Goal: Task Accomplishment & Management: Use online tool/utility

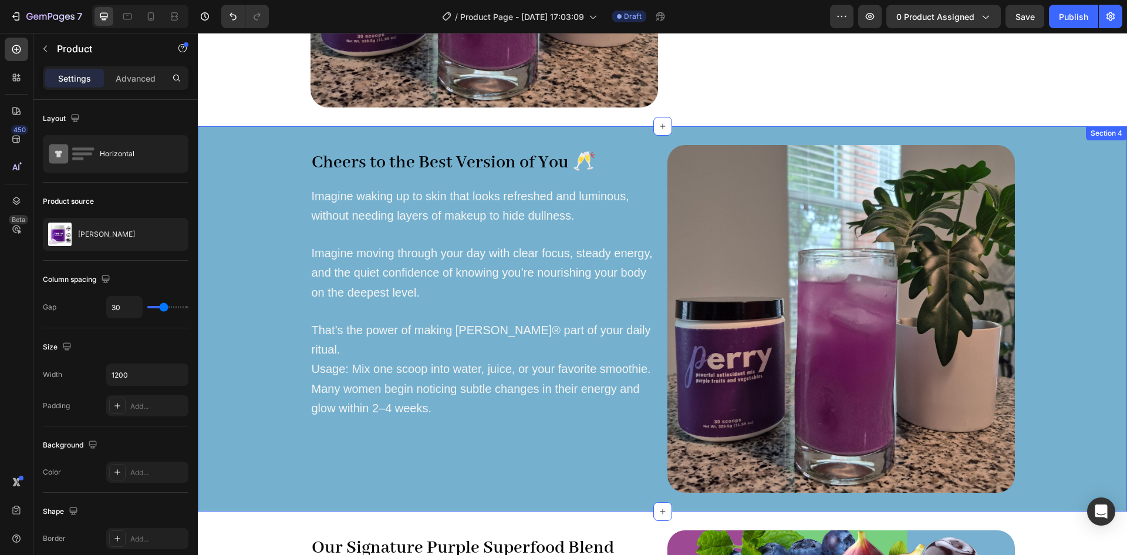
scroll to position [1340, 0]
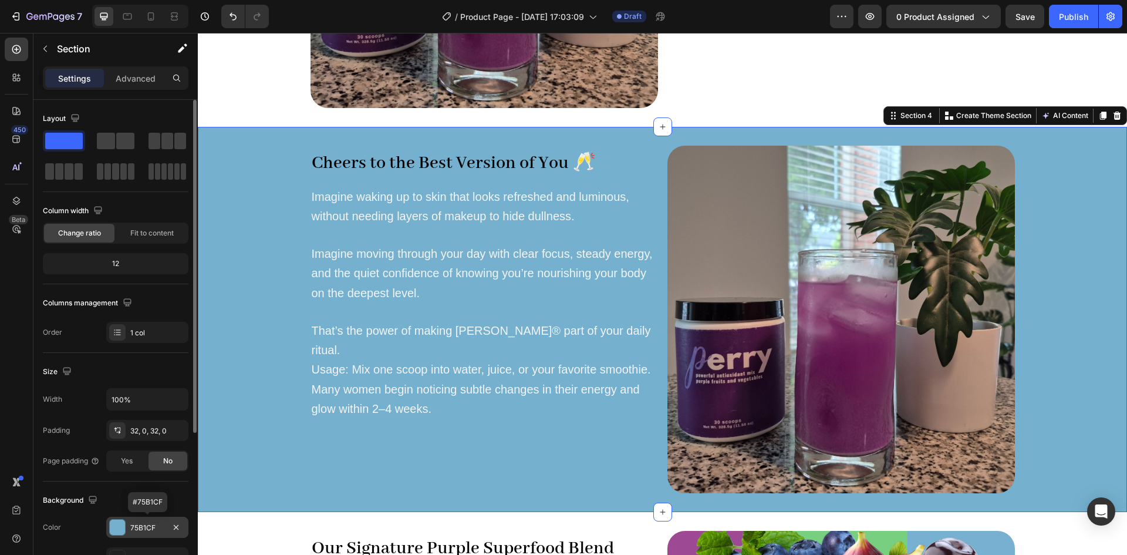
click at [114, 528] on div at bounding box center [117, 526] width 15 height 15
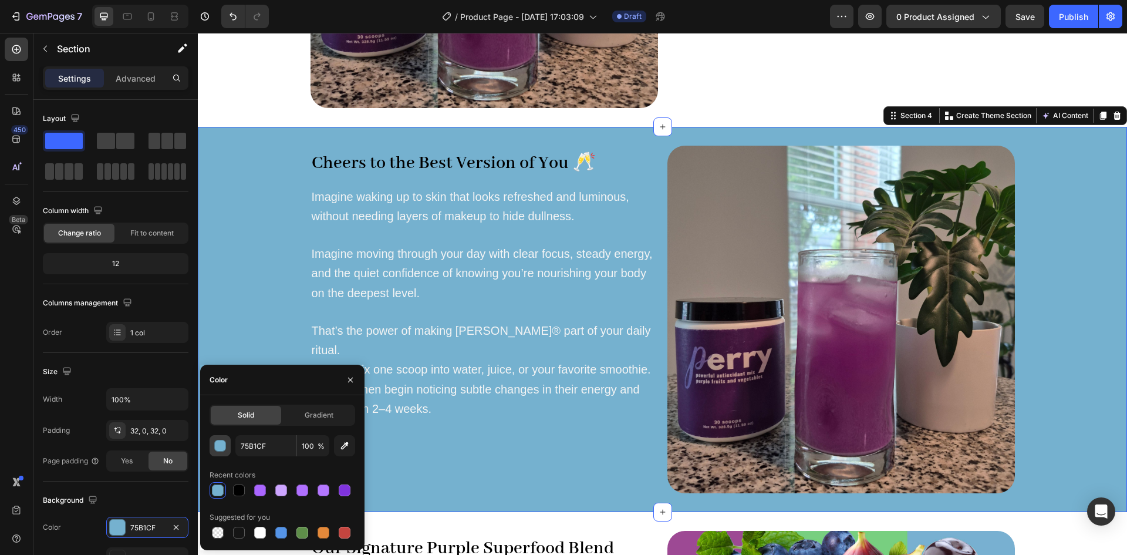
click at [215, 447] on div "button" at bounding box center [221, 446] width 12 height 12
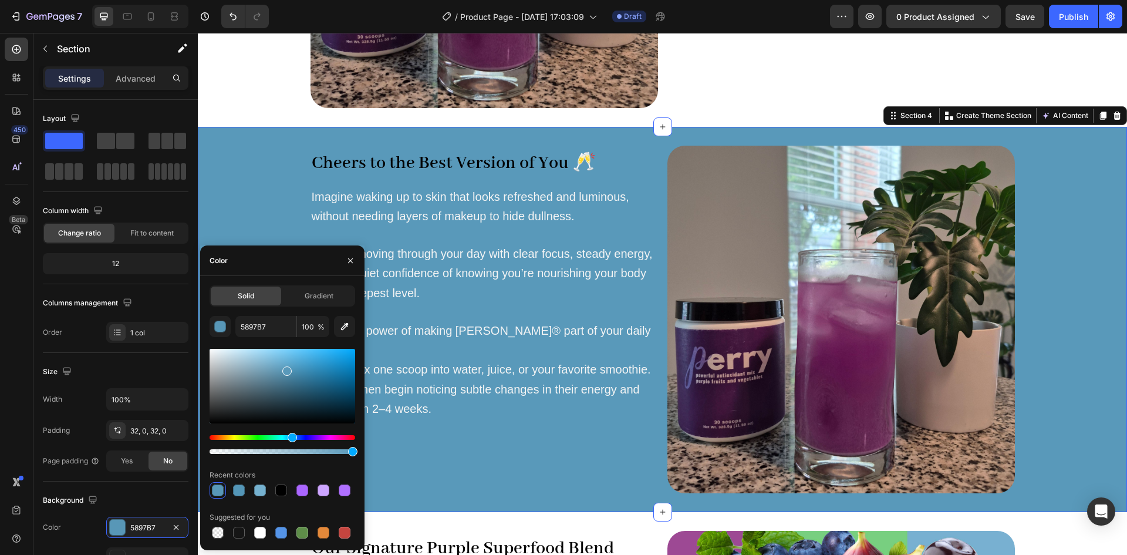
click at [286, 369] on div at bounding box center [283, 386] width 146 height 75
type input "5999BA"
click at [349, 263] on icon "button" at bounding box center [350, 260] width 9 height 9
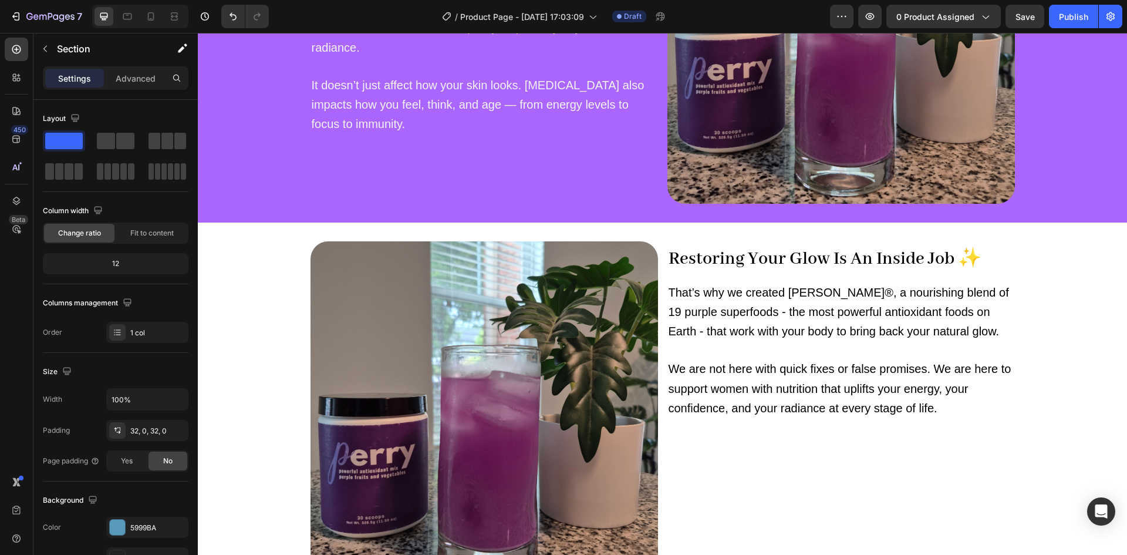
scroll to position [894, 0]
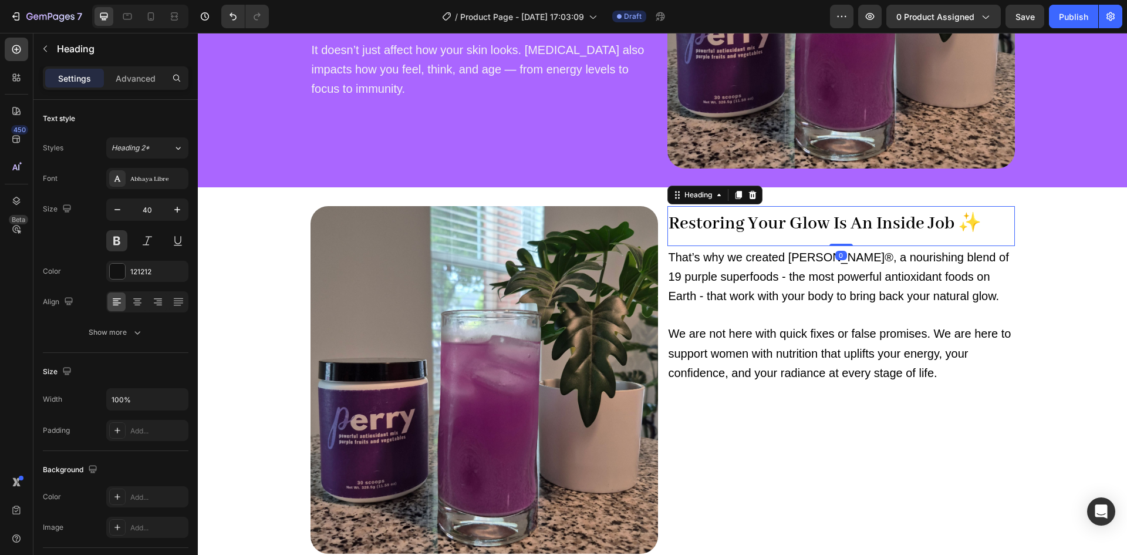
click at [965, 224] on strong "Restoring Your Glow Is An Inside Job ✨" at bounding box center [824, 223] width 313 height 22
click at [969, 221] on strong "Restoring Your Glow Is An Inside Job ✨" at bounding box center [824, 223] width 313 height 22
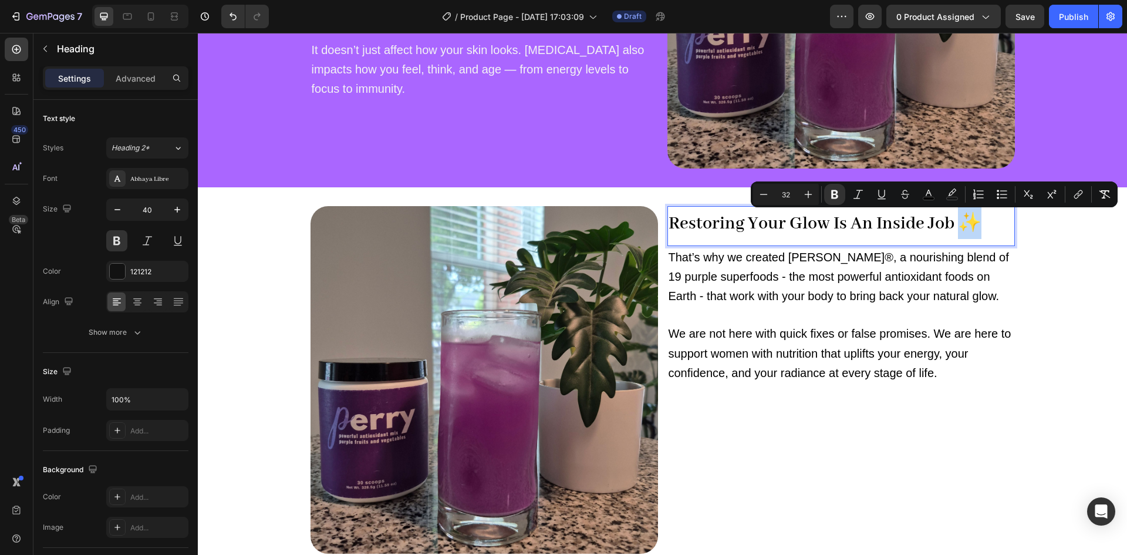
drag, startPoint x: 971, startPoint y: 221, endPoint x: 955, endPoint y: 223, distance: 15.9
click at [955, 223] on strong "Restoring Your Glow Is An Inside Job ✨" at bounding box center [824, 223] width 313 height 22
copy strong "✨"
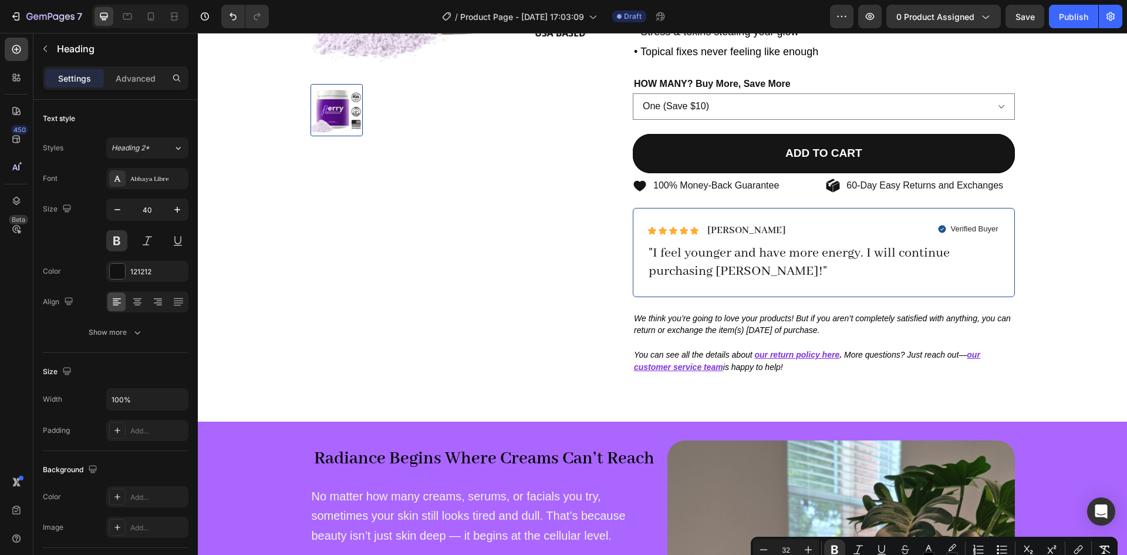
scroll to position [0, 0]
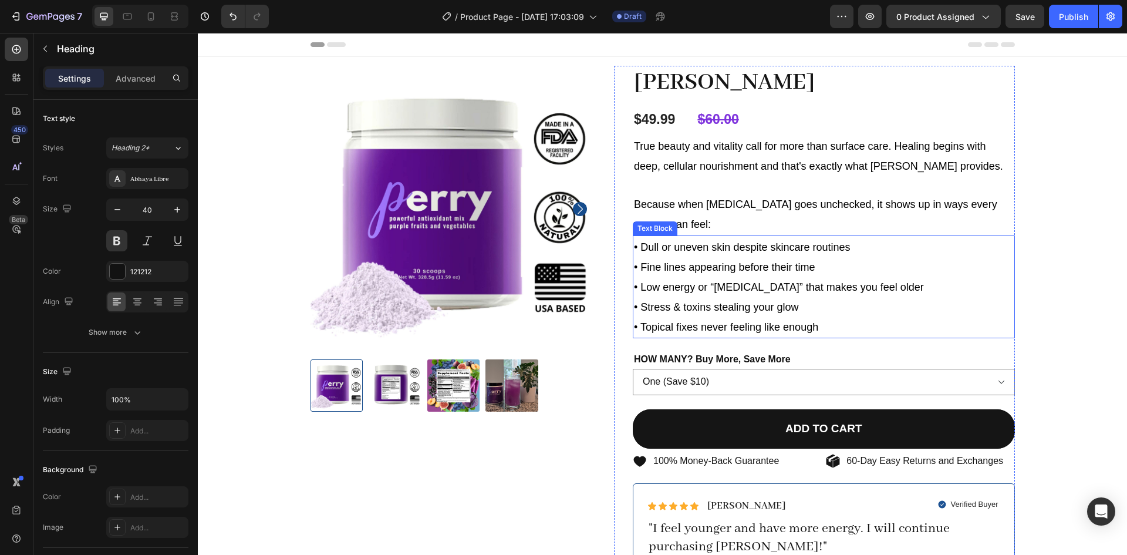
click at [660, 273] on p "• Fine lines appearing before their time" at bounding box center [824, 266] width 380 height 20
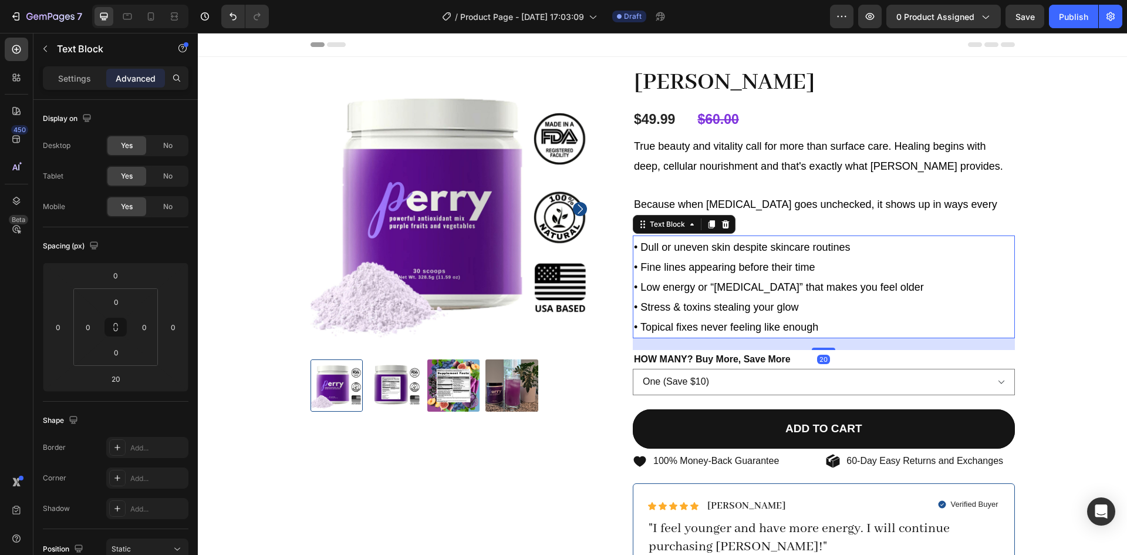
click at [634, 251] on span "• Dull or uneven skin despite skincare routines" at bounding box center [742, 247] width 217 height 12
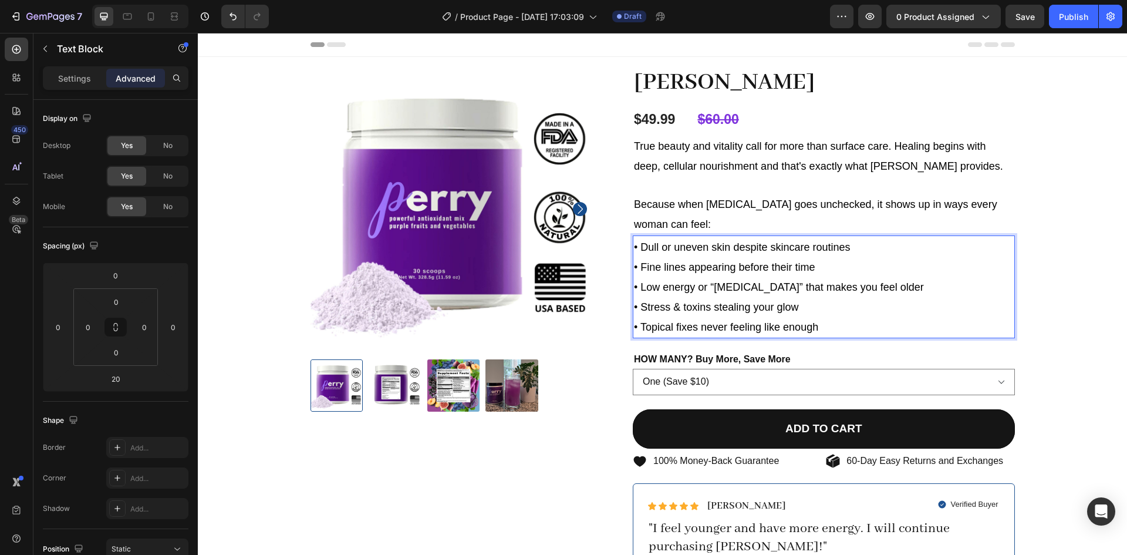
click at [636, 249] on span "• Dull or uneven skin despite skincare routines" at bounding box center [742, 247] width 217 height 12
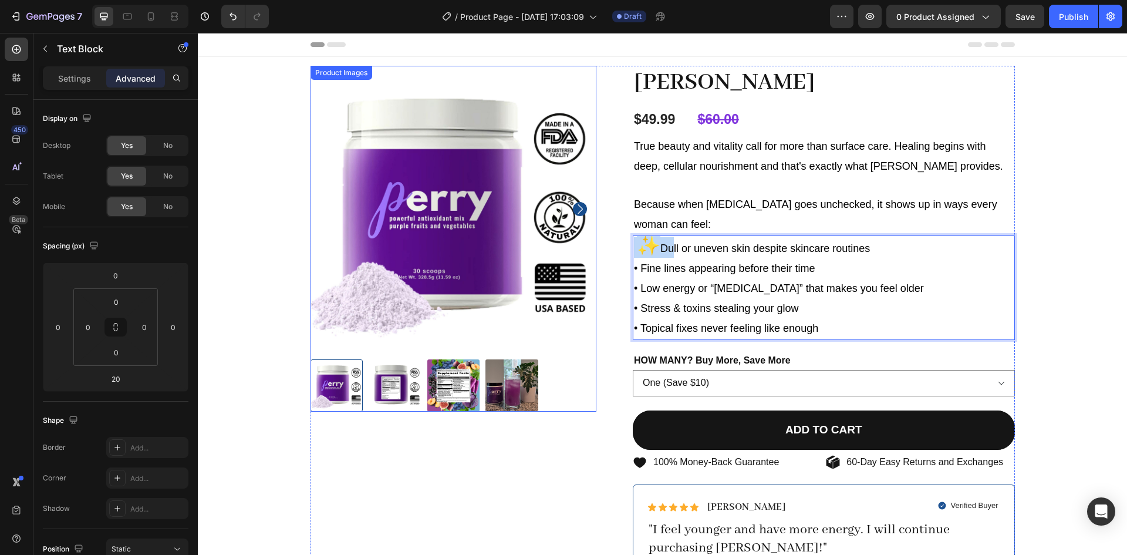
drag, startPoint x: 666, startPoint y: 246, endPoint x: 585, endPoint y: 238, distance: 81.4
click at [585, 238] on div "Product Images [PERSON_NAME] Product Title $49.99 Product Price Product Price $…" at bounding box center [662, 377] width 704 height 623
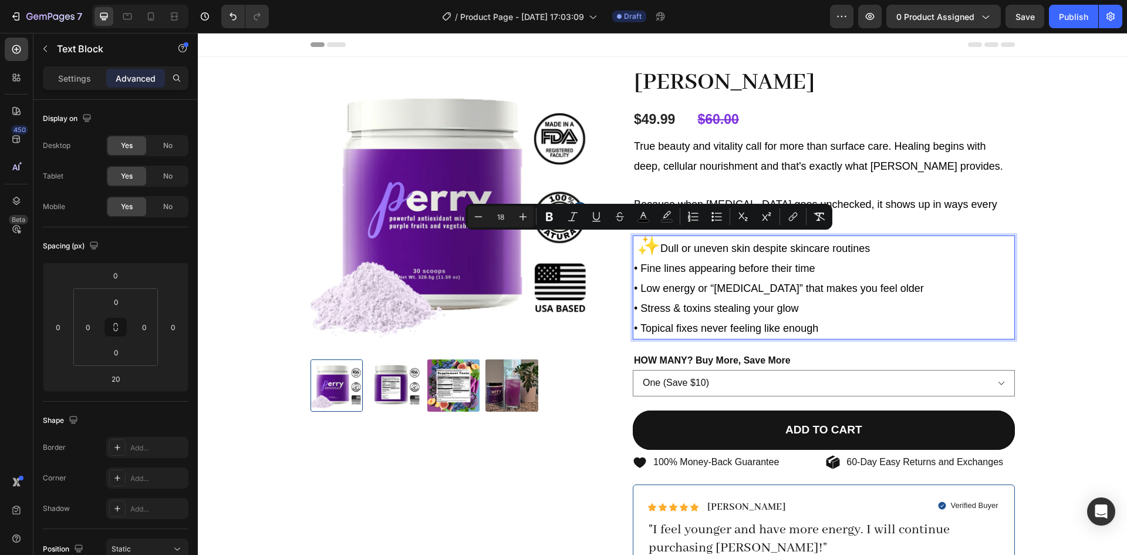
click at [728, 253] on span "Dull or uneven skin despite skincare routines" at bounding box center [765, 248] width 210 height 12
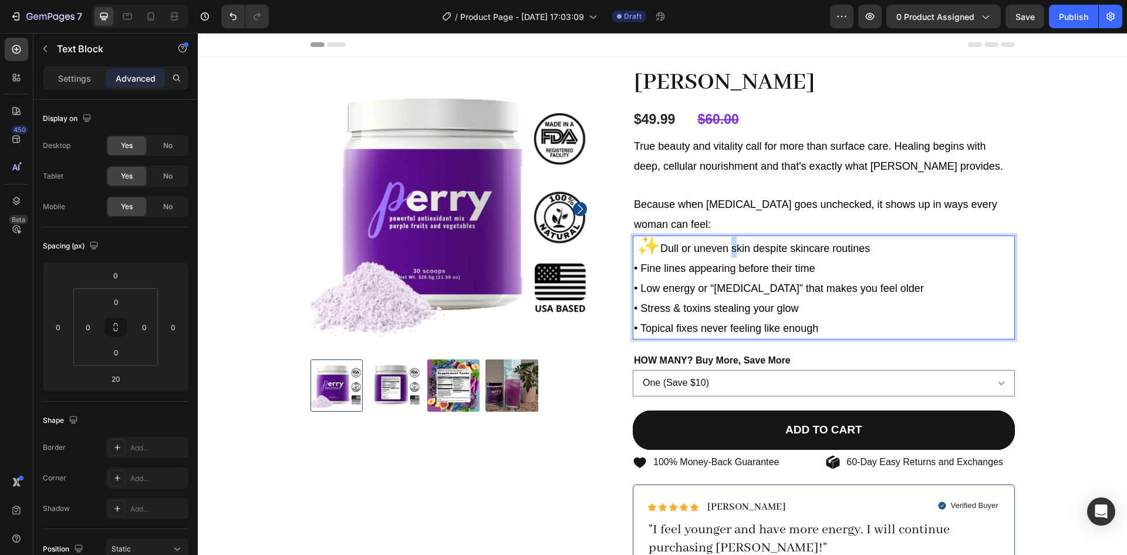
click at [728, 253] on span "Dull or uneven skin despite skincare routines" at bounding box center [765, 248] width 210 height 12
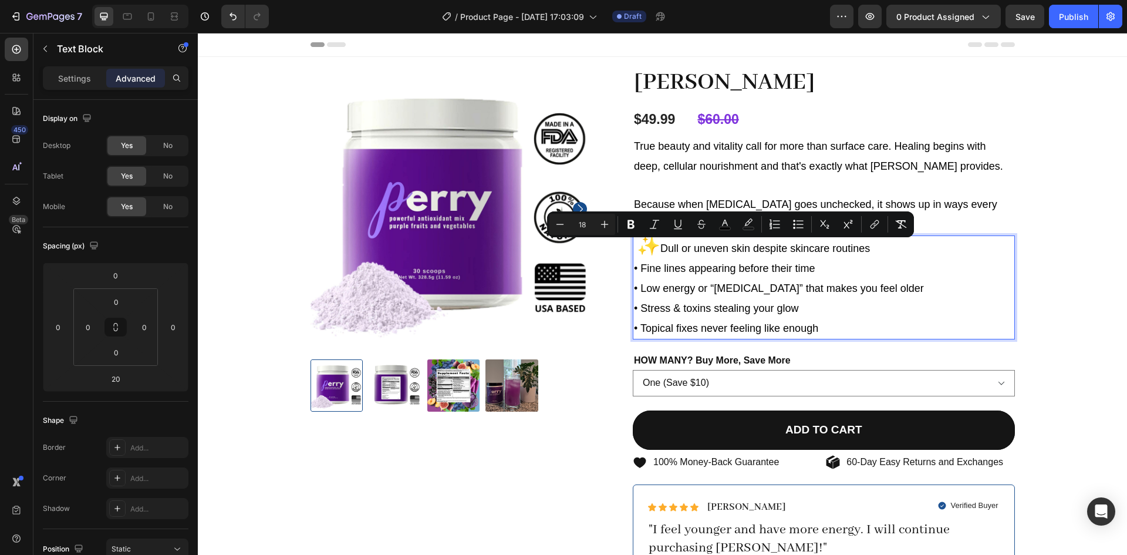
click at [707, 253] on span "Dull or uneven skin despite skincare routines" at bounding box center [765, 248] width 210 height 12
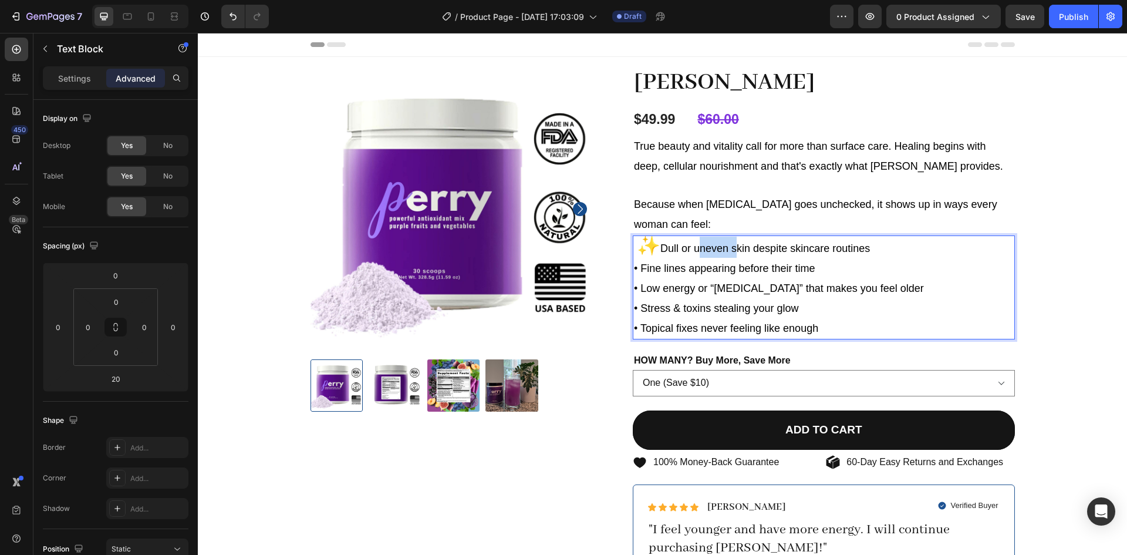
click at [707, 253] on span "Dull or uneven skin despite skincare routines" at bounding box center [765, 248] width 210 height 12
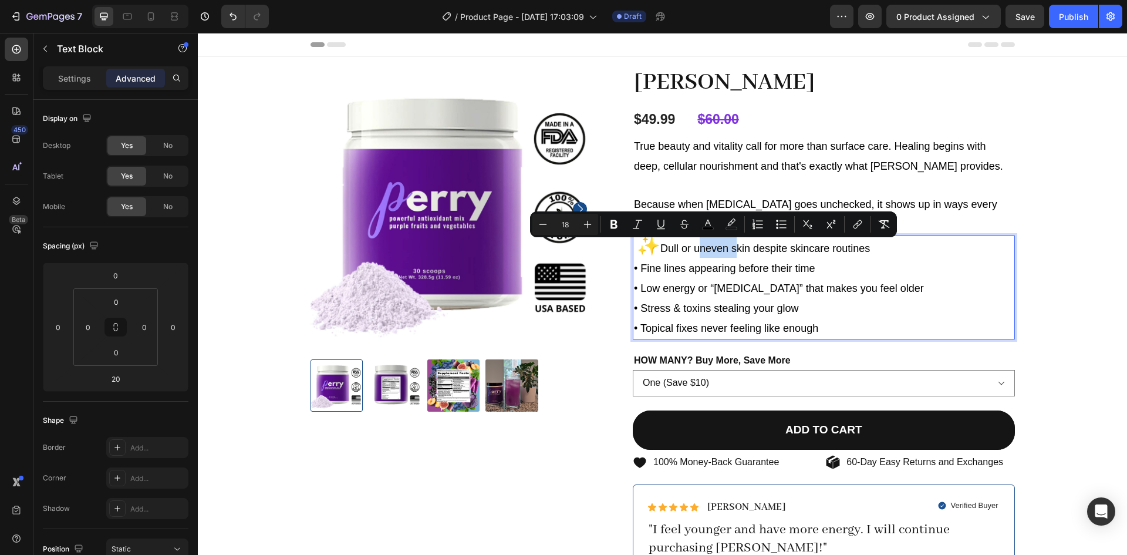
type input "32"
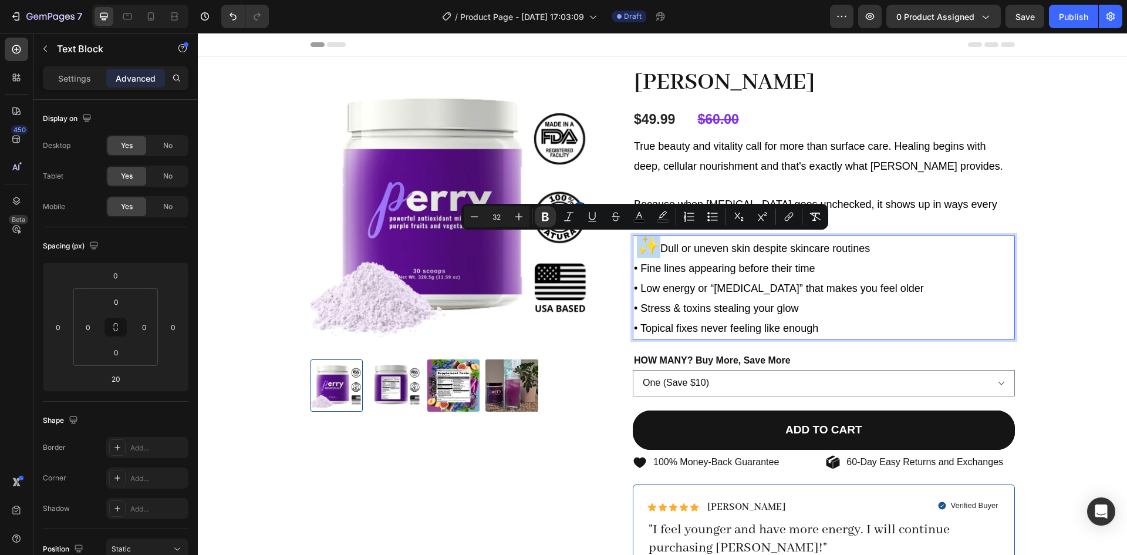
drag, startPoint x: 654, startPoint y: 246, endPoint x: 633, endPoint y: 246, distance: 21.7
click at [637, 246] on strong "✨" at bounding box center [648, 245] width 23 height 21
click at [500, 214] on input "32" at bounding box center [496, 217] width 23 height 14
type input "18"
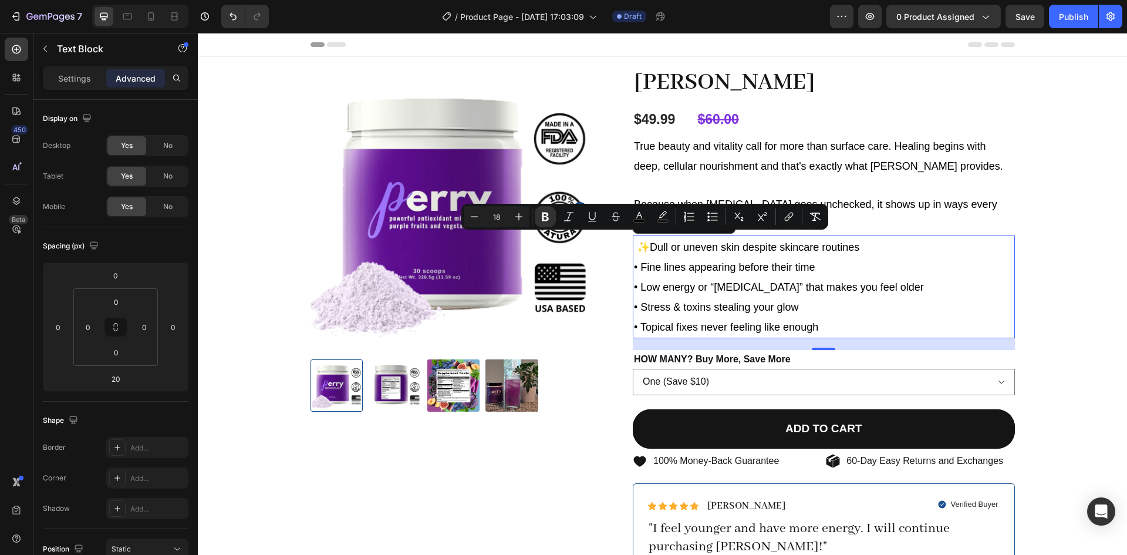
click at [705, 265] on span "• Fine lines appearing before their time" at bounding box center [724, 267] width 181 height 12
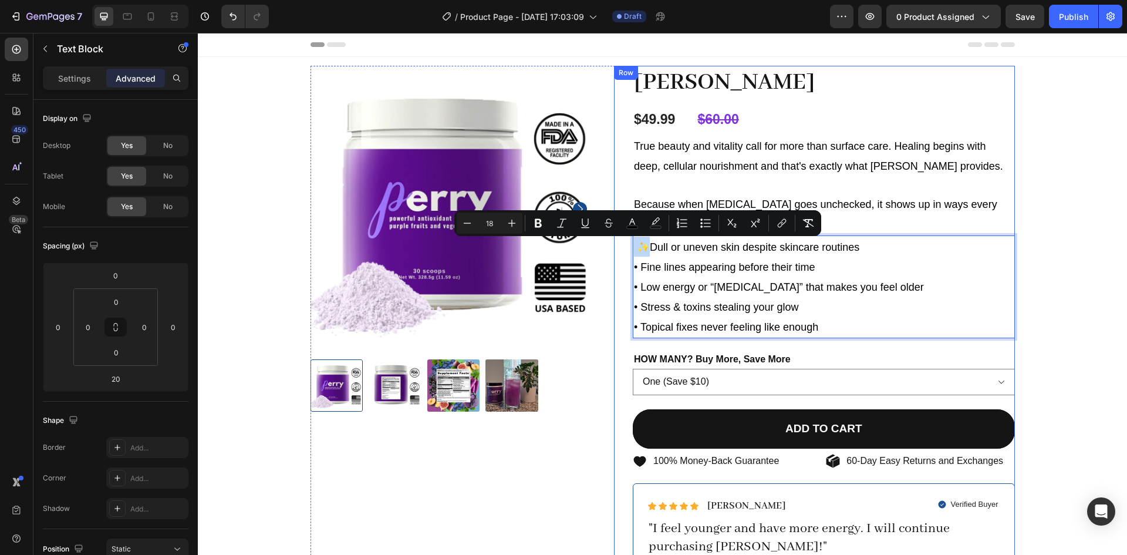
drag, startPoint x: 644, startPoint y: 246, endPoint x: 622, endPoint y: 248, distance: 22.4
click at [622, 248] on div "[PERSON_NAME] Product Title $49.99 Product Price Product Price $60.00 Compare P…" at bounding box center [814, 372] width 401 height 612
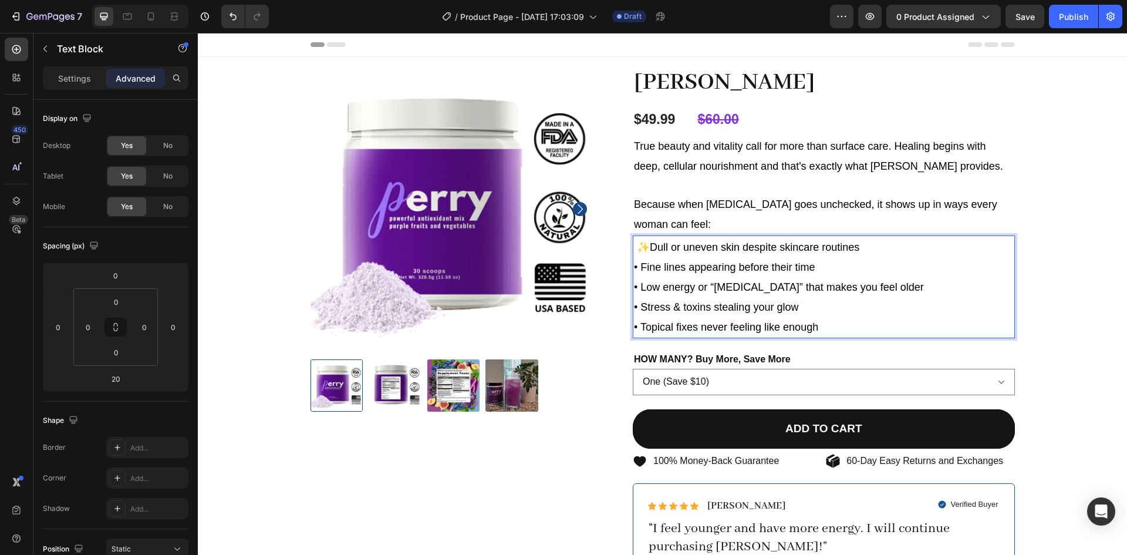
click at [736, 245] on span "✨ Dull or uneven skin despite skincare routines" at bounding box center [746, 247] width 225 height 12
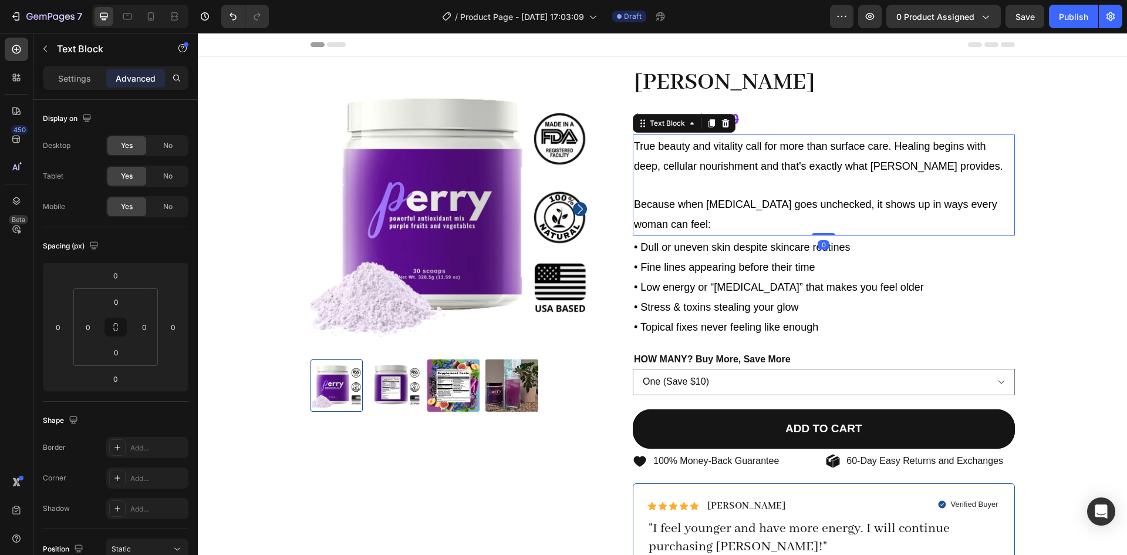
click at [734, 178] on p at bounding box center [824, 184] width 380 height 18
click at [734, 178] on p "Rich Text Editor. Editing area: main" at bounding box center [824, 184] width 380 height 18
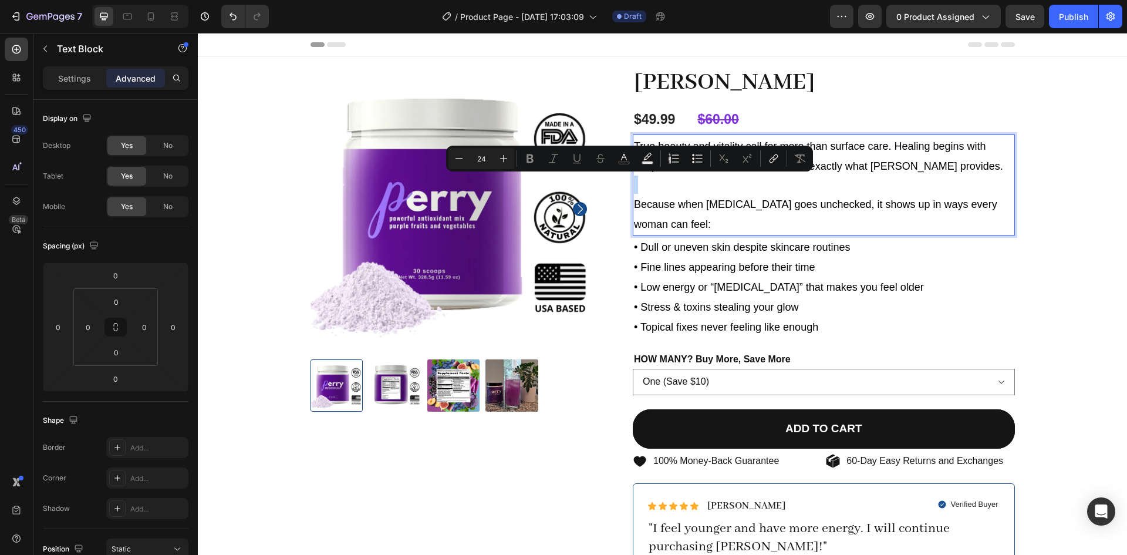
click at [734, 178] on p "Rich Text Editor. Editing area: main" at bounding box center [824, 184] width 380 height 18
type input "18"
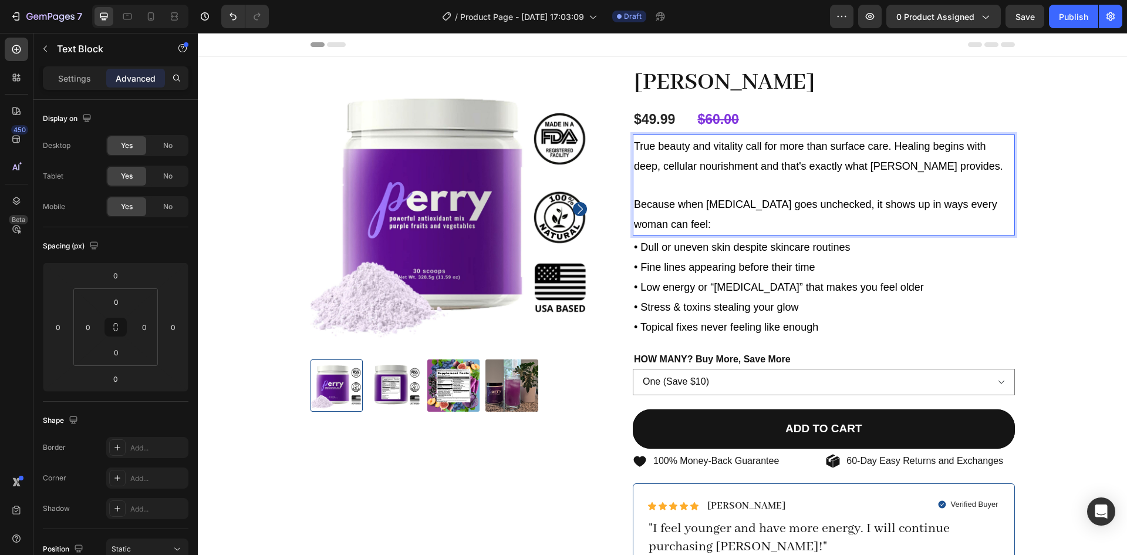
click at [725, 197] on p "Because when [MEDICAL_DATA] goes unchecked, it shows up in ways every woman can…" at bounding box center [824, 214] width 380 height 40
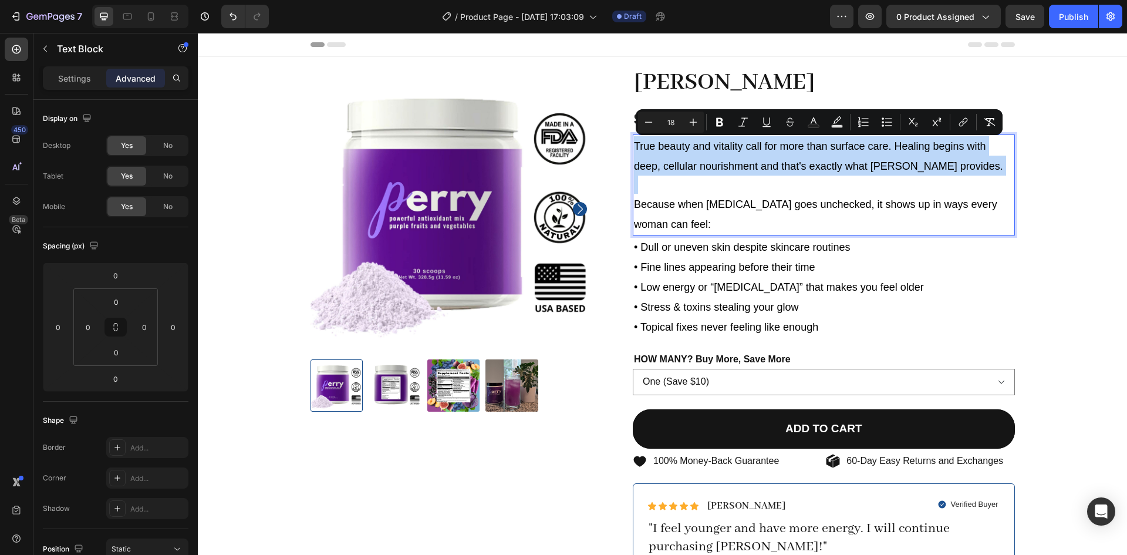
copy div "True beauty and vitality call for more than surface care. Healing begins with d…"
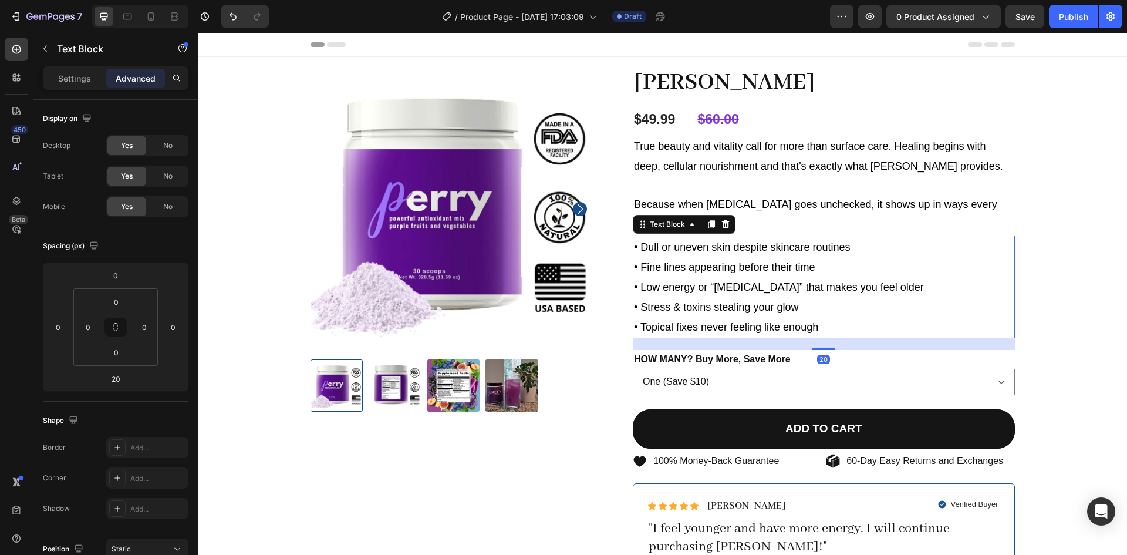
click at [778, 324] on span "• Topical fixes never feeling like enough" at bounding box center [726, 327] width 184 height 12
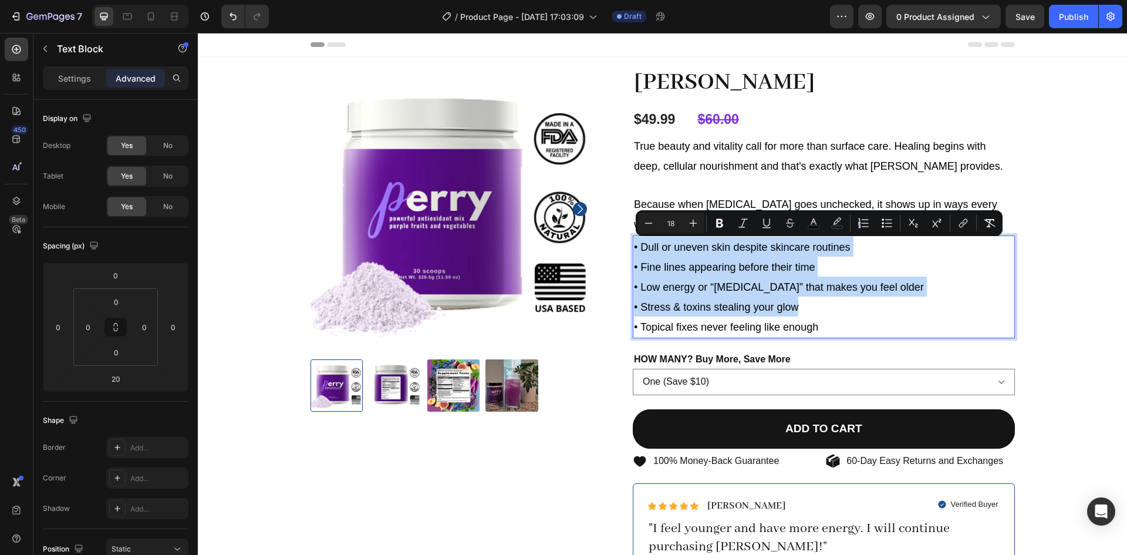
click at [756, 265] on span "• Fine lines appearing before their time" at bounding box center [724, 267] width 181 height 12
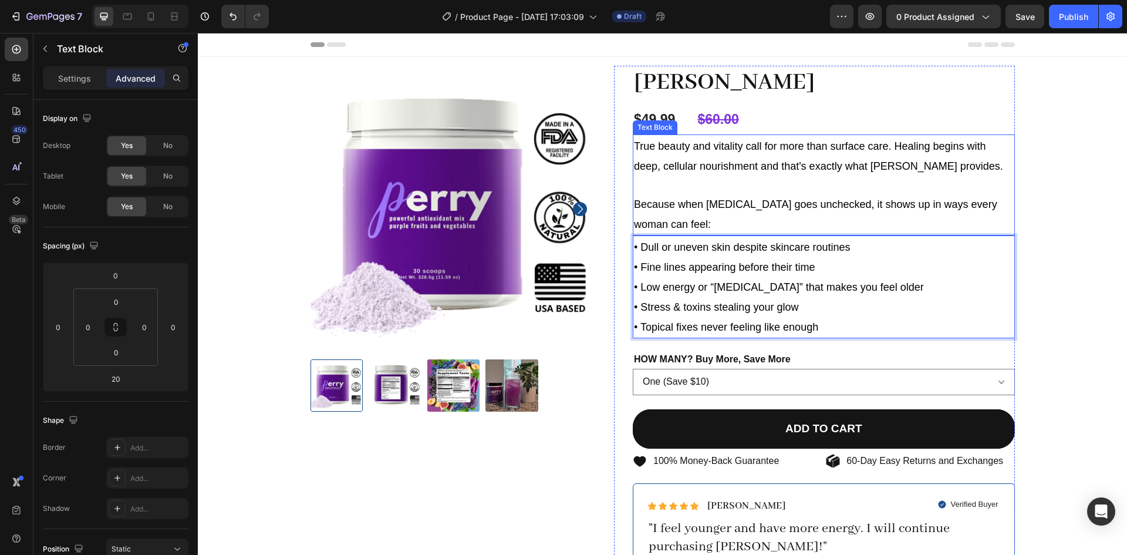
click at [719, 224] on p "Because when [MEDICAL_DATA] goes unchecked, it shows up in ways every woman can…" at bounding box center [824, 214] width 380 height 40
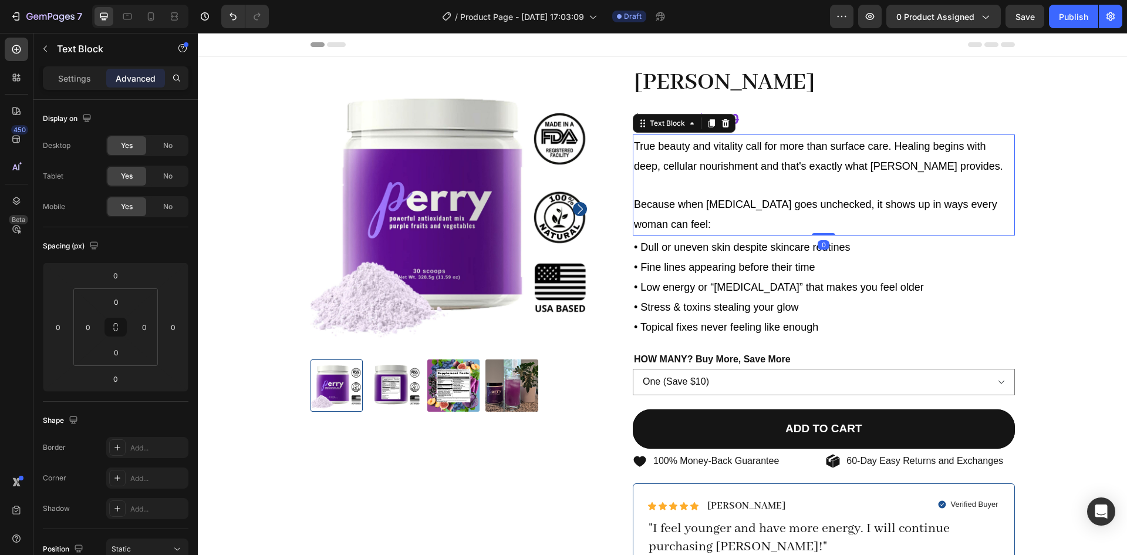
click at [719, 224] on p "Because when [MEDICAL_DATA] goes unchecked, it shows up in ways every woman can…" at bounding box center [824, 214] width 380 height 40
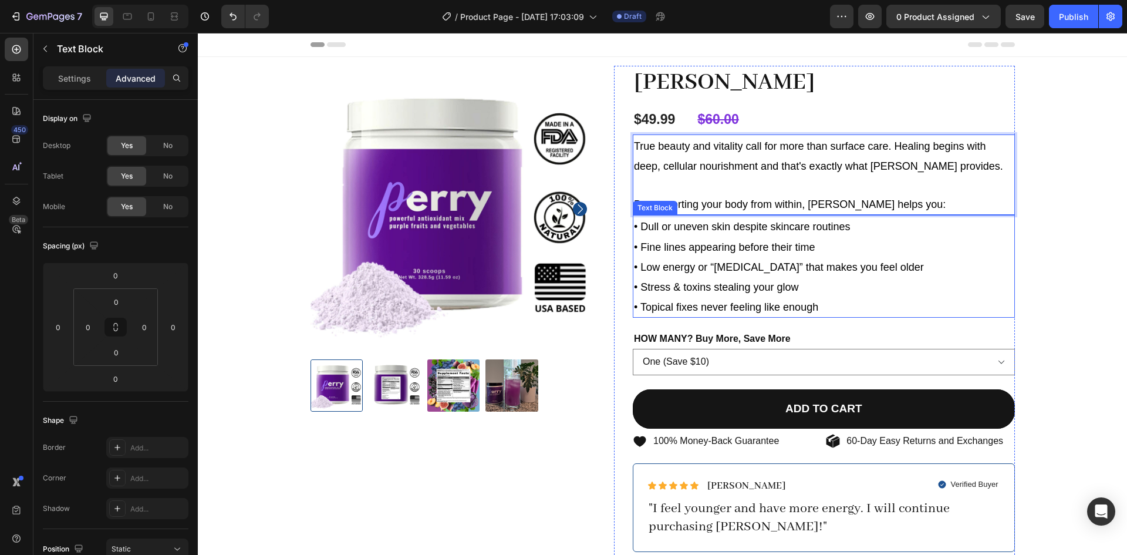
click at [838, 234] on p "• Dull or uneven skin despite skincare routines" at bounding box center [824, 226] width 380 height 20
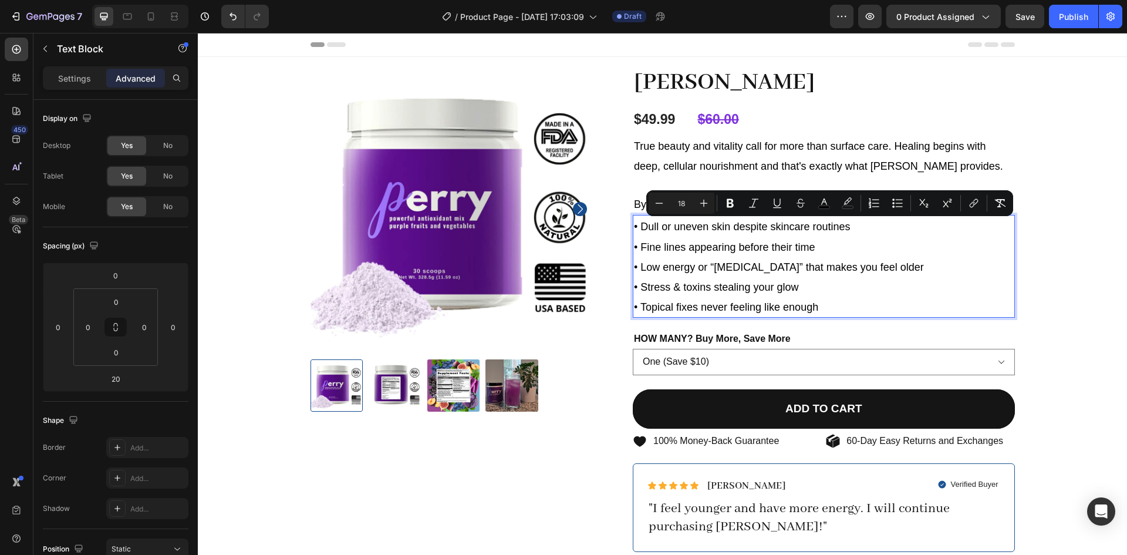
click at [843, 228] on span "• Dull or uneven skin despite skincare routines" at bounding box center [742, 227] width 217 height 12
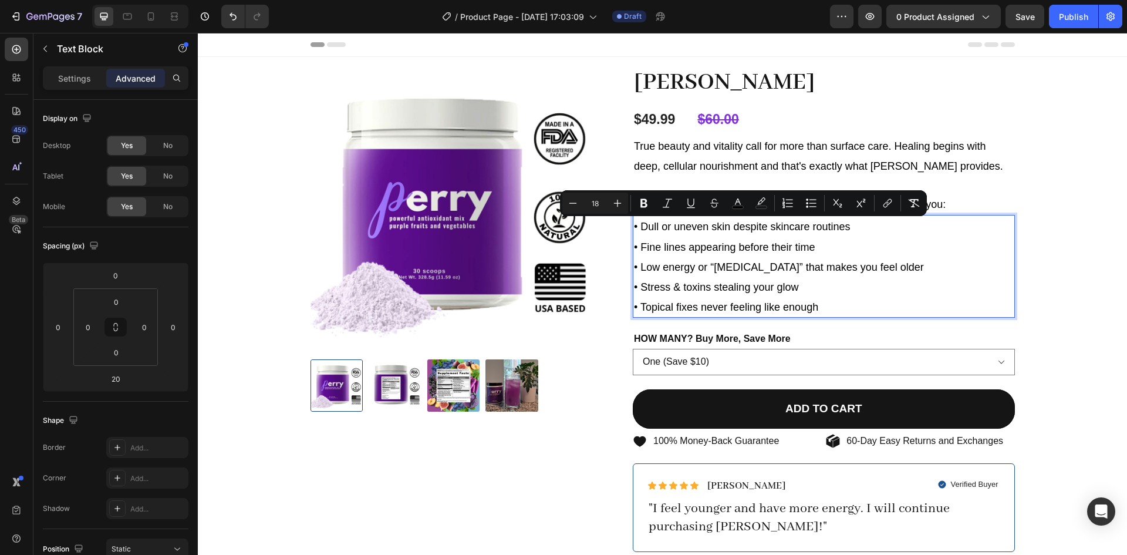
drag, startPoint x: 843, startPoint y: 228, endPoint x: 641, endPoint y: 230, distance: 201.3
click at [641, 230] on span "• Dull or uneven skin despite skincare routines" at bounding box center [742, 227] width 217 height 12
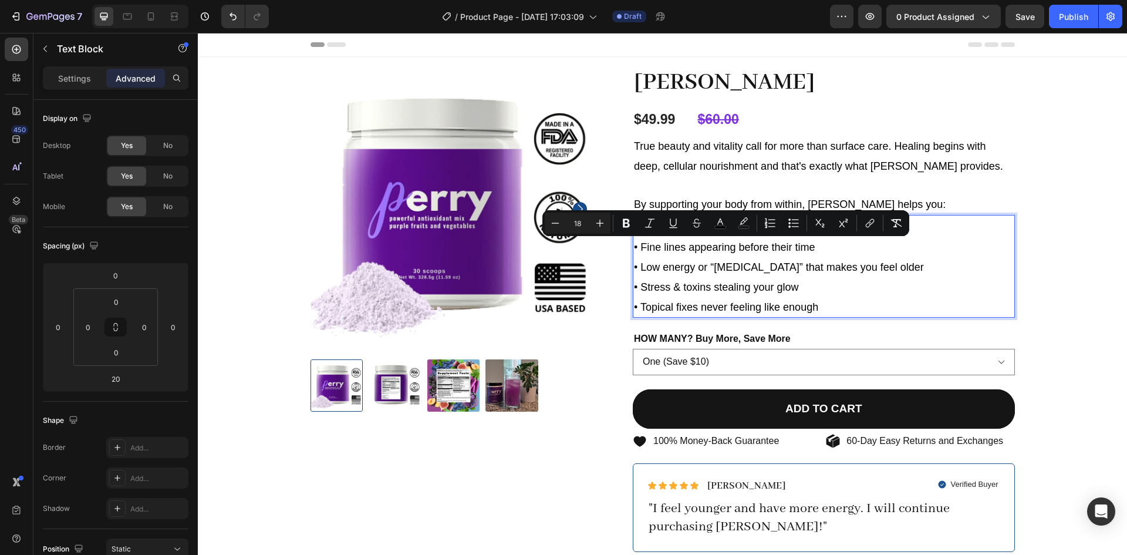
drag, startPoint x: 818, startPoint y: 239, endPoint x: 640, endPoint y: 249, distance: 178.1
click at [640, 249] on p "• Fine lines appearing before their time" at bounding box center [824, 246] width 380 height 20
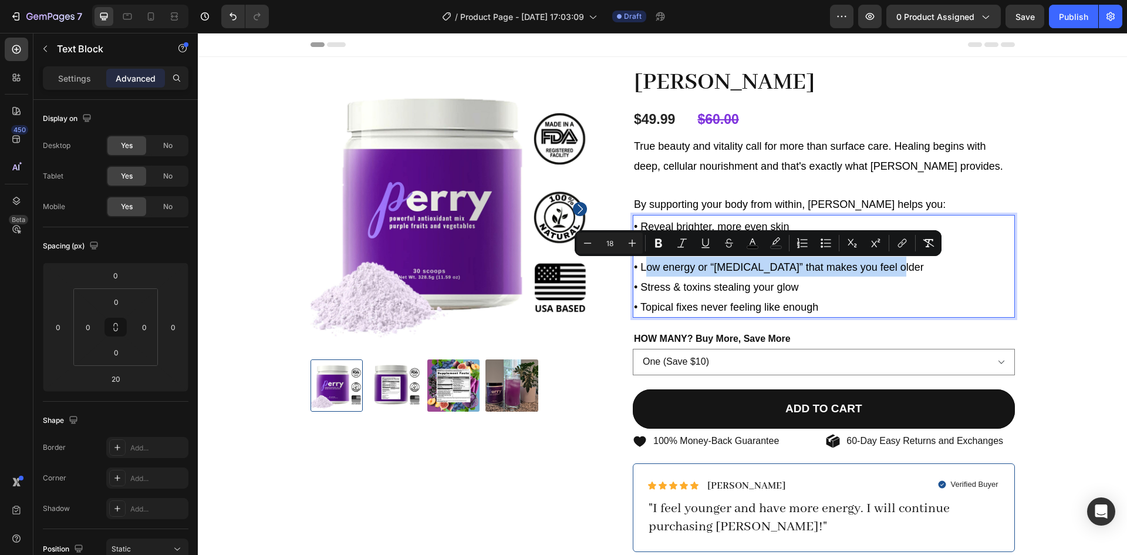
drag, startPoint x: 882, startPoint y: 267, endPoint x: 640, endPoint y: 268, distance: 242.4
click at [640, 268] on p "• Low energy or “[MEDICAL_DATA]” that makes you feel older" at bounding box center [824, 266] width 380 height 20
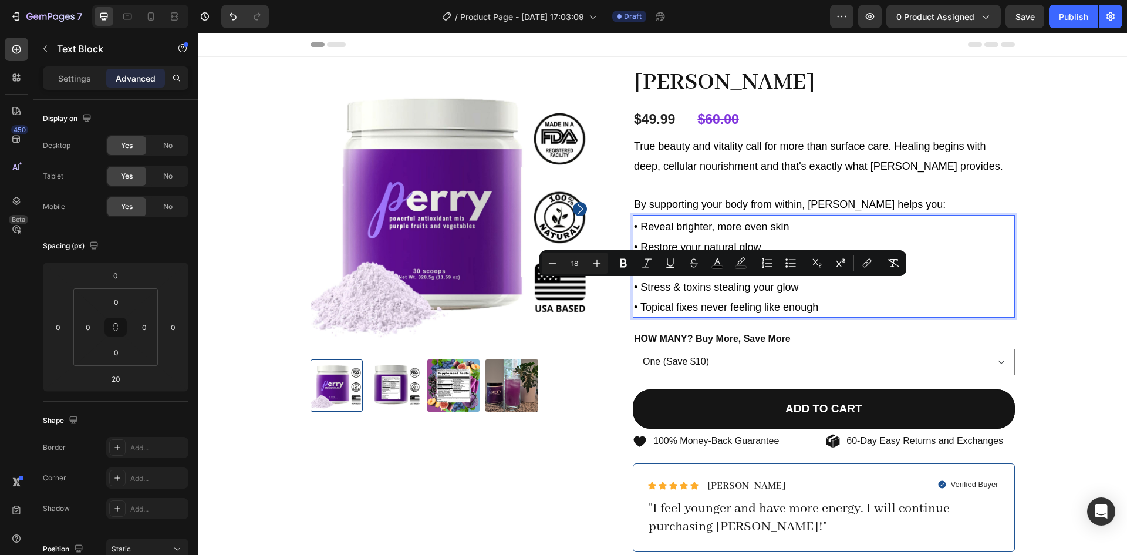
drag, startPoint x: 830, startPoint y: 307, endPoint x: 641, endPoint y: 292, distance: 190.2
click at [641, 292] on div "• Reveal brighter, more even skin • Restore your natural glow • Enjoy steady en…" at bounding box center [824, 266] width 382 height 103
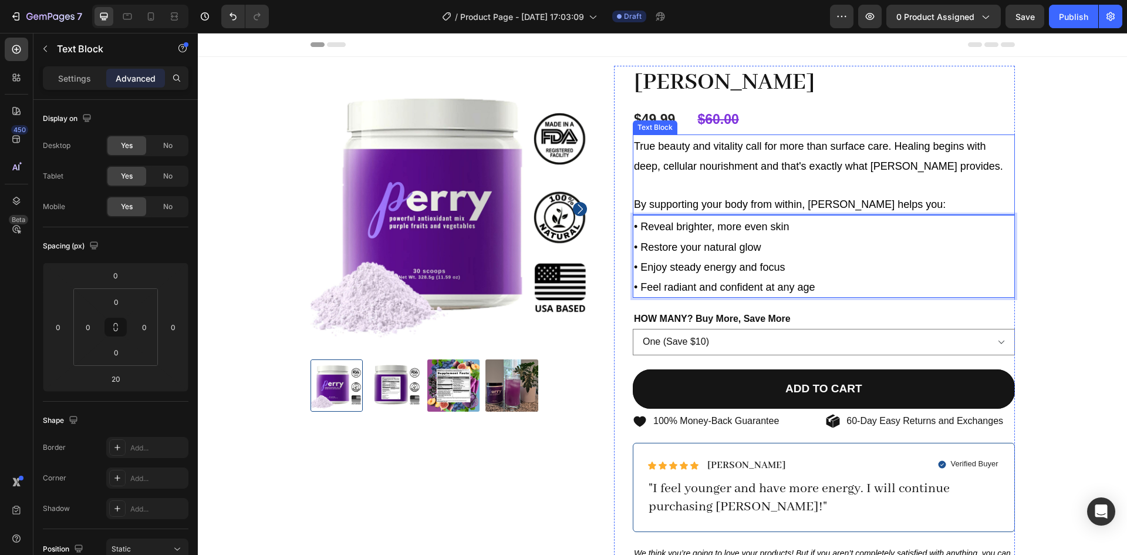
click at [754, 151] on span "True beauty and vitality call for more than surface care. Healing begins with d…" at bounding box center [818, 156] width 369 height 32
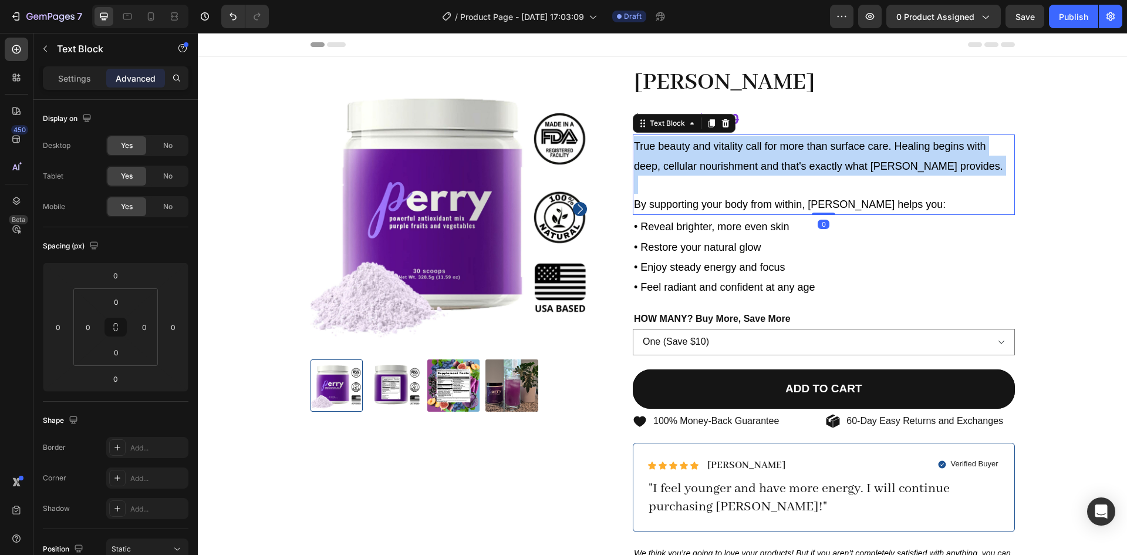
click at [754, 151] on span "True beauty and vitality call for more than surface care. Healing begins with d…" at bounding box center [818, 156] width 369 height 32
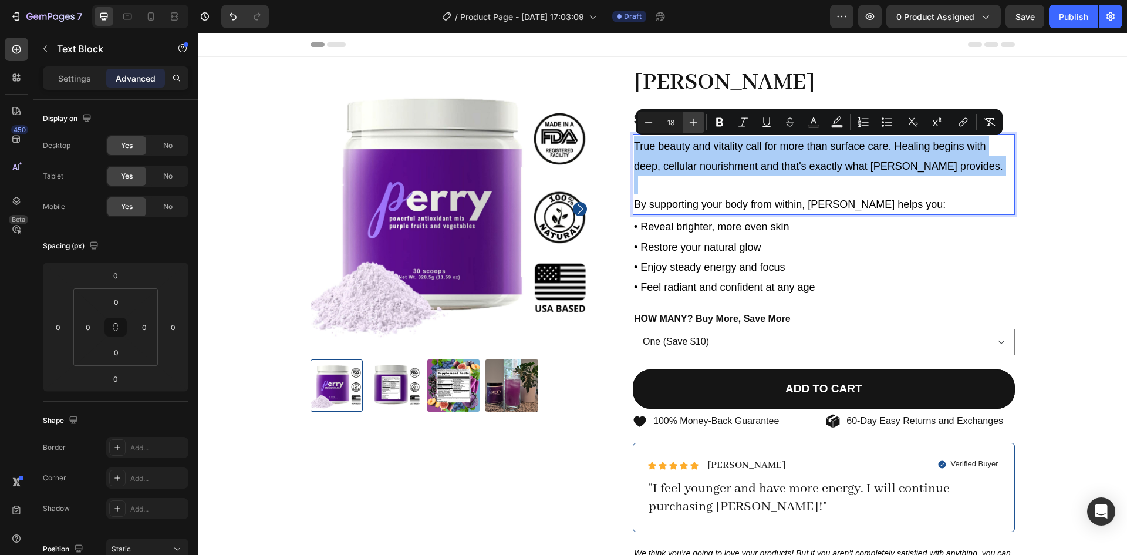
click at [687, 121] on button "Plus" at bounding box center [693, 122] width 21 height 21
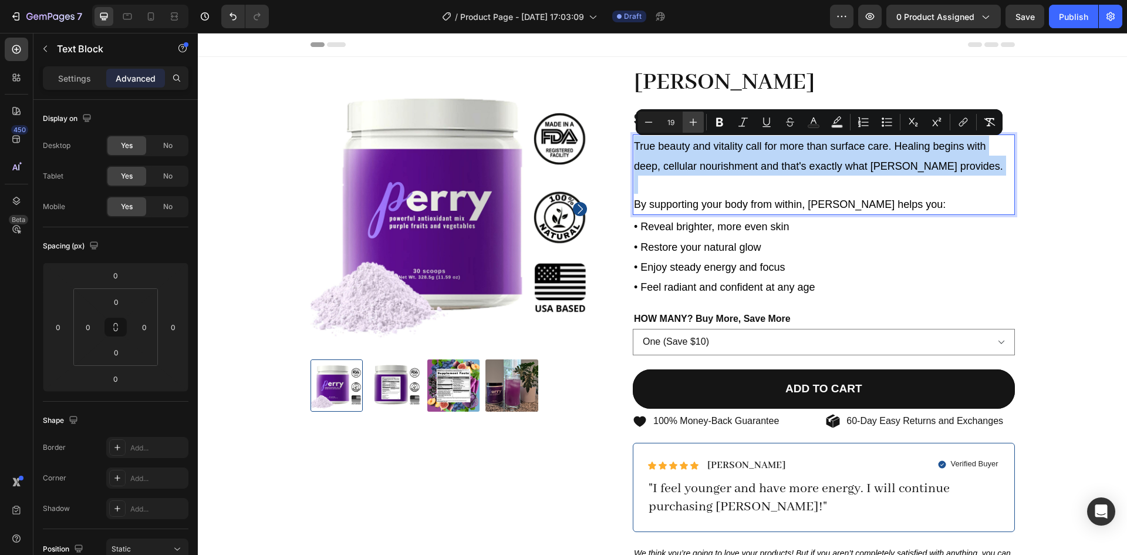
type input "20"
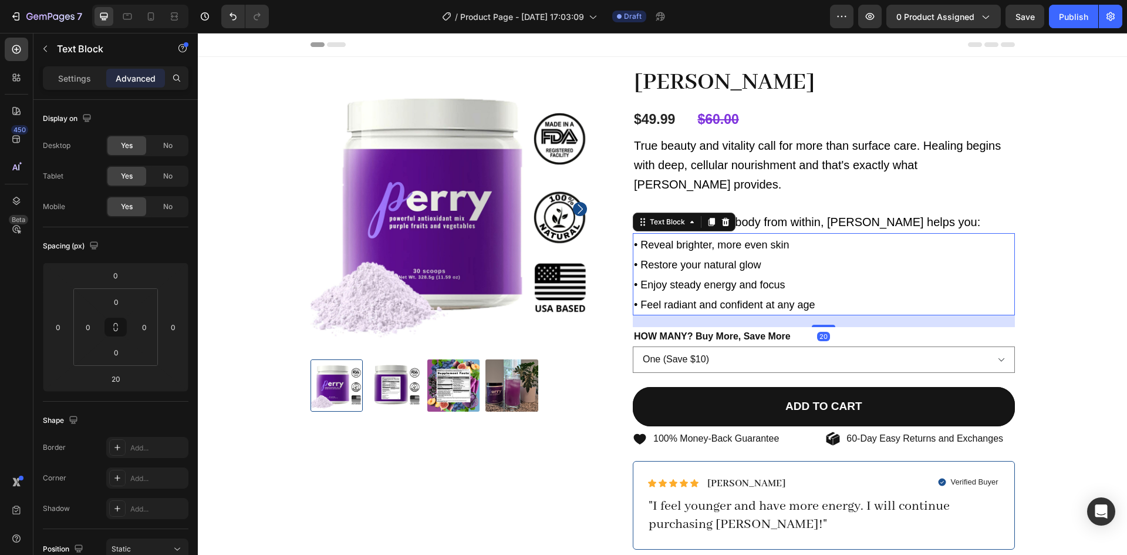
click at [696, 274] on p "• Enjoy steady energy and focus" at bounding box center [824, 284] width 380 height 20
click at [732, 279] on span "• Enjoy steady energy and focus" at bounding box center [709, 285] width 151 height 12
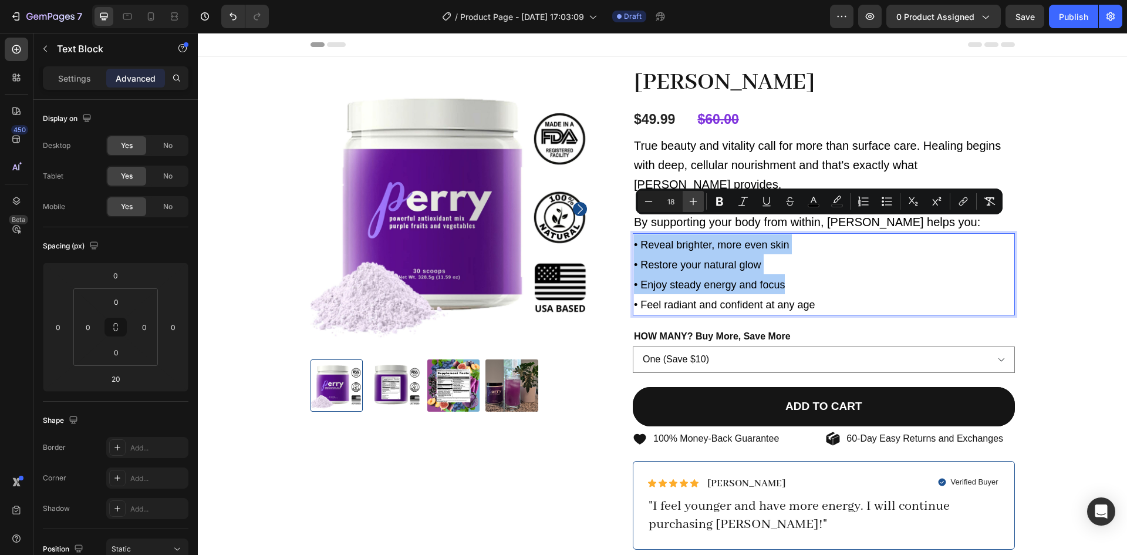
click at [687, 202] on icon "Editor contextual toolbar" at bounding box center [693, 201] width 12 height 12
type input "20"
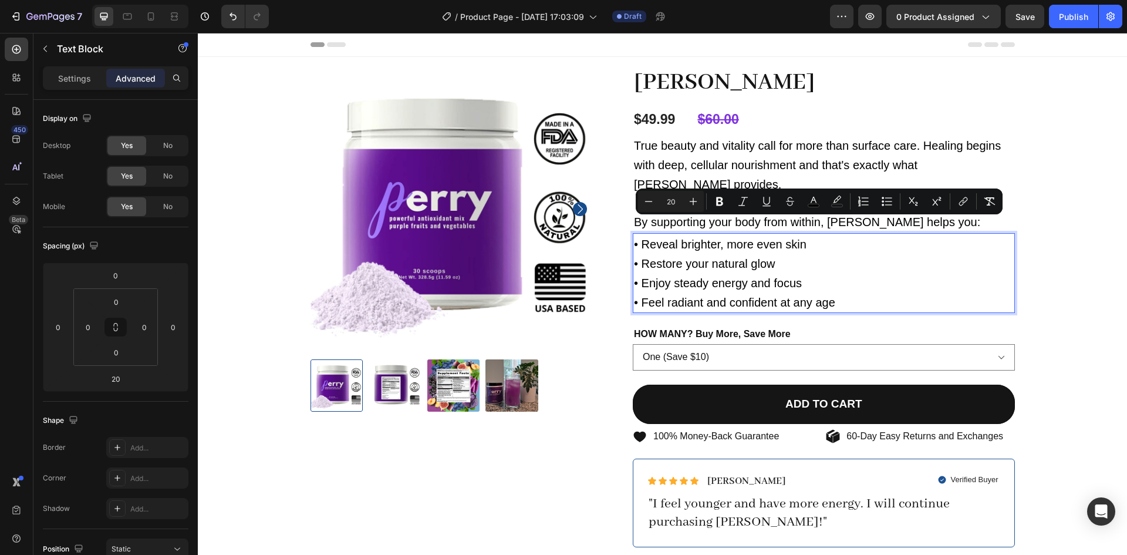
click at [828, 296] on span "• Feel radiant and confident at any age" at bounding box center [734, 302] width 201 height 13
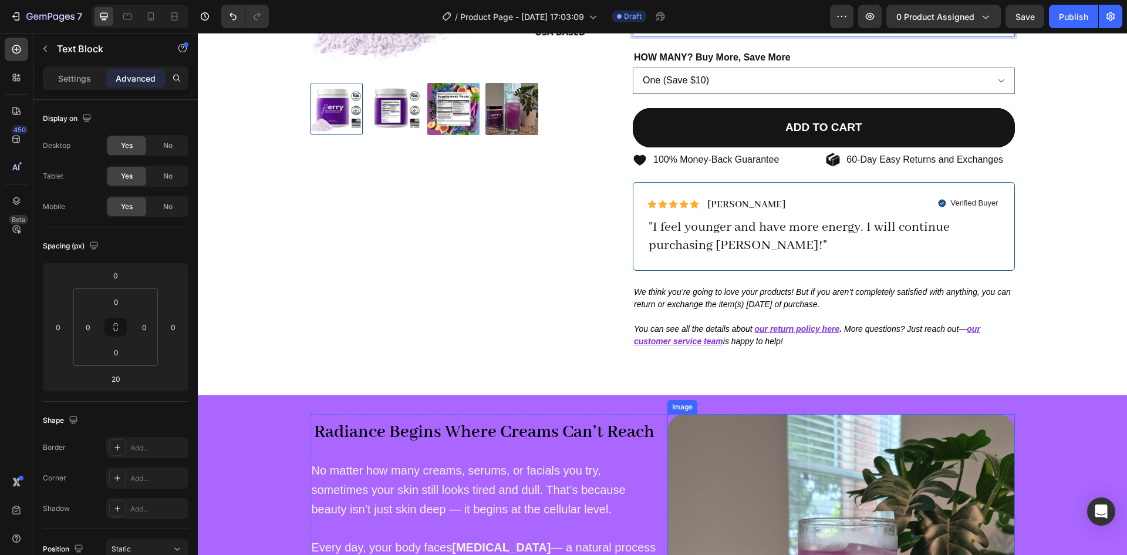
scroll to position [540, 0]
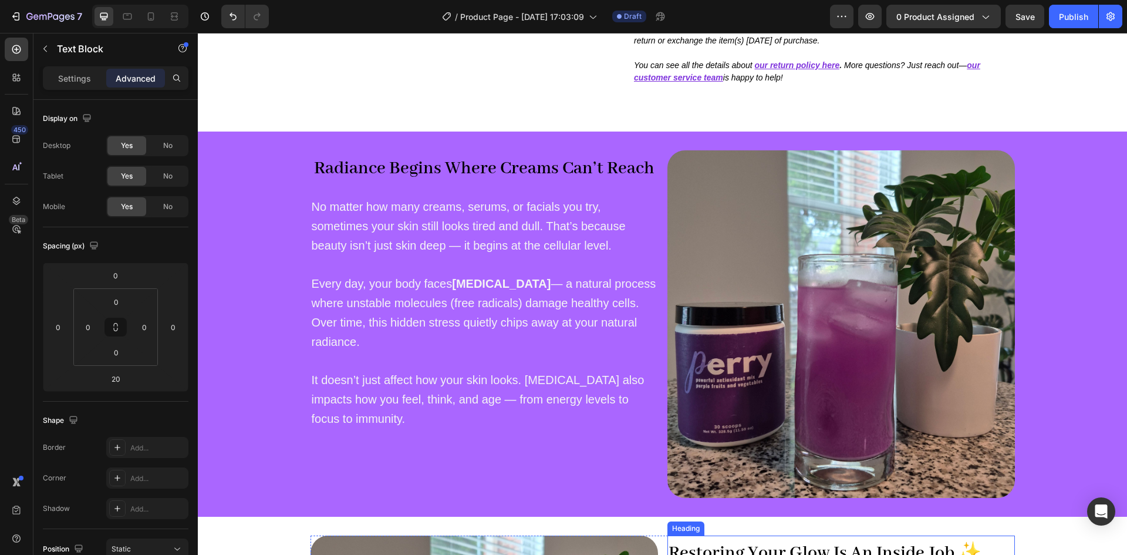
click at [974, 542] on strong "Restoring Your Glow Is An Inside Job ✨" at bounding box center [824, 553] width 313 height 22
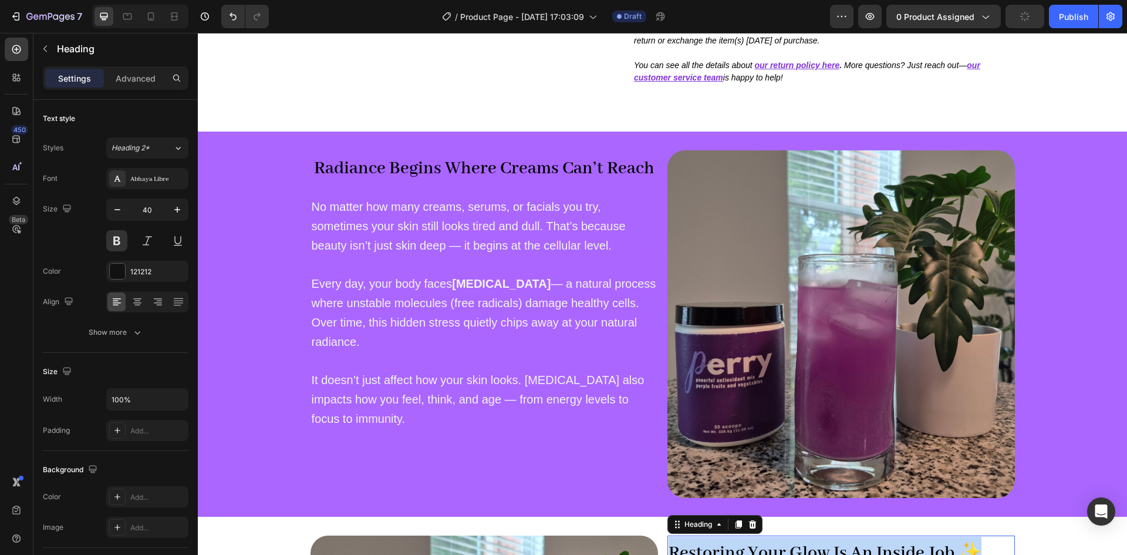
click at [974, 542] on strong "Restoring Your Glow Is An Inside Job ✨" at bounding box center [824, 553] width 313 height 22
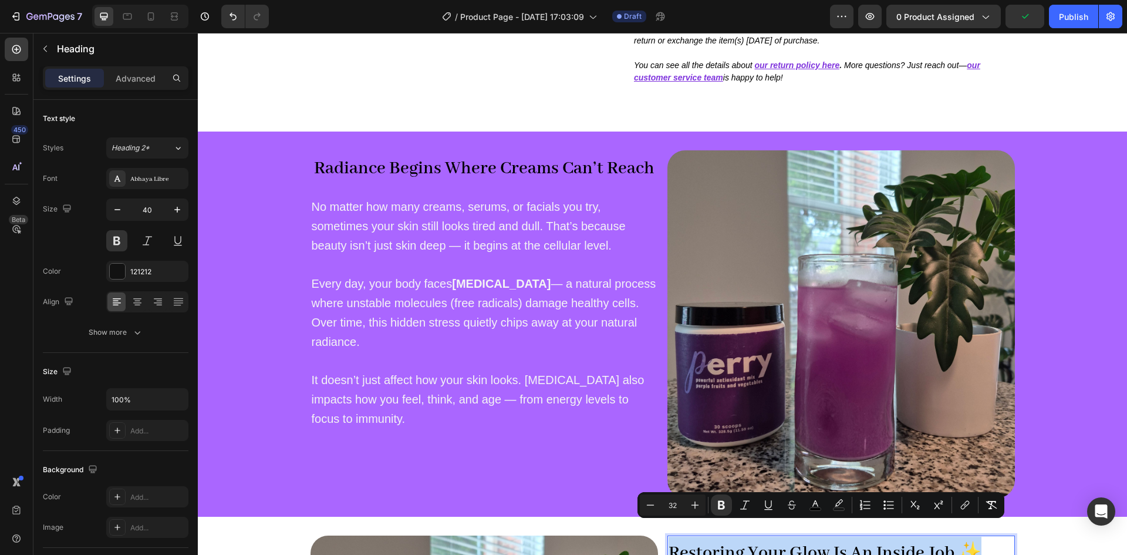
click at [967, 542] on strong "Restoring Your Glow Is An Inside Job ✨" at bounding box center [824, 553] width 313 height 22
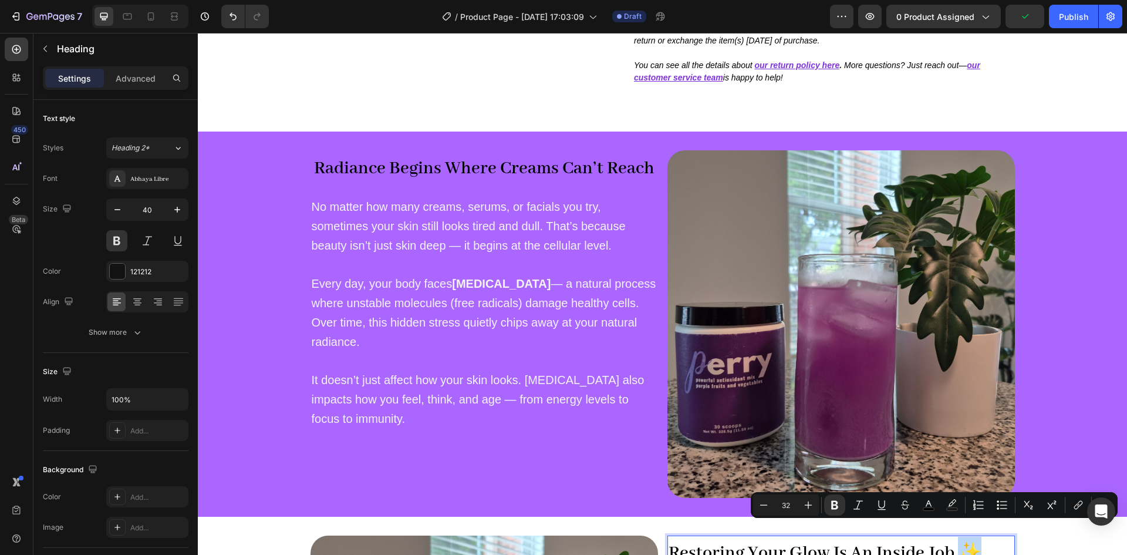
drag, startPoint x: 971, startPoint y: 533, endPoint x: 954, endPoint y: 535, distance: 17.2
click at [954, 542] on strong "Restoring Your Glow Is An Inside Job ✨" at bounding box center [824, 553] width 313 height 22
copy strong "✨"
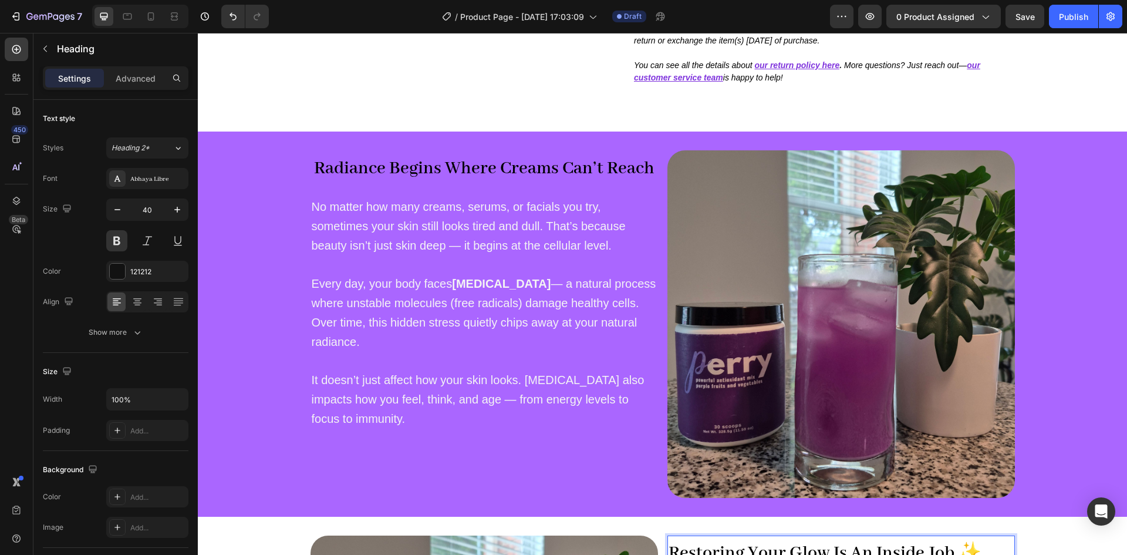
click at [841, 542] on strong "Restoring Your Glow Is An Inside Job ✨" at bounding box center [824, 553] width 313 height 22
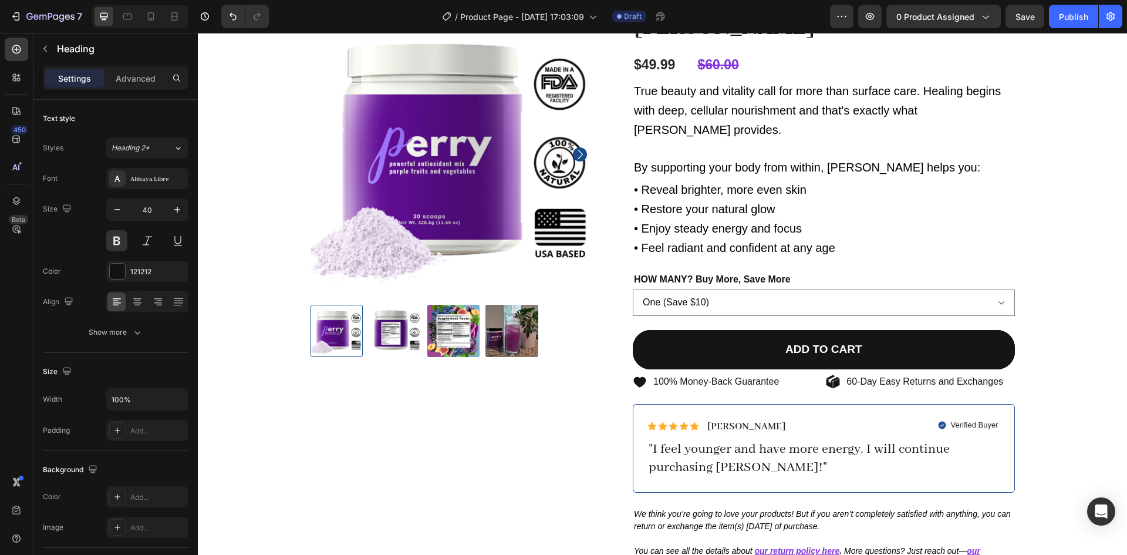
scroll to position [0, 0]
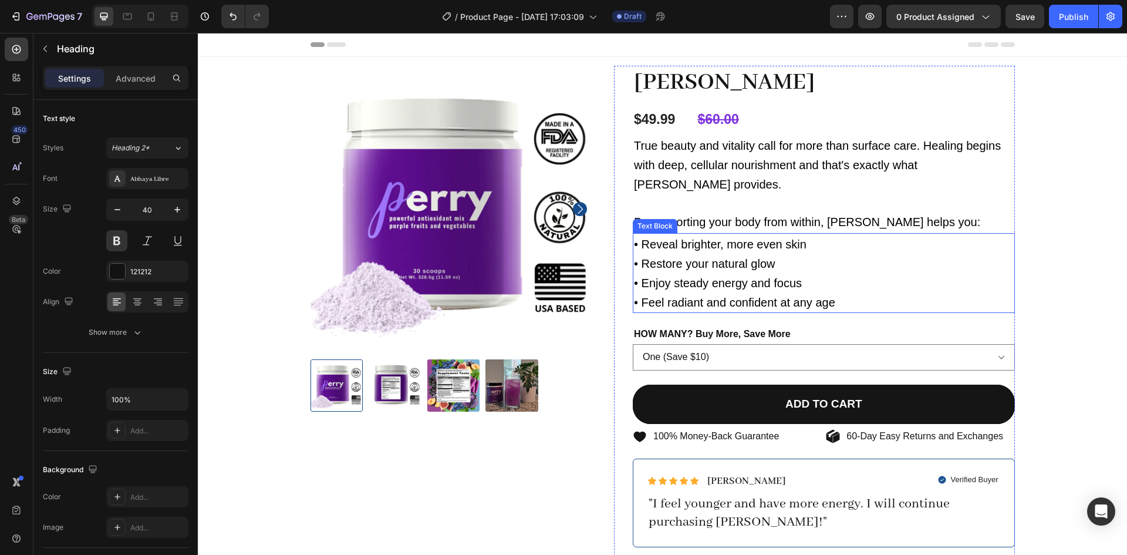
click at [638, 238] on span "• Reveal brighter, more even skin" at bounding box center [720, 244] width 173 height 13
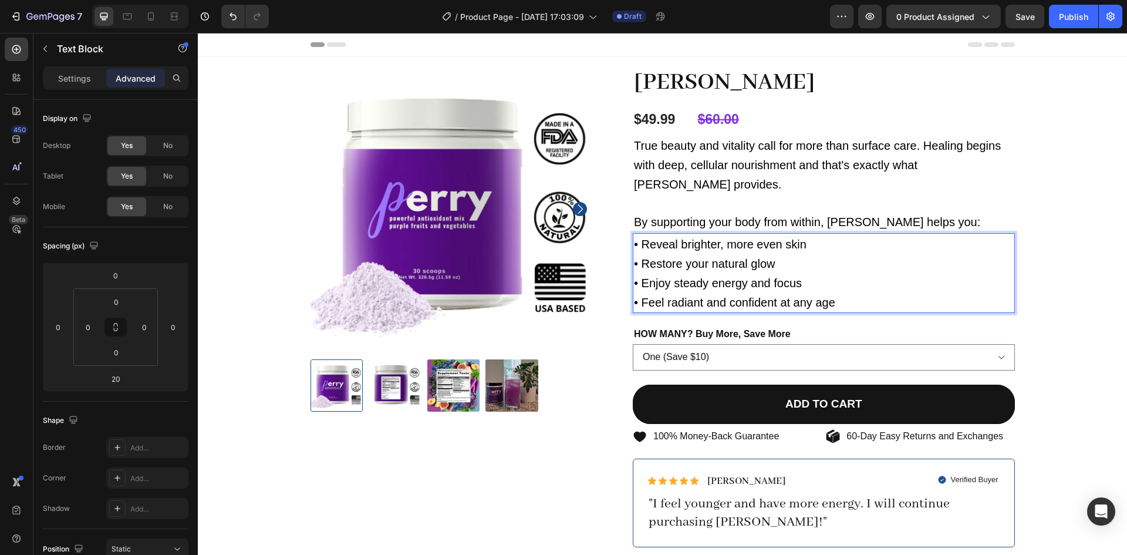
click at [640, 238] on span "• Reveal brighter, more even skin" at bounding box center [720, 244] width 173 height 13
click at [642, 238] on span "• ✨ Reveal brighter, more even skin" at bounding box center [729, 244] width 190 height 13
drag, startPoint x: 650, startPoint y: 224, endPoint x: 620, endPoint y: 227, distance: 29.5
click at [620, 227] on div "[PERSON_NAME] Product Title $49.99 Product Price Product Price $60.00 Compare P…" at bounding box center [814, 359] width 401 height 587
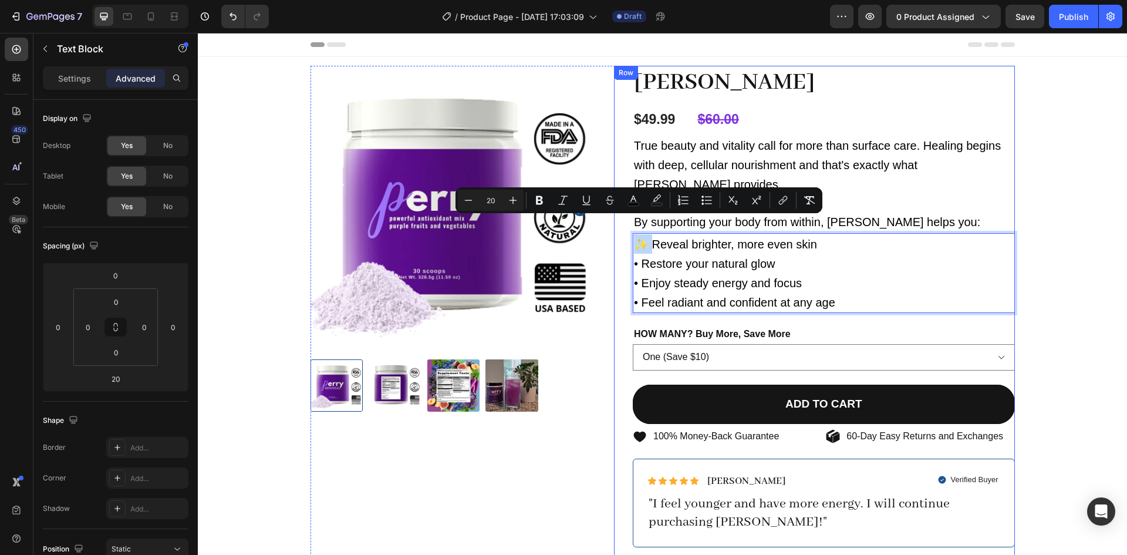
copy span "✨"
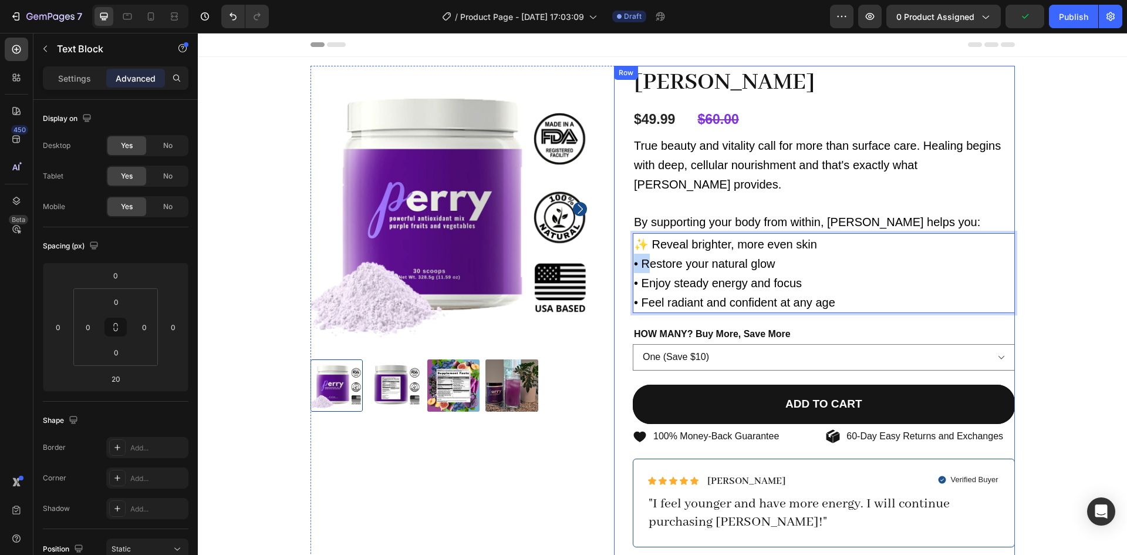
drag, startPoint x: 639, startPoint y: 246, endPoint x: 613, endPoint y: 246, distance: 26.4
click at [614, 246] on div "[PERSON_NAME] Product Title $49.99 Product Price Product Price $60.00 Compare P…" at bounding box center [814, 359] width 401 height 587
click at [636, 276] on span "• Enjoy steady energy and focus" at bounding box center [718, 282] width 168 height 13
drag, startPoint x: 641, startPoint y: 263, endPoint x: 610, endPoint y: 263, distance: 30.5
click at [614, 263] on div "[PERSON_NAME] Product Title $49.99 Product Price Product Price $60.00 Compare P…" at bounding box center [814, 359] width 401 height 587
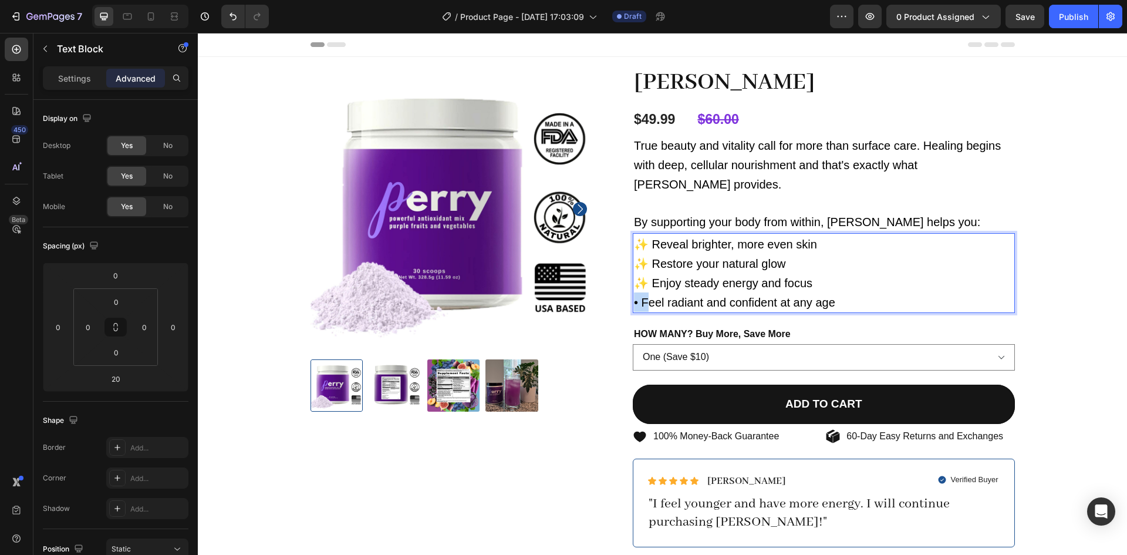
drag, startPoint x: 641, startPoint y: 284, endPoint x: 613, endPoint y: 285, distance: 28.2
click at [614, 285] on div "[PERSON_NAME] Product Title $49.99 Product Price Product Price $60.00 Compare P…" at bounding box center [814, 359] width 401 height 587
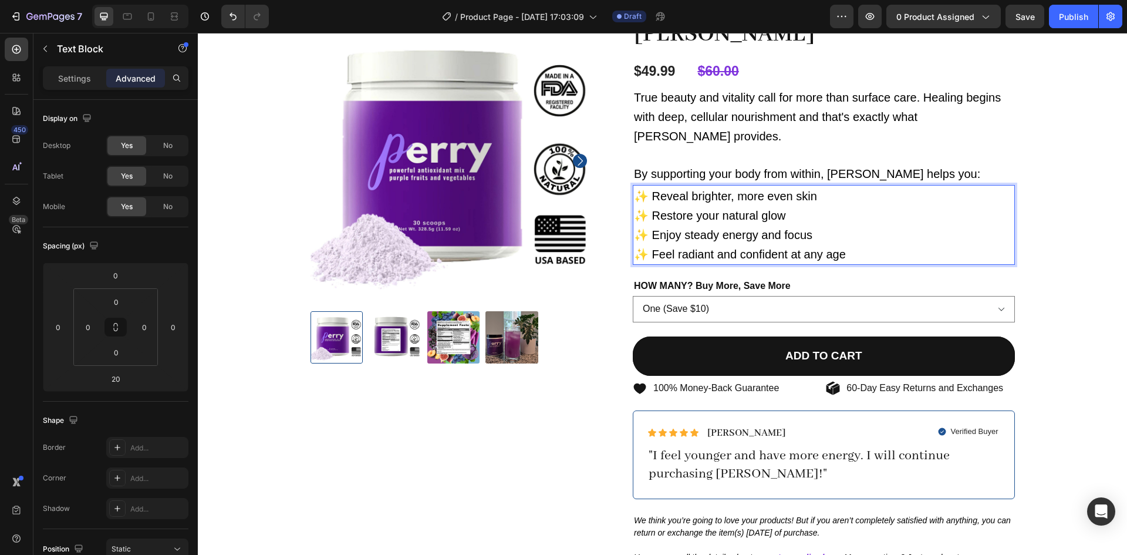
scroll to position [49, 0]
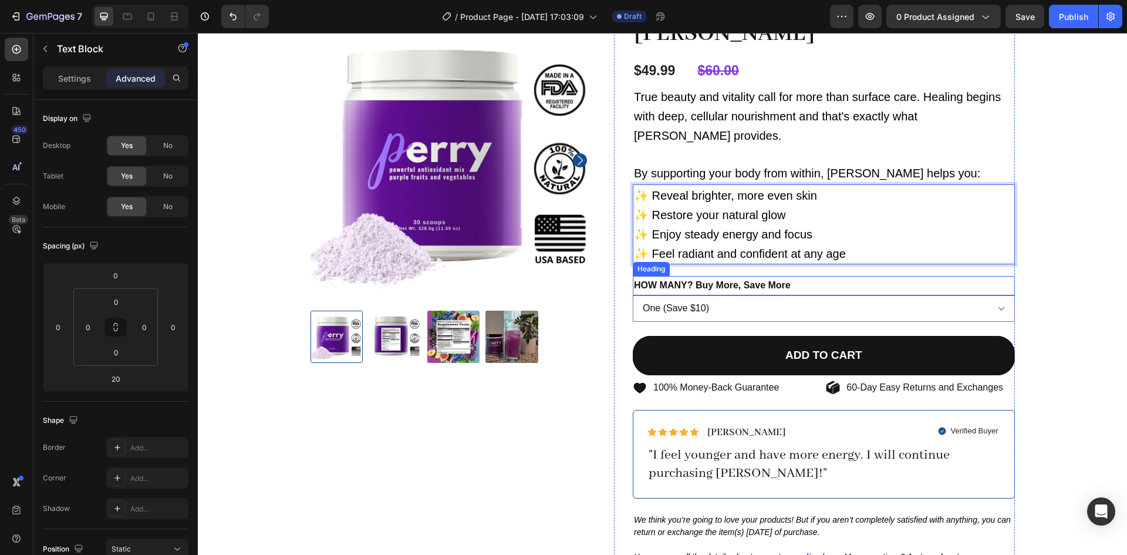
click at [752, 276] on h2 "HOW MANY? Buy More, Save More" at bounding box center [824, 285] width 382 height 19
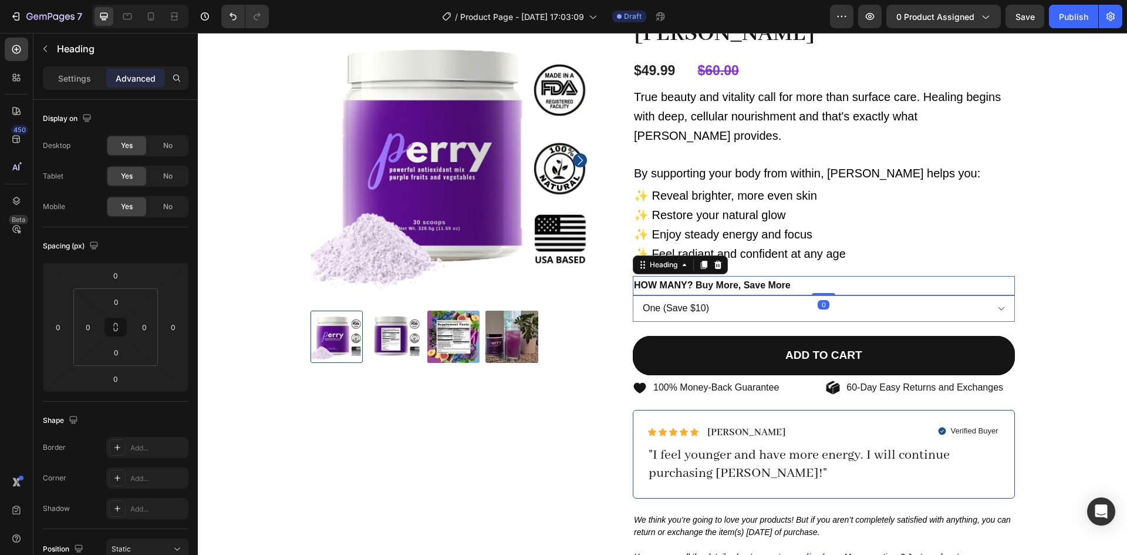
click at [751, 276] on h2 "HOW MANY? Buy More, Save More" at bounding box center [824, 285] width 382 height 19
click at [70, 83] on p "Settings" at bounding box center [74, 78] width 33 height 12
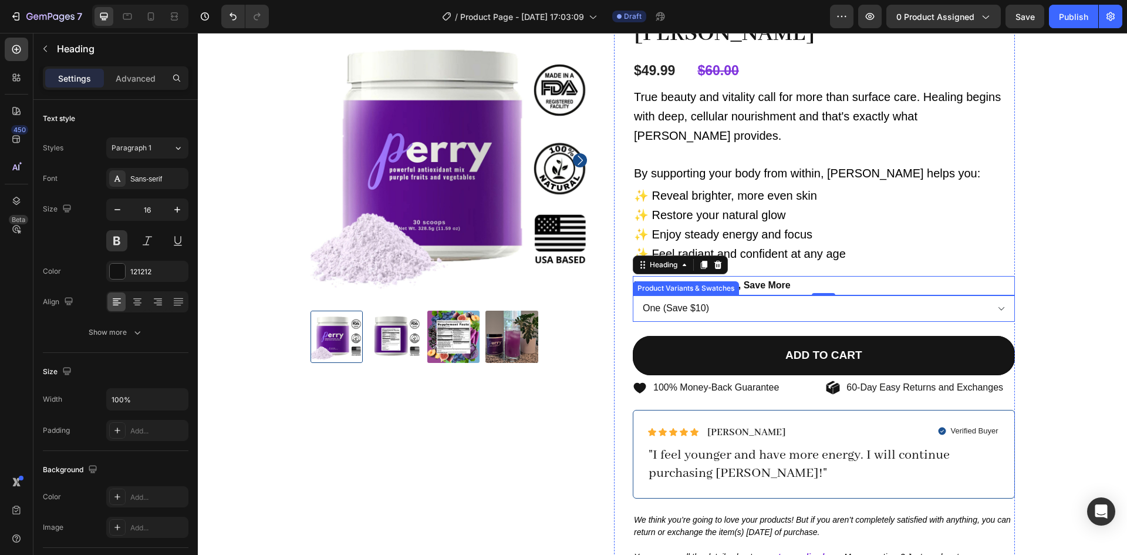
click at [672, 295] on select "One (Save $10) Two (Save $12 Each) Three (Save $15 Each)" at bounding box center [824, 308] width 382 height 26
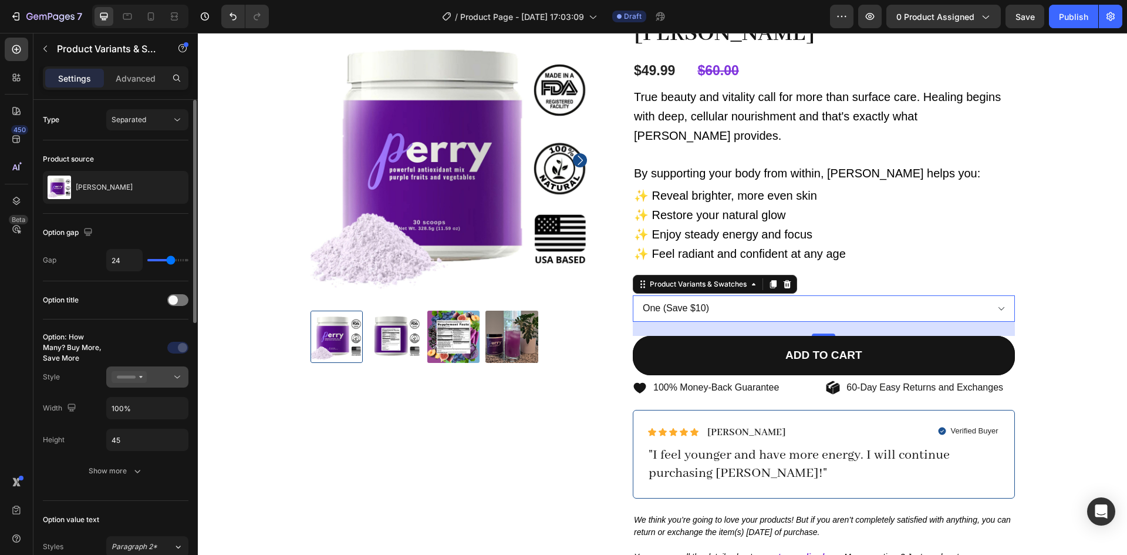
click at [164, 379] on div at bounding box center [148, 377] width 72 height 12
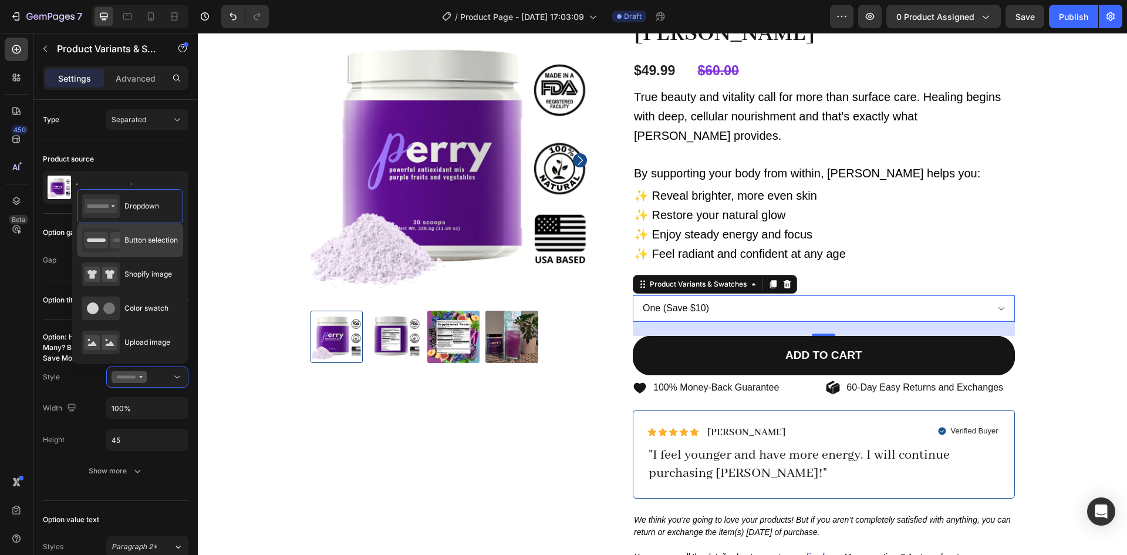
click at [109, 240] on icon at bounding box center [101, 239] width 38 height 23
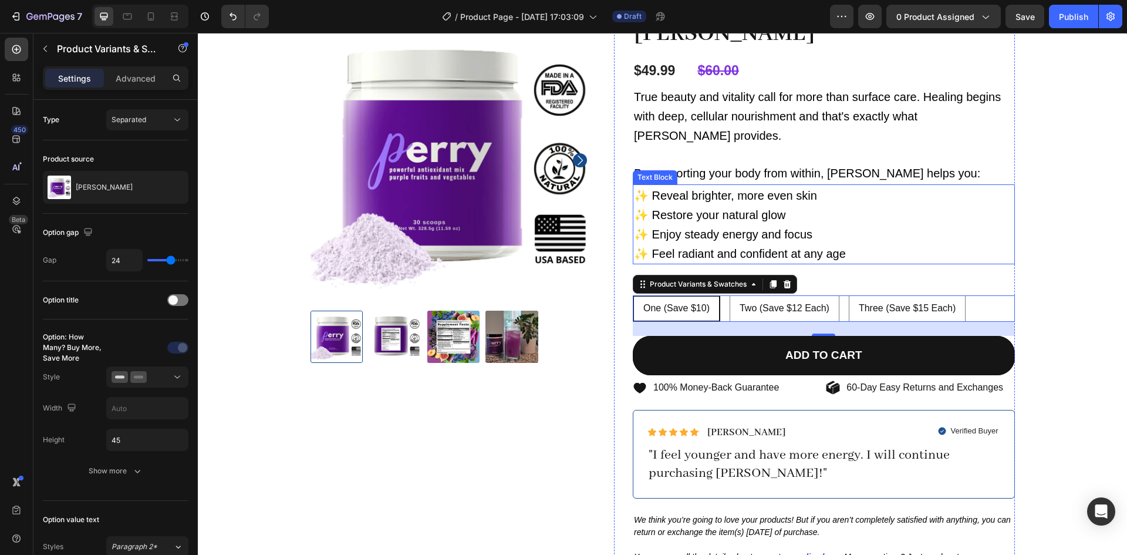
click at [703, 189] on span "✨ Reveal brighter, more even skin" at bounding box center [725, 195] width 183 height 13
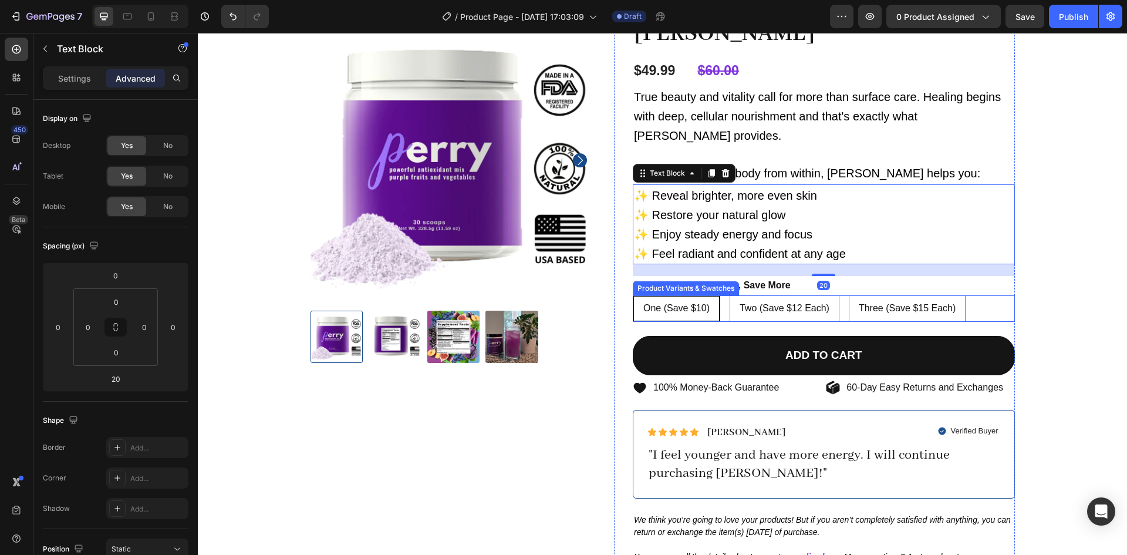
click at [717, 295] on div "One (Save $10) One (Save $10) One (Save $10) Two (Save $12 Each) Two (Save $12 …" at bounding box center [824, 308] width 382 height 26
click at [742, 247] on span "✨ Feel radiant and confident at any age" at bounding box center [740, 253] width 212 height 13
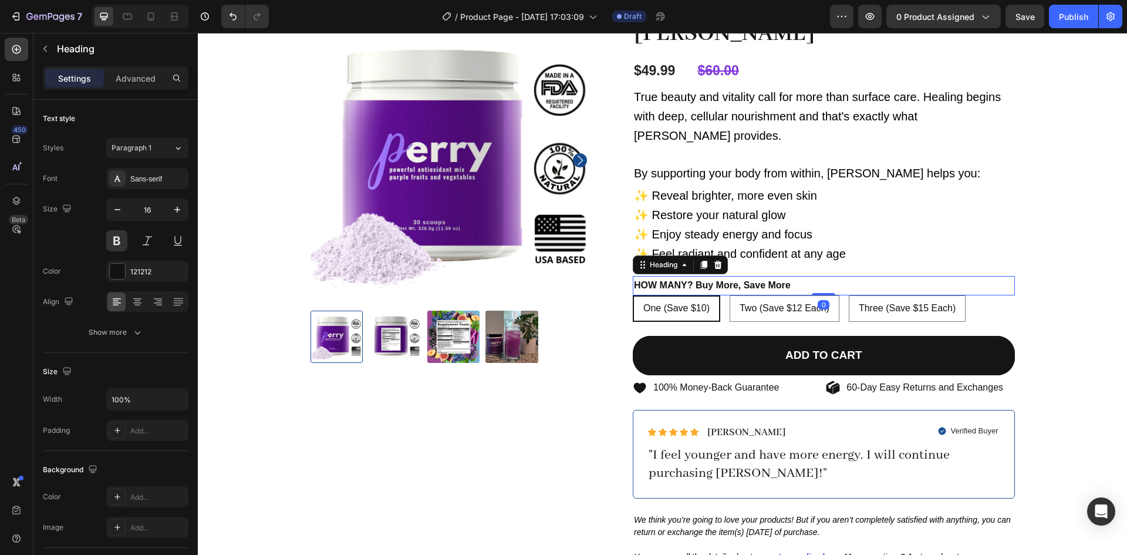
click at [738, 277] on p "HOW MANY? Buy More, Save More" at bounding box center [824, 285] width 380 height 17
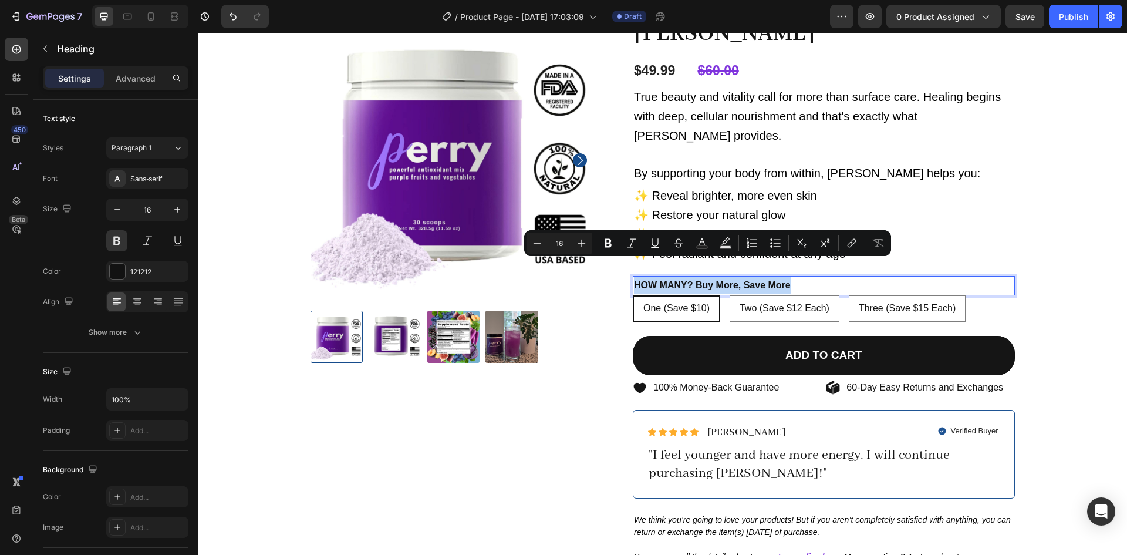
click at [711, 277] on p "HOW MANY? Buy More, Save More" at bounding box center [824, 285] width 380 height 17
drag, startPoint x: 711, startPoint y: 266, endPoint x: 779, endPoint y: 262, distance: 68.2
click at [779, 277] on p "HOW MANY? Buy More, Save More" at bounding box center [824, 285] width 380 height 17
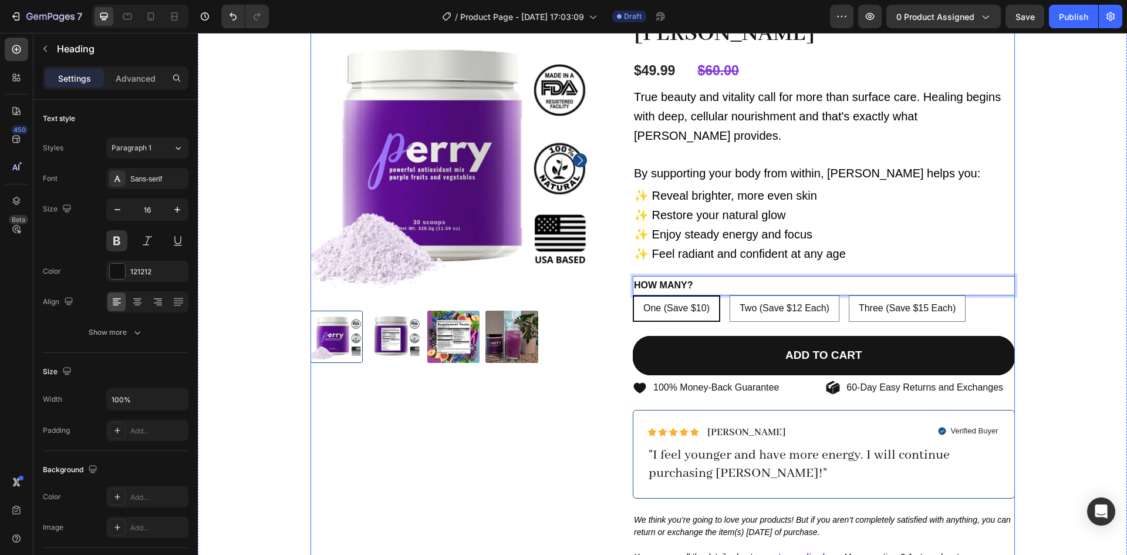
click at [584, 425] on div "Product Images" at bounding box center [453, 315] width 286 height 596
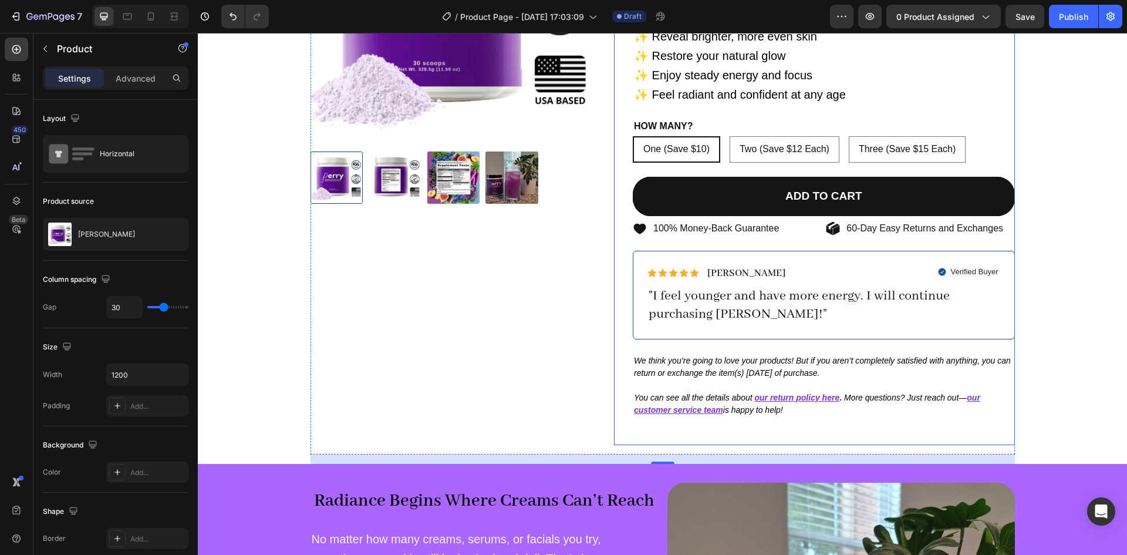
scroll to position [212, 0]
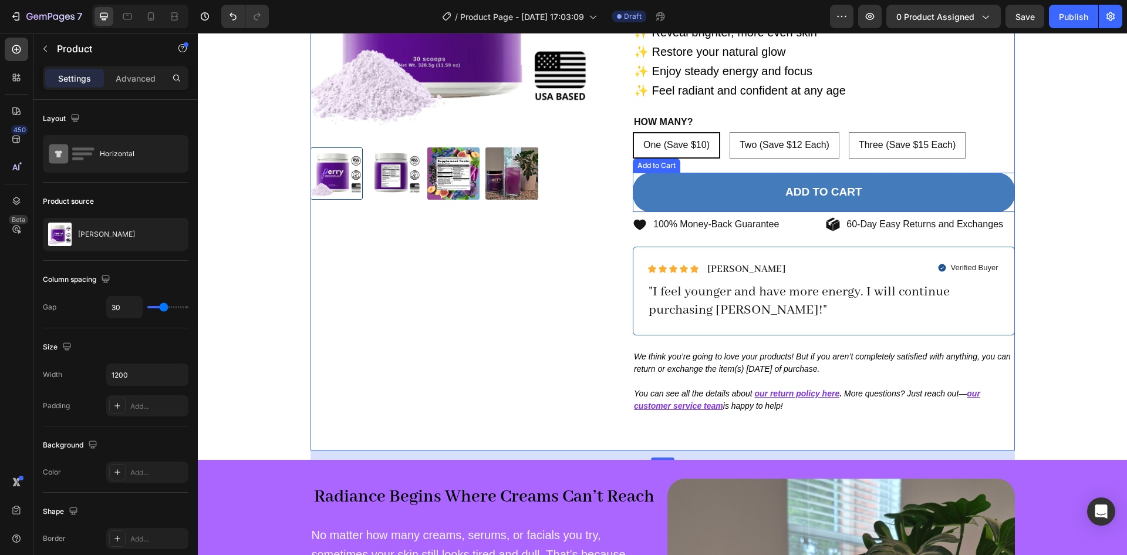
click at [670, 173] on button "Add to cart" at bounding box center [824, 192] width 382 height 39
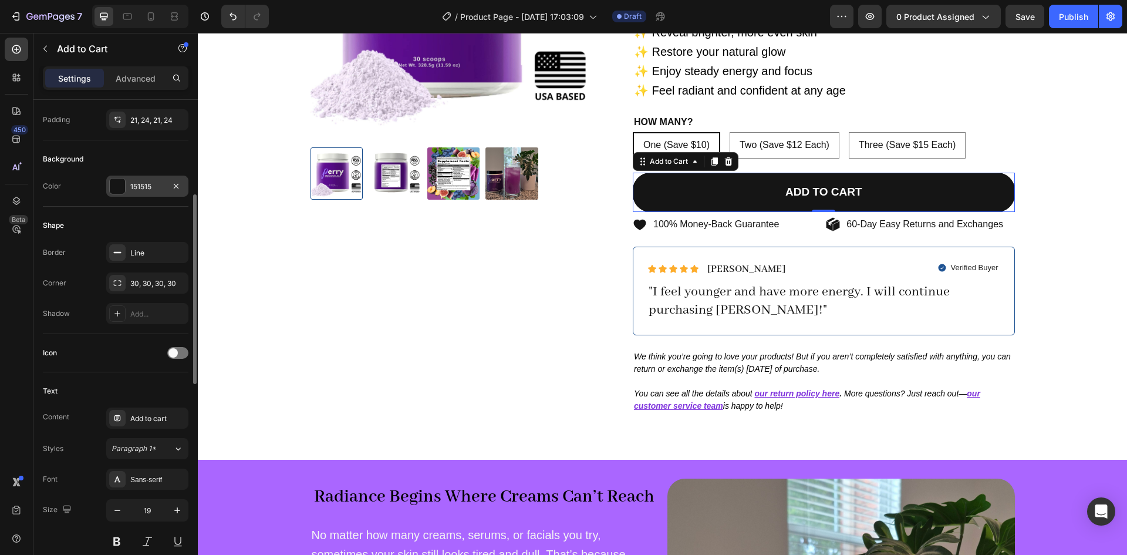
scroll to position [379, 0]
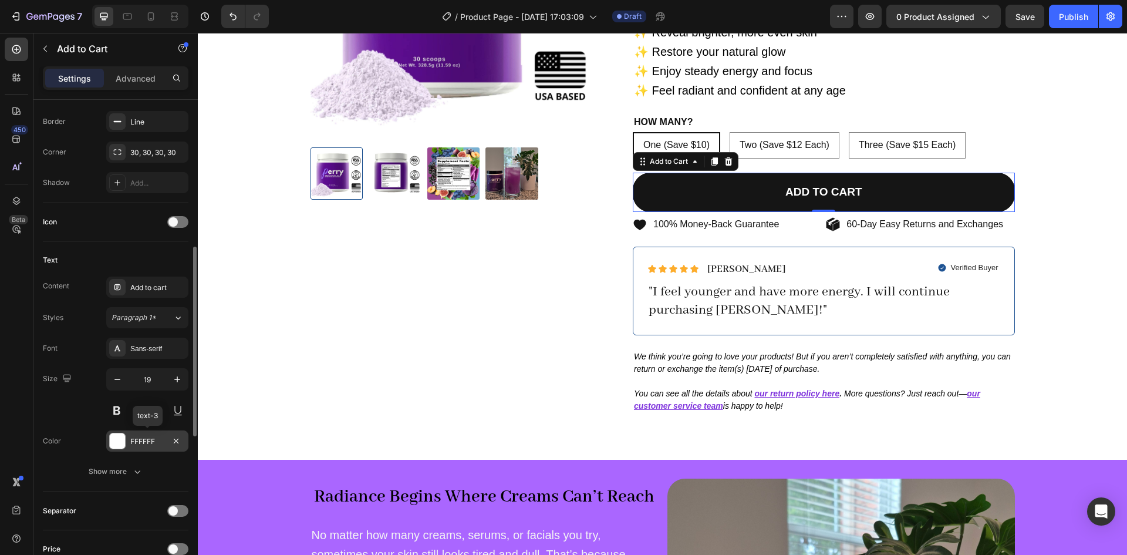
click at [121, 439] on div at bounding box center [117, 440] width 15 height 15
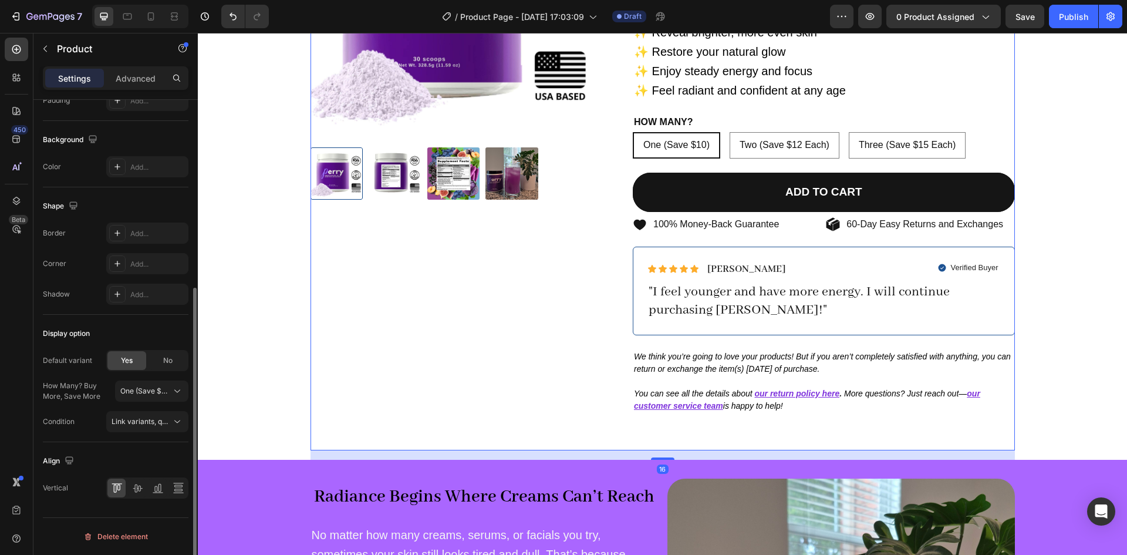
scroll to position [0, 0]
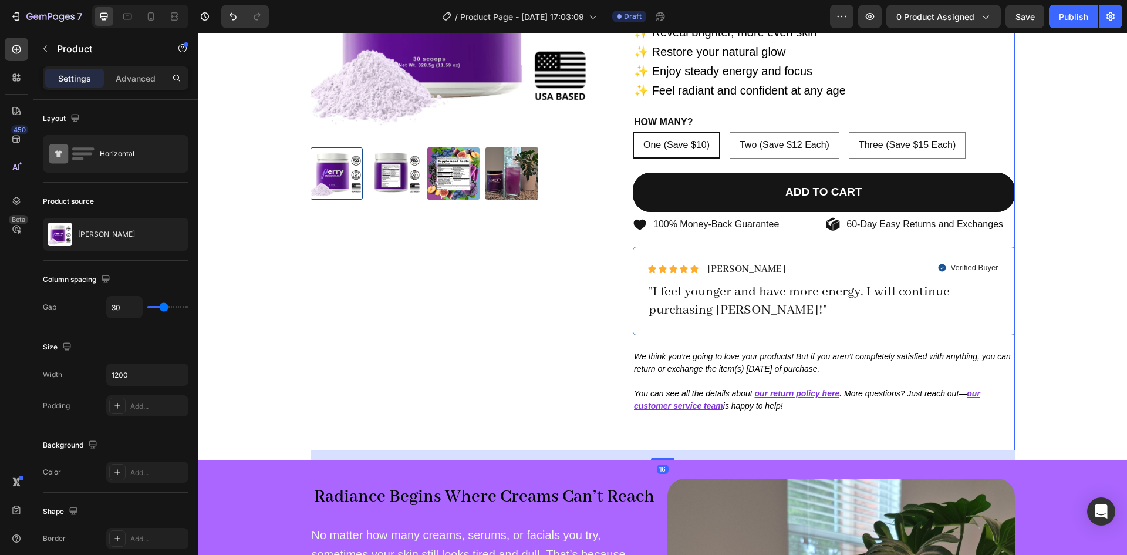
click at [411, 364] on div "Product Images" at bounding box center [453, 152] width 286 height 596
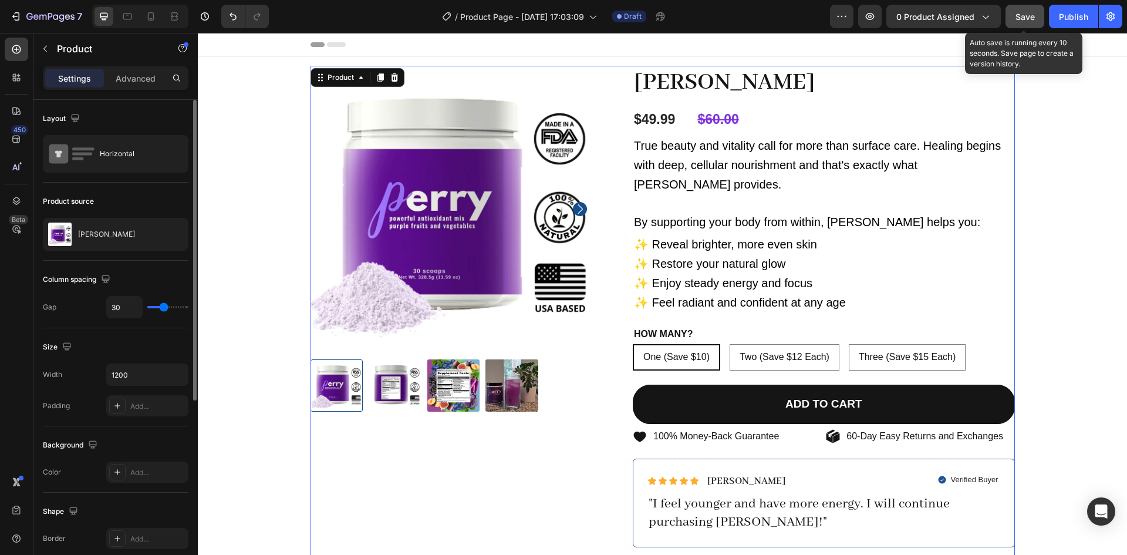
click at [1010, 12] on button "Save" at bounding box center [1024, 16] width 39 height 23
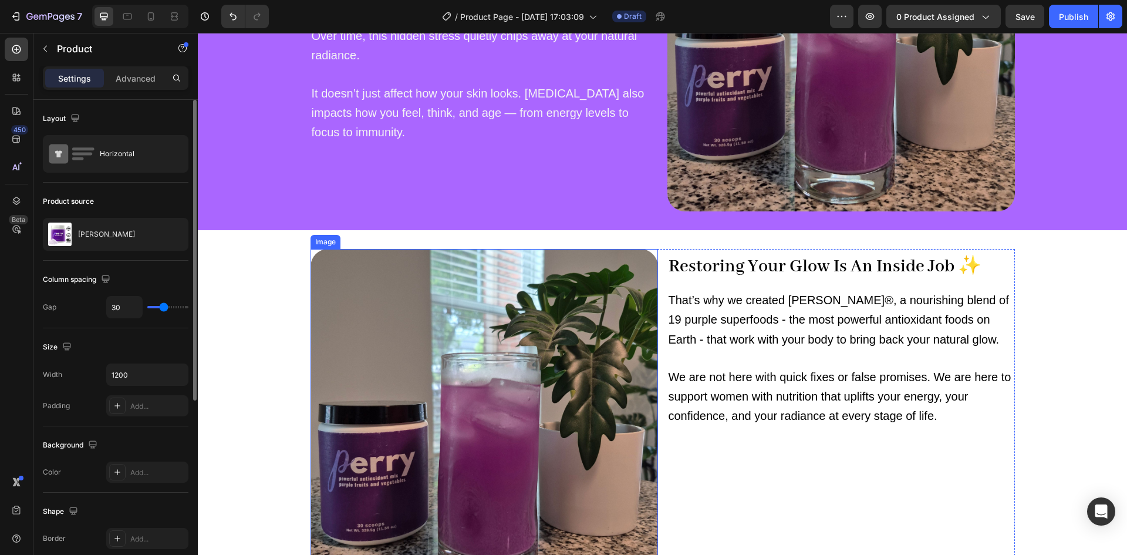
scroll to position [805, 0]
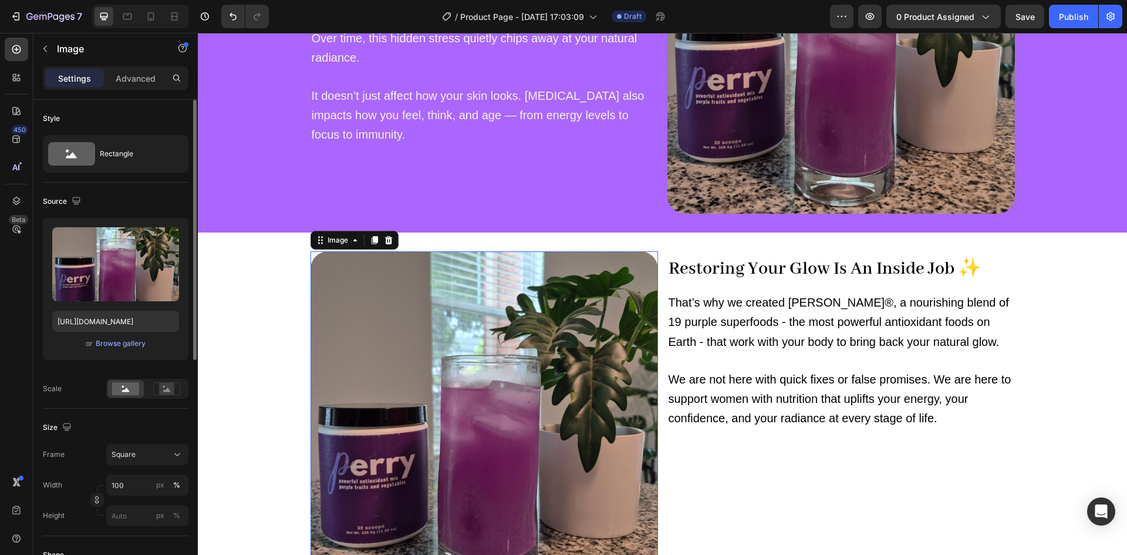
click at [481, 360] on img at bounding box center [483, 424] width 347 height 347
click at [106, 344] on div "Browse gallery" at bounding box center [121, 343] width 50 height 11
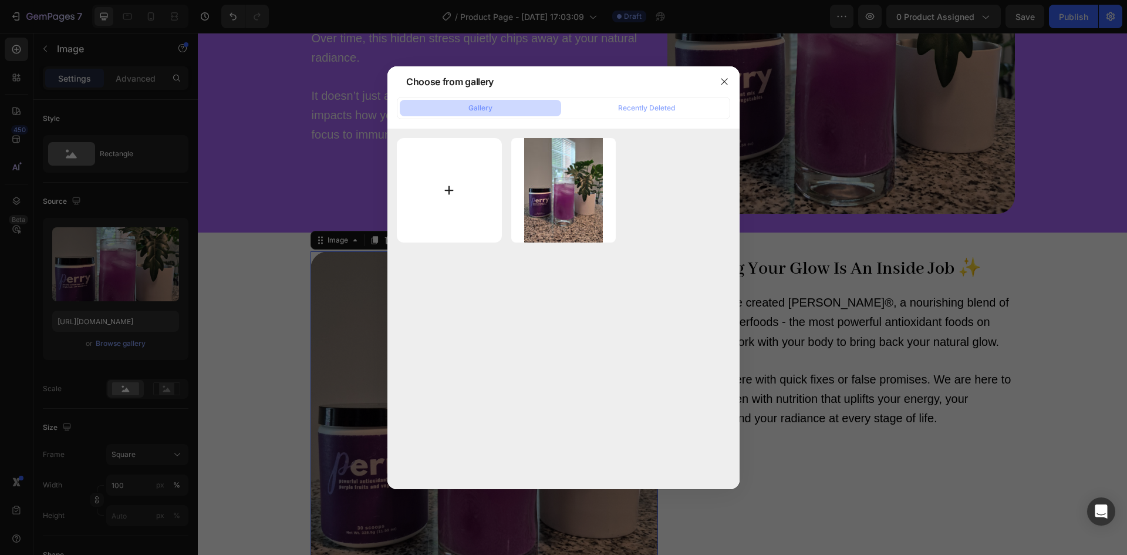
click at [458, 185] on input "file" at bounding box center [449, 190] width 105 height 105
type input "C:\fakepath\msperry-min.jpg"
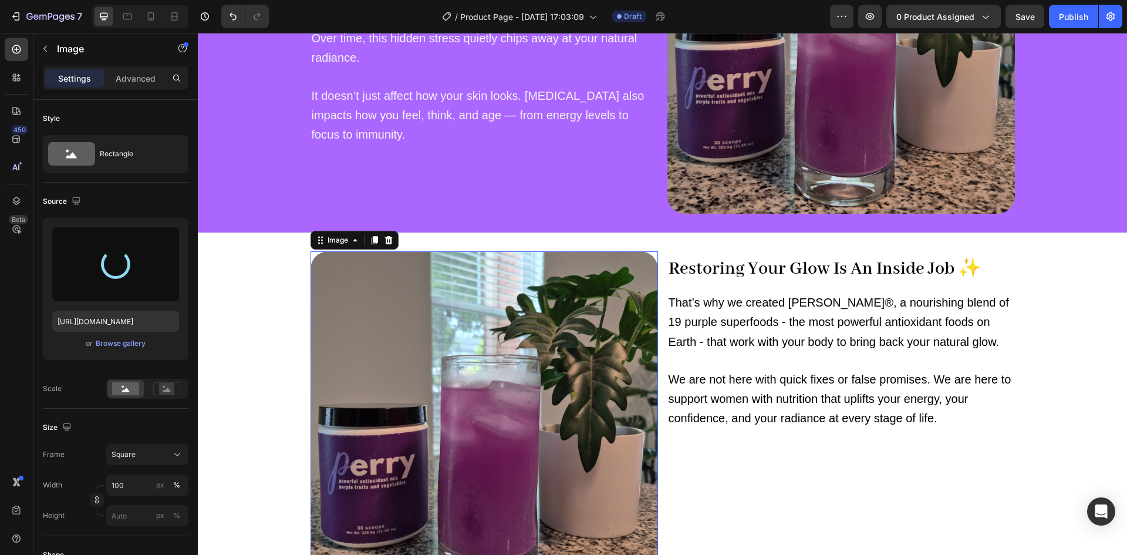
type input "[URL][DOMAIN_NAME]"
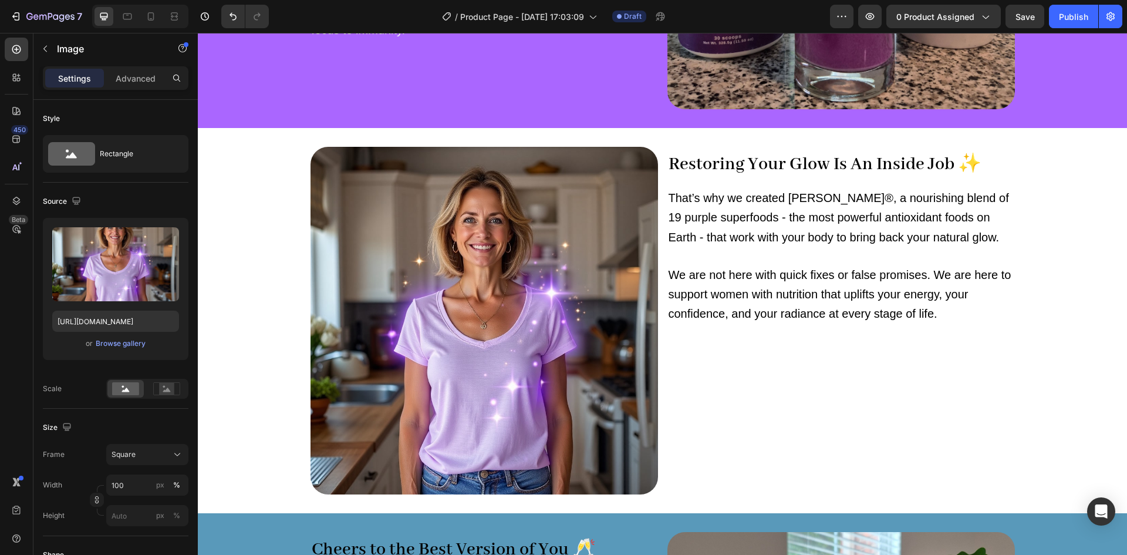
scroll to position [908, 0]
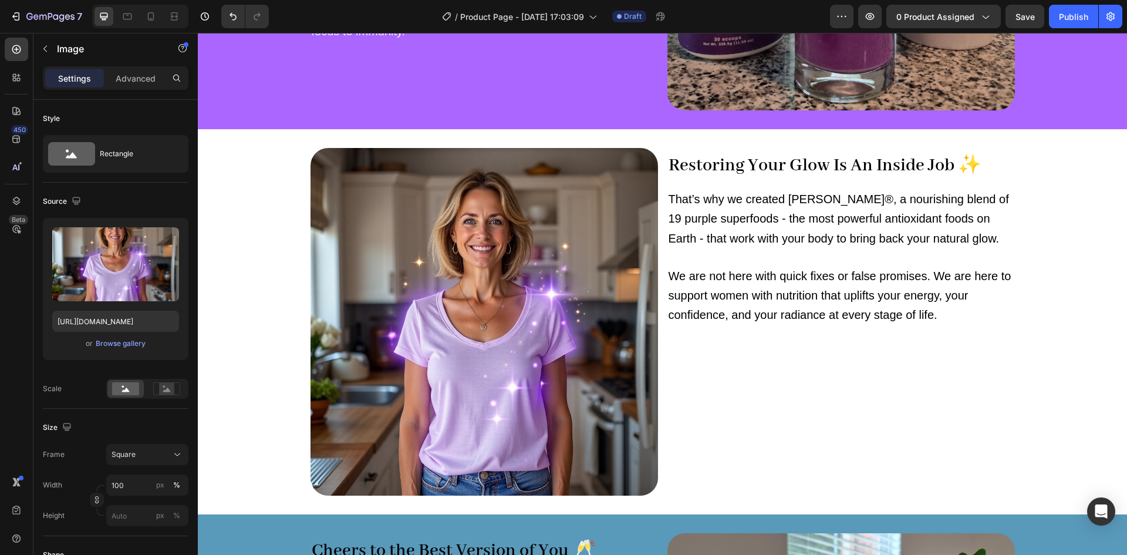
click at [511, 247] on img at bounding box center [483, 321] width 347 height 347
click at [710, 425] on div "Restoring Your Glow Is An Inside Job ✨ Heading That’s why we created [PERSON_NA…" at bounding box center [840, 321] width 347 height 347
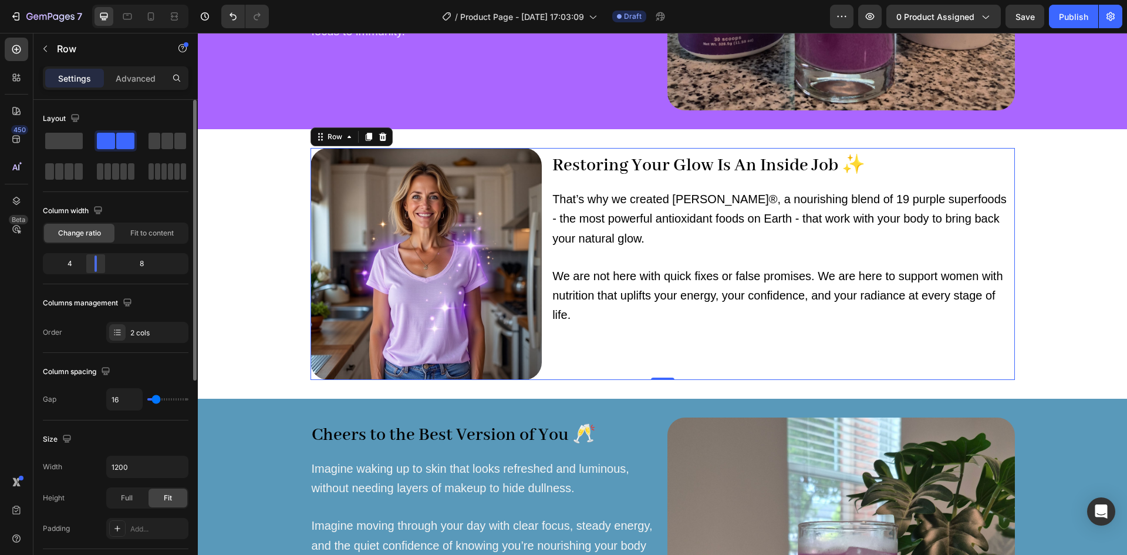
drag, startPoint x: 115, startPoint y: 265, endPoint x: 92, endPoint y: 263, distance: 23.5
click at [92, 263] on div at bounding box center [95, 263] width 21 height 16
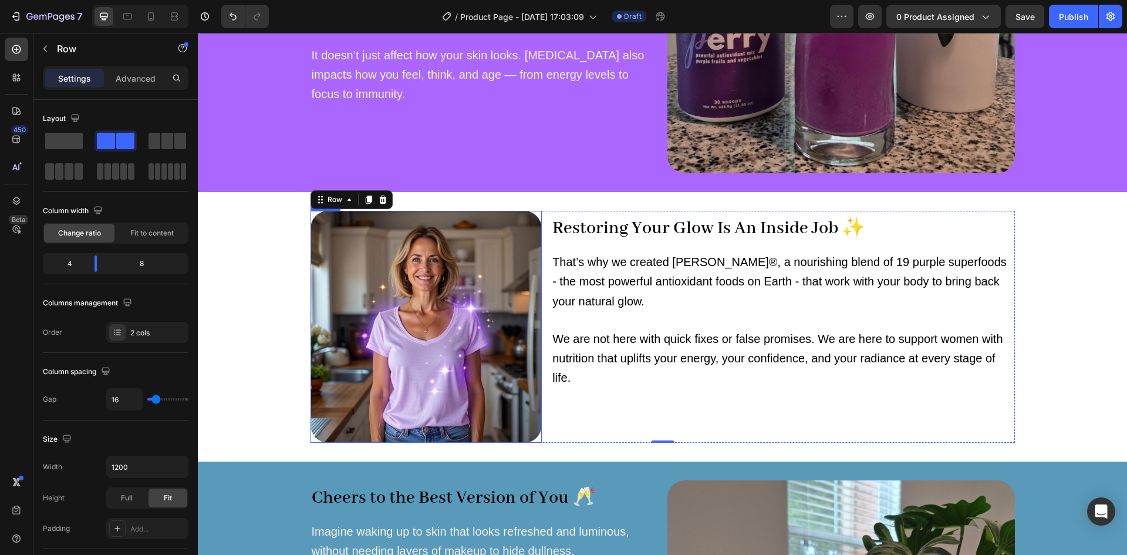
scroll to position [710, 0]
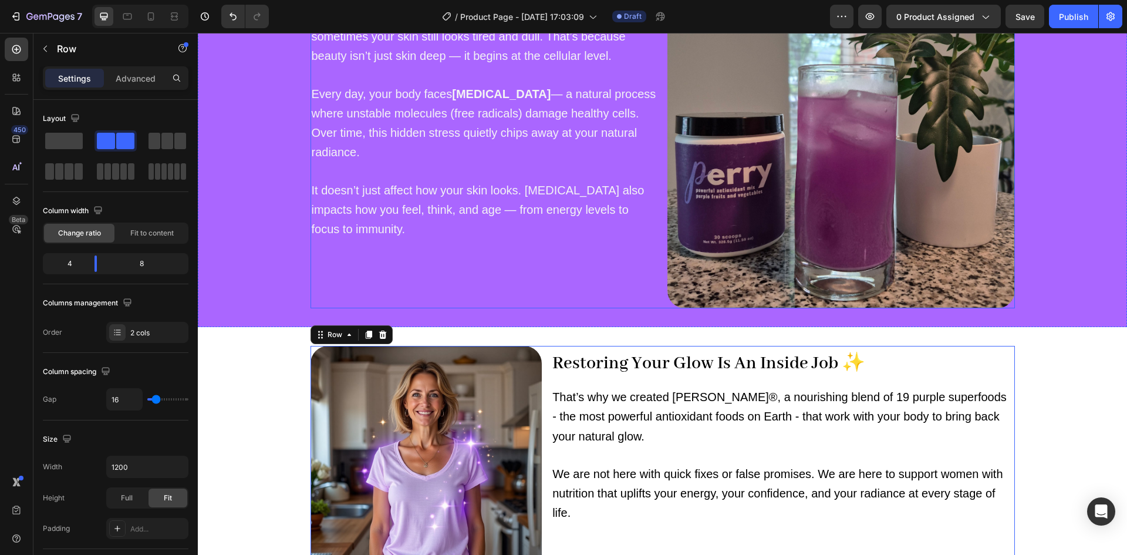
click at [528, 245] on div "Radiance Begins Where Creams Can’t Reach Heading No matter how many creams, ser…" at bounding box center [483, 134] width 347 height 347
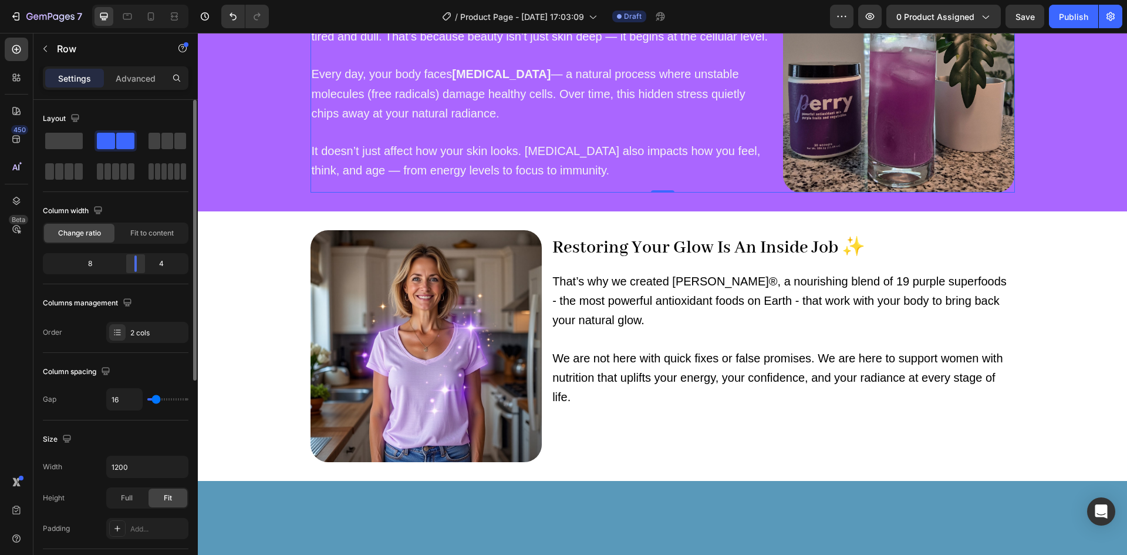
drag, startPoint x: 114, startPoint y: 263, endPoint x: 142, endPoint y: 260, distance: 28.3
click at [142, 260] on div at bounding box center [135, 263] width 21 height 16
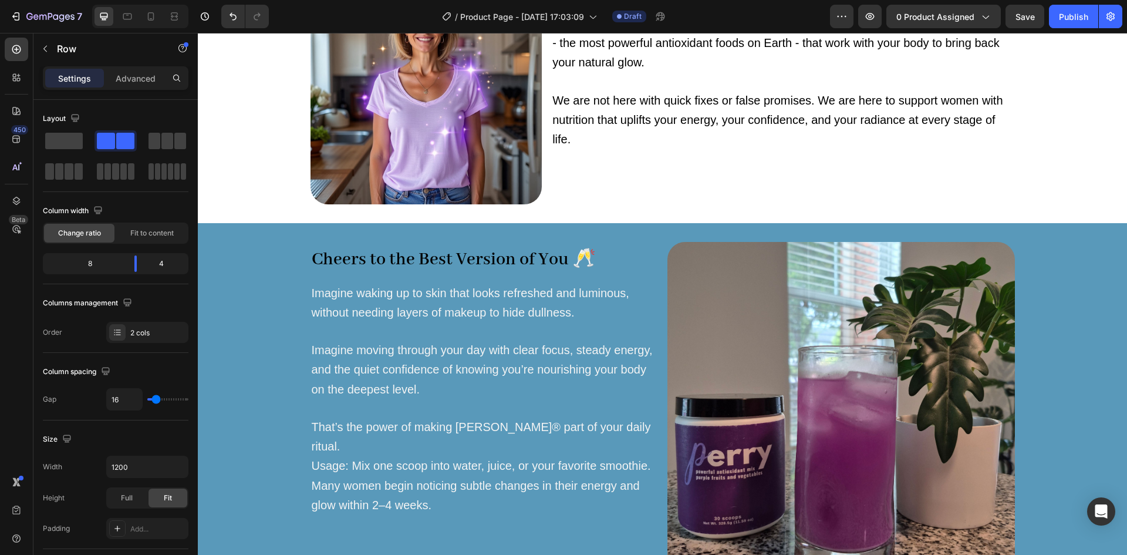
scroll to position [968, 0]
click at [400, 364] on span "Imagine moving through your day with clear focus, steady energy, and the quiet …" at bounding box center [482, 369] width 341 height 52
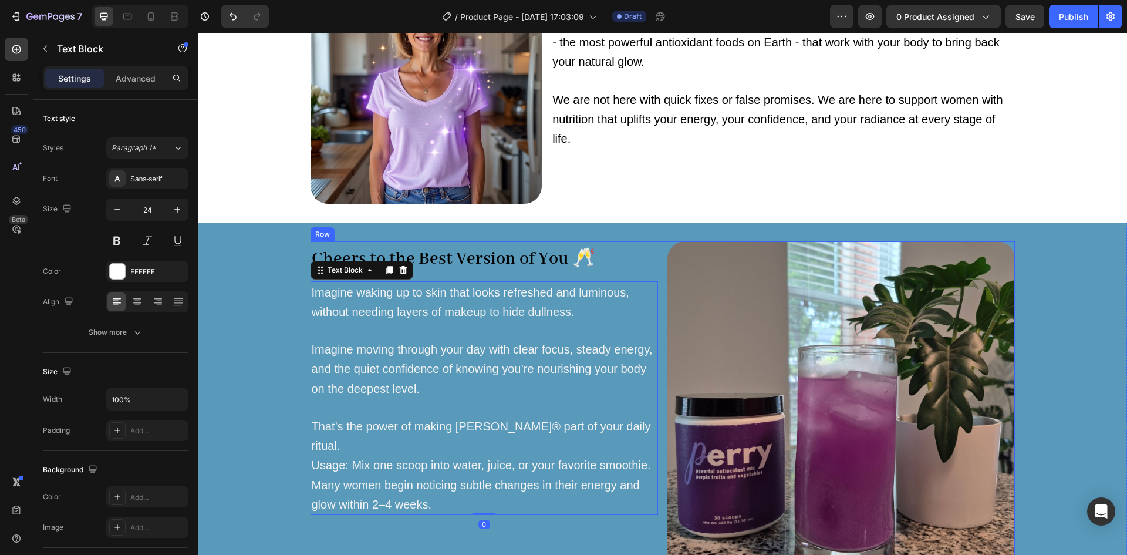
click at [522, 536] on div "Cheers to the Best Version of You 🥂 Heading Imagine waking up to skin that look…" at bounding box center [483, 414] width 347 height 347
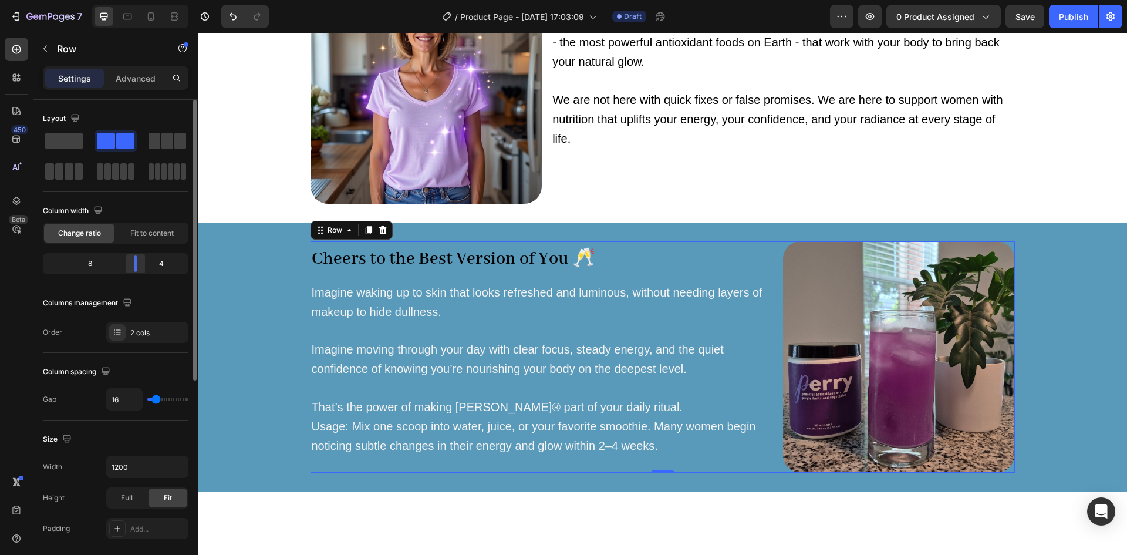
drag, startPoint x: 120, startPoint y: 261, endPoint x: 138, endPoint y: 258, distance: 19.1
click at [138, 258] on div at bounding box center [135, 263] width 21 height 16
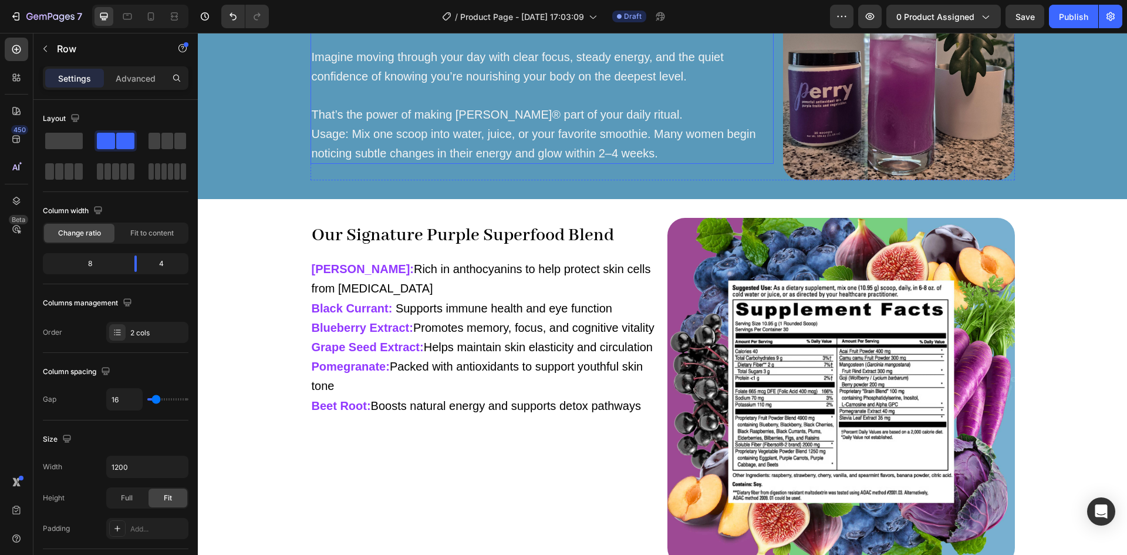
scroll to position [1376, 0]
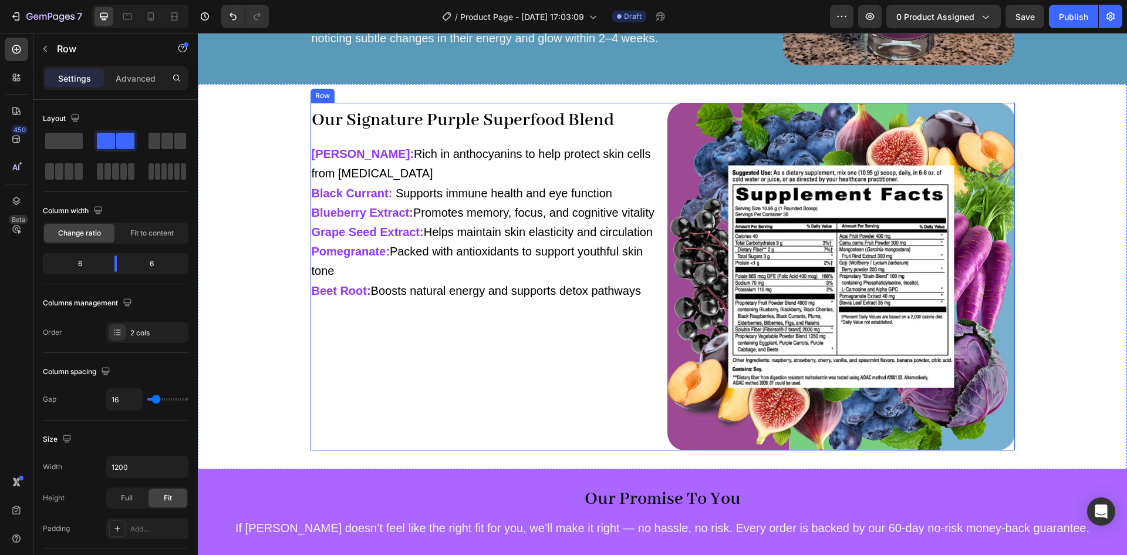
click at [584, 367] on div "Our Signature Purple Superfood Blend Heading Acai [PERSON_NAME]: Rich in anthoc…" at bounding box center [483, 276] width 347 height 347
click at [235, 389] on div "Our Signature Purple Superfood Blend Heading Acai [PERSON_NAME]: Rich in anthoc…" at bounding box center [662, 276] width 929 height 347
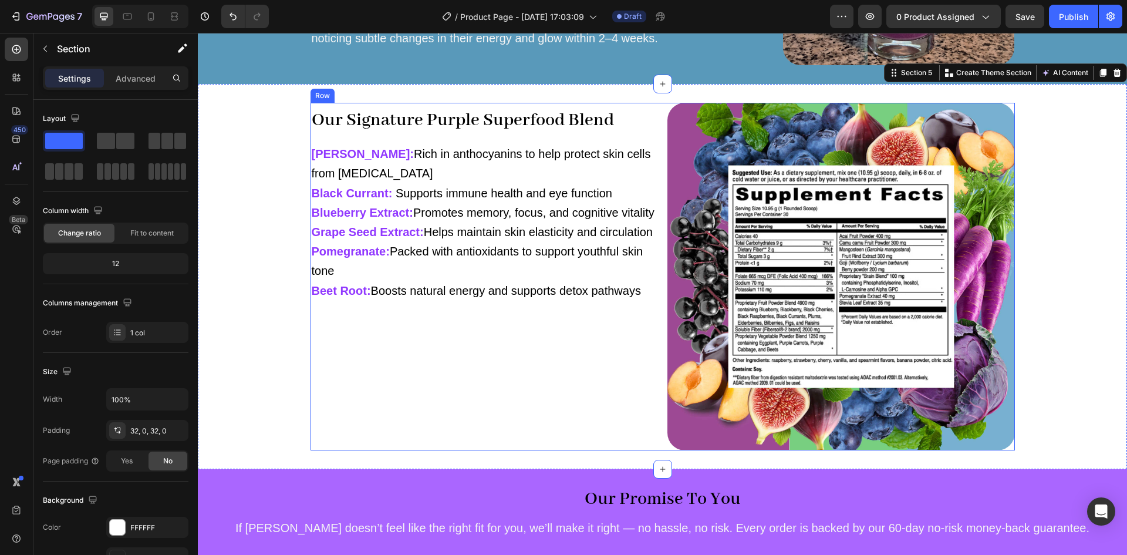
click at [388, 356] on div "Our Signature Purple Superfood Blend Heading Acai [PERSON_NAME]: Rich in anthoc…" at bounding box center [483, 276] width 347 height 347
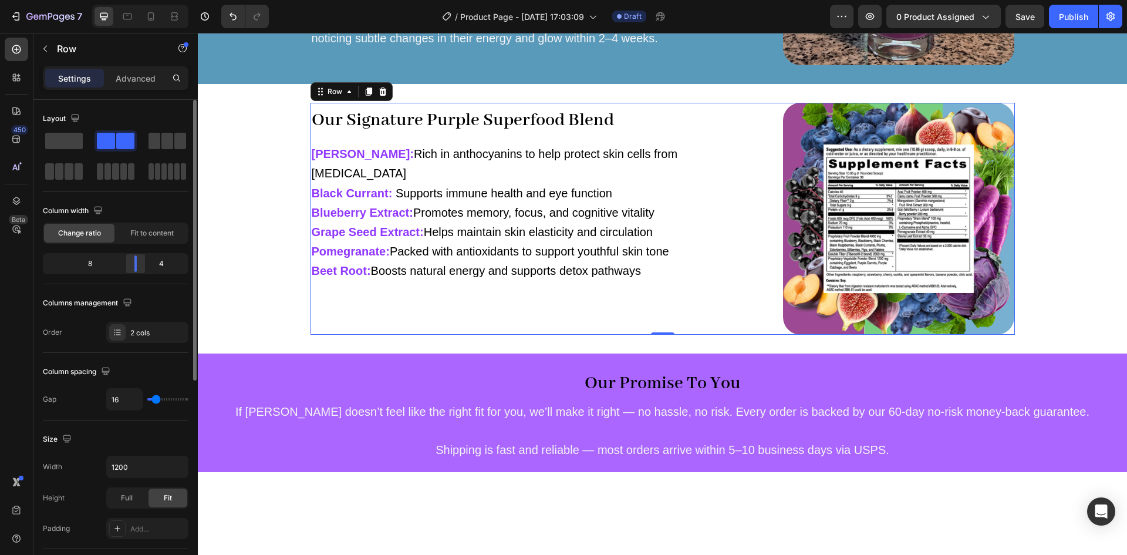
drag, startPoint x: 118, startPoint y: 265, endPoint x: 140, endPoint y: 260, distance: 22.9
click at [140, 260] on div at bounding box center [135, 263] width 21 height 16
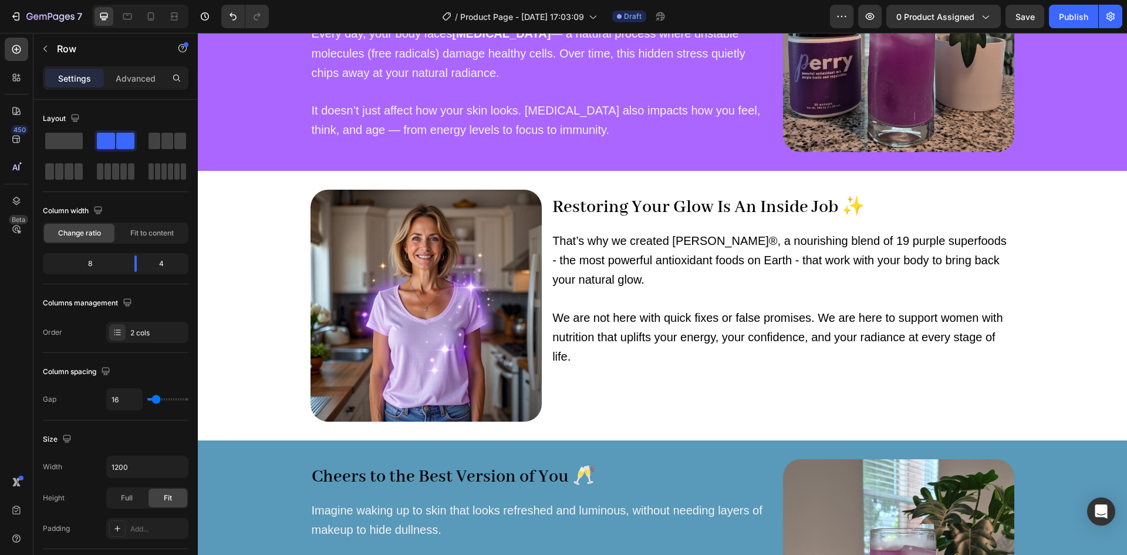
scroll to position [744, 0]
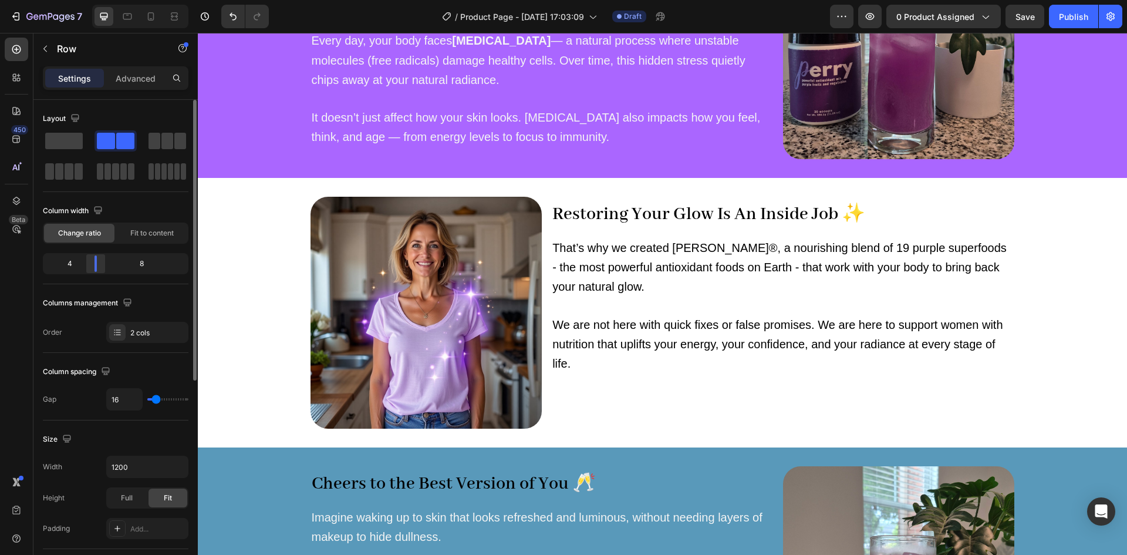
drag, startPoint x: 135, startPoint y: 265, endPoint x: 92, endPoint y: 268, distance: 43.5
click at [92, 268] on div at bounding box center [95, 263] width 21 height 16
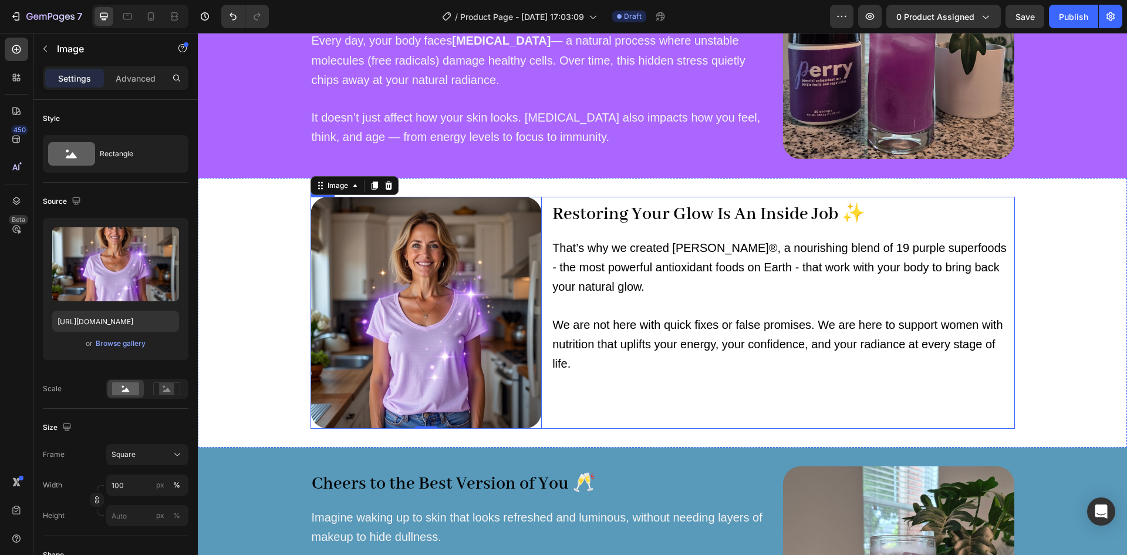
click at [614, 418] on div "Restoring Your Glow Is An Inside Job ✨ Heading That’s why we created [PERSON_NA…" at bounding box center [782, 313] width 463 height 232
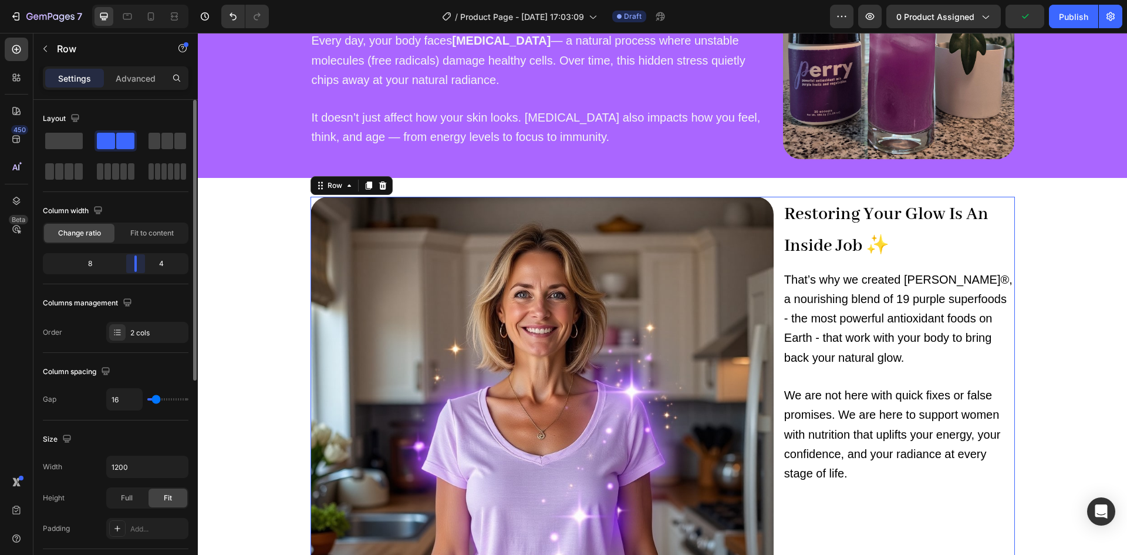
drag, startPoint x: 93, startPoint y: 265, endPoint x: 146, endPoint y: 261, distance: 53.0
click at [146, 261] on div "8 4" at bounding box center [116, 263] width 146 height 21
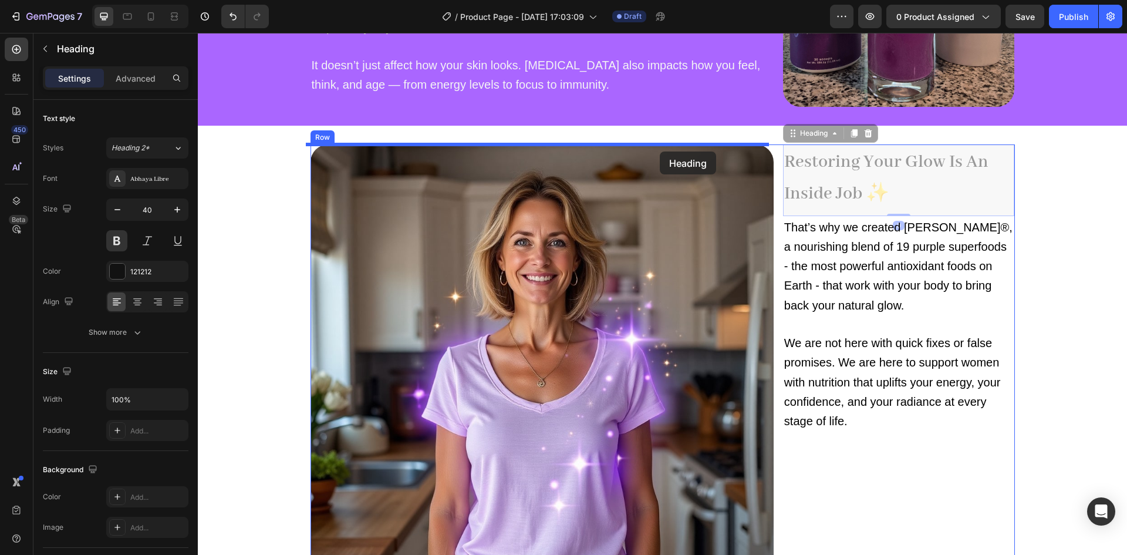
drag, startPoint x: 856, startPoint y: 172, endPoint x: 660, endPoint y: 151, distance: 197.1
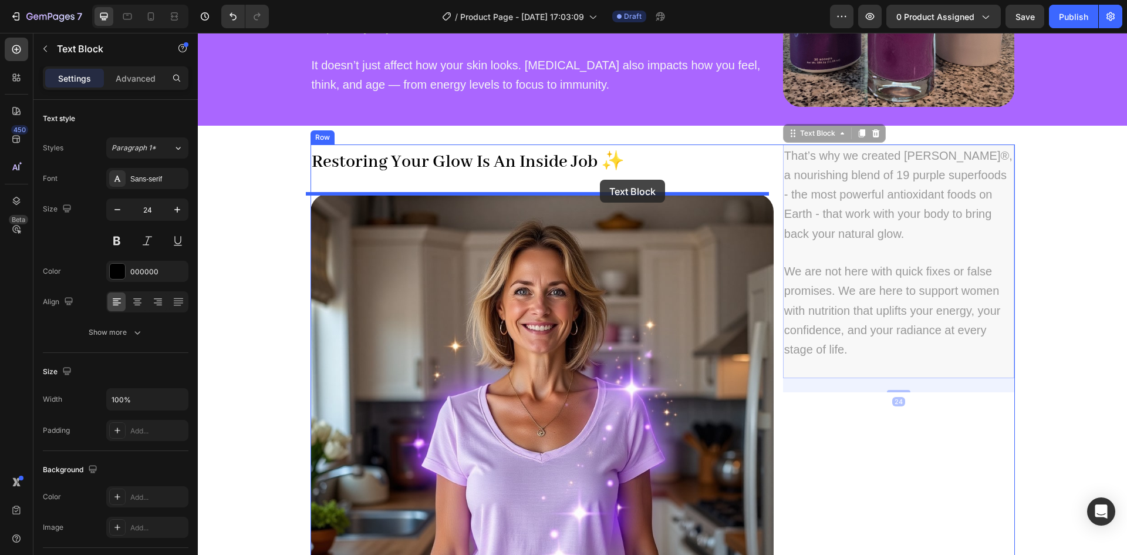
drag, startPoint x: 846, startPoint y: 164, endPoint x: 600, endPoint y: 181, distance: 246.5
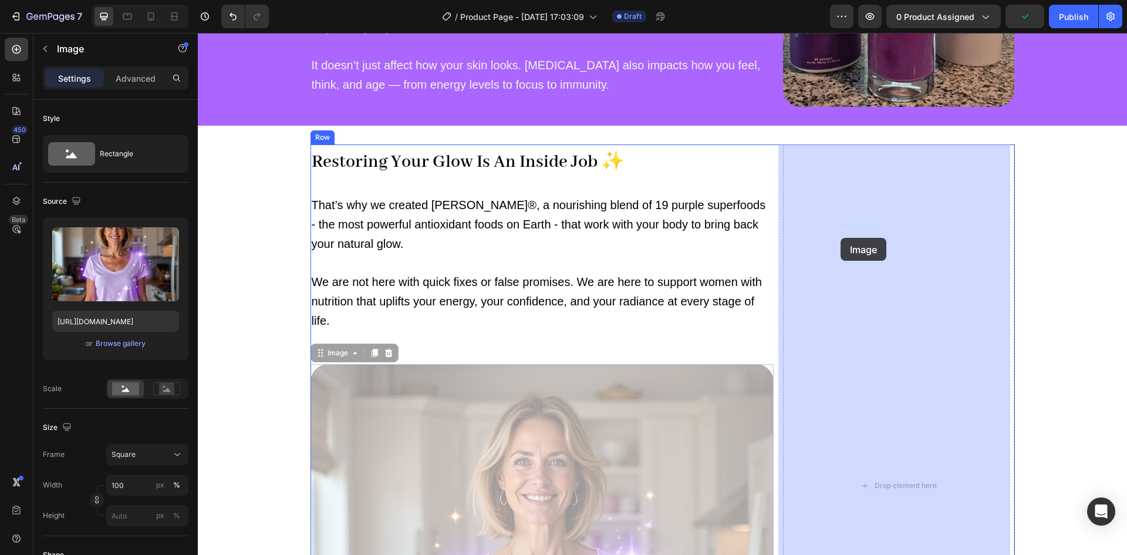
drag, startPoint x: 359, startPoint y: 373, endPoint x: 840, endPoint y: 238, distance: 499.9
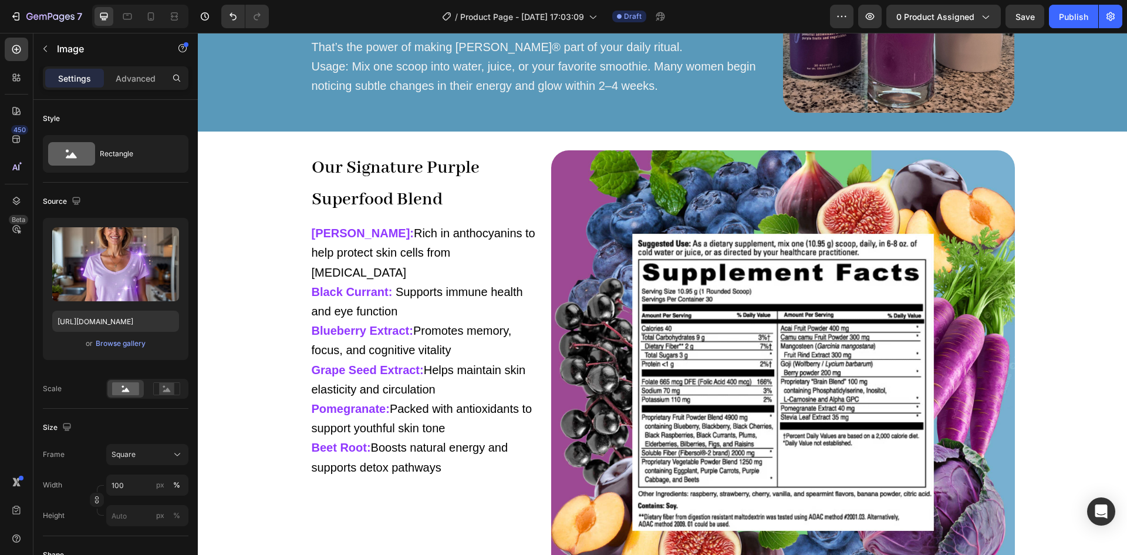
scroll to position [1335, 0]
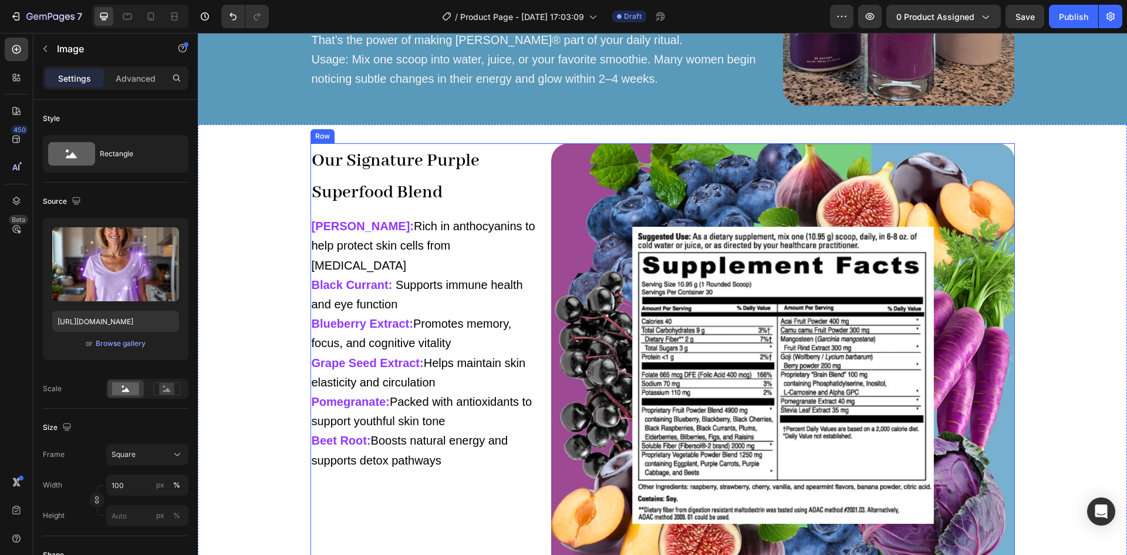
click at [489, 495] on div "Our Signature Purple Superfood Blend Heading Acai [PERSON_NAME]: Rich in anthoc…" at bounding box center [426, 374] width 232 height 463
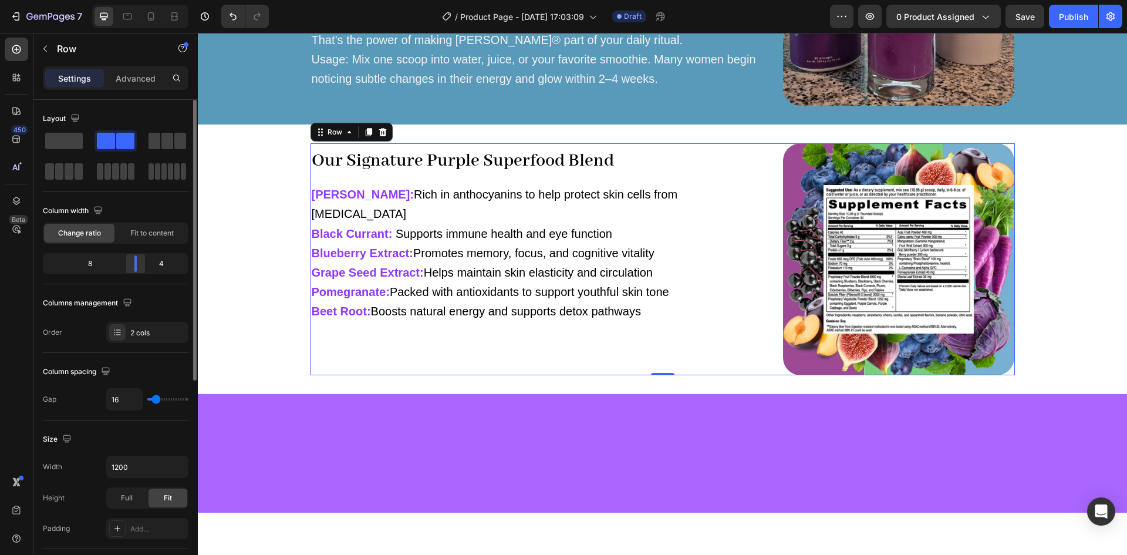
drag, startPoint x: 101, startPoint y: 269, endPoint x: 146, endPoint y: 261, distance: 45.2
click at [146, 261] on div at bounding box center [135, 263] width 21 height 16
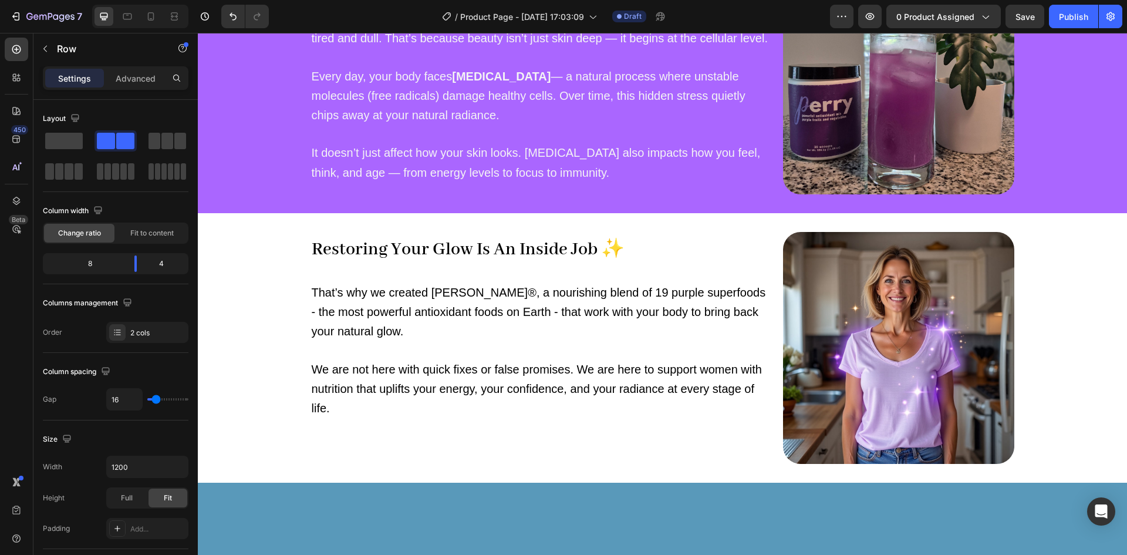
scroll to position [531, 0]
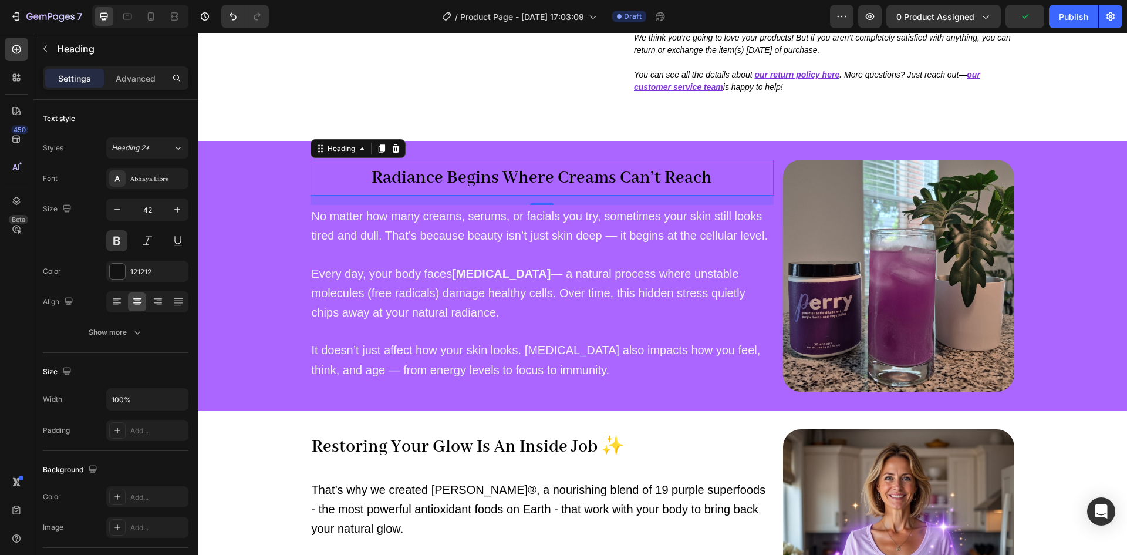
click at [489, 167] on strong "Radiance Begins Where Creams Can’t Reach" at bounding box center [541, 178] width 340 height 22
click at [118, 302] on icon at bounding box center [117, 302] width 8 height 1
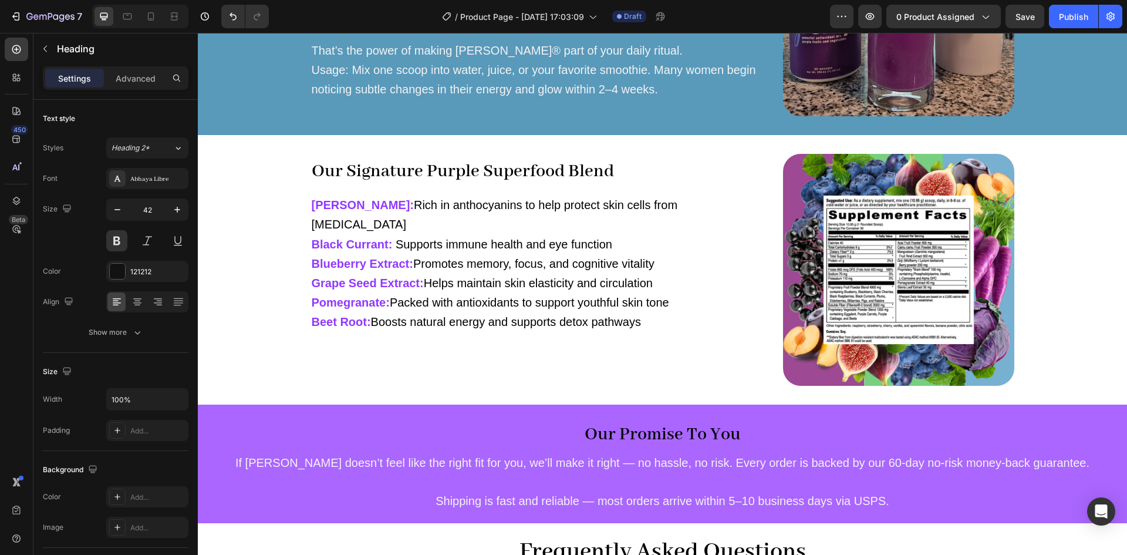
scroll to position [1325, 0]
click at [1028, 20] on span "Save" at bounding box center [1024, 17] width 19 height 10
click at [1016, 16] on span "Save" at bounding box center [1024, 17] width 19 height 10
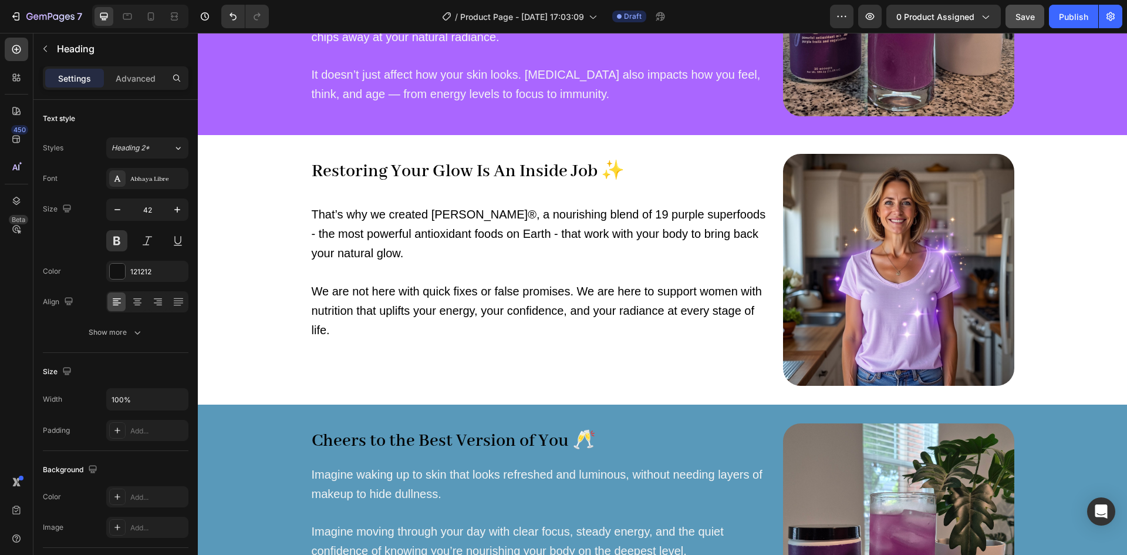
scroll to position [786, 0]
click at [147, 16] on icon at bounding box center [151, 17] width 12 height 12
type input "32"
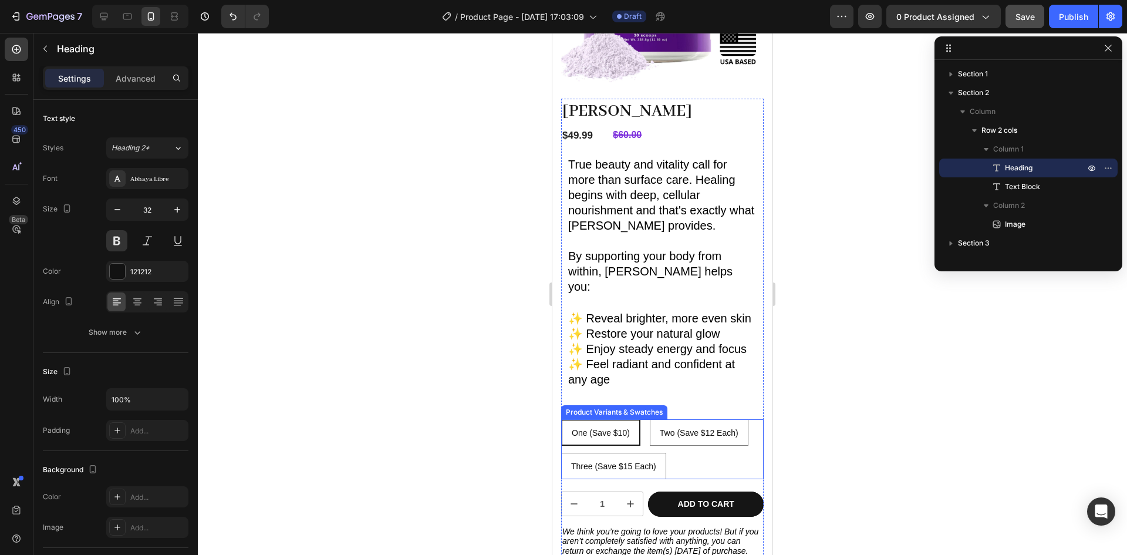
scroll to position [170, 0]
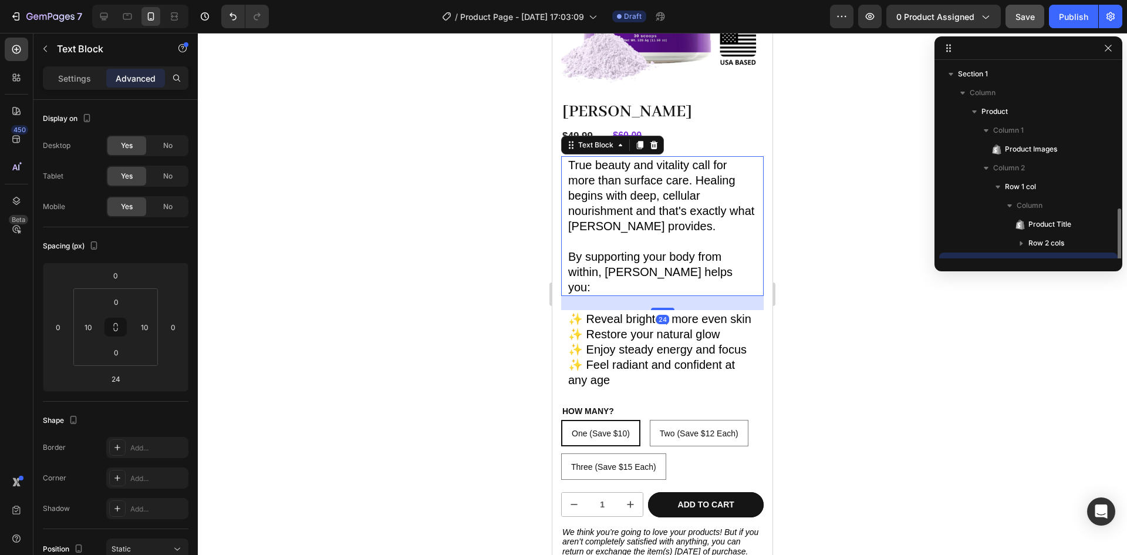
click at [631, 218] on span "True beauty and vitality call for more than surface care. Healing begins with d…" at bounding box center [661, 195] width 186 height 74
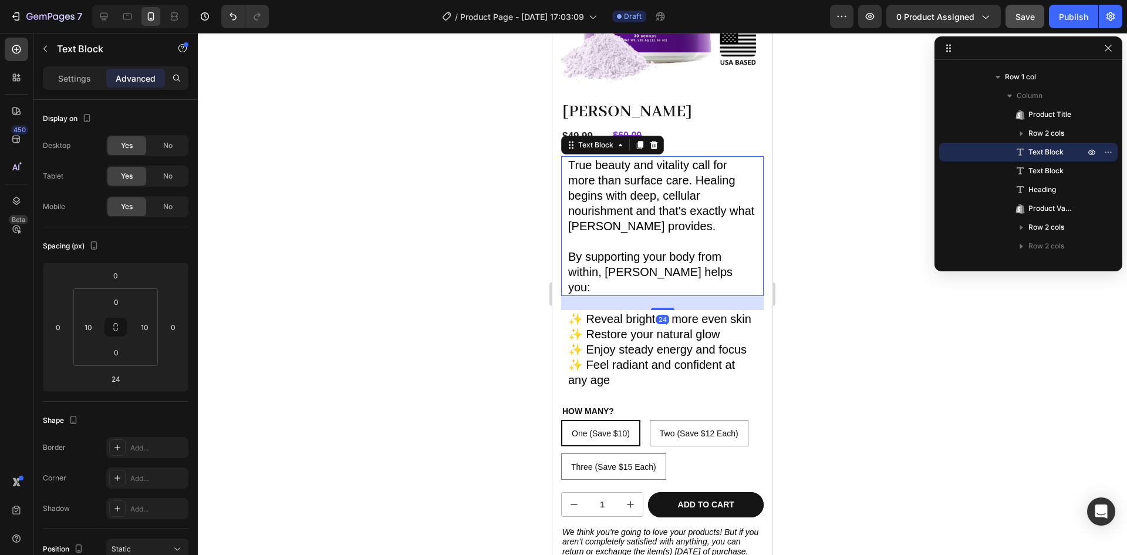
click at [584, 195] on p "True beauty and vitality call for more than surface care. Healing begins with d…" at bounding box center [662, 195] width 188 height 76
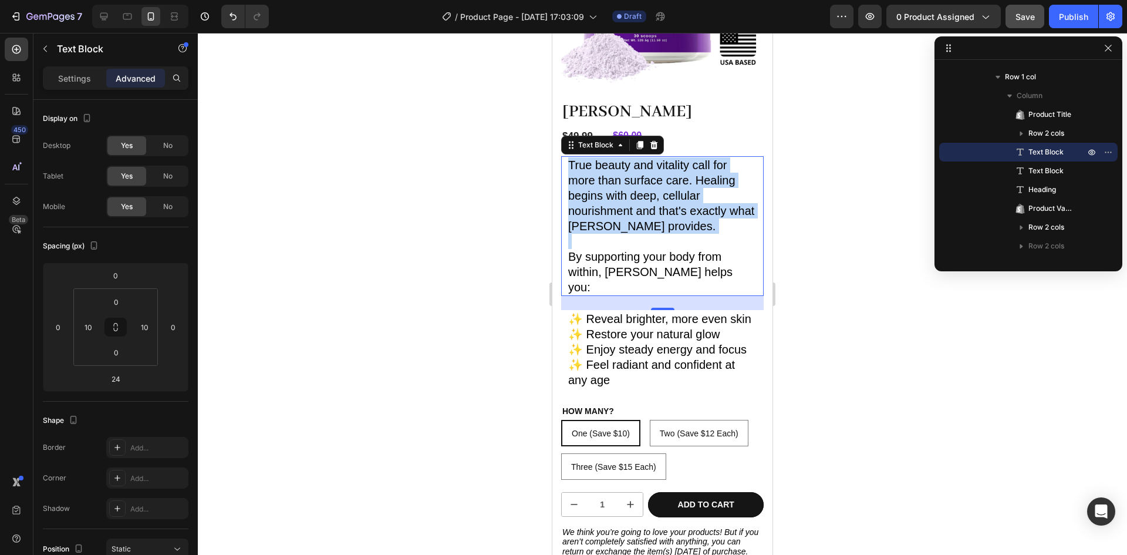
click at [584, 195] on p "True beauty and vitality call for more than surface care. Healing begins with d…" at bounding box center [662, 195] width 188 height 76
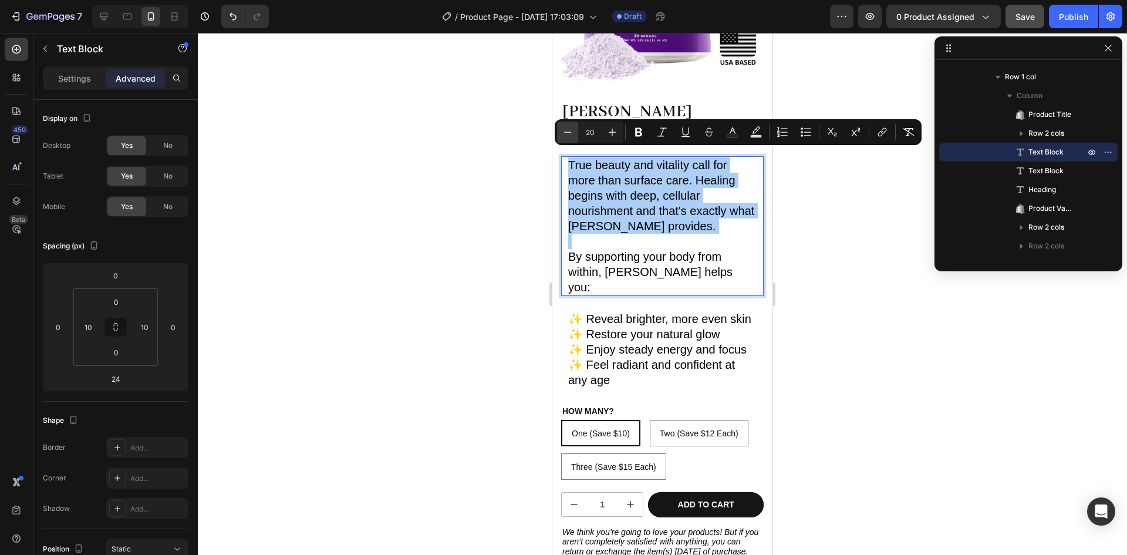
click at [562, 129] on icon "Editor contextual toolbar" at bounding box center [568, 132] width 12 height 12
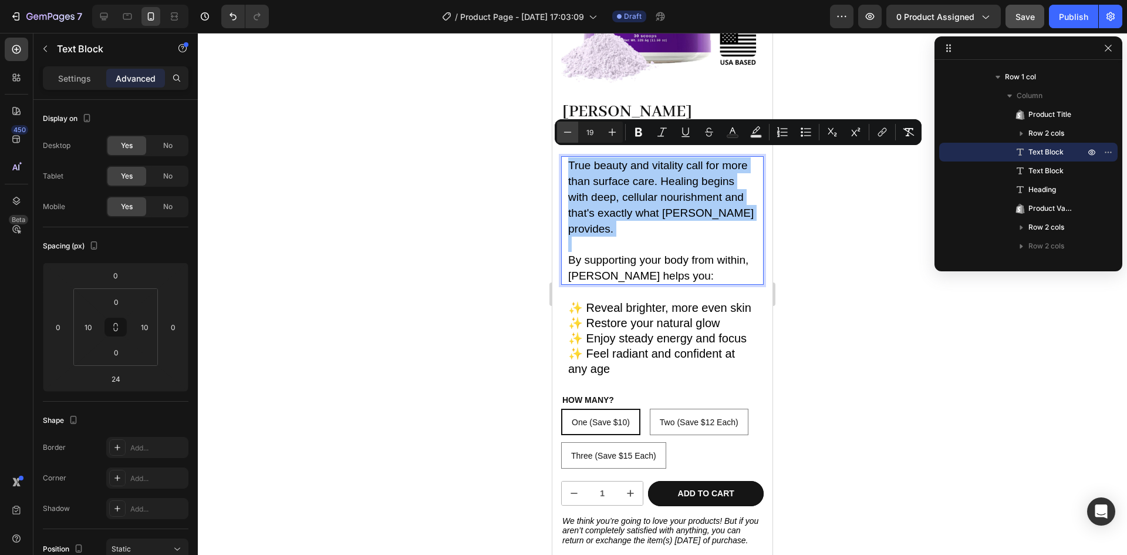
click at [562, 129] on icon "Editor contextual toolbar" at bounding box center [568, 132] width 12 height 12
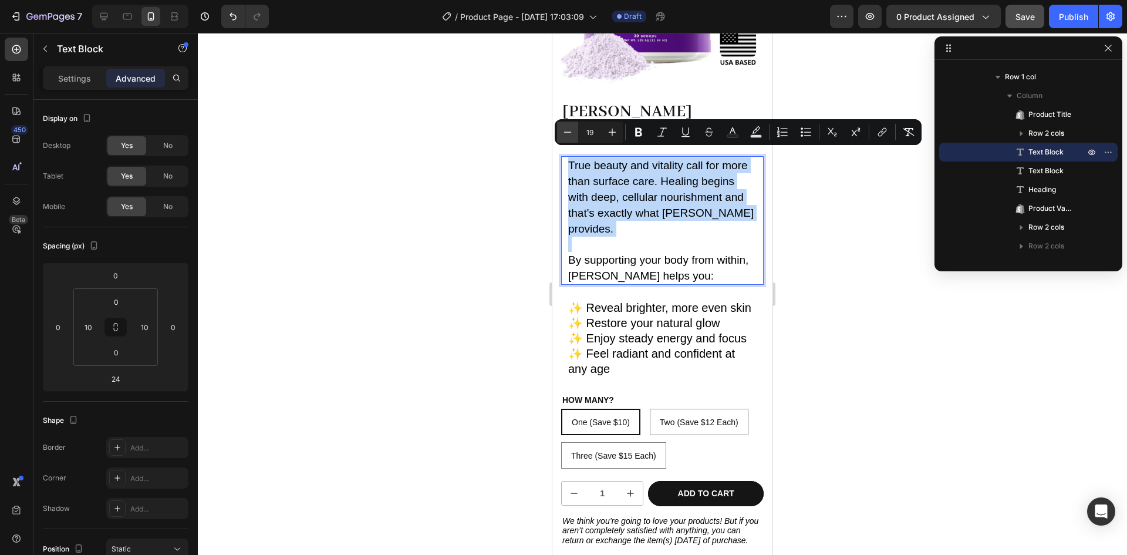
type input "18"
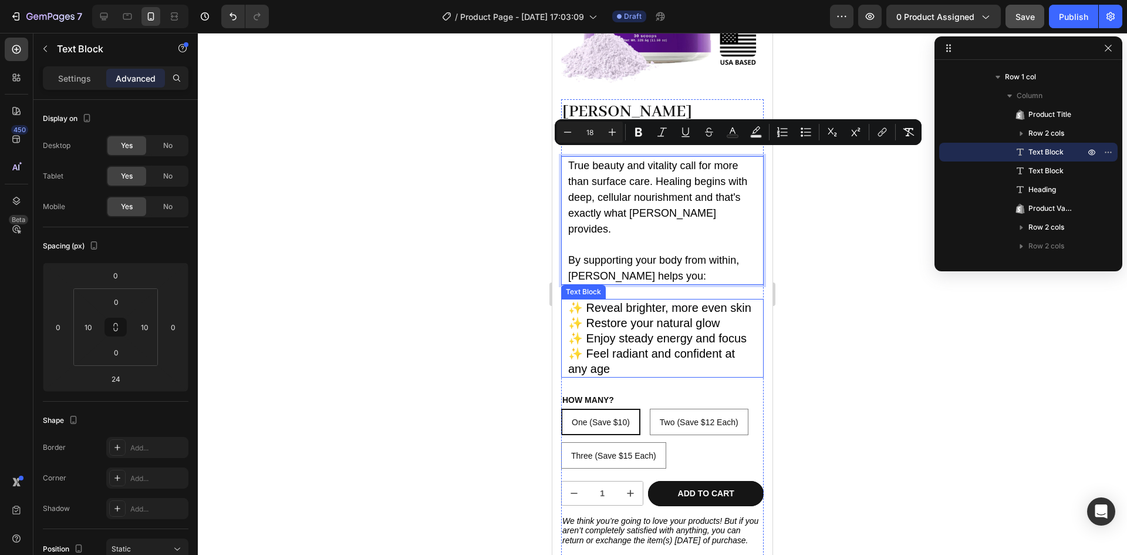
click at [630, 332] on span "✨ Enjoy steady energy and focus" at bounding box center [657, 338] width 178 height 13
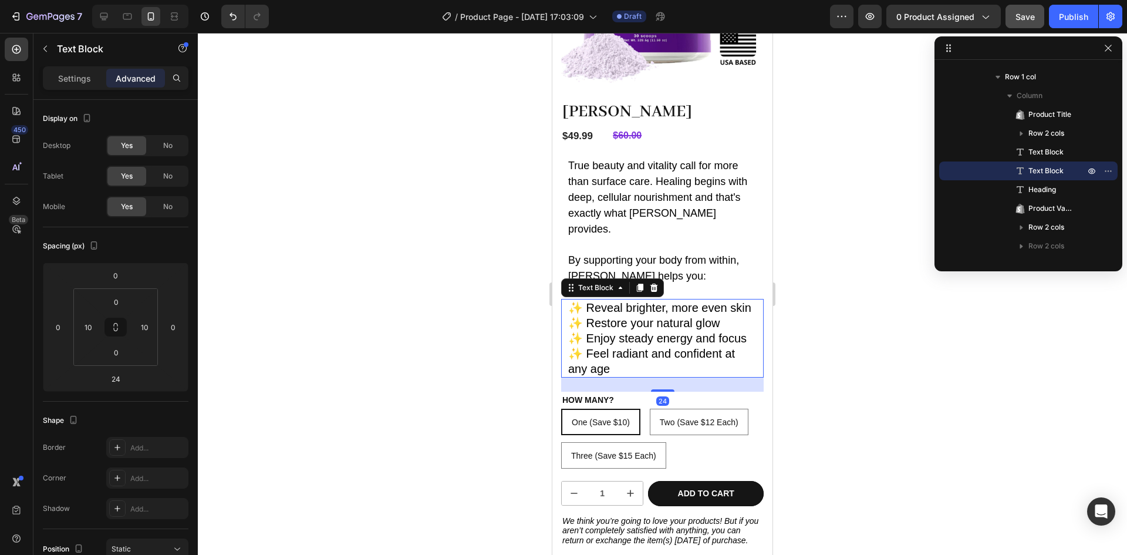
click at [630, 332] on span "✨ Enjoy steady energy and focus" at bounding box center [657, 338] width 178 height 13
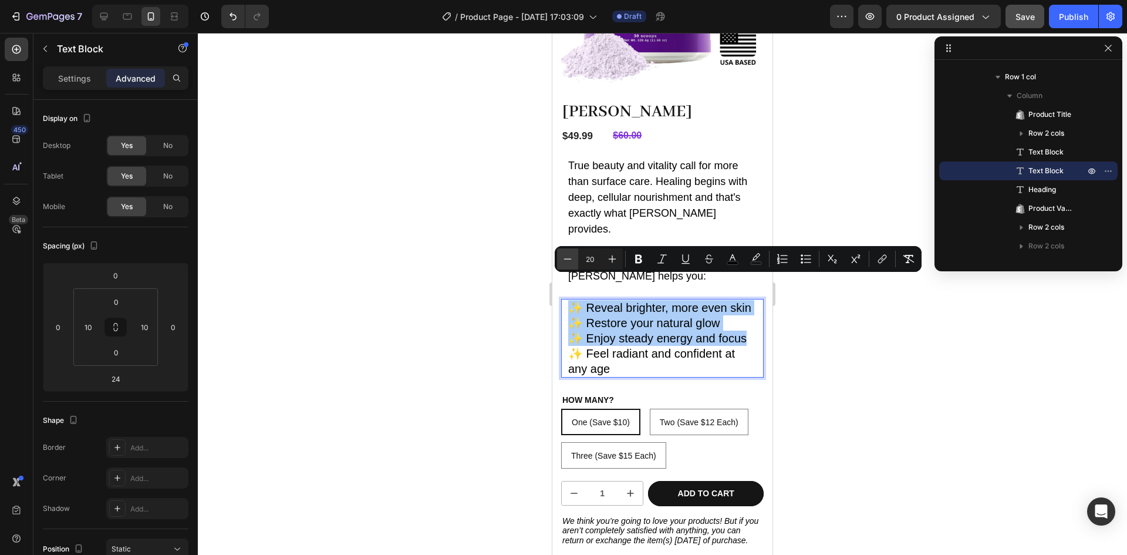
click at [563, 258] on icon "Editor contextual toolbar" at bounding box center [568, 259] width 12 height 12
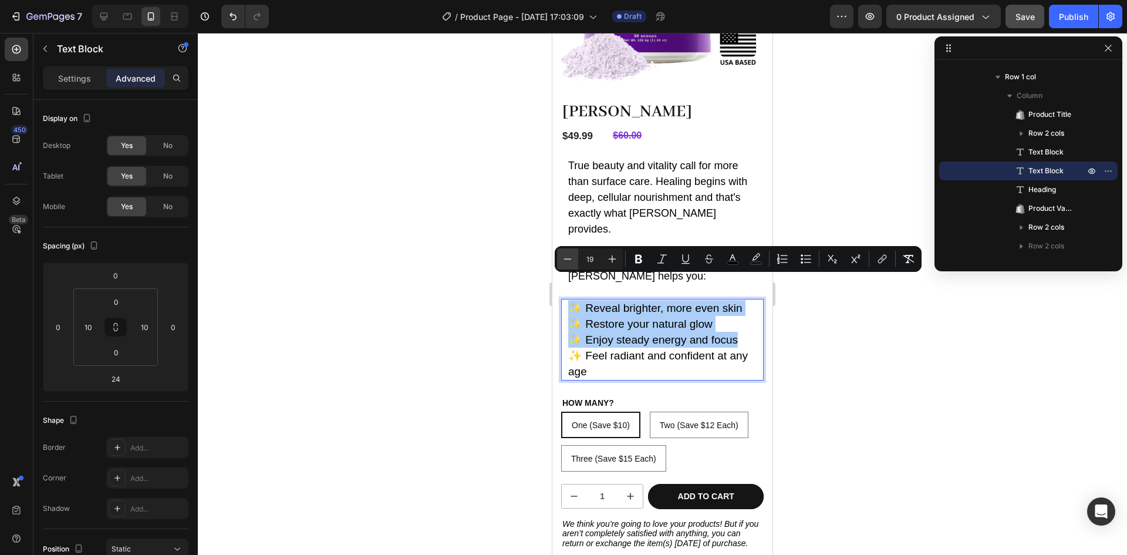
click at [563, 258] on icon "Editor contextual toolbar" at bounding box center [568, 259] width 12 height 12
type input "18"
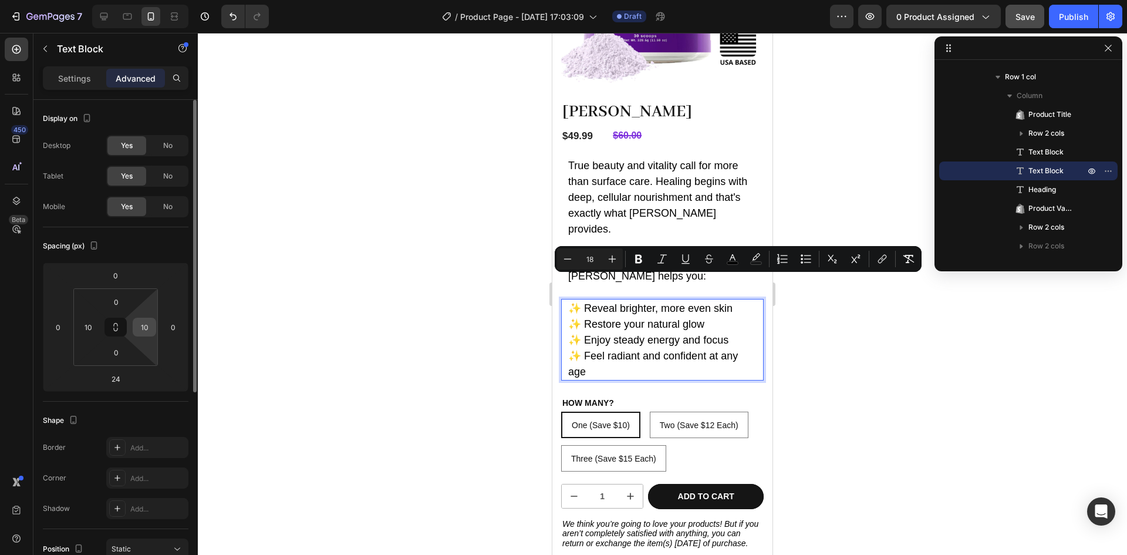
click at [140, 326] on input "10" at bounding box center [145, 327] width 18 height 18
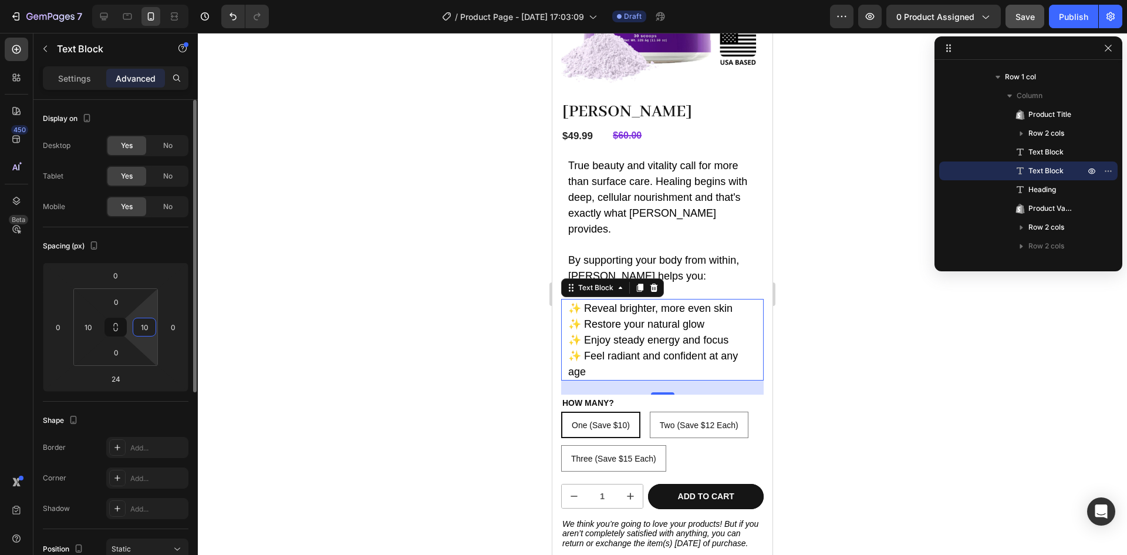
click at [140, 326] on input "10" at bounding box center [145, 327] width 18 height 18
type input "0"
click at [229, 350] on div at bounding box center [662, 294] width 929 height 522
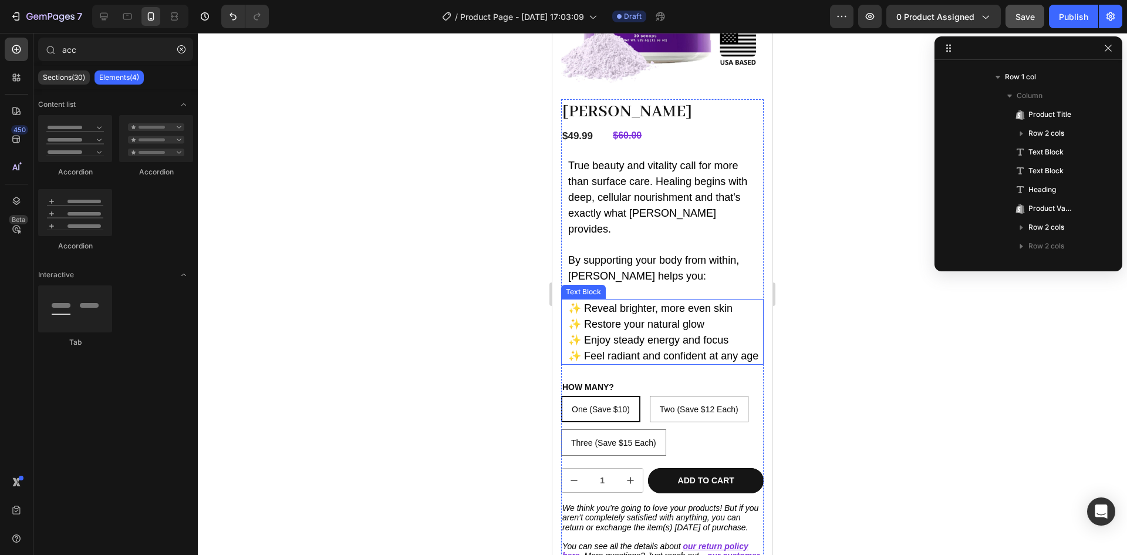
click at [644, 334] on span "✨ Enjoy steady energy and focus" at bounding box center [648, 340] width 160 height 12
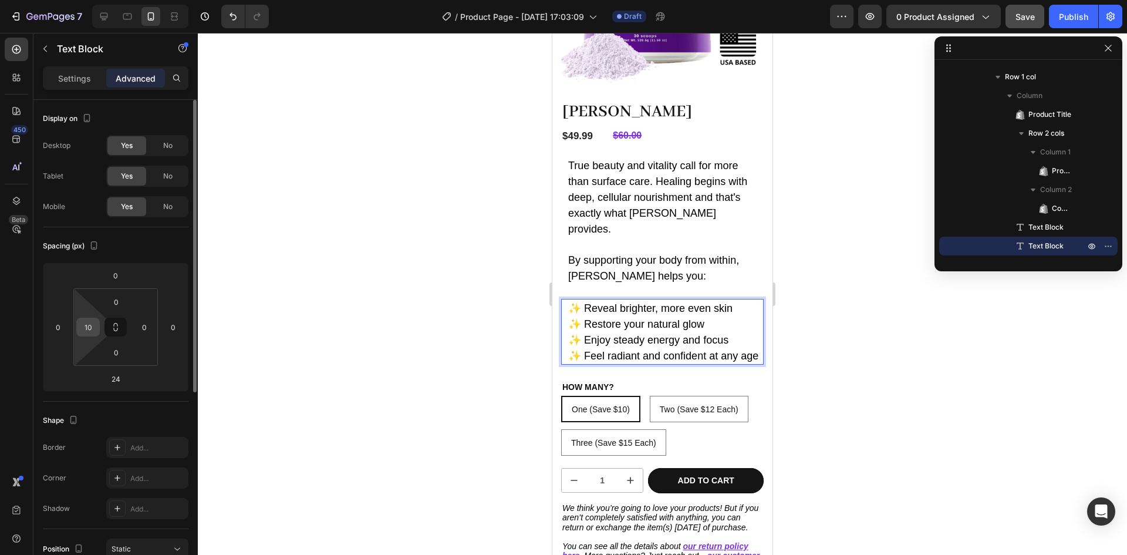
click at [91, 331] on input "10" at bounding box center [88, 327] width 18 height 18
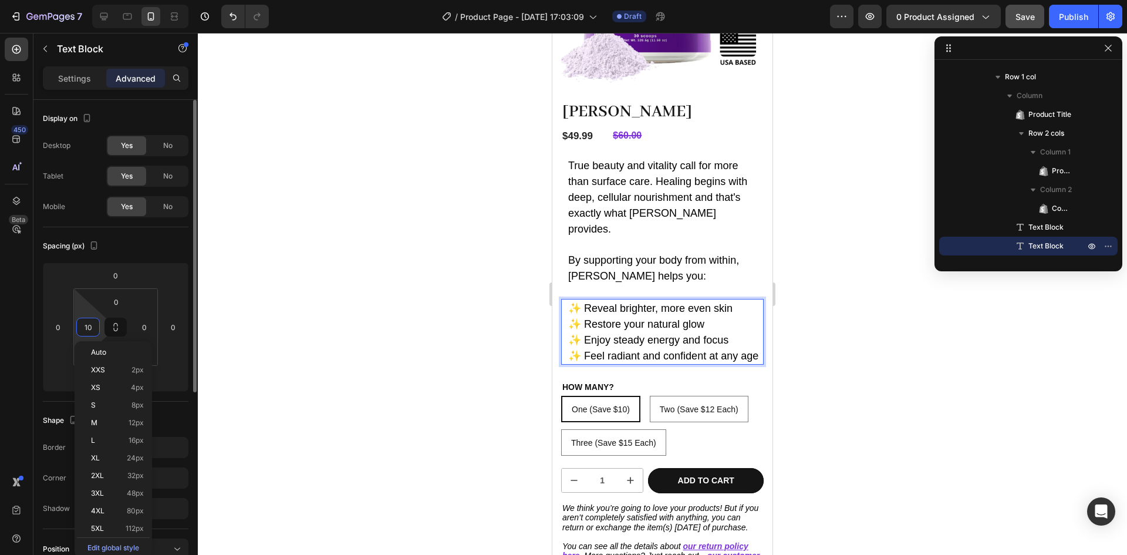
click at [91, 331] on input "10" at bounding box center [88, 327] width 18 height 18
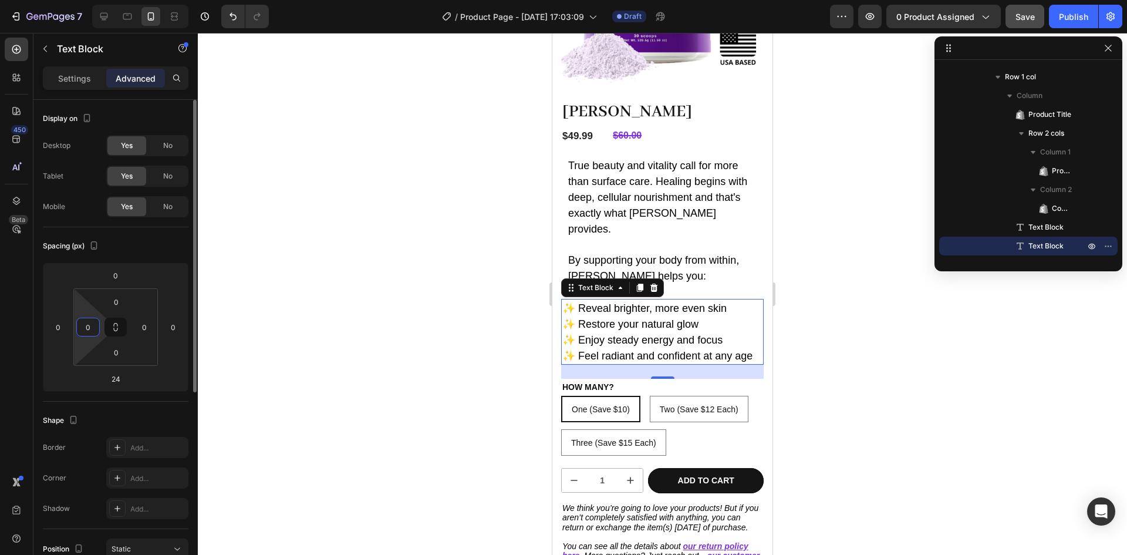
type input "0"
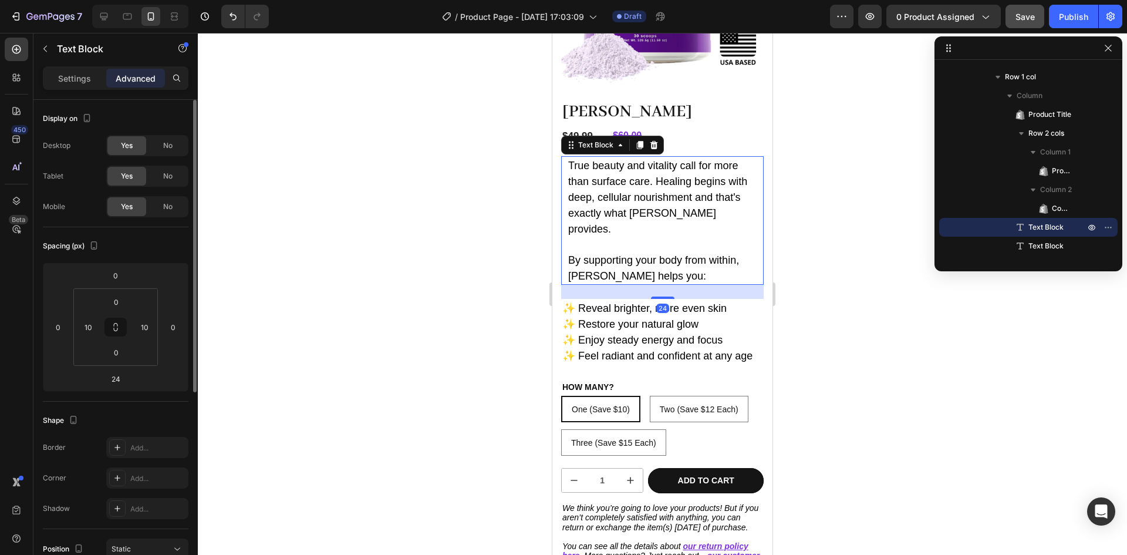
click at [579, 236] on p "Rich Text Editor. Editing area: main" at bounding box center [662, 243] width 188 height 15
click at [86, 335] on input "10" at bounding box center [88, 327] width 18 height 18
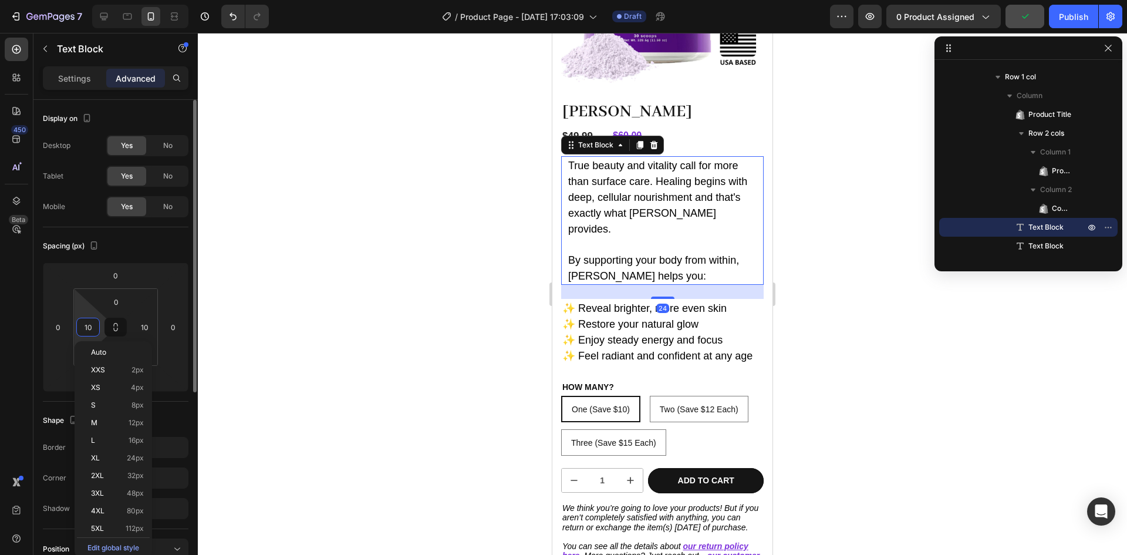
click at [86, 335] on input "10" at bounding box center [88, 327] width 18 height 18
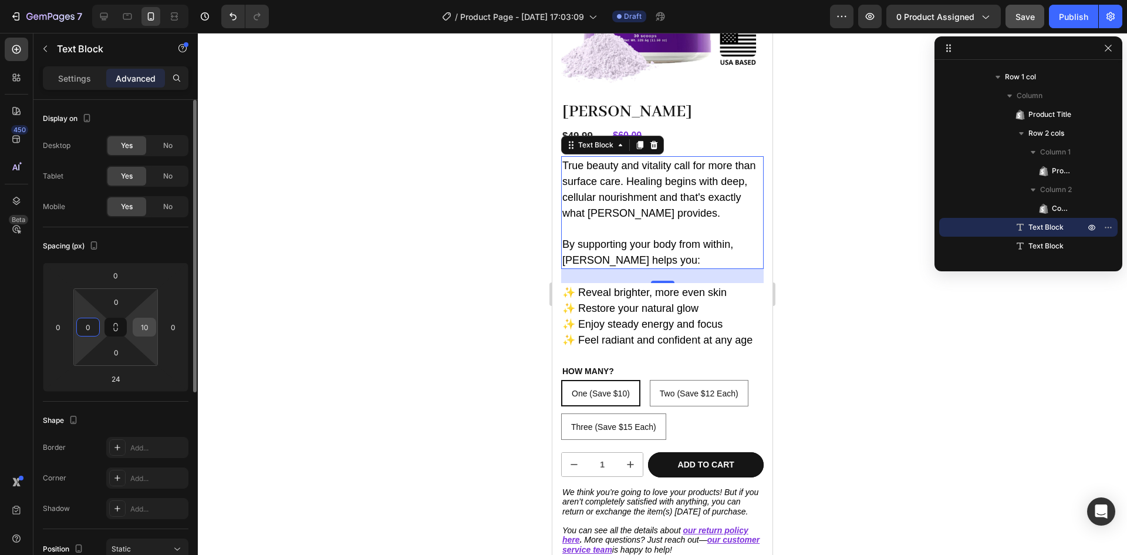
type input "0"
click at [150, 325] on input "10" at bounding box center [145, 327] width 18 height 18
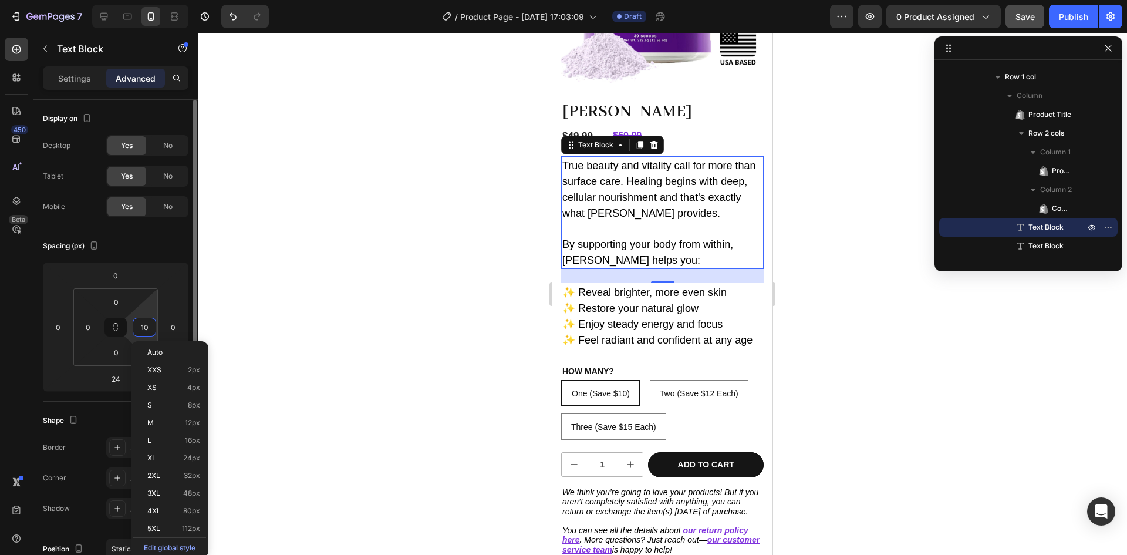
click at [150, 325] on input "10" at bounding box center [145, 327] width 18 height 18
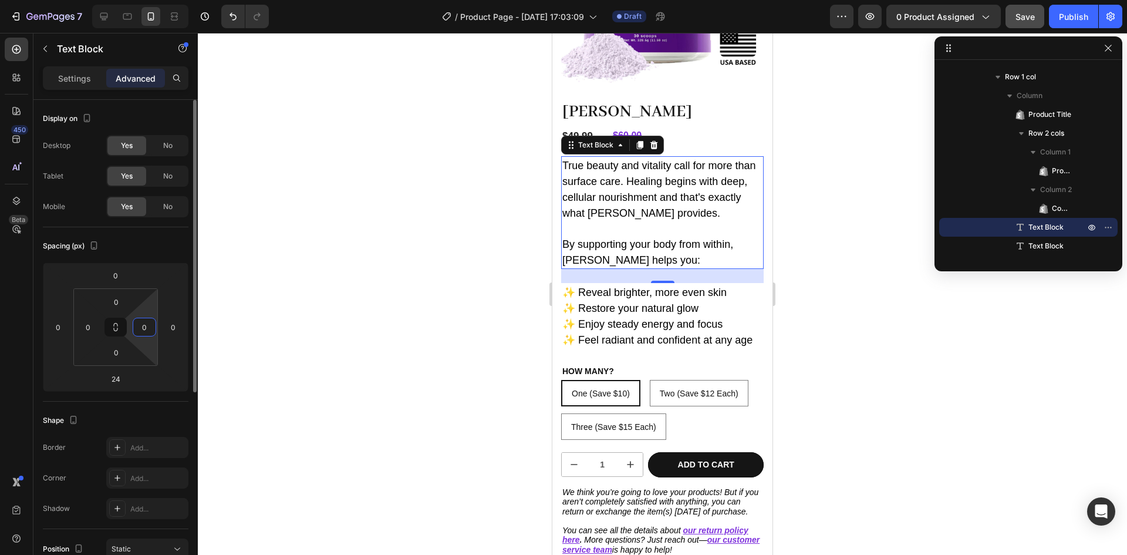
type input "0"
click at [647, 286] on span "✨ Reveal brighter, more even skin" at bounding box center [644, 292] width 164 height 12
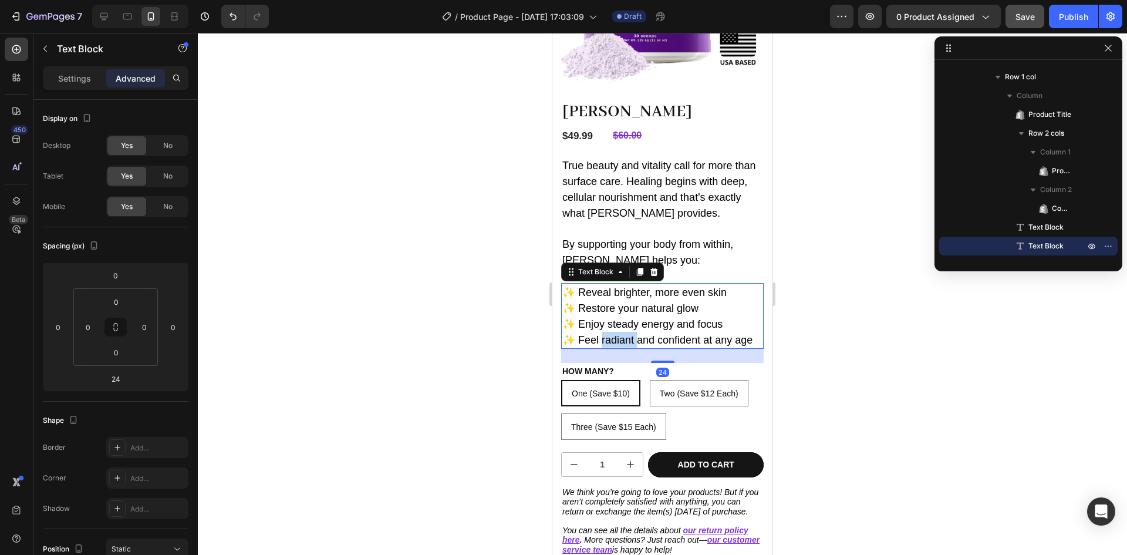
click at [621, 334] on span "✨ Feel radiant and confident at any age" at bounding box center [657, 340] width 190 height 12
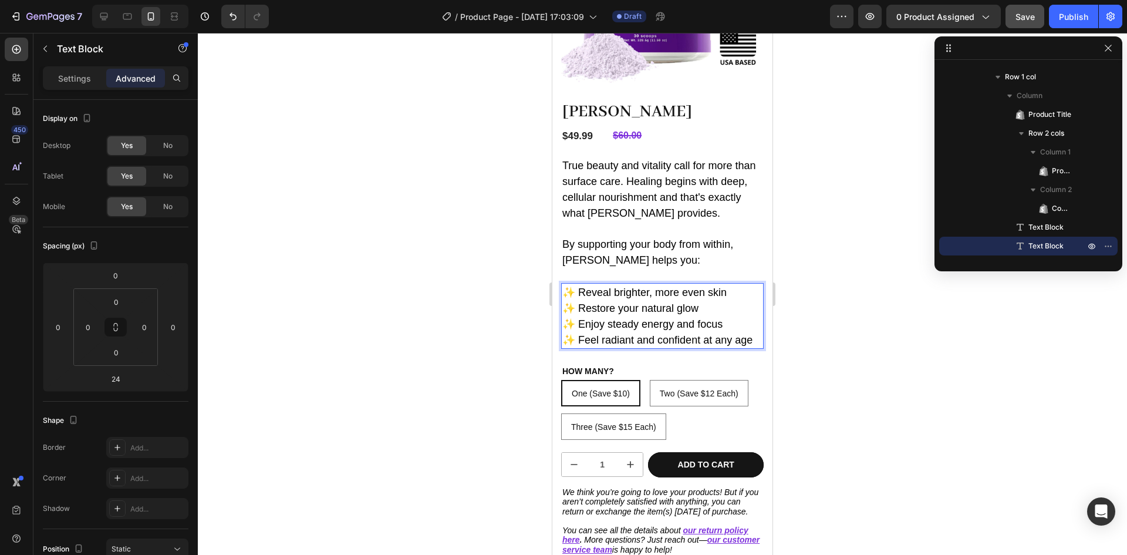
click at [654, 334] on span "✨ Feel radiant and confident at any age" at bounding box center [657, 340] width 190 height 12
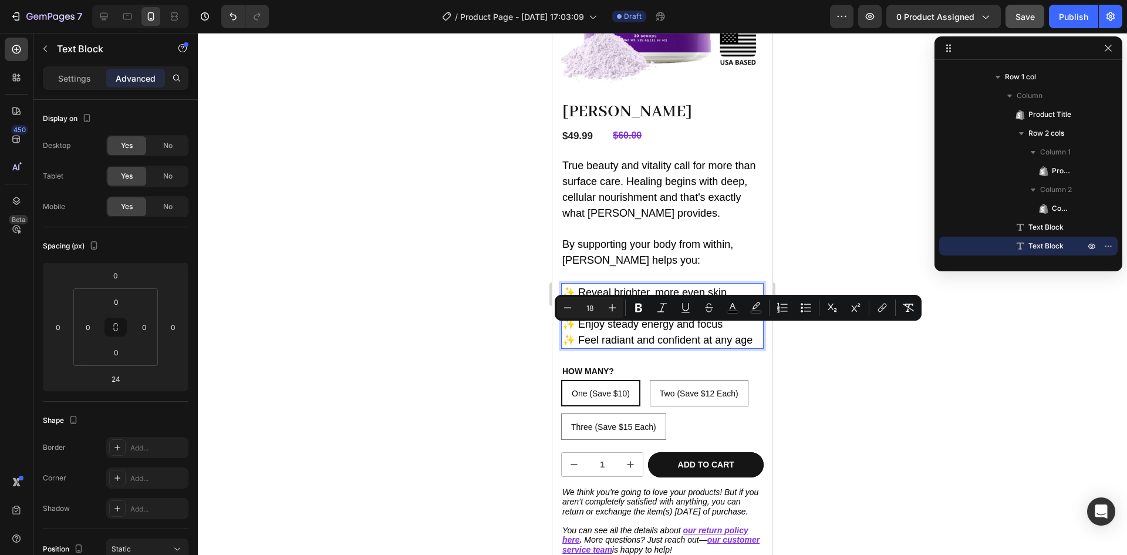
click at [648, 334] on span "✨ Feel radiant and confident at any age" at bounding box center [657, 340] width 190 height 12
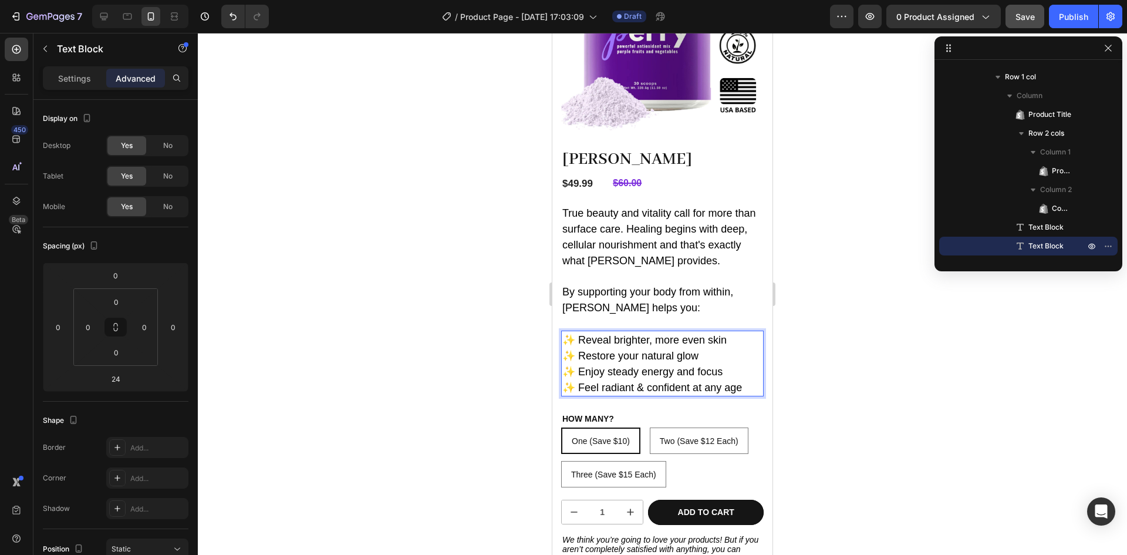
scroll to position [122, 0]
click at [613, 286] on span "By supporting your body from within, [PERSON_NAME] helps you:" at bounding box center [647, 300] width 171 height 28
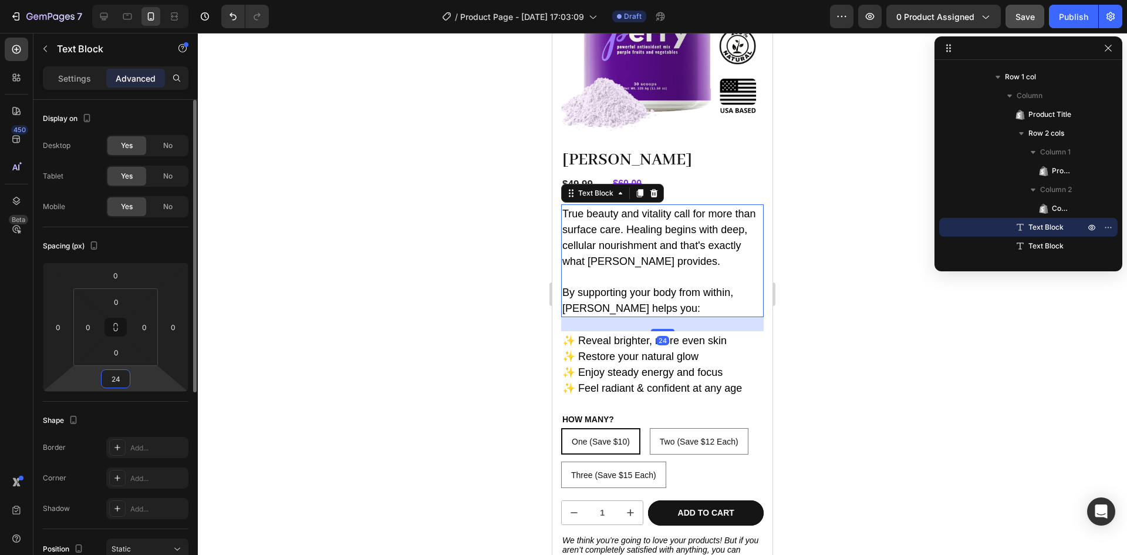
click at [118, 378] on input "24" at bounding box center [115, 379] width 23 height 18
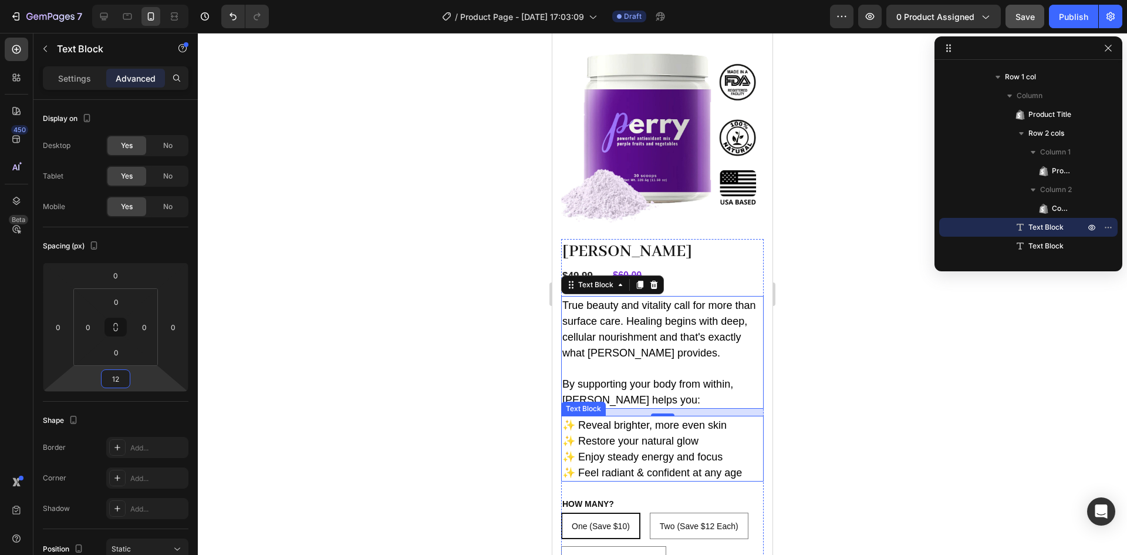
scroll to position [0, 0]
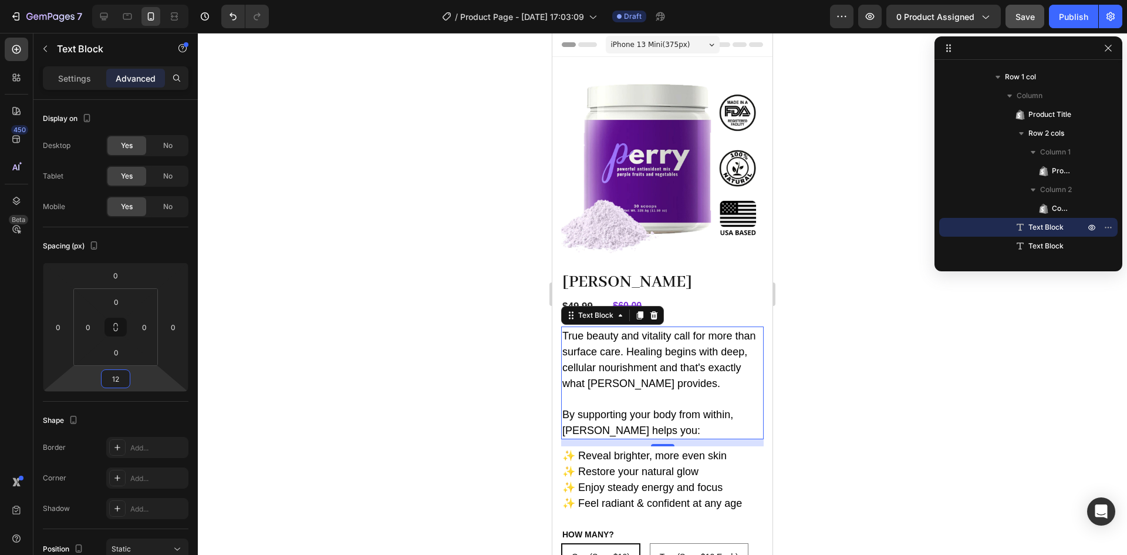
type input "12"
click at [812, 380] on div at bounding box center [662, 294] width 929 height 522
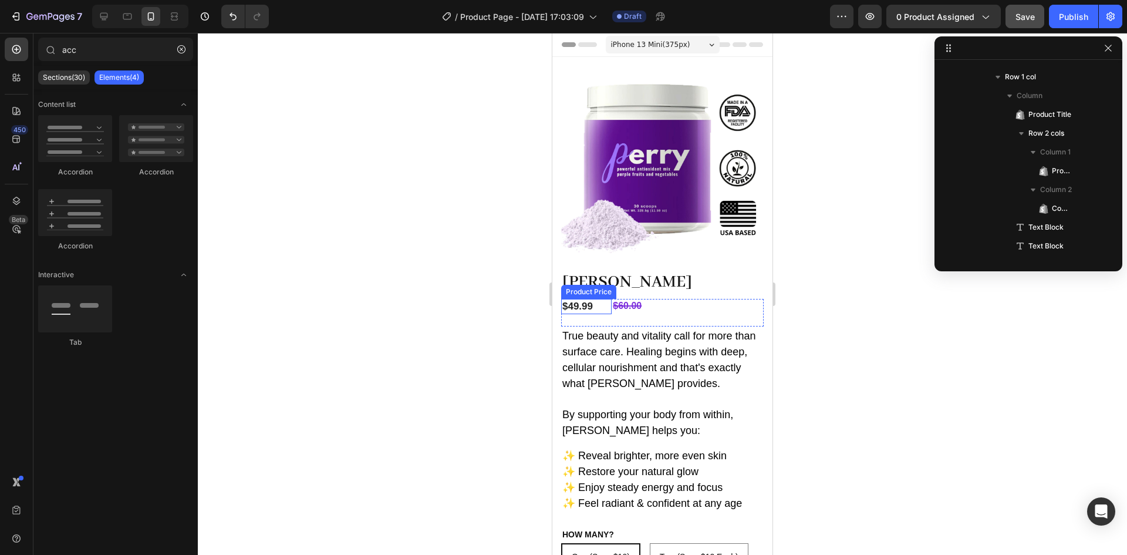
click at [609, 299] on div "$49.99" at bounding box center [586, 306] width 50 height 15
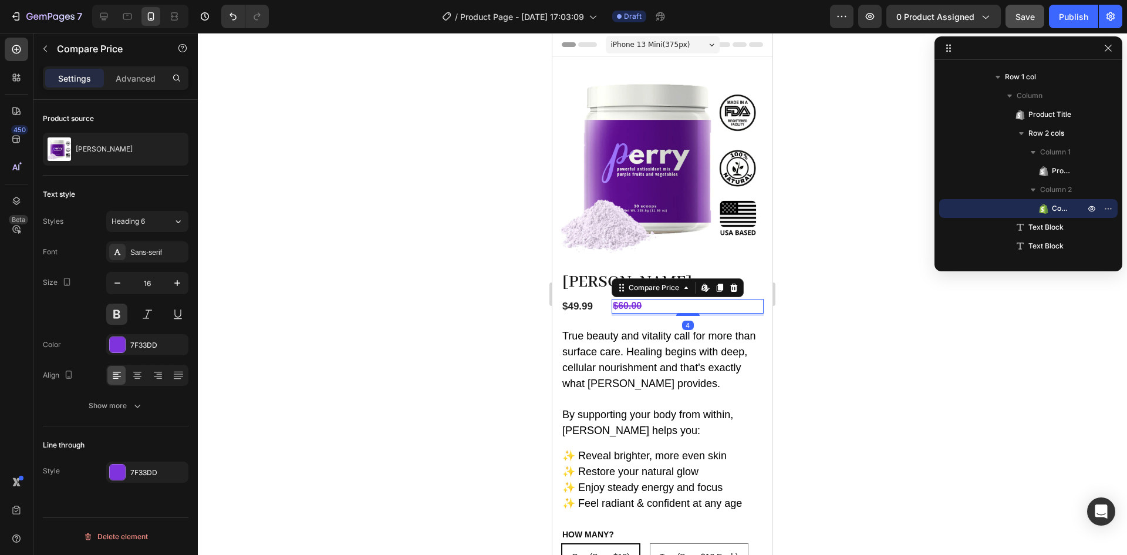
click at [670, 299] on div "$60.00" at bounding box center [687, 306] width 152 height 15
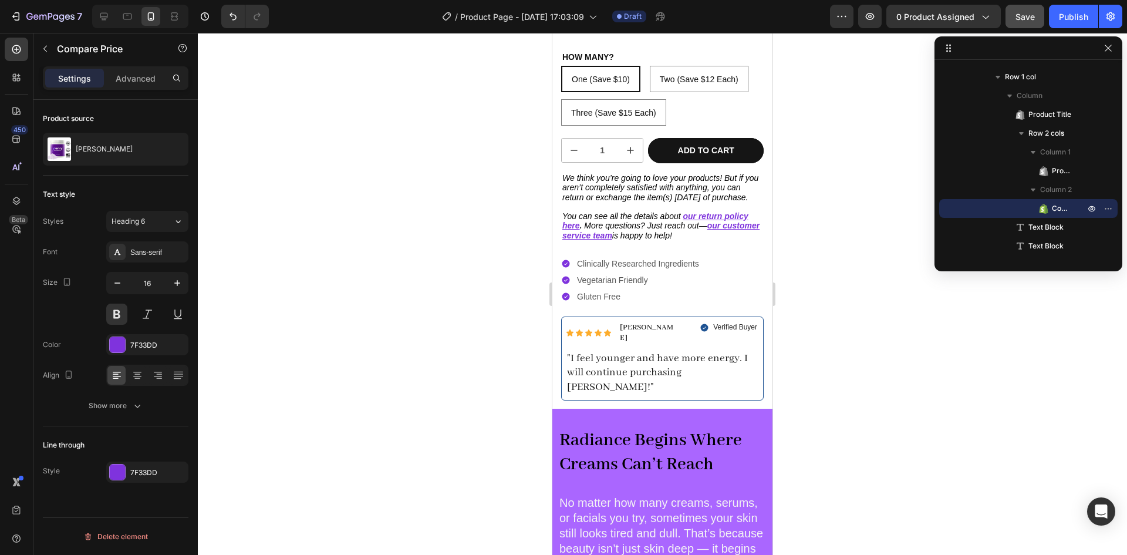
scroll to position [477, 0]
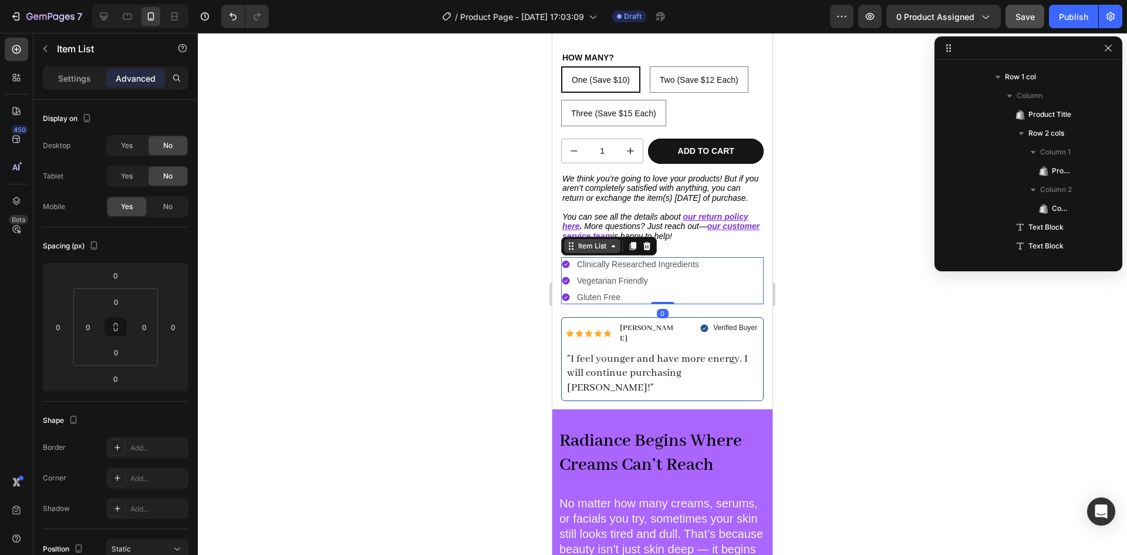
click at [590, 253] on div "Item List" at bounding box center [592, 246] width 56 height 14
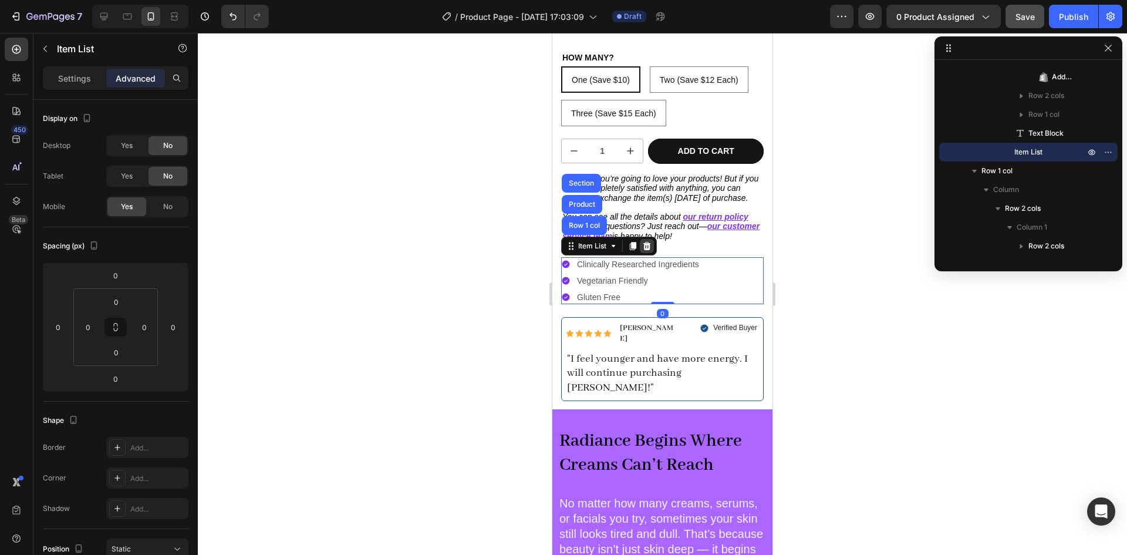
click at [647, 242] on icon at bounding box center [646, 245] width 9 height 9
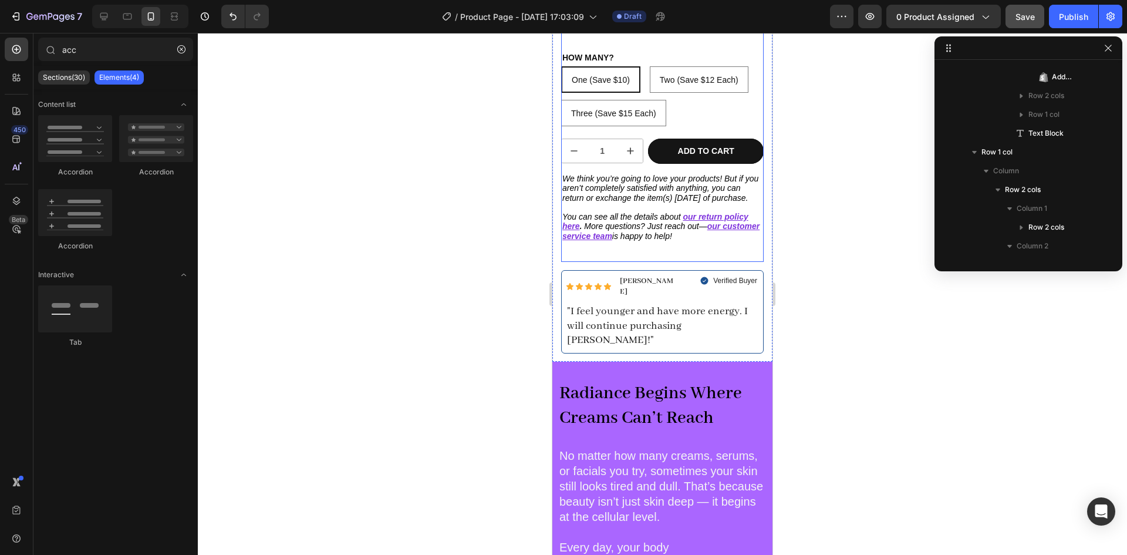
click at [631, 261] on div "[PERSON_NAME] Product Title $49.99 Product Price Product Price $60.00 Compare P…" at bounding box center [662, 27] width 202 height 469
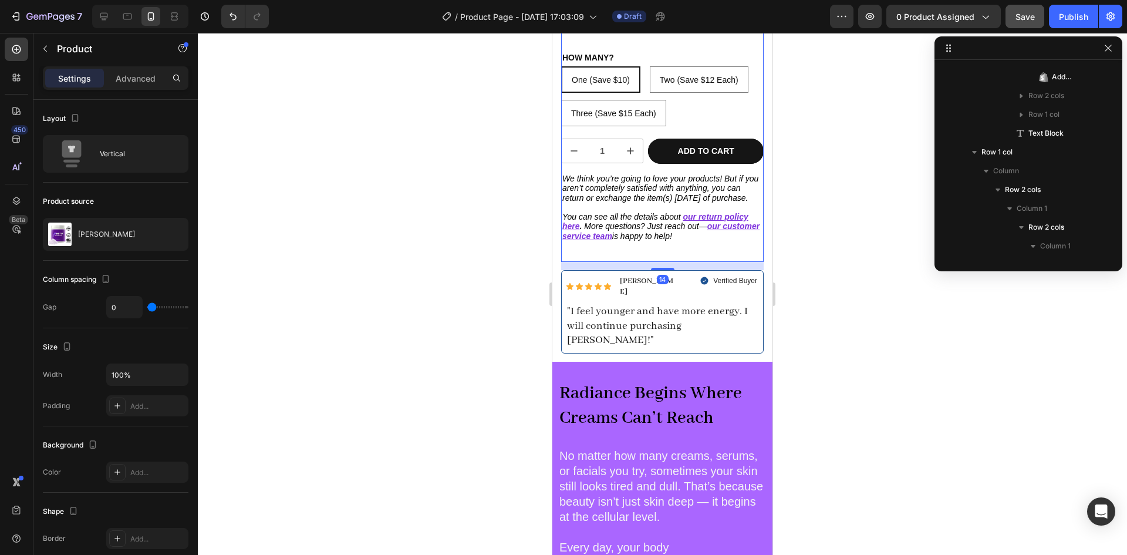
scroll to position [0, 0]
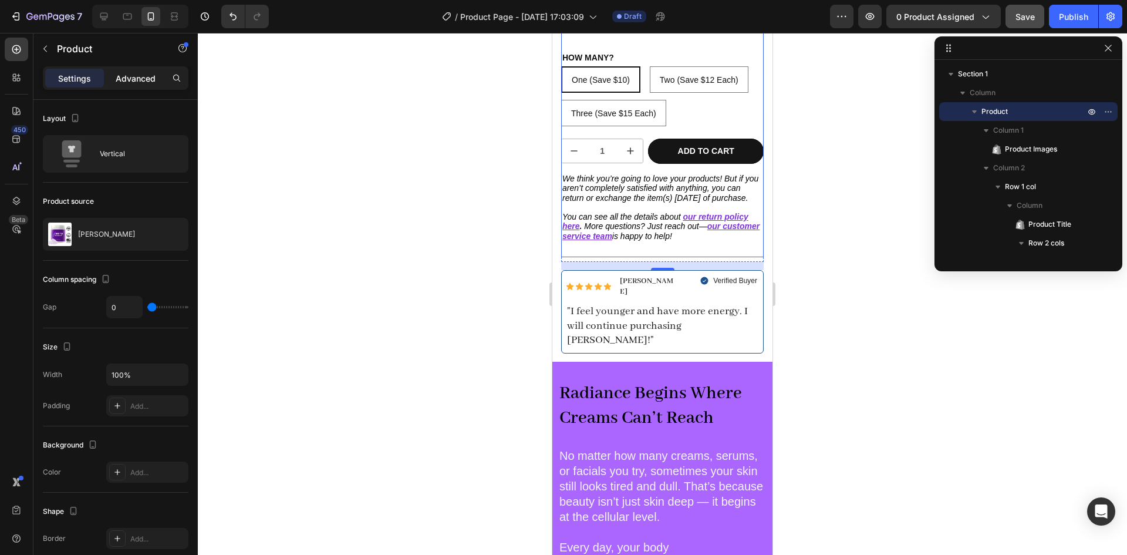
click at [137, 79] on p "Advanced" at bounding box center [136, 78] width 40 height 12
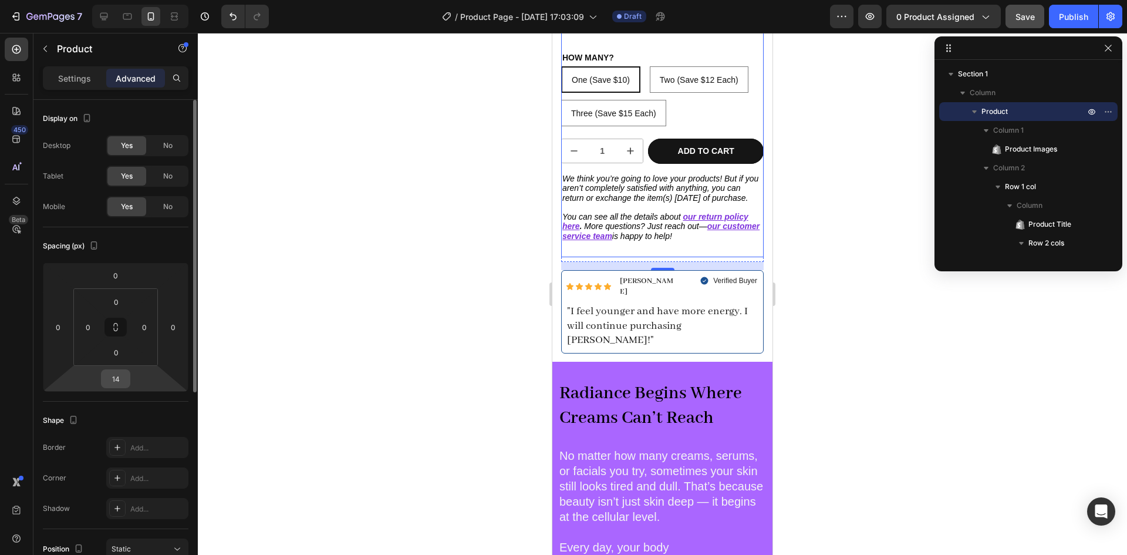
click at [116, 383] on input "14" at bounding box center [115, 379] width 23 height 18
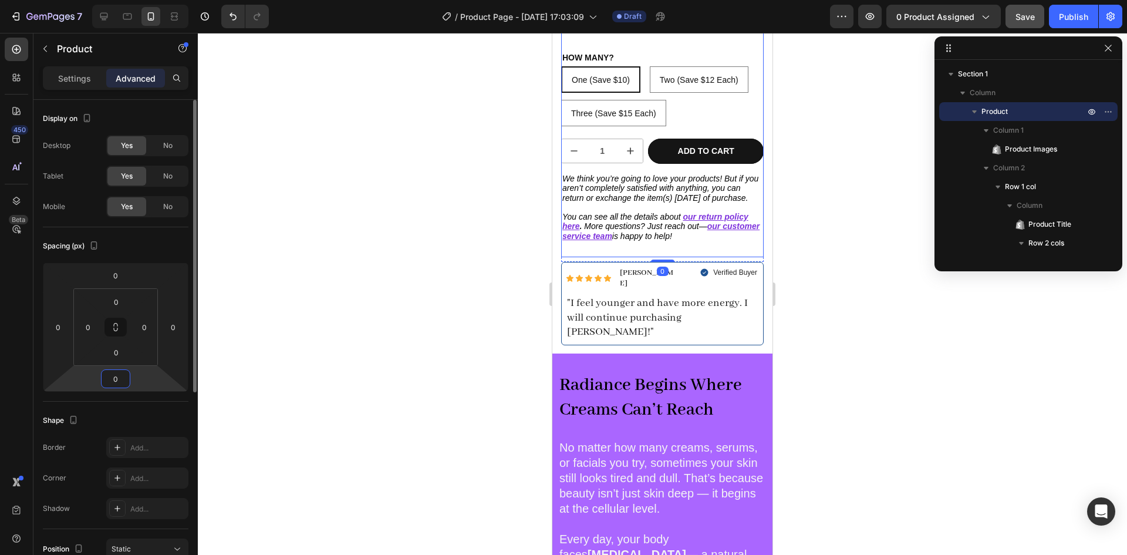
type input "0"
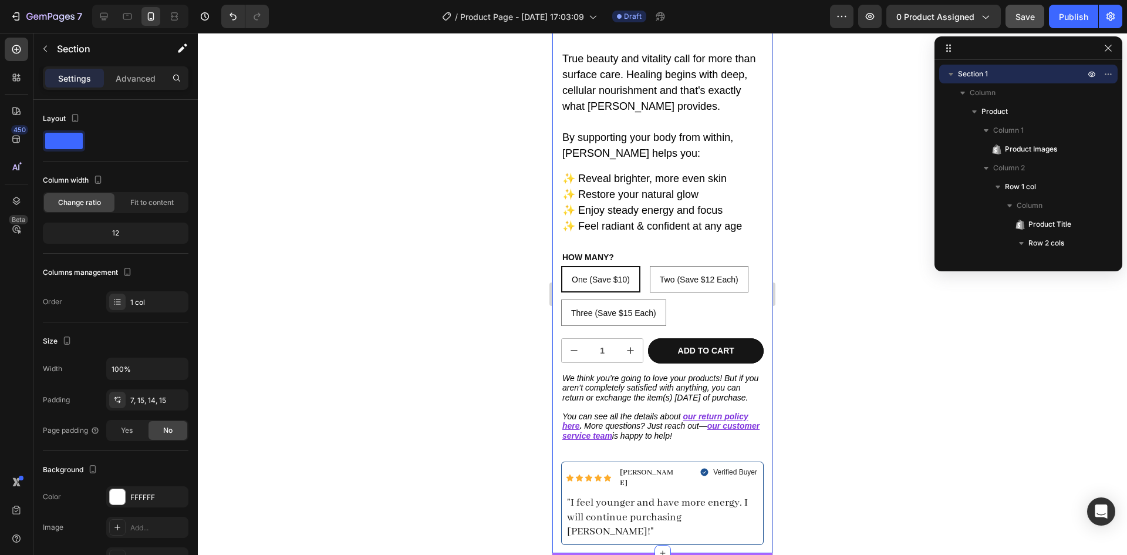
scroll to position [275, 0]
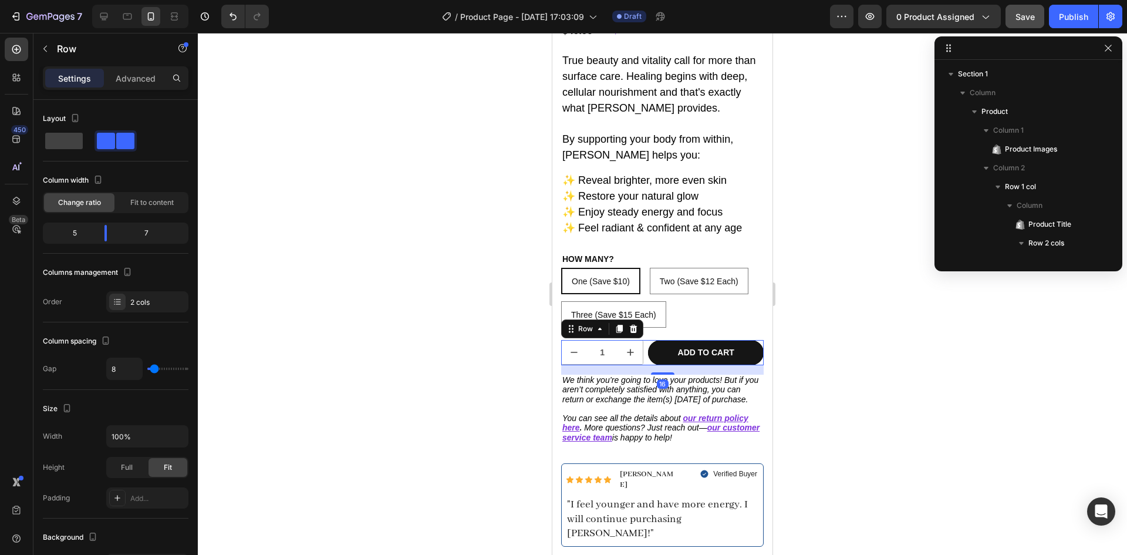
click at [641, 344] on div "1 Product Quantity Add to cart Add to Cart Row 16" at bounding box center [662, 352] width 202 height 25
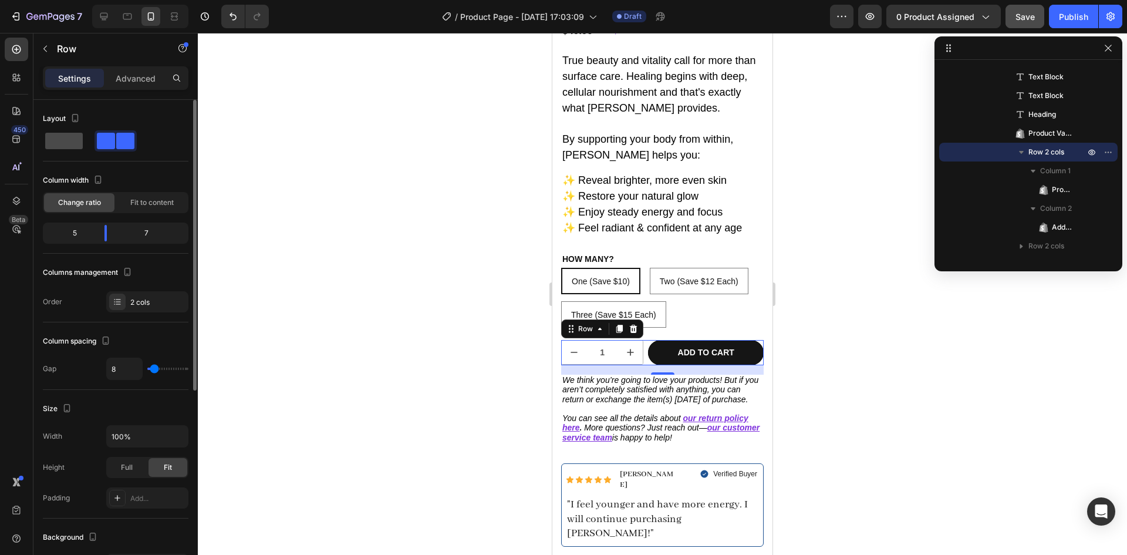
click at [67, 141] on span at bounding box center [64, 141] width 38 height 16
type input "0"
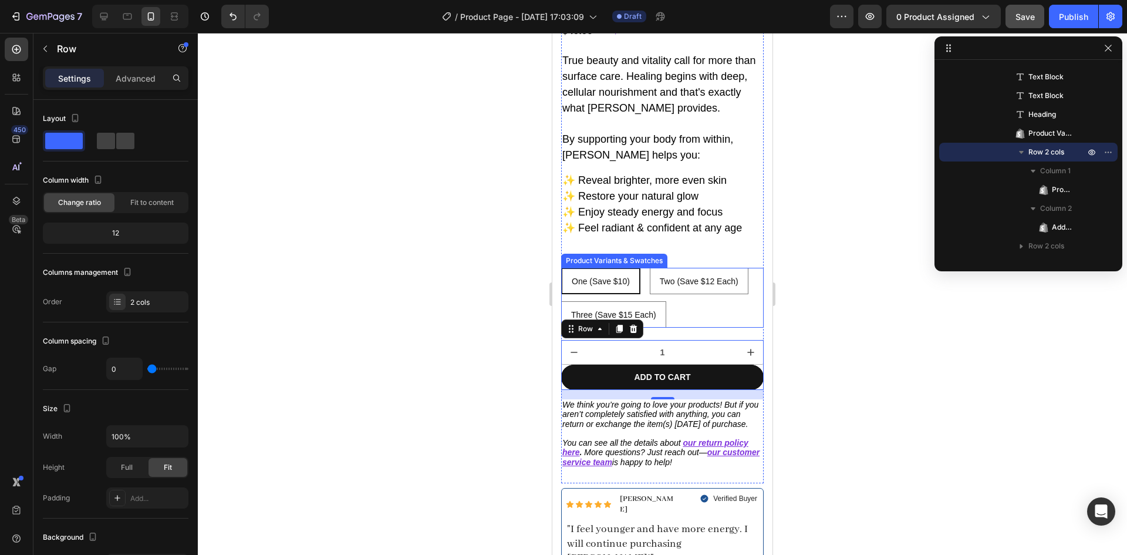
click at [825, 301] on div at bounding box center [662, 294] width 929 height 522
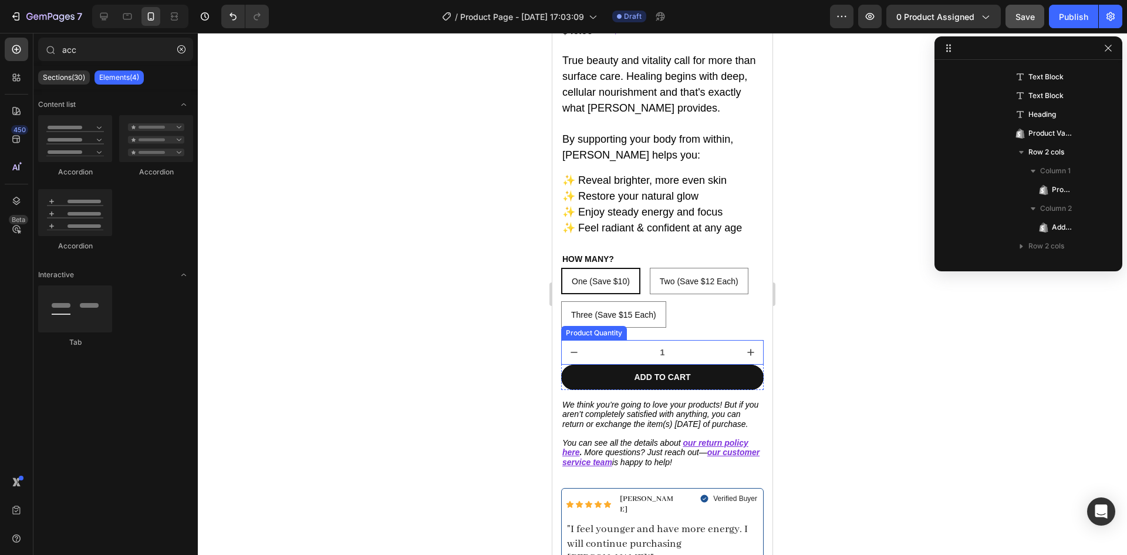
click at [583, 341] on button "decrement" at bounding box center [574, 351] width 25 height 23
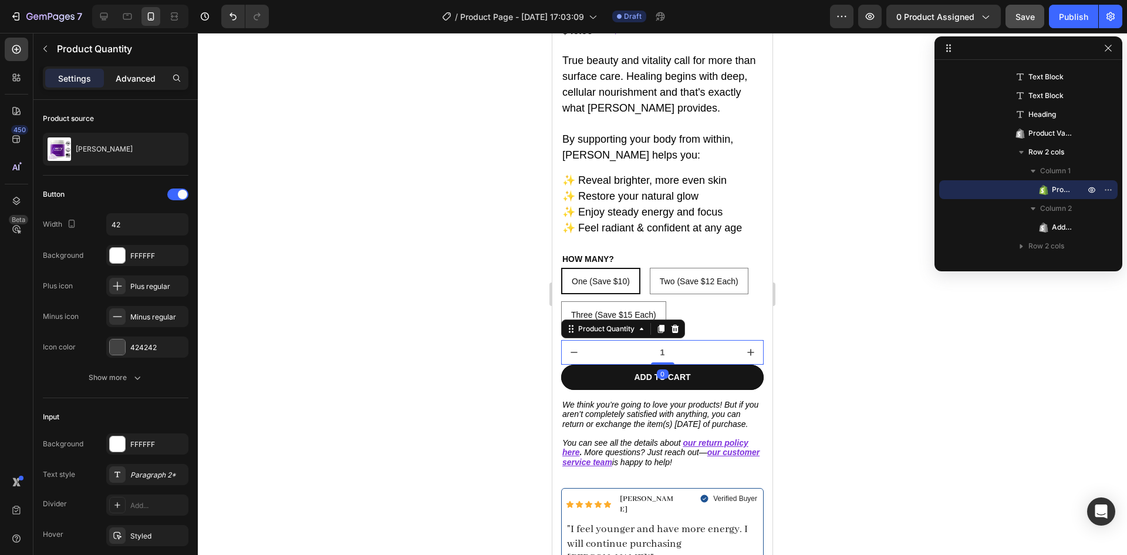
click at [122, 86] on div "Advanced" at bounding box center [135, 78] width 59 height 19
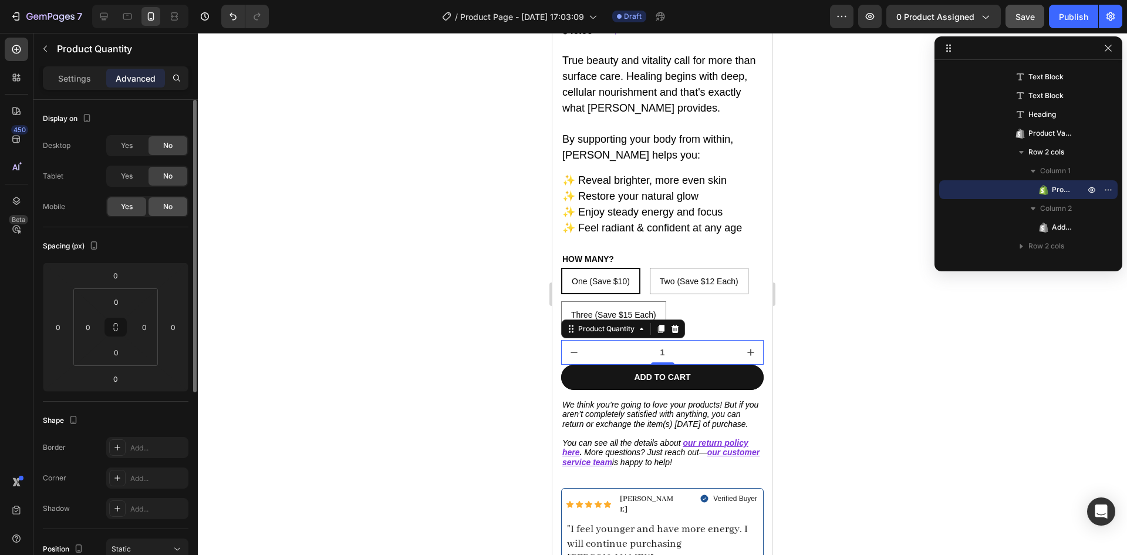
click at [161, 208] on div "No" at bounding box center [167, 206] width 39 height 19
click at [674, 324] on icon at bounding box center [674, 328] width 9 height 9
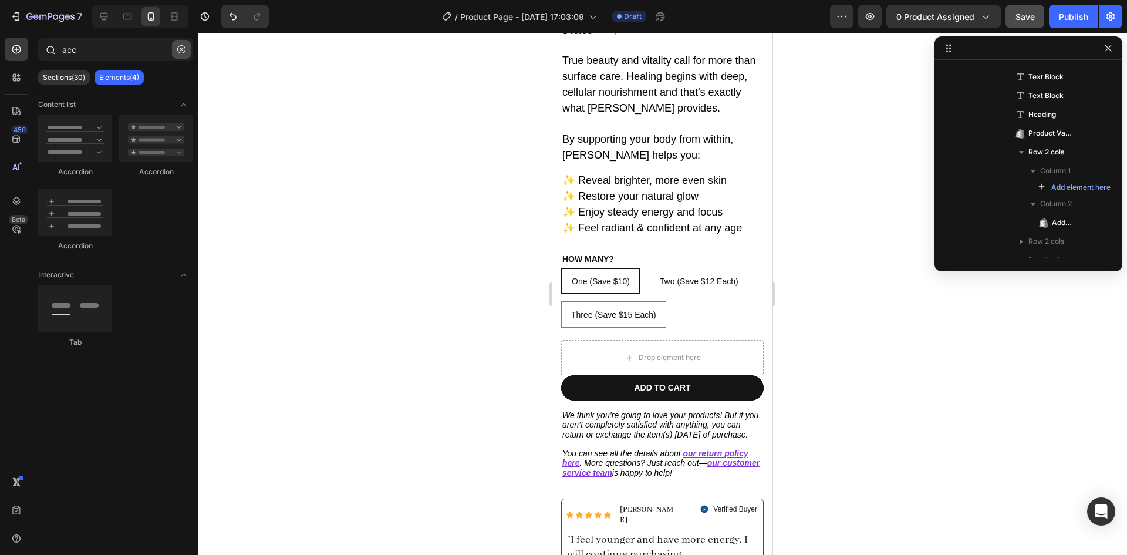
click at [178, 48] on icon "button" at bounding box center [181, 49] width 8 height 8
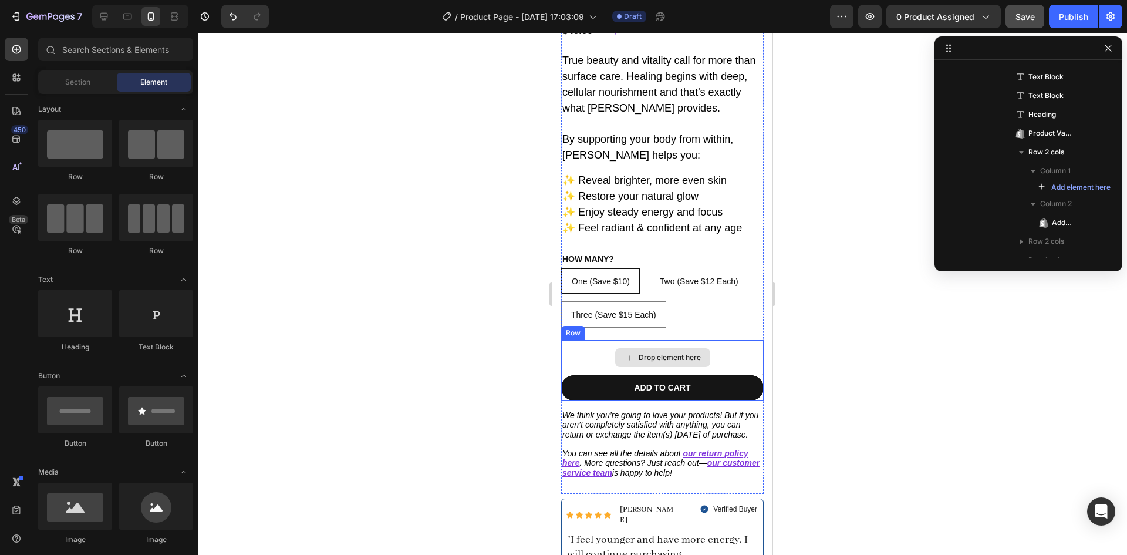
click at [579, 343] on div "Drop element here" at bounding box center [662, 357] width 202 height 35
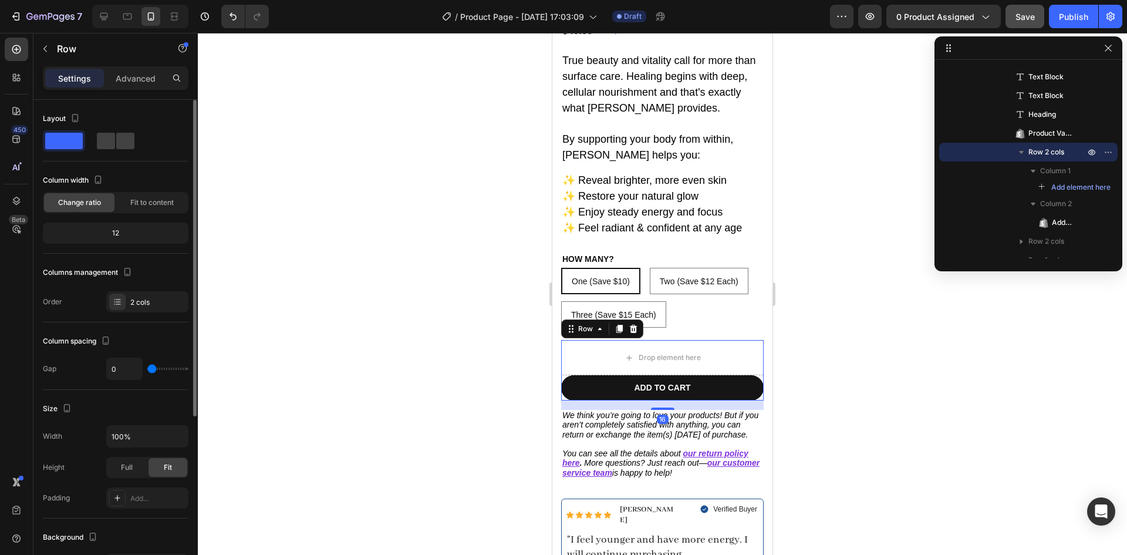
click at [70, 136] on span at bounding box center [64, 141] width 38 height 16
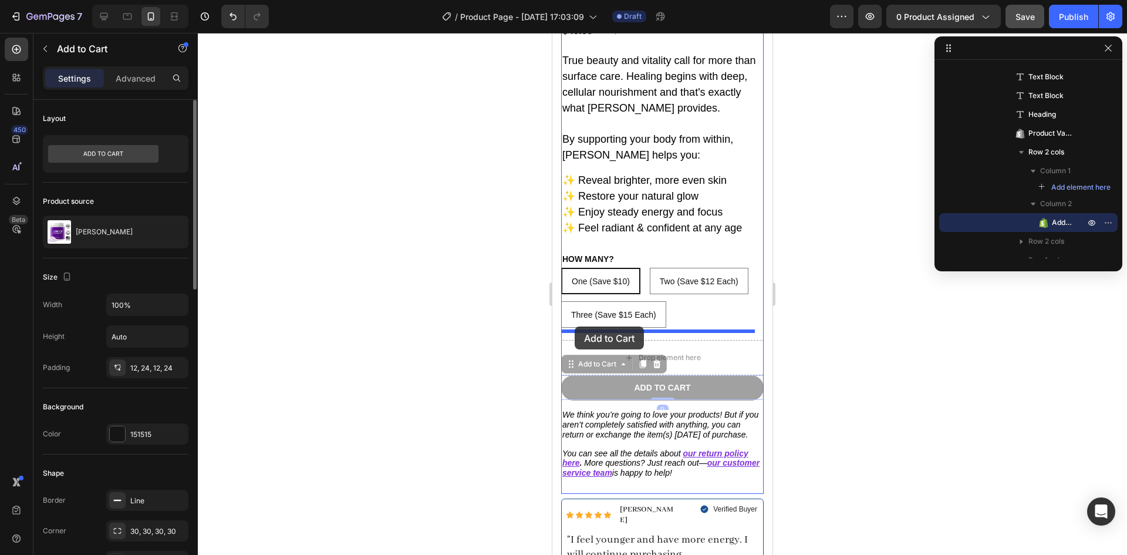
drag, startPoint x: 579, startPoint y: 361, endPoint x: 575, endPoint y: 326, distance: 35.5
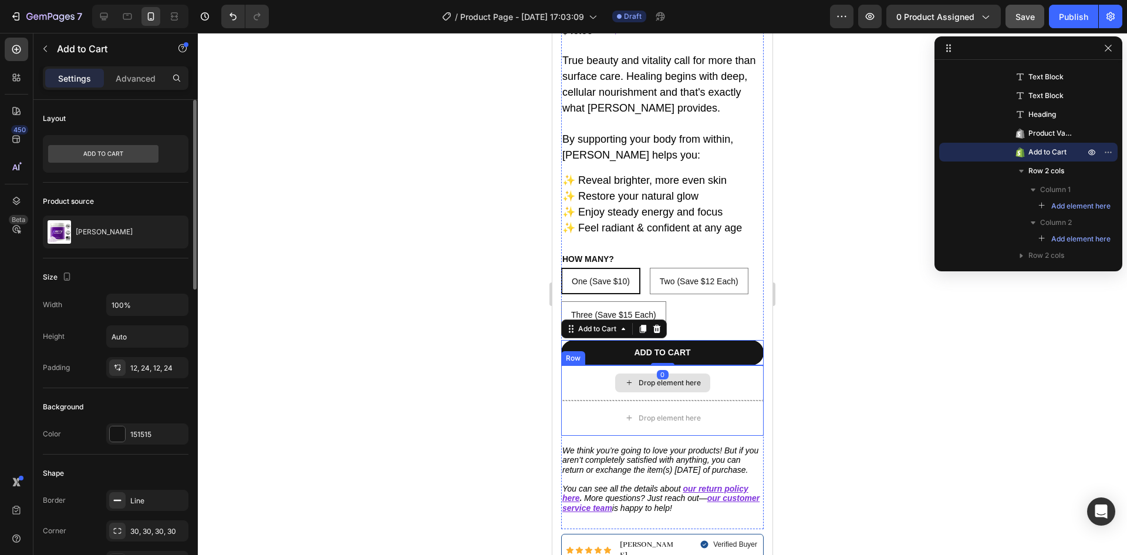
click at [569, 365] on div "Drop element here" at bounding box center [662, 382] width 202 height 35
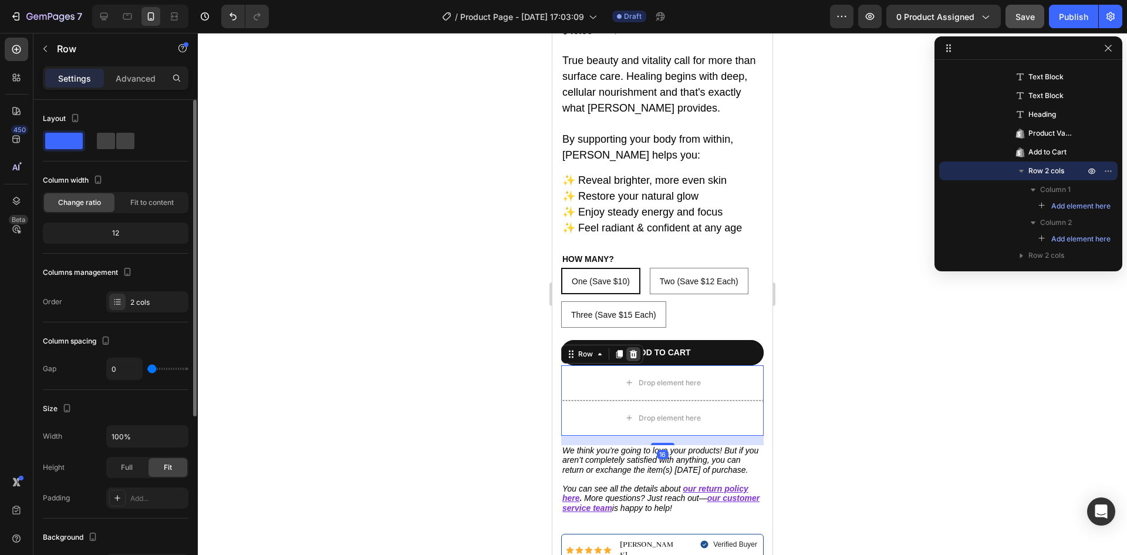
click at [634, 349] on icon at bounding box center [633, 353] width 9 height 9
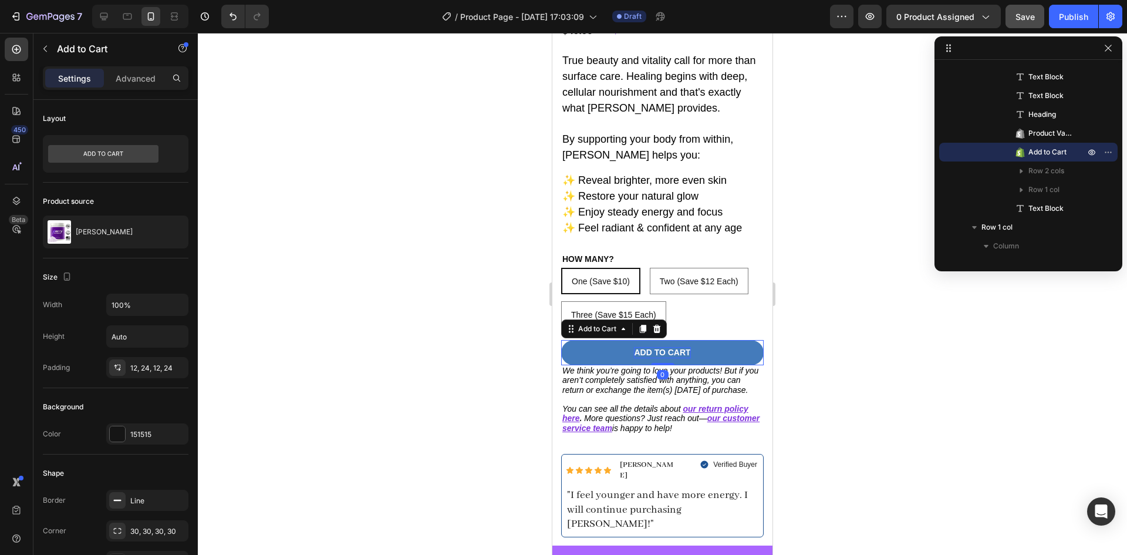
click at [644, 347] on div "Add to cart" at bounding box center [662, 352] width 56 height 11
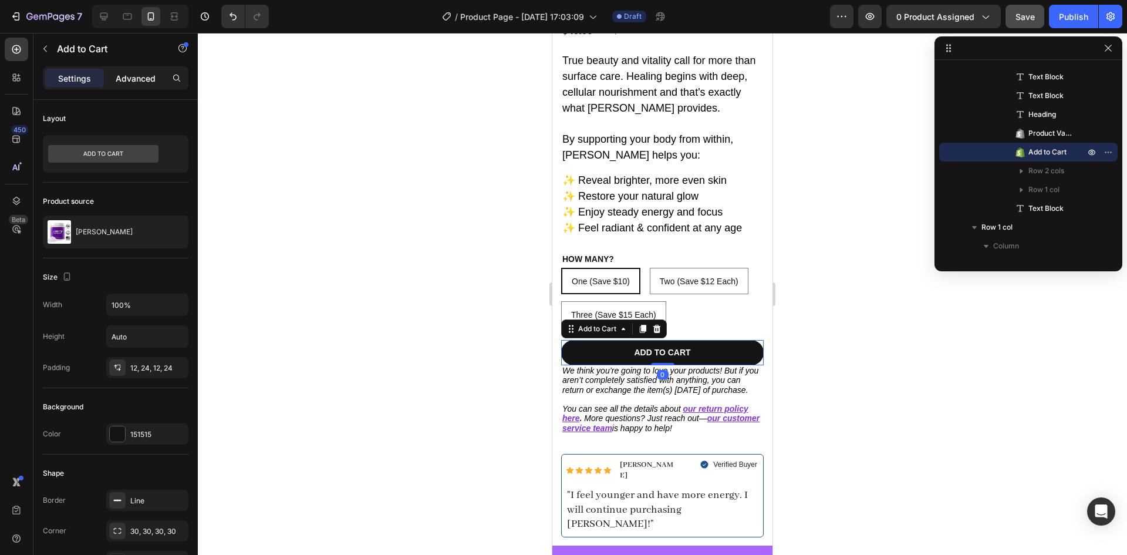
click at [133, 87] on div "Advanced" at bounding box center [135, 78] width 59 height 19
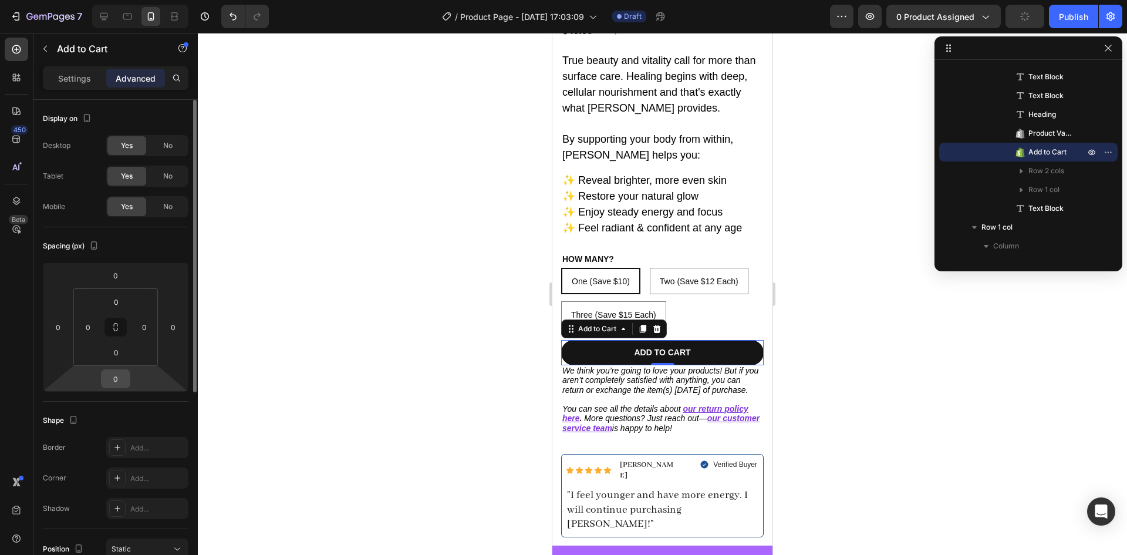
click at [120, 375] on input "0" at bounding box center [115, 379] width 23 height 18
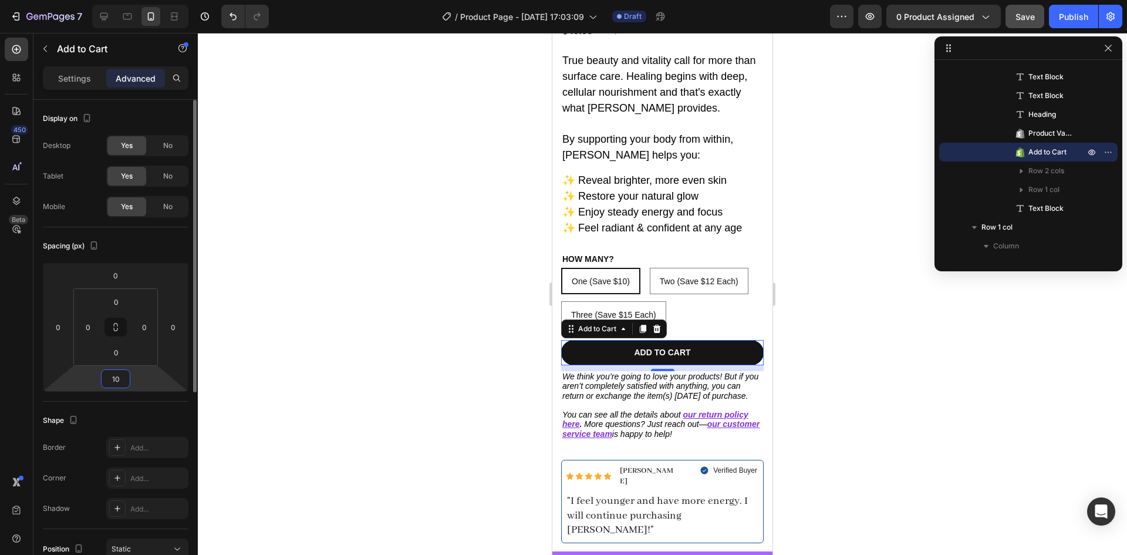
click at [112, 384] on input "10" at bounding box center [115, 379] width 23 height 18
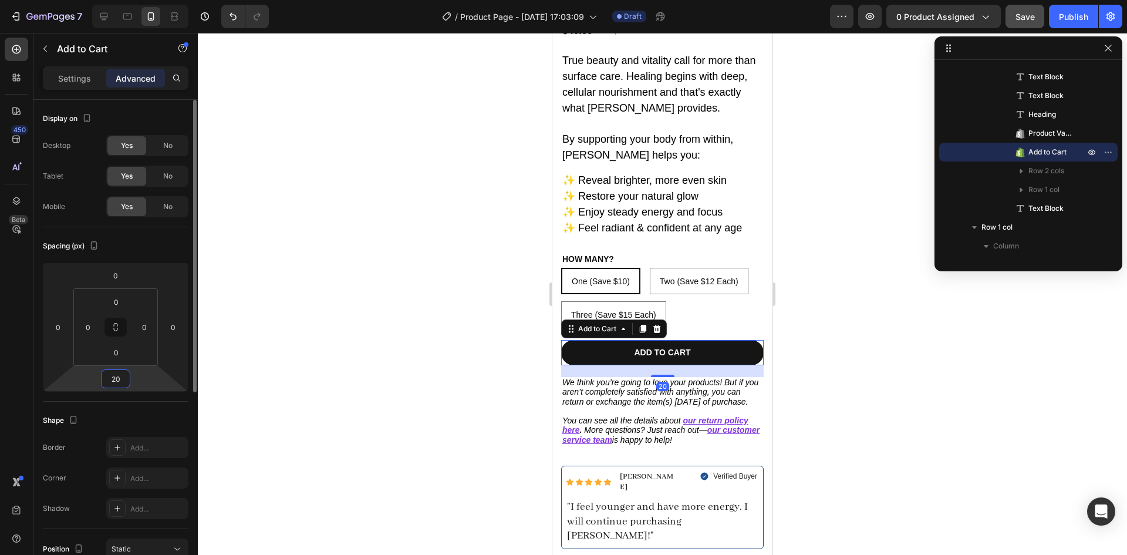
type input "20"
click at [793, 392] on div at bounding box center [662, 294] width 929 height 522
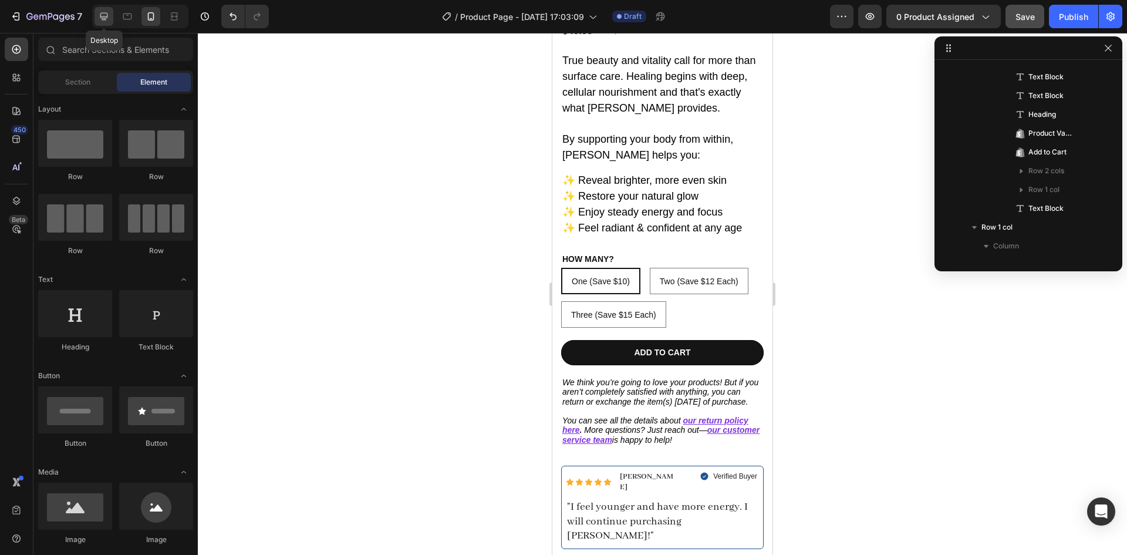
click at [100, 17] on icon at bounding box center [104, 17] width 8 height 8
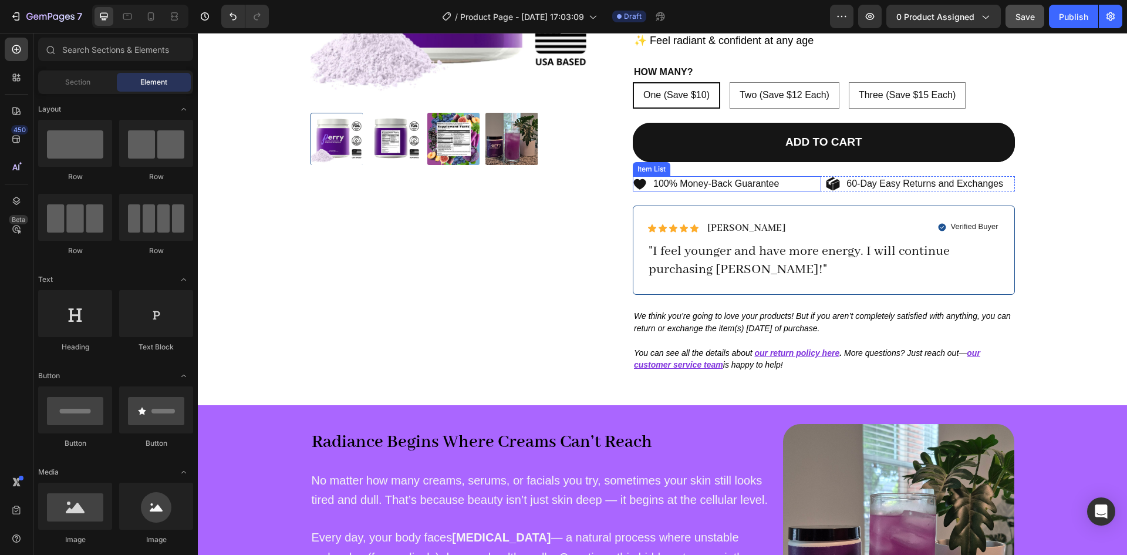
scroll to position [247, 0]
click at [685, 182] on p "100% Money-Back Guarantee" at bounding box center [716, 183] width 126 height 12
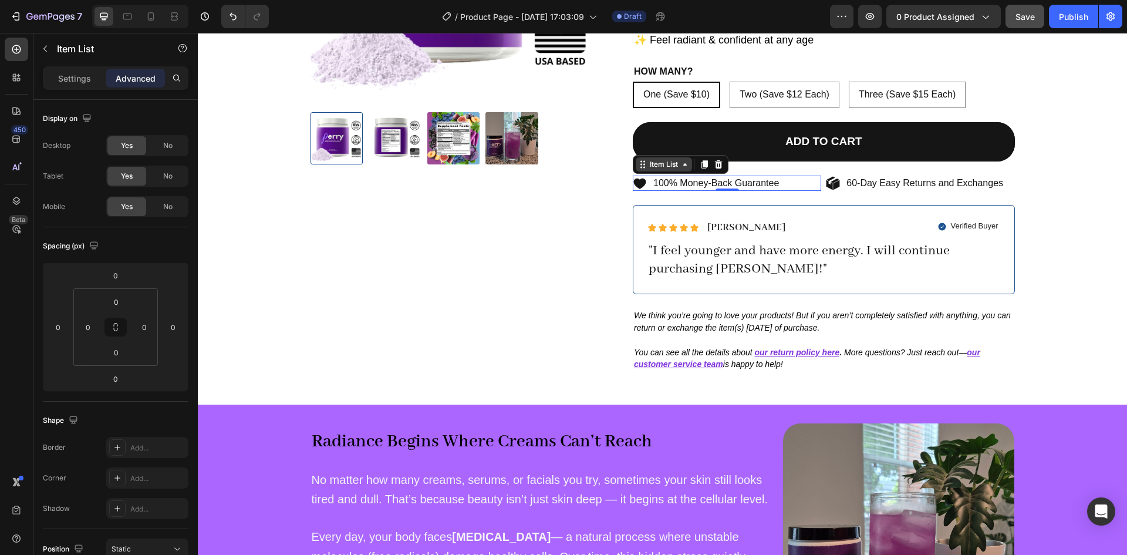
click at [647, 165] on div "Item List" at bounding box center [663, 164] width 33 height 11
click at [680, 187] on p "100% Money-Back Guarantee" at bounding box center [716, 183] width 126 height 12
click at [857, 183] on p "60-Day Easy Returns and Exchanges" at bounding box center [924, 183] width 157 height 12
click at [812, 181] on div "100% Money-Back Guarantee" at bounding box center [727, 183] width 188 height 16
click at [154, 18] on icon at bounding box center [151, 17] width 12 height 12
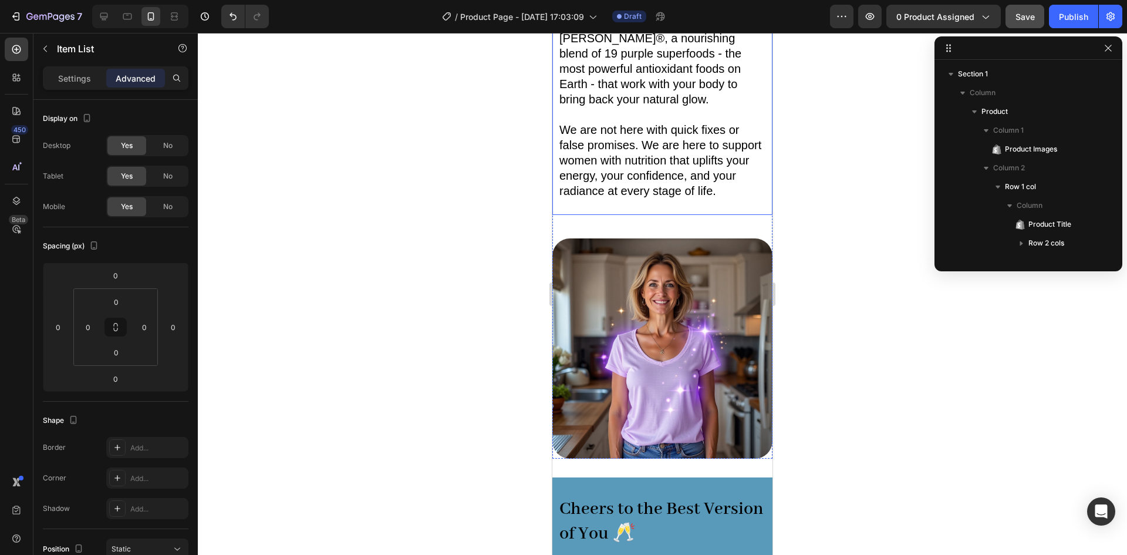
scroll to position [1480, 0]
click at [602, 186] on span "We are not here with quick fixes or false promises. We are here to support wome…" at bounding box center [660, 160] width 202 height 74
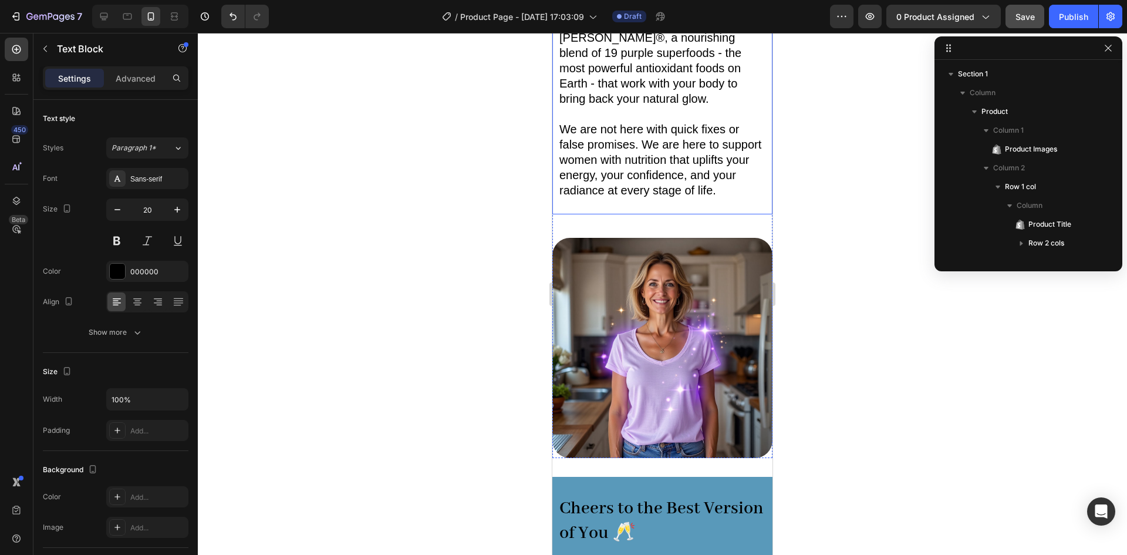
scroll to position [391, 0]
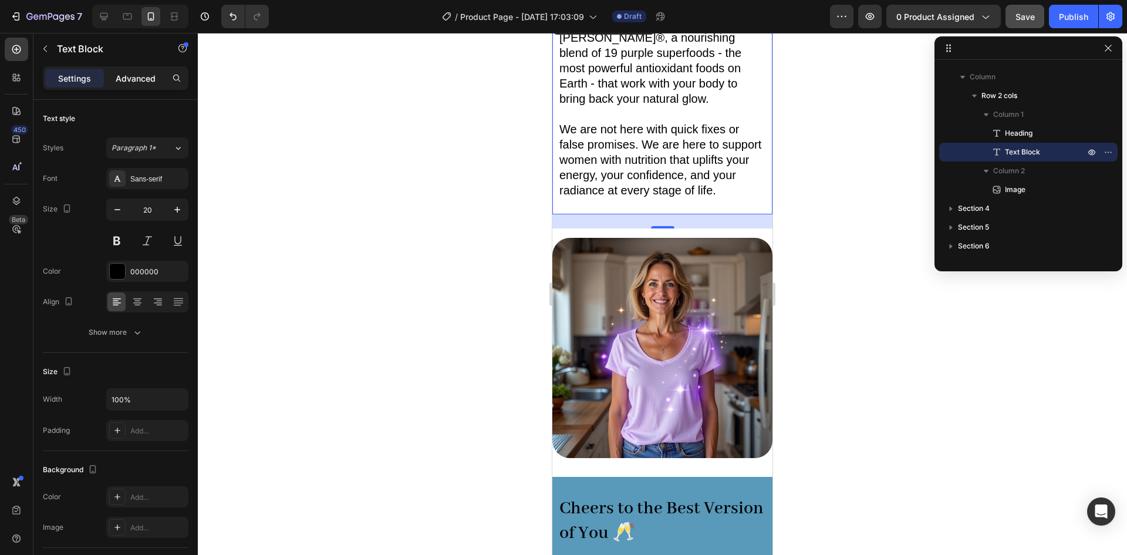
click at [146, 77] on p "Advanced" at bounding box center [136, 78] width 40 height 12
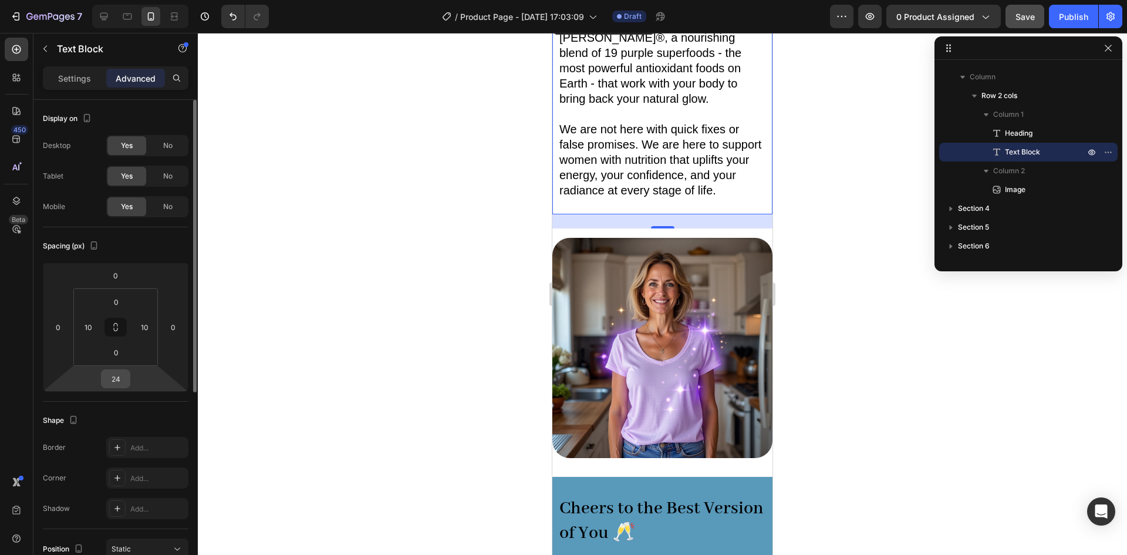
click at [116, 383] on input "24" at bounding box center [115, 379] width 23 height 18
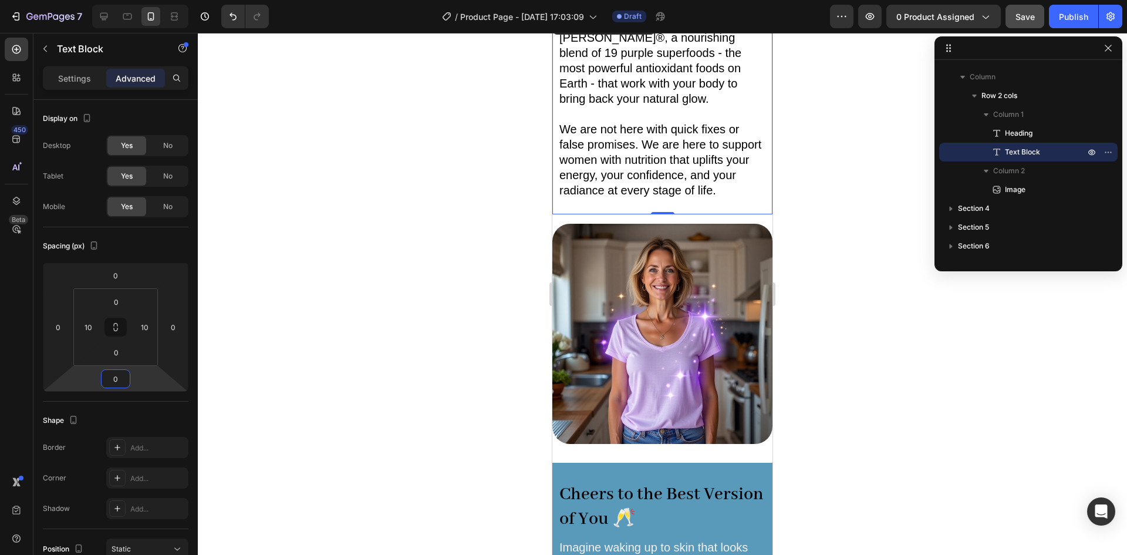
type input "0"
click at [823, 242] on div at bounding box center [662, 294] width 929 height 522
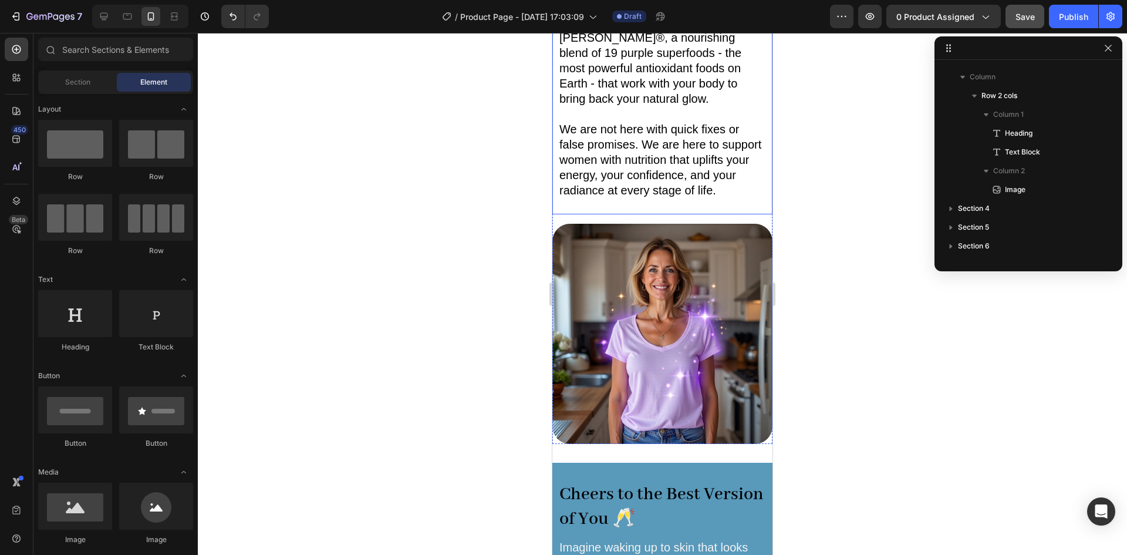
click at [692, 213] on p "We are not here with quick fixes or false promises. We are here to support wome…" at bounding box center [662, 159] width 206 height 107
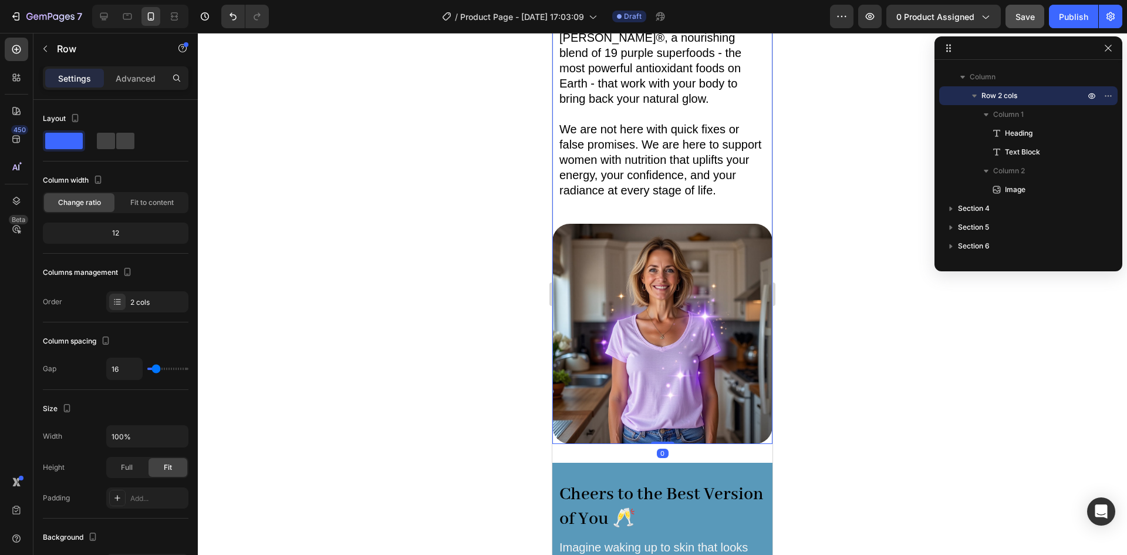
click at [741, 232] on div "Restoring Your Glow Is An Inside Job ✨ Heading That’s why we created [PERSON_NA…" at bounding box center [662, 195] width 220 height 496
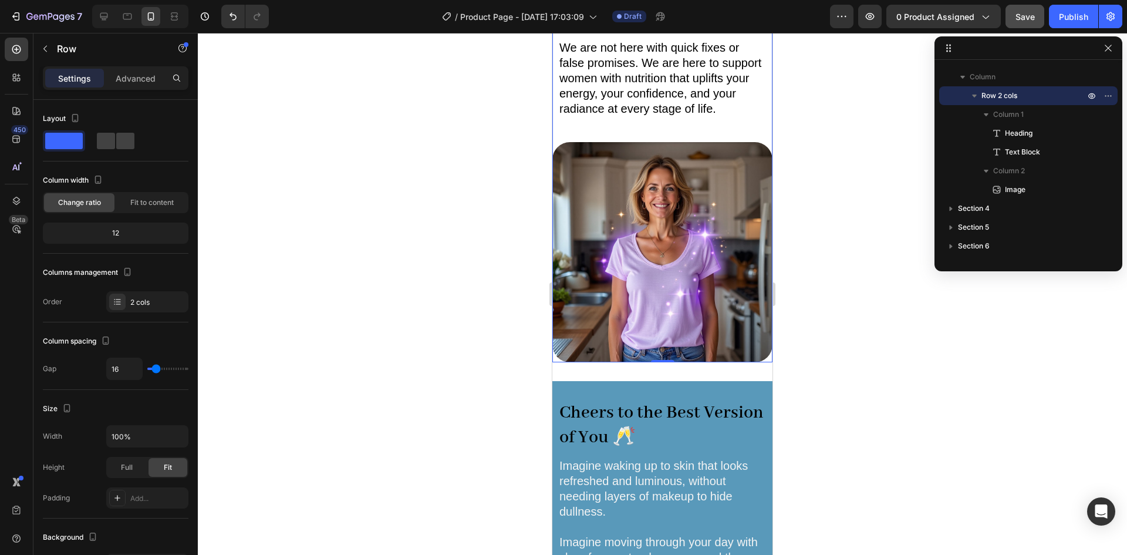
scroll to position [1741, 0]
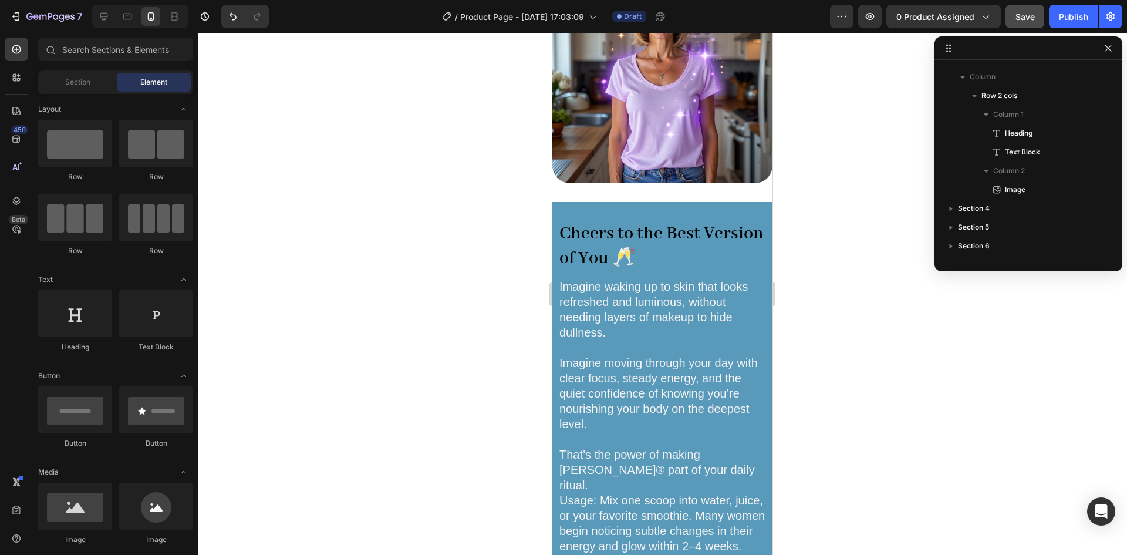
drag, startPoint x: 212, startPoint y: 343, endPoint x: 863, endPoint y: 478, distance: 665.2
click at [863, 478] on div at bounding box center [662, 294] width 929 height 522
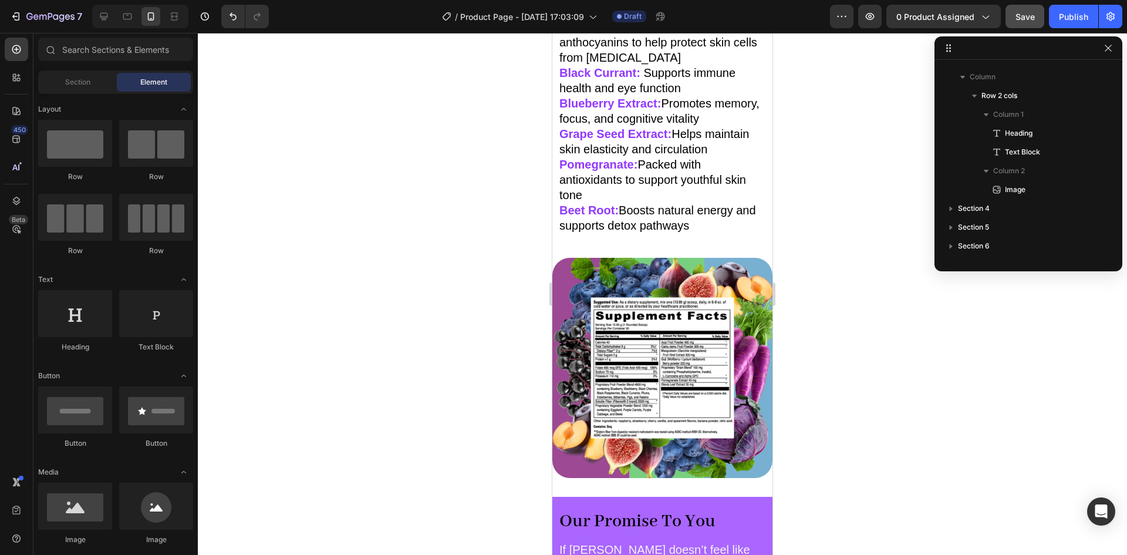
scroll to position [2613, 0]
click at [1015, 11] on div "Save" at bounding box center [1024, 17] width 19 height 12
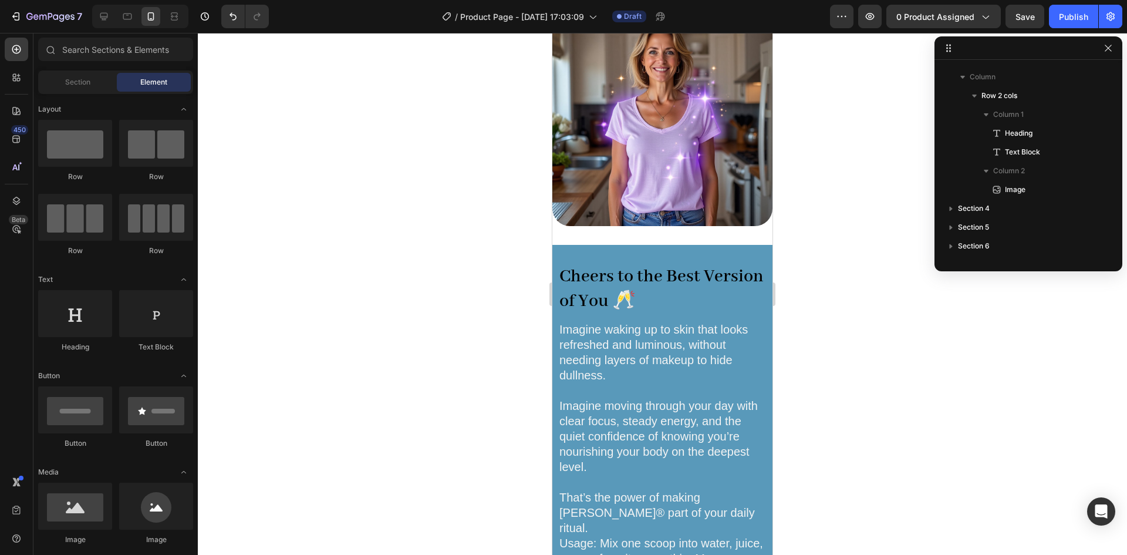
scroll to position [1698, 0]
click at [942, 16] on span "0 product assigned" at bounding box center [935, 17] width 78 height 12
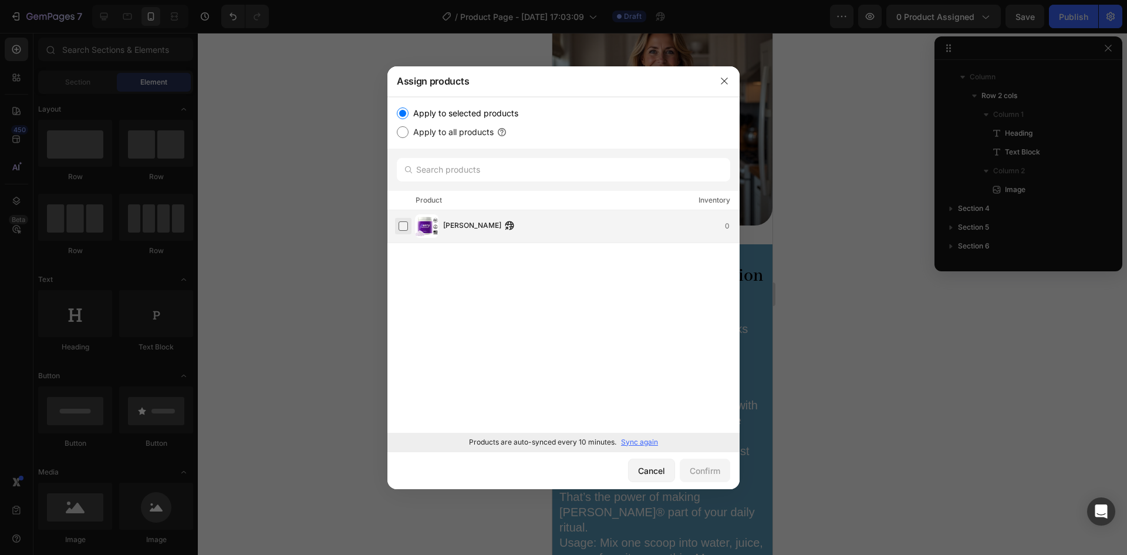
click at [403, 227] on label at bounding box center [402, 225] width 9 height 9
click at [692, 467] on div "Confirm" at bounding box center [705, 470] width 31 height 12
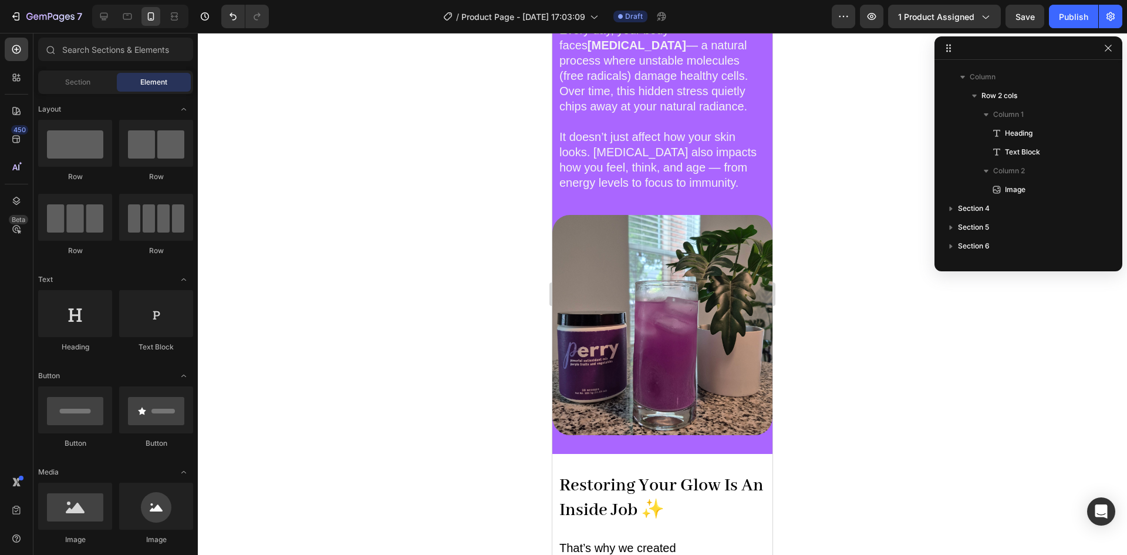
scroll to position [969, 0]
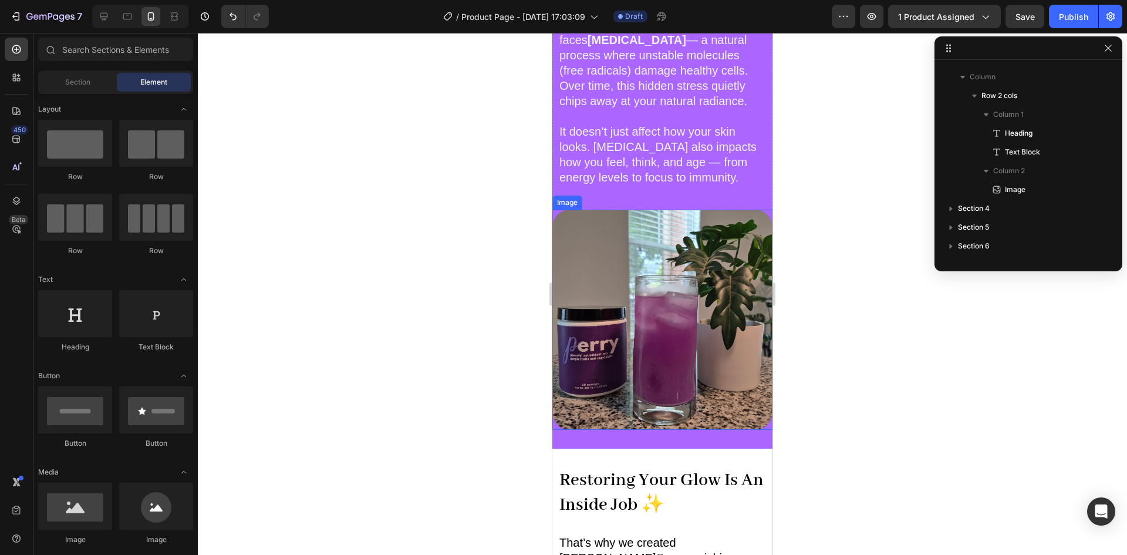
click at [638, 272] on img at bounding box center [662, 320] width 220 height 220
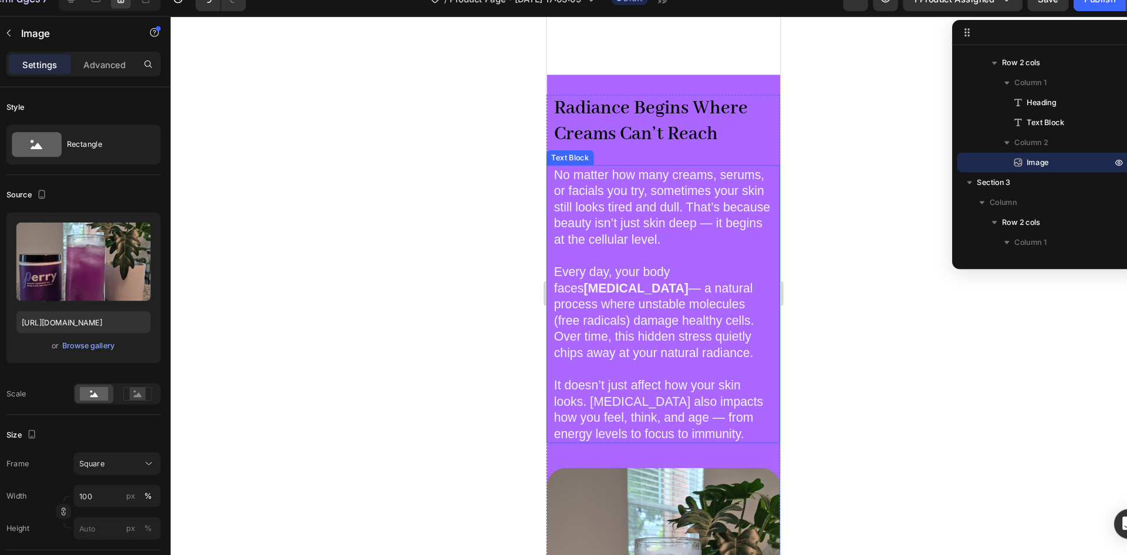
scroll to position [808, 0]
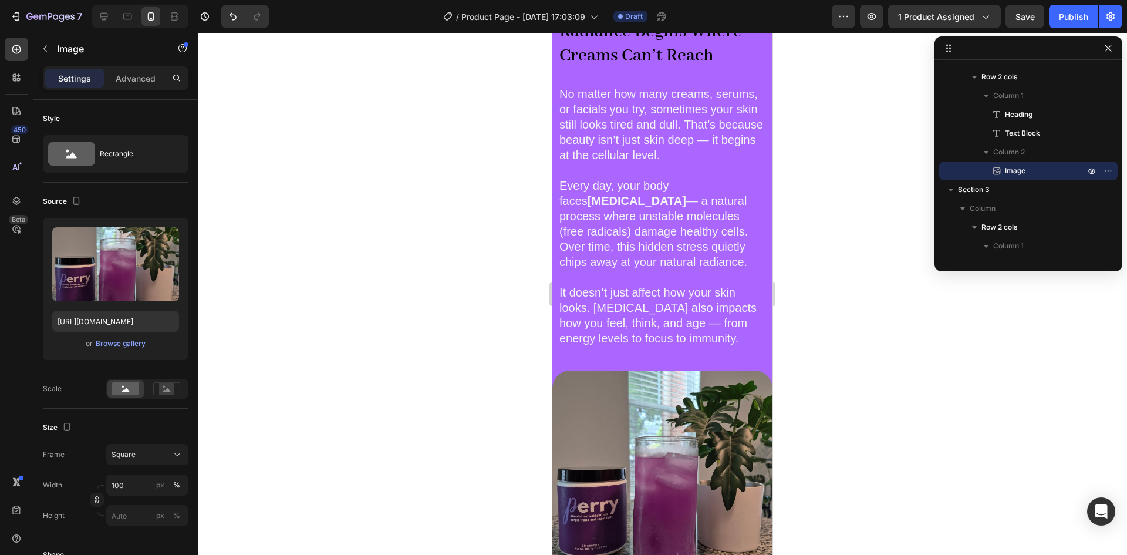
click at [652, 417] on img at bounding box center [662, 480] width 220 height 220
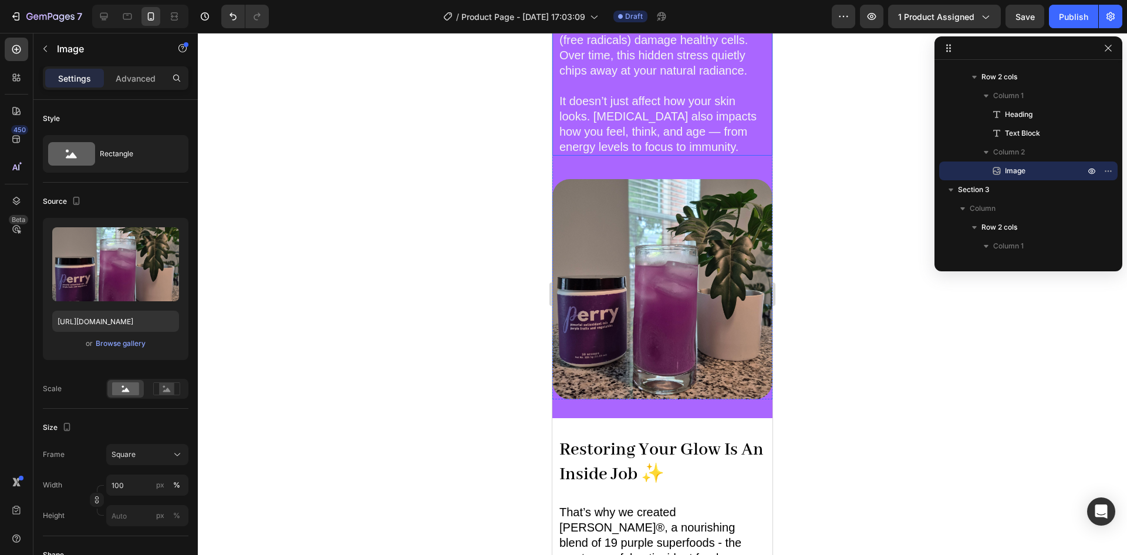
scroll to position [1000, 0]
click at [599, 254] on img at bounding box center [662, 288] width 220 height 220
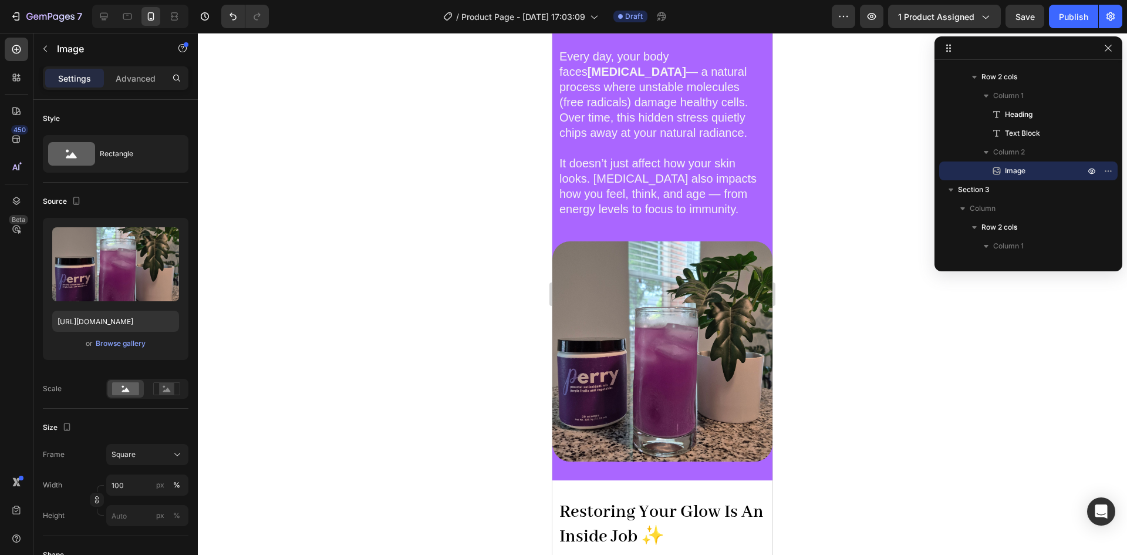
scroll to position [938, 0]
click at [122, 344] on div "Browse gallery" at bounding box center [121, 343] width 50 height 11
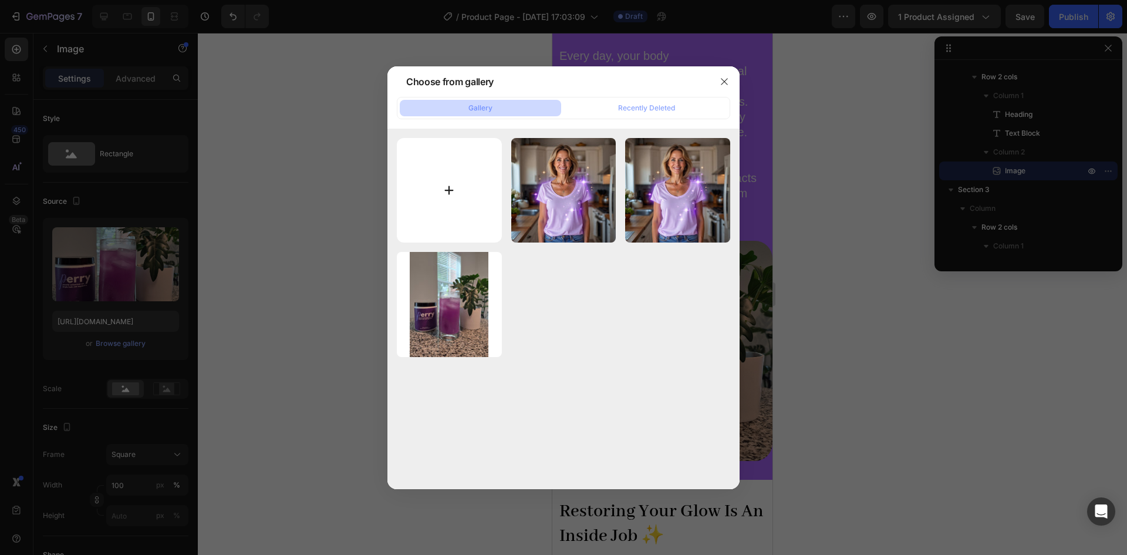
click at [459, 174] on input "file" at bounding box center [449, 190] width 105 height 105
click at [435, 208] on input "file" at bounding box center [449, 190] width 105 height 105
type input "C:\fakepath\perryscreenshot.jpg"
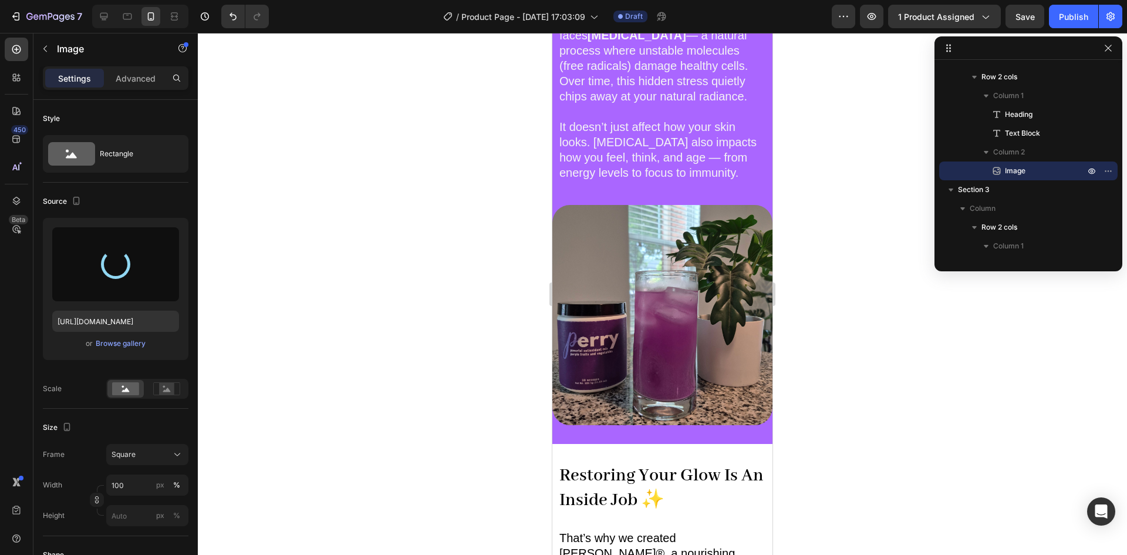
type input "[URL][DOMAIN_NAME]"
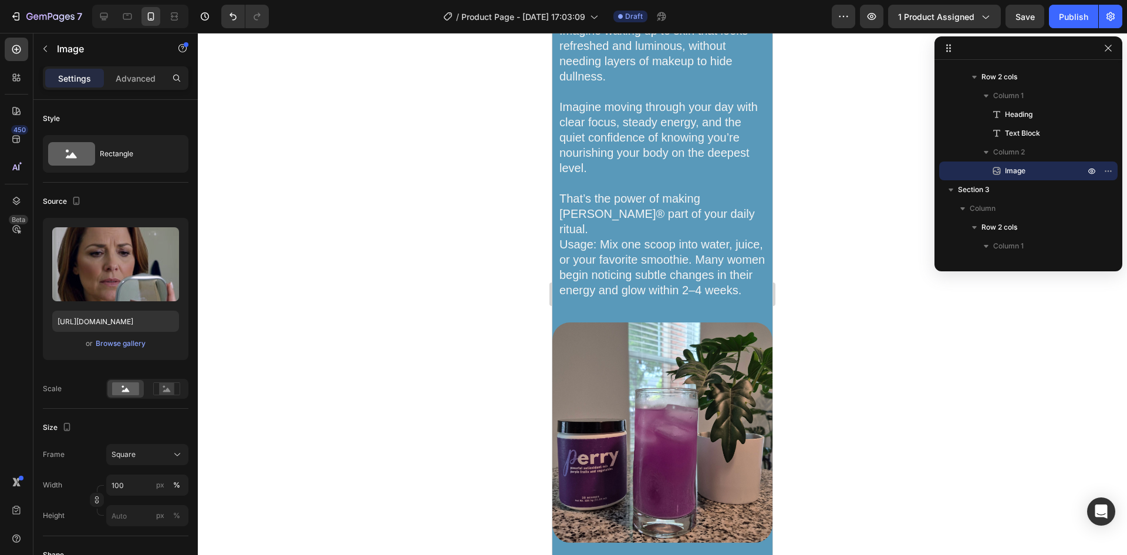
scroll to position [2003, 0]
click at [701, 188] on p "That’s the power of making [PERSON_NAME]® part of your daily ritual. Usage: Mix…" at bounding box center [662, 236] width 206 height 122
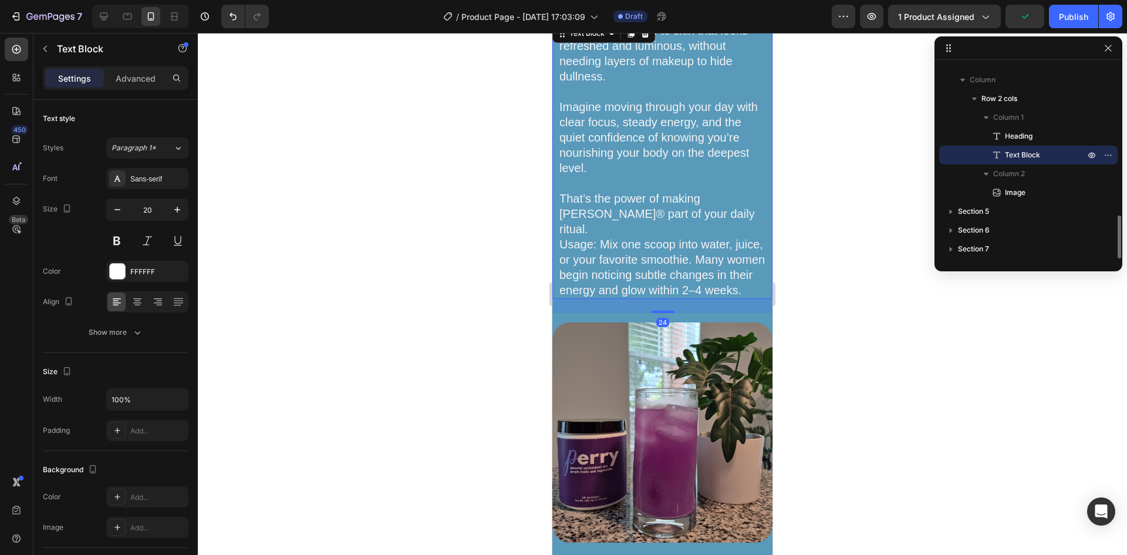
click at [672, 238] on span "Usage: Mix one scoop into water, juice, or your favorite smoothie. Many women b…" at bounding box center [661, 267] width 205 height 59
click at [686, 208] on p "That’s the power of making [PERSON_NAME]® part of your daily ritual. Usage: Mix…" at bounding box center [662, 236] width 206 height 122
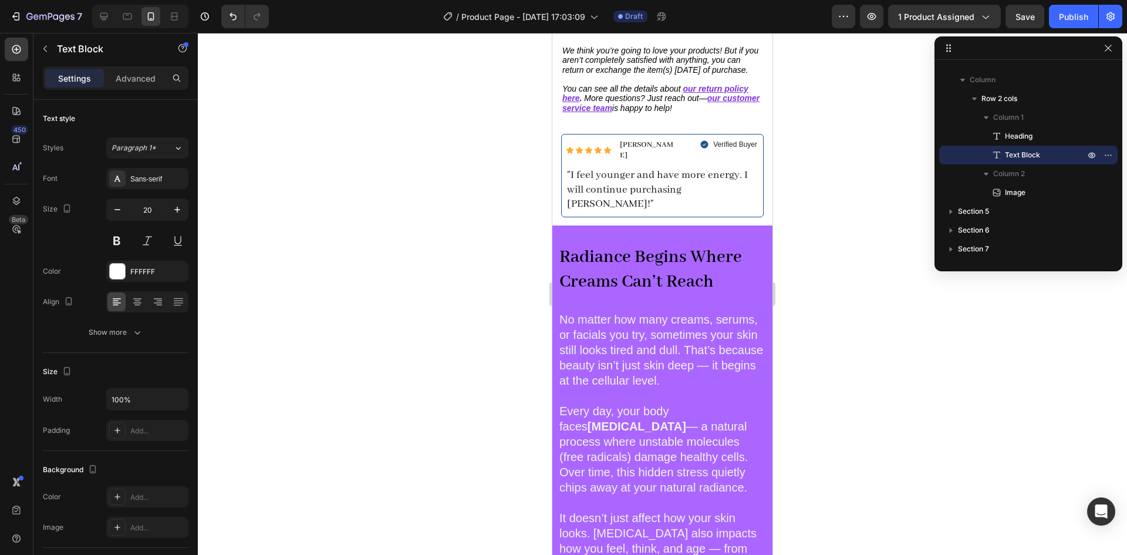
scroll to position [607, 0]
click at [636, 252] on strong "Radiance Begins Where Creams Can’t Reach" at bounding box center [650, 268] width 183 height 47
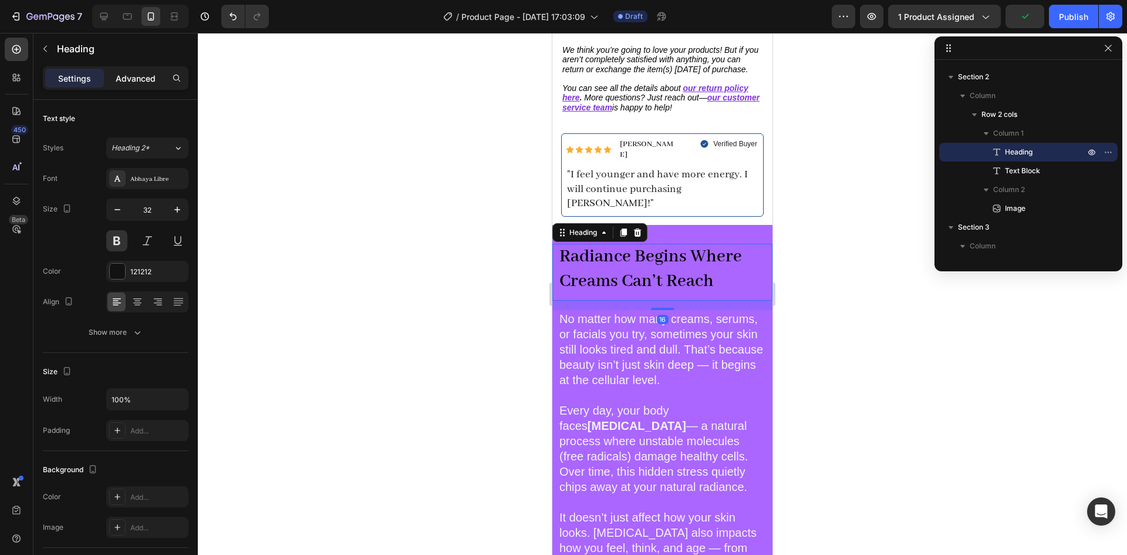
click at [130, 83] on p "Advanced" at bounding box center [136, 78] width 40 height 12
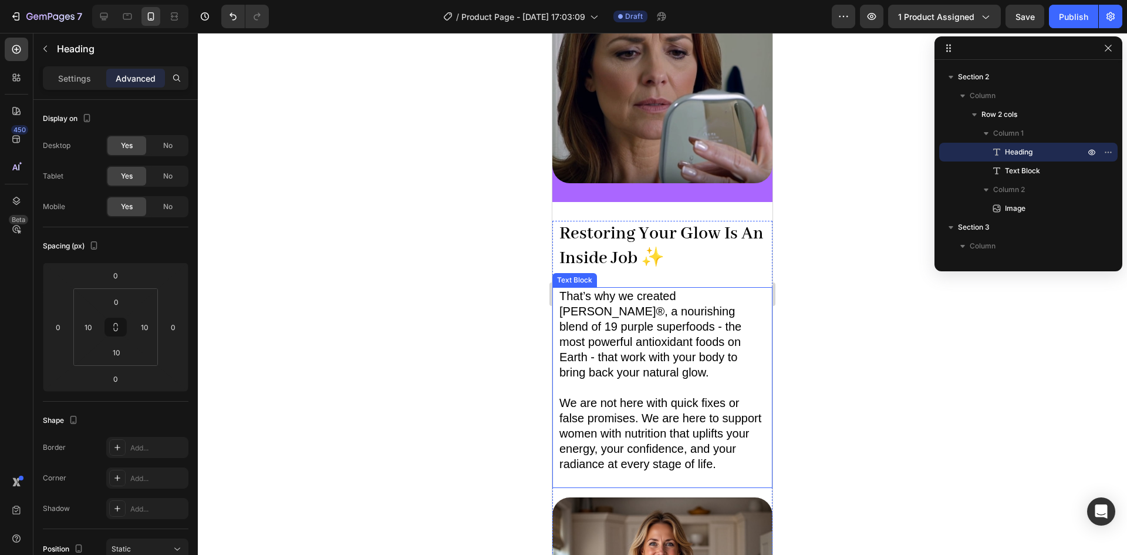
scroll to position [1215, 0]
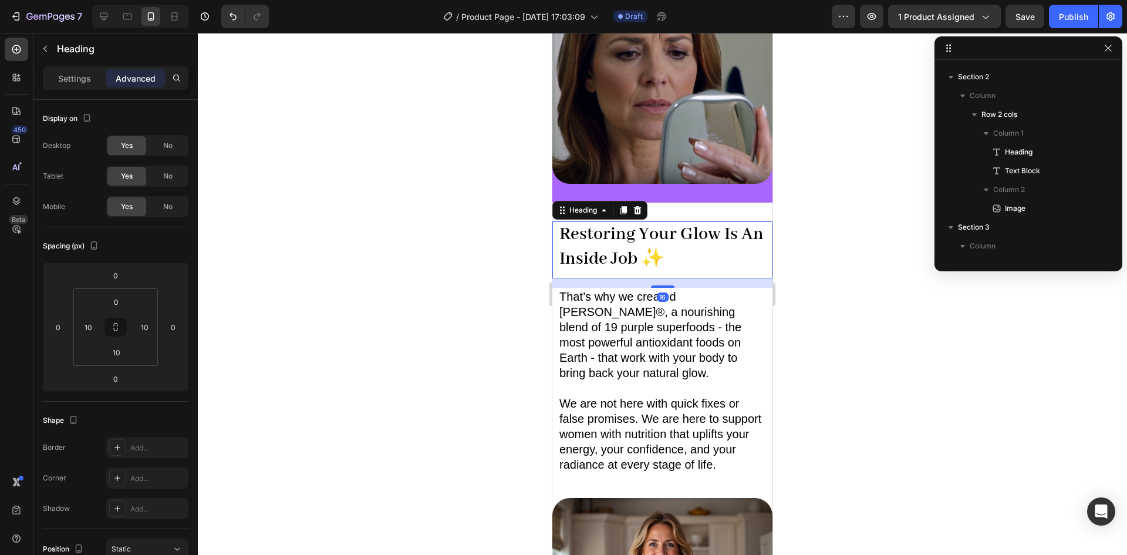
click at [637, 248] on strong "Restoring Your Glow Is An Inside Job ✨" at bounding box center [661, 246] width 204 height 47
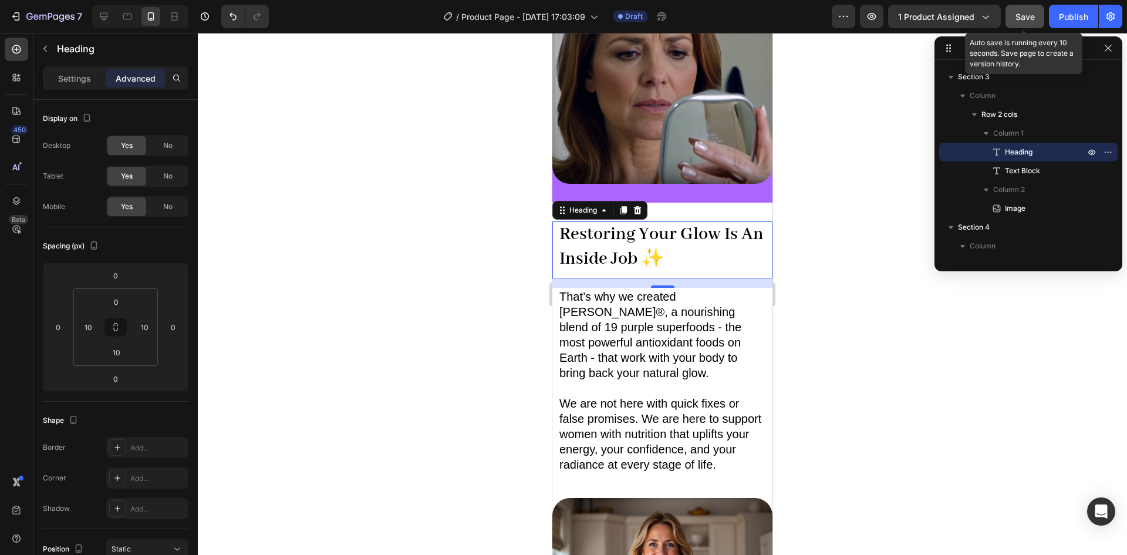
click at [1035, 16] on button "Save" at bounding box center [1024, 16] width 39 height 23
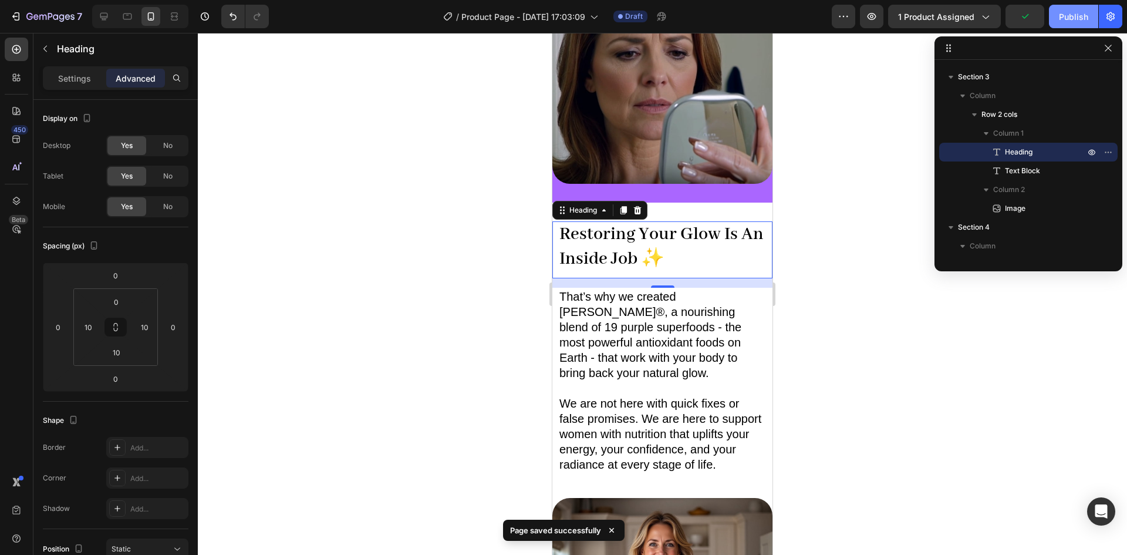
click at [1079, 17] on div "Publish" at bounding box center [1073, 17] width 29 height 12
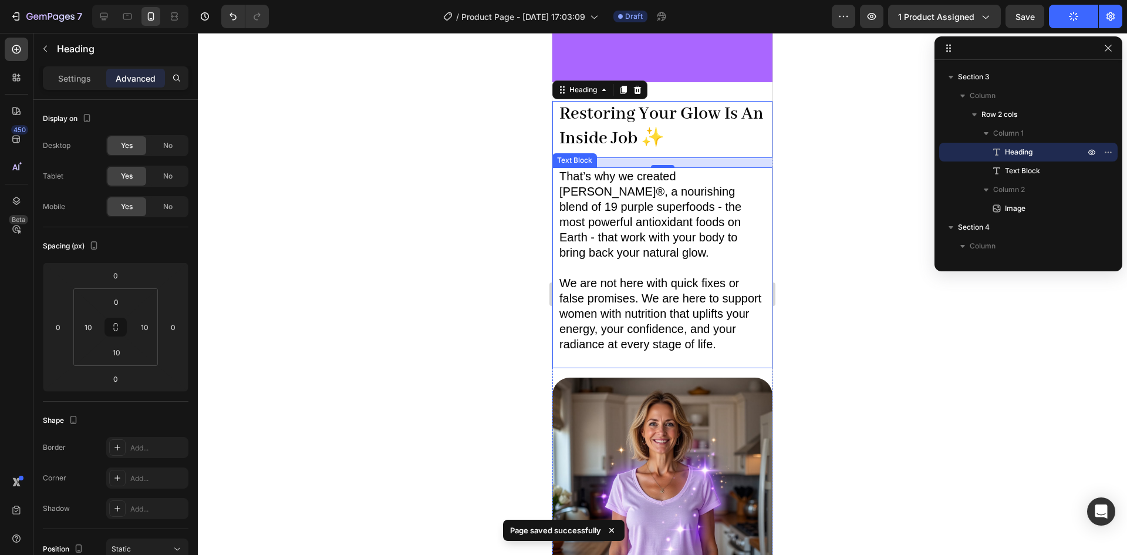
scroll to position [1326, 0]
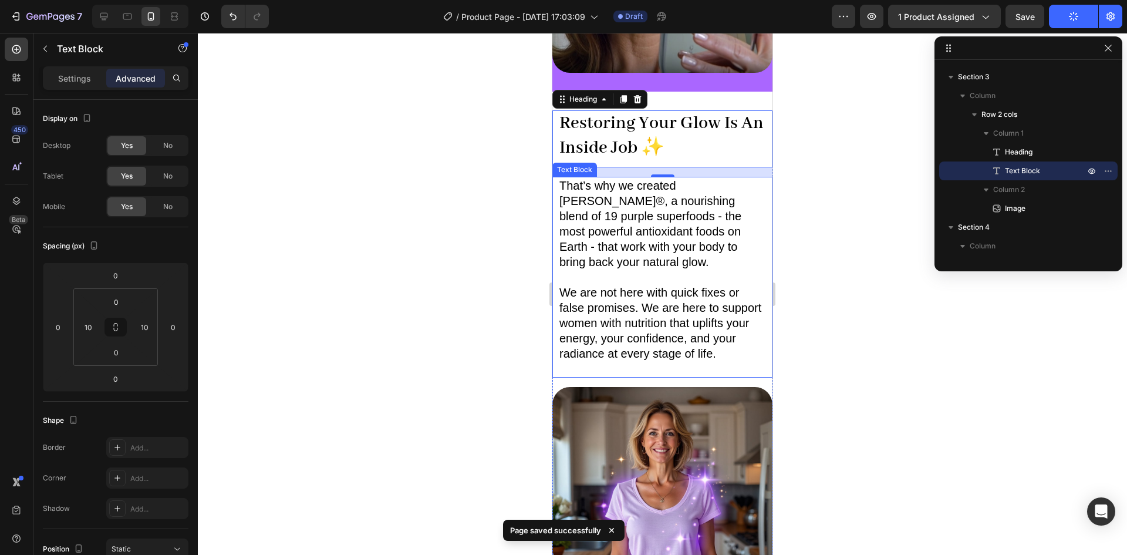
click at [712, 192] on p "That’s why we created [PERSON_NAME]®, a nourishing blend of 19 purple superfood…" at bounding box center [662, 224] width 206 height 92
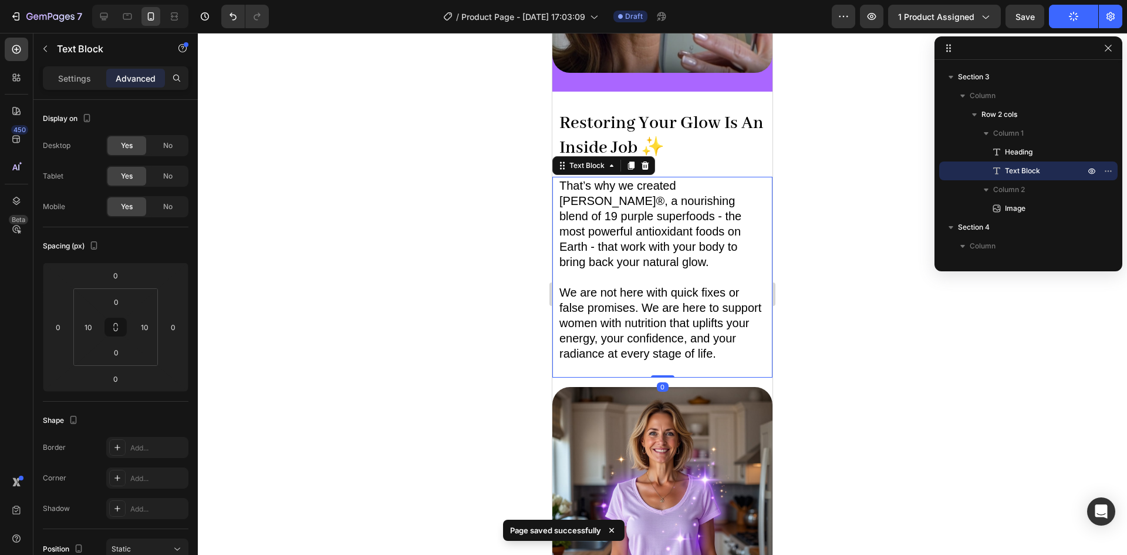
click at [712, 192] on p "That’s why we created [PERSON_NAME]®, a nourishing blend of 19 purple superfood…" at bounding box center [662, 224] width 206 height 92
click at [713, 183] on span "That’s why we created [PERSON_NAME]®, a nourishing blend of 19 purple superfood…" at bounding box center [650, 223] width 182 height 89
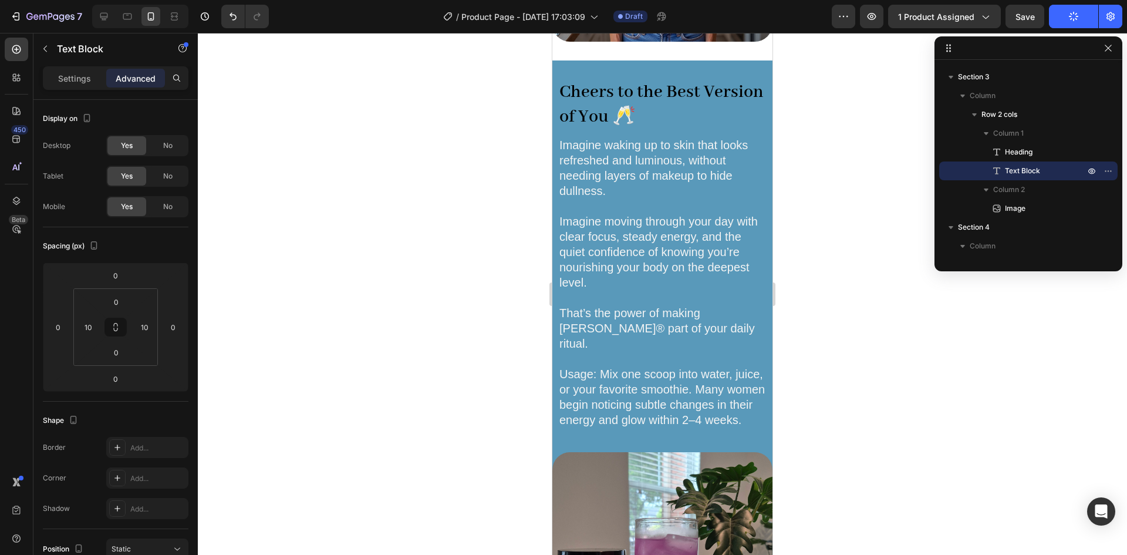
scroll to position [1888, 0]
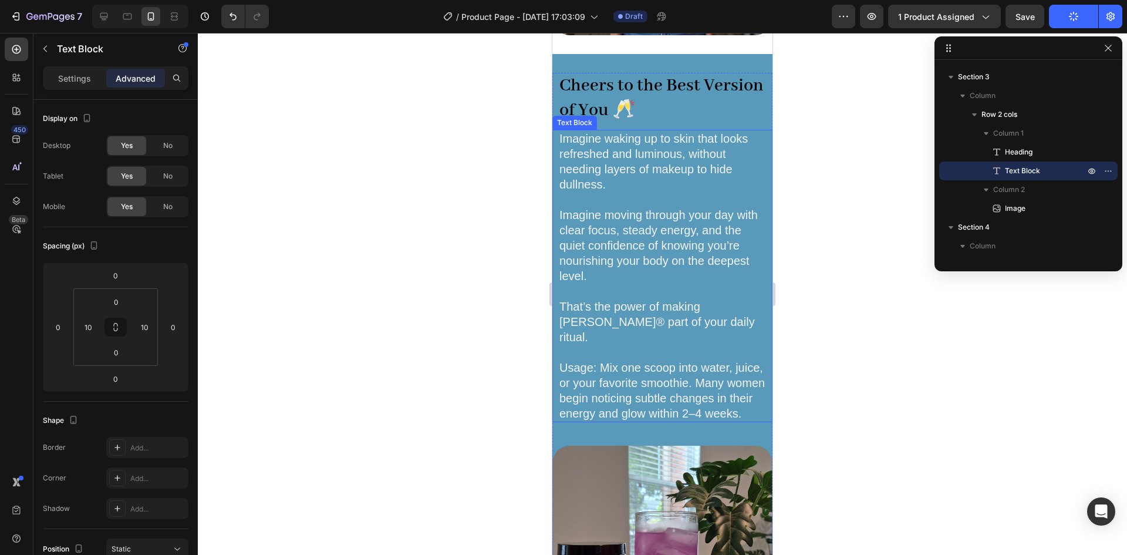
click at [709, 313] on span "That’s the power of making [PERSON_NAME]® part of your daily ritual." at bounding box center [656, 321] width 195 height 43
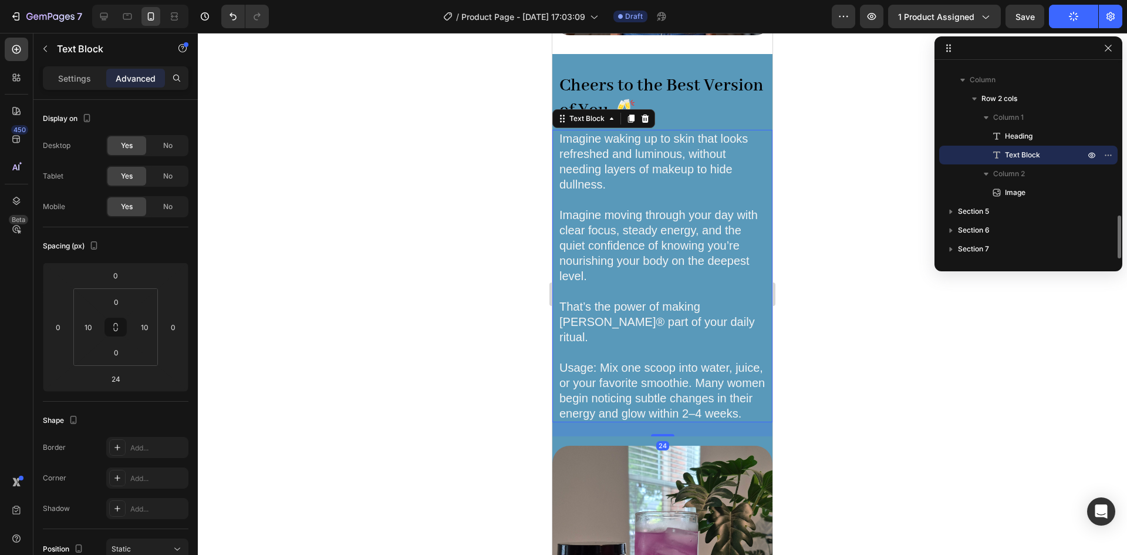
click at [724, 313] on span "That’s the power of making [PERSON_NAME]® part of your daily ritual." at bounding box center [656, 321] width 195 height 43
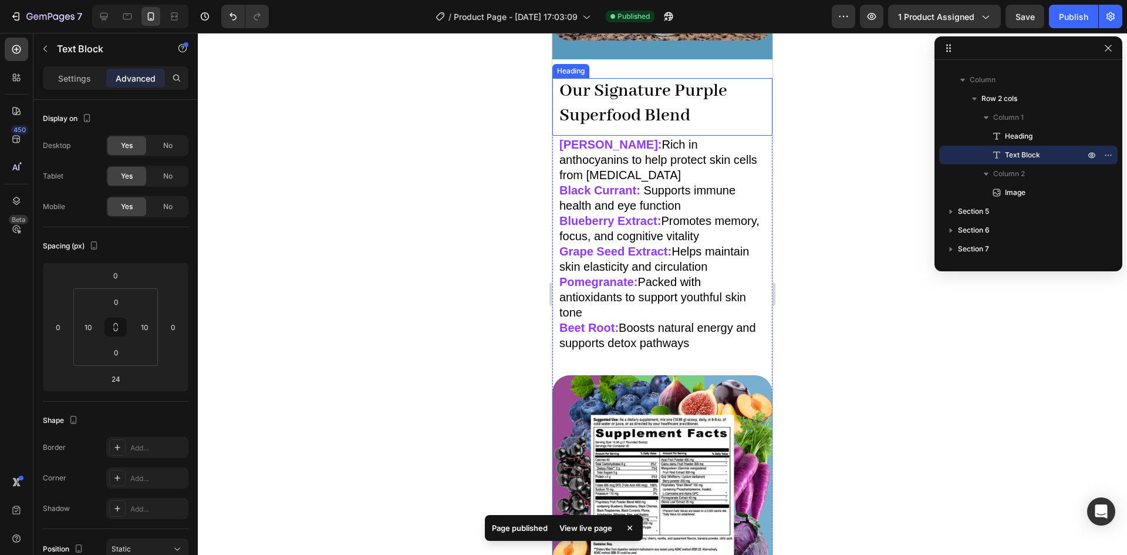
scroll to position [2515, 0]
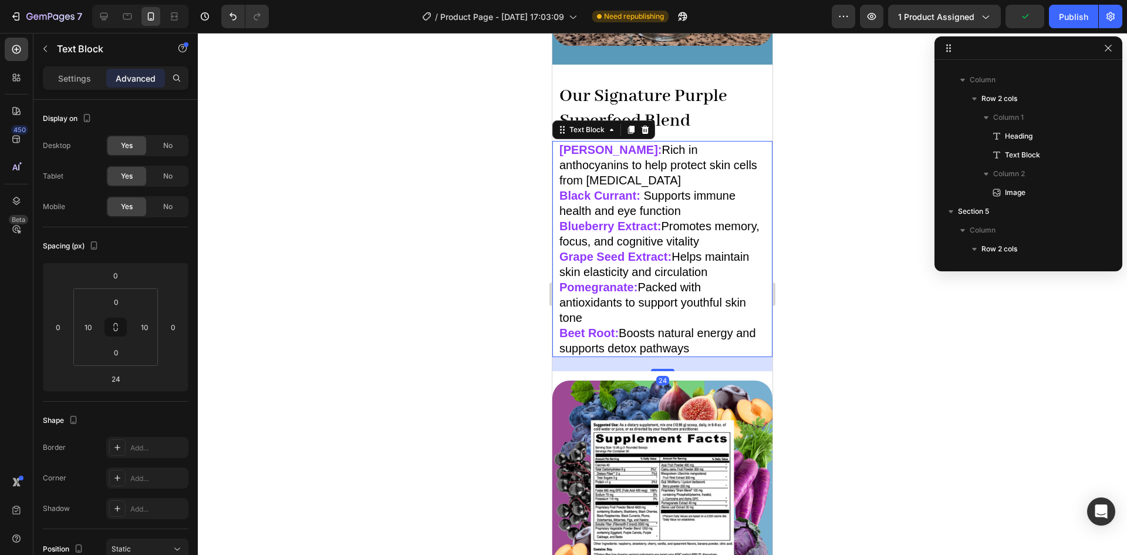
click at [668, 224] on p "Acai [PERSON_NAME]: Rich in anthocyanins to help protect skin cells from [MEDIC…" at bounding box center [662, 249] width 206 height 214
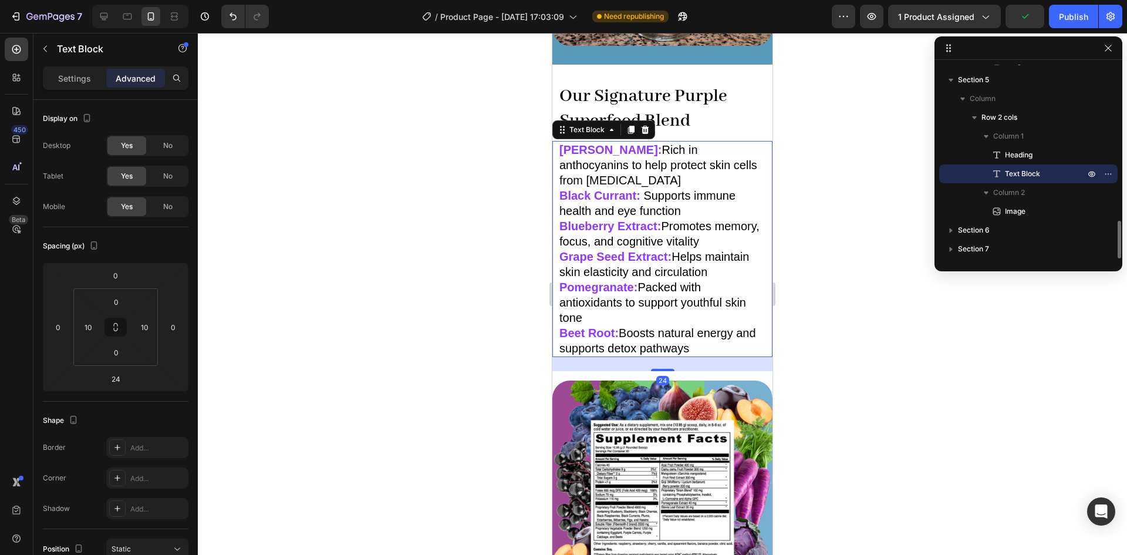
click at [629, 151] on span "Rich in anthocyanins to help protect skin cells from [MEDICAL_DATA]" at bounding box center [658, 164] width 198 height 43
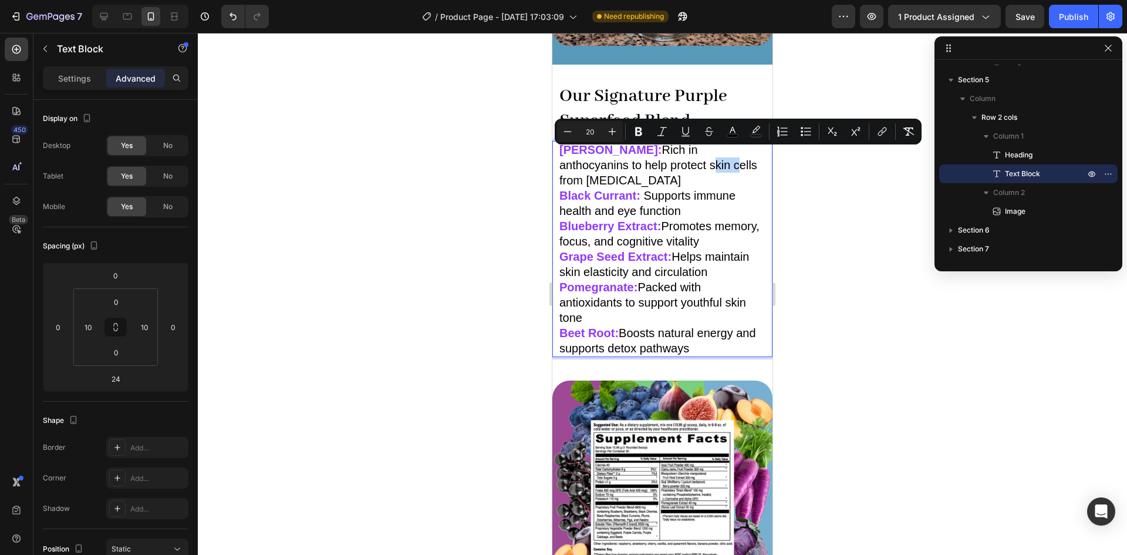
click at [629, 149] on span "Rich in anthocyanins to help protect skin cells from [MEDICAL_DATA]" at bounding box center [658, 164] width 198 height 43
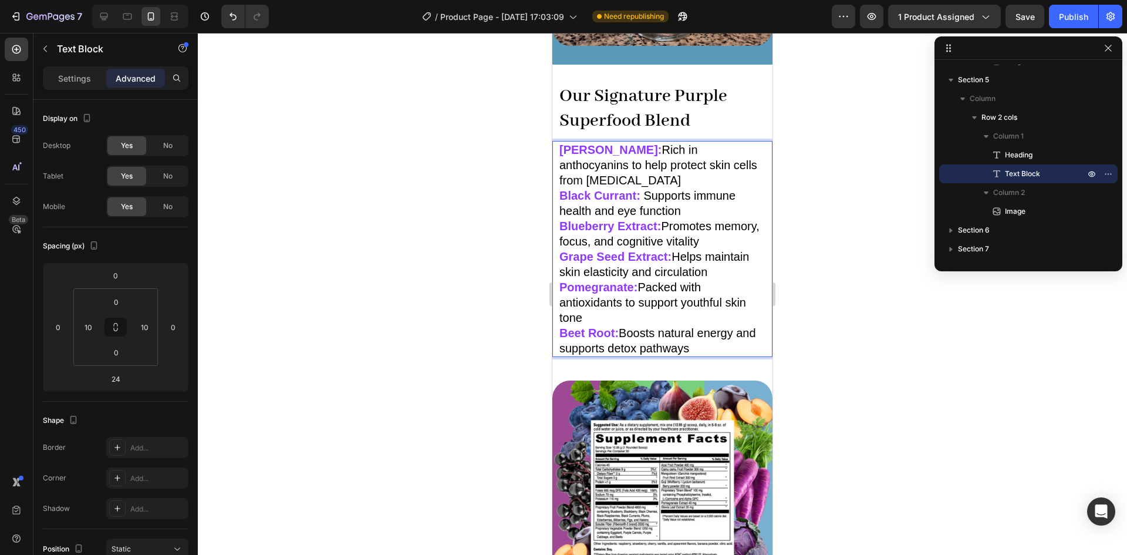
click at [626, 143] on span "Rich in anthocyanins to help protect skin cells from [MEDICAL_DATA]" at bounding box center [658, 164] width 198 height 43
click at [644, 189] on span "Supports immune health and eye function" at bounding box center [647, 203] width 176 height 28
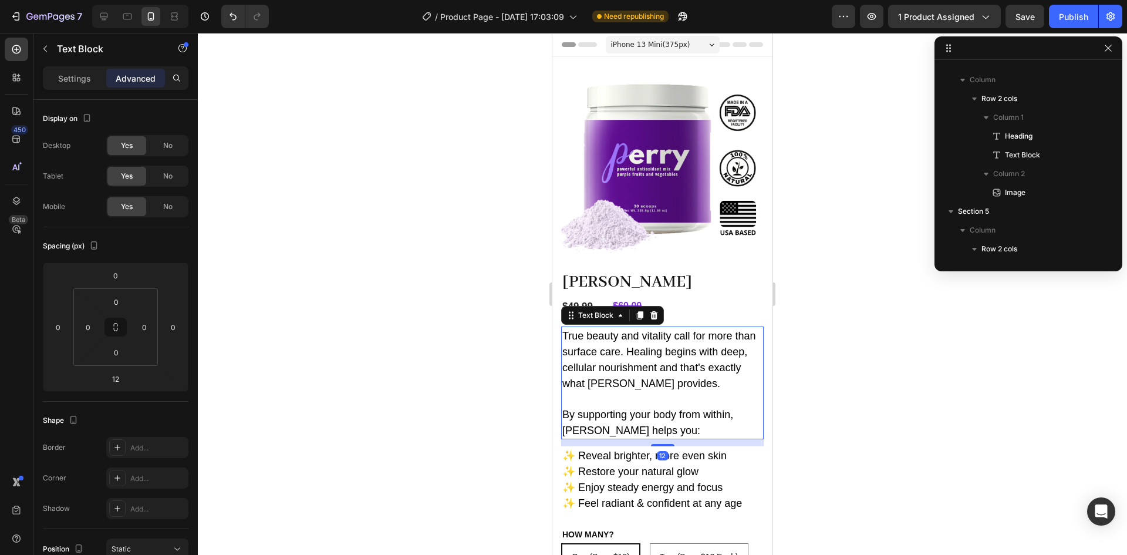
scroll to position [185, 0]
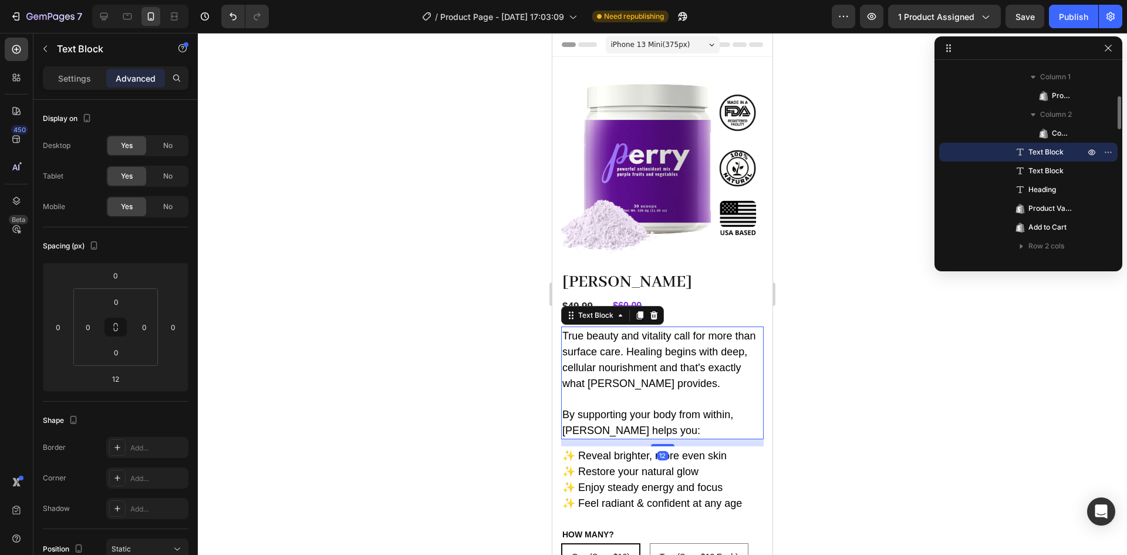
click at [664, 373] on span "True beauty and vitality call for more than surface care. Healing begins with d…" at bounding box center [659, 359] width 194 height 59
click at [644, 410] on span "By supporting your body from within, [PERSON_NAME] helps you:" at bounding box center [647, 422] width 171 height 28
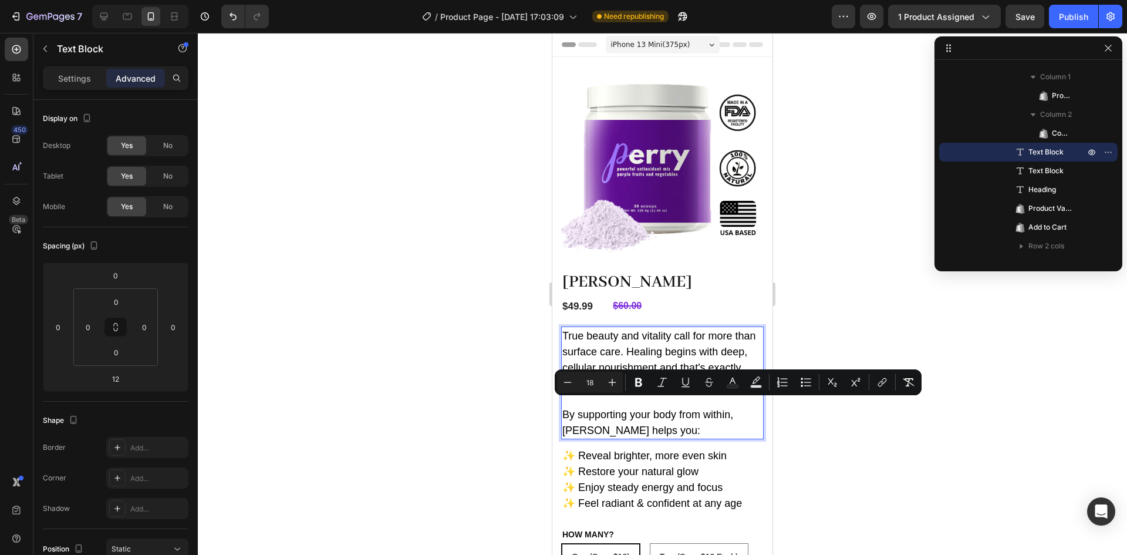
click at [640, 422] on p "By supporting your body from within, [PERSON_NAME] helps you:" at bounding box center [662, 422] width 200 height 32
drag, startPoint x: 646, startPoint y: 422, endPoint x: 564, endPoint y: 399, distance: 84.7
click at [564, 406] on p "By supporting your body from within, [PERSON_NAME] helps you:" at bounding box center [662, 422] width 200 height 32
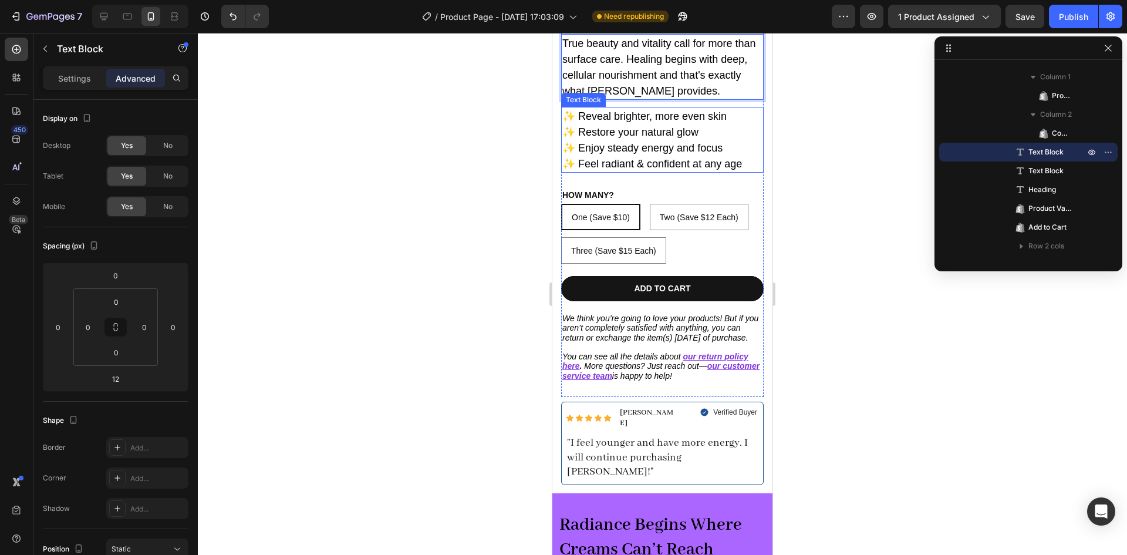
scroll to position [329, 0]
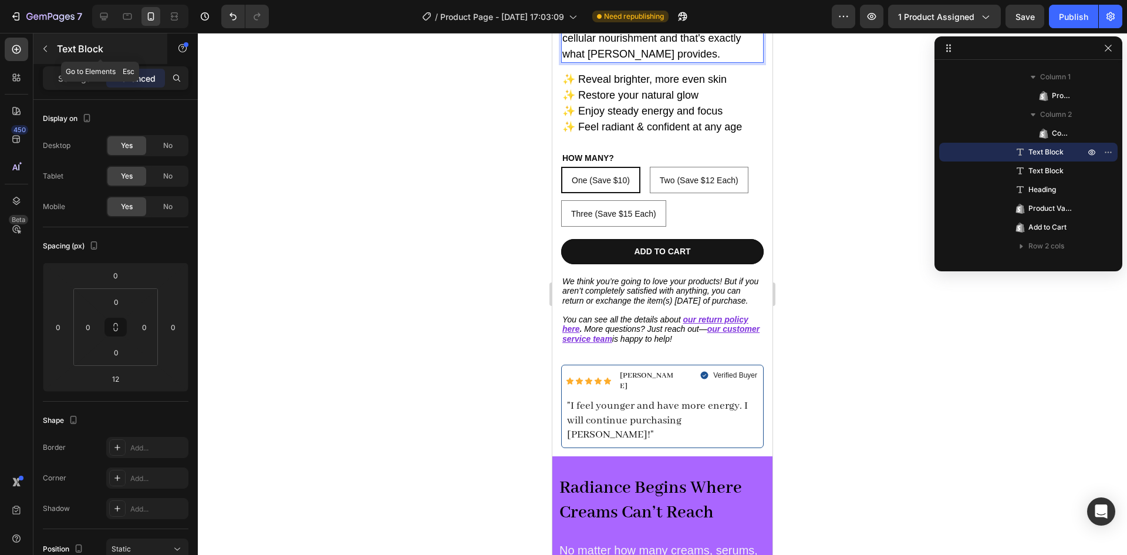
click at [50, 50] on button "button" at bounding box center [45, 48] width 19 height 19
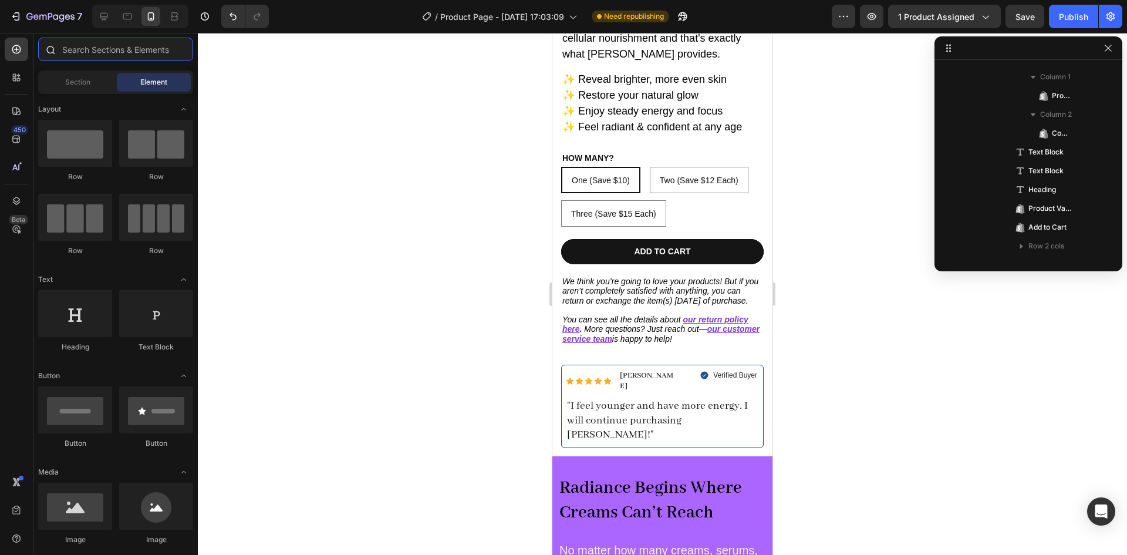
click at [109, 49] on input "text" at bounding box center [115, 49] width 155 height 23
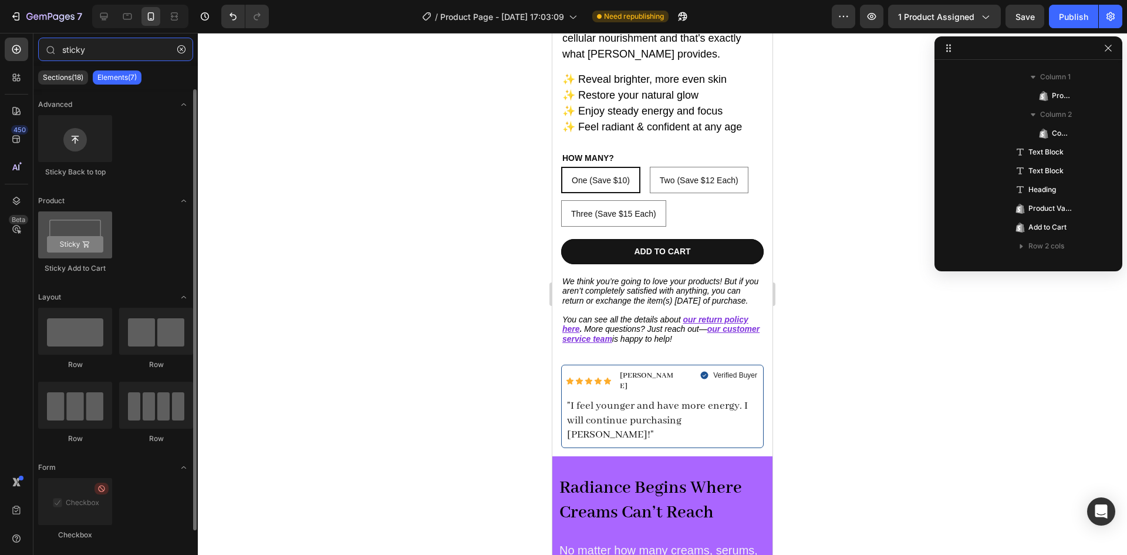
type input "sticky"
click at [74, 241] on div at bounding box center [75, 234] width 74 height 47
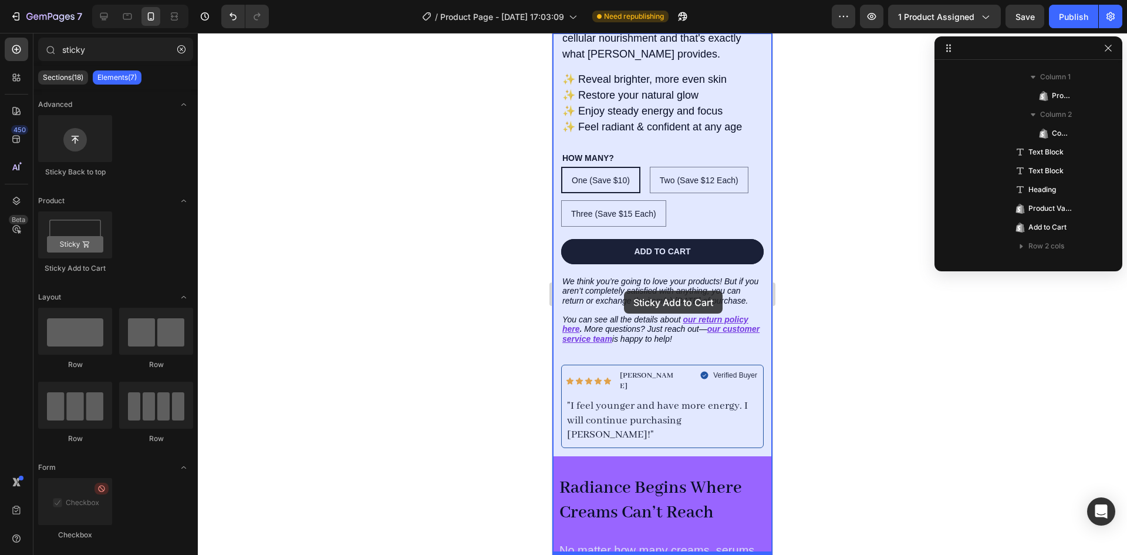
drag, startPoint x: 626, startPoint y: 274, endPoint x: 624, endPoint y: 290, distance: 16.6
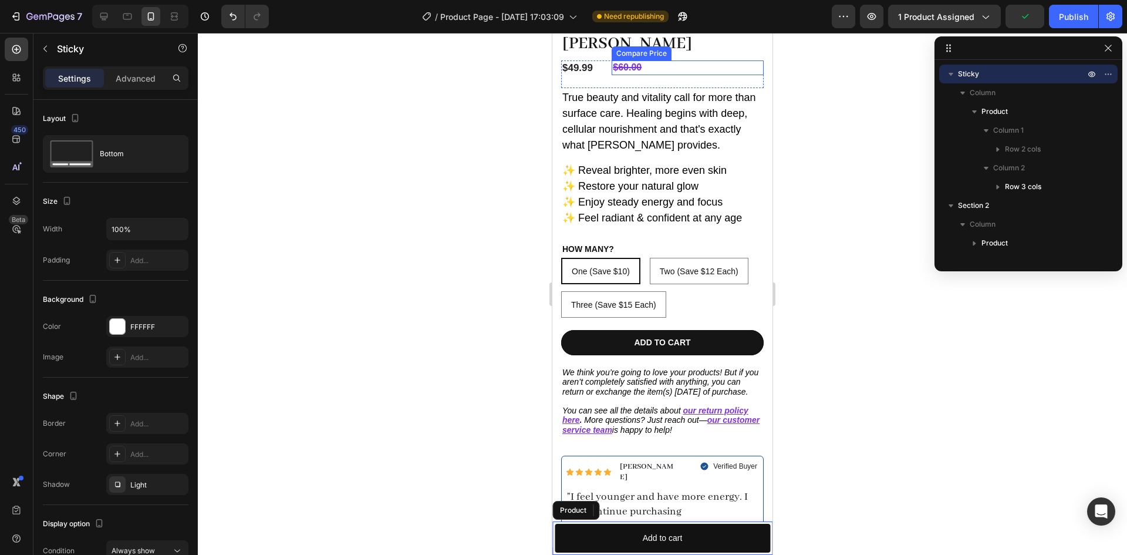
scroll to position [238, 0]
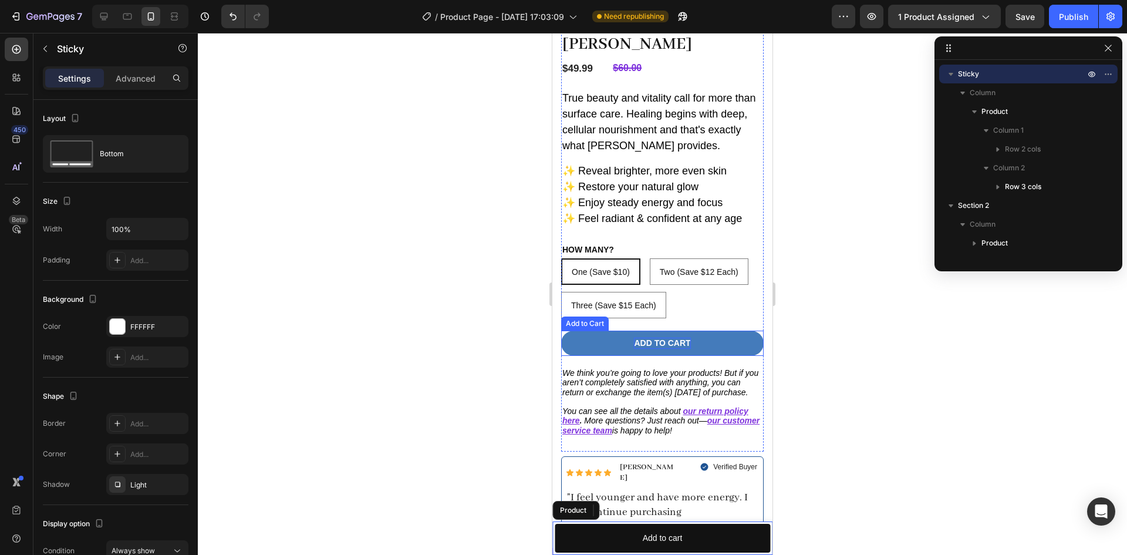
click at [668, 337] on div "Add to cart" at bounding box center [662, 342] width 56 height 11
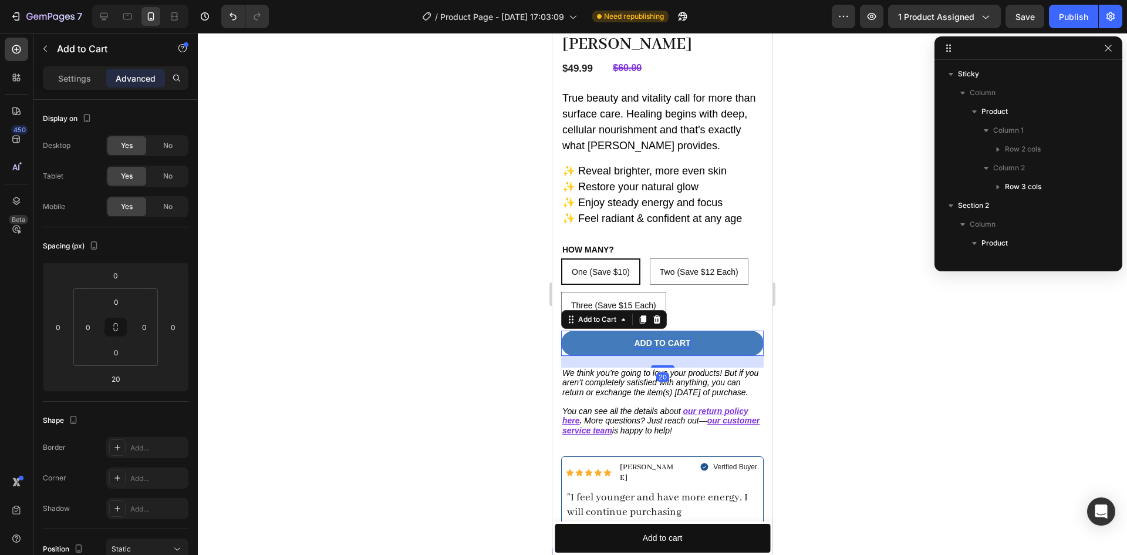
scroll to position [316, 0]
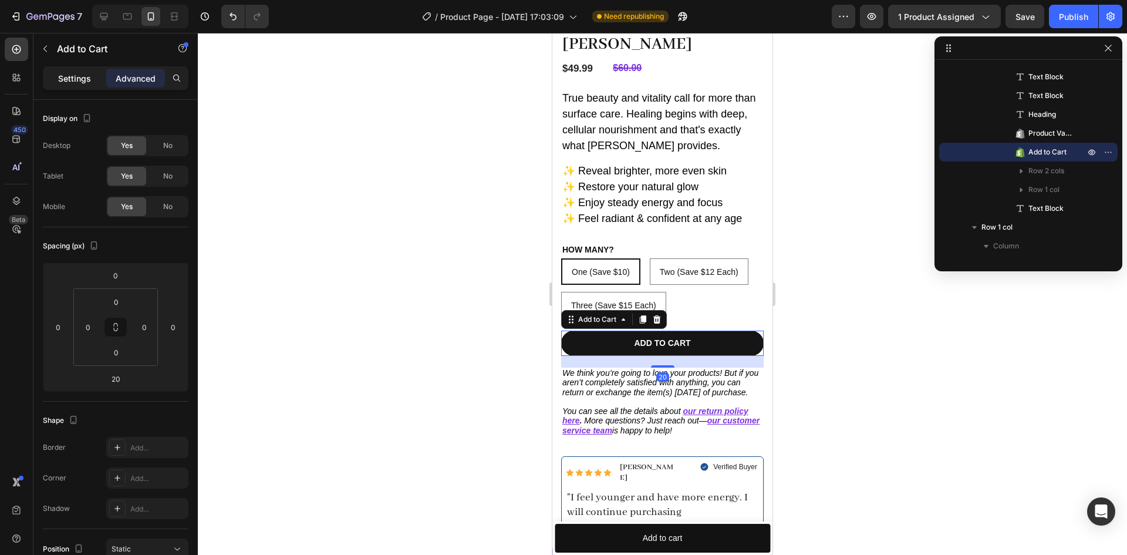
click at [76, 74] on p "Settings" at bounding box center [74, 78] width 33 height 12
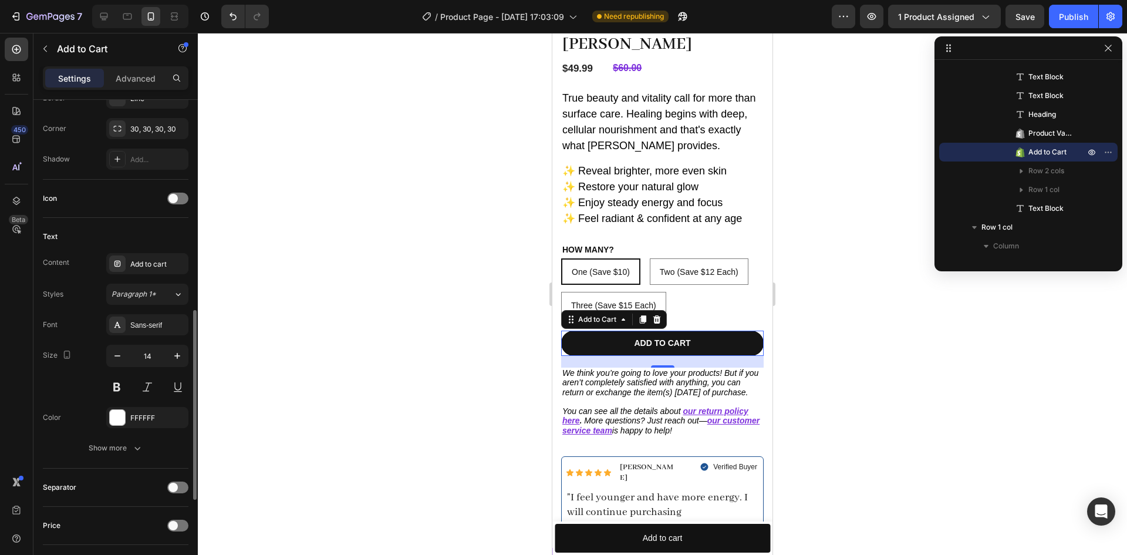
scroll to position [461, 0]
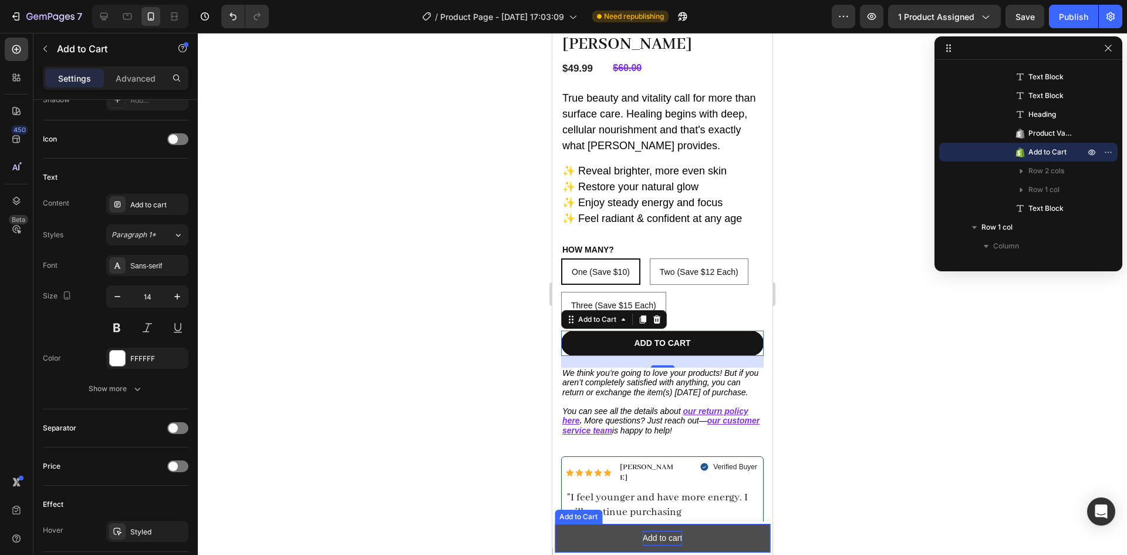
click at [646, 532] on div "Add to cart" at bounding box center [663, 538] width 40 height 15
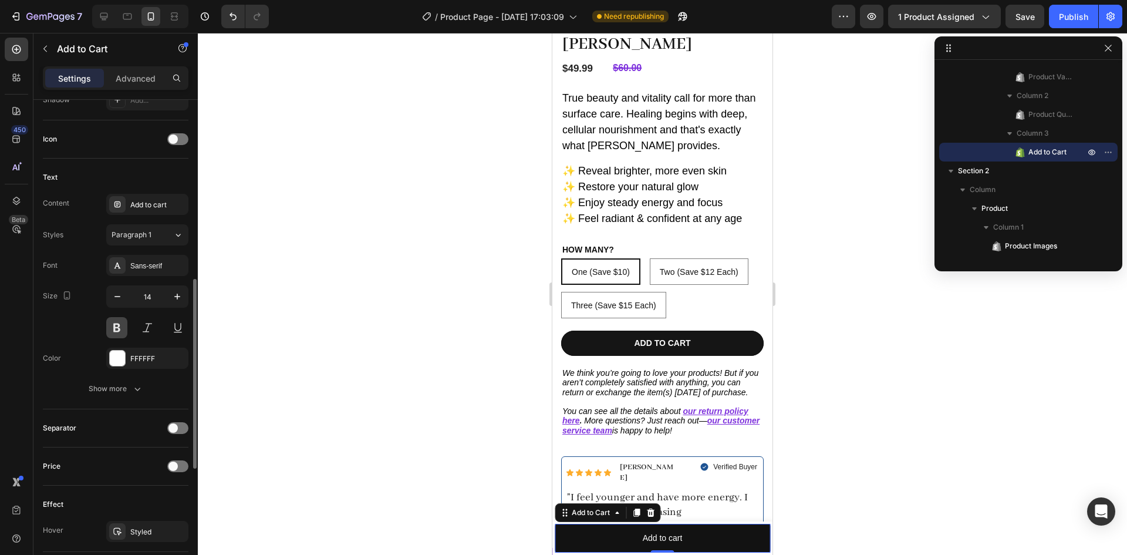
click at [123, 317] on button at bounding box center [116, 327] width 21 height 21
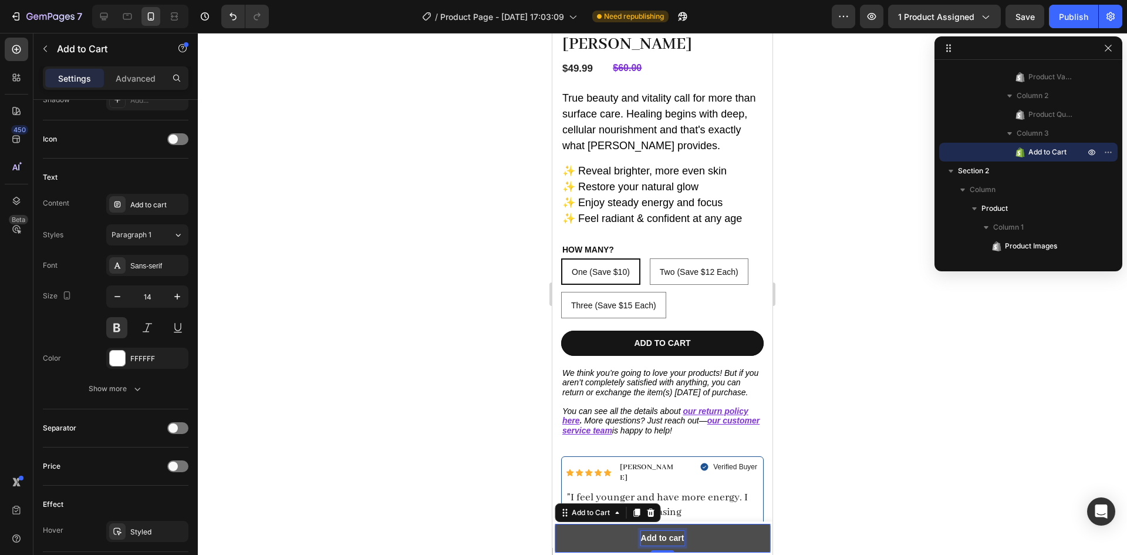
click at [661, 534] on div "Add to cart" at bounding box center [662, 538] width 43 height 15
click at [661, 534] on p "Add to cart" at bounding box center [662, 538] width 43 height 15
click at [555, 523] on button "ADD" at bounding box center [662, 537] width 215 height 29
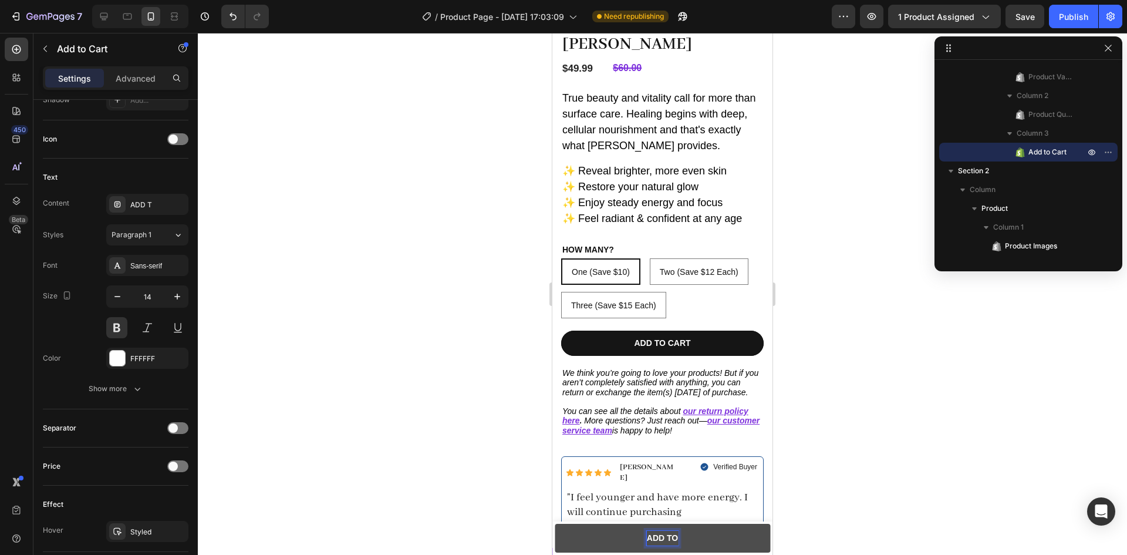
click at [555, 523] on button "ADD TO" at bounding box center [662, 537] width 215 height 29
click at [430, 386] on div at bounding box center [662, 294] width 929 height 522
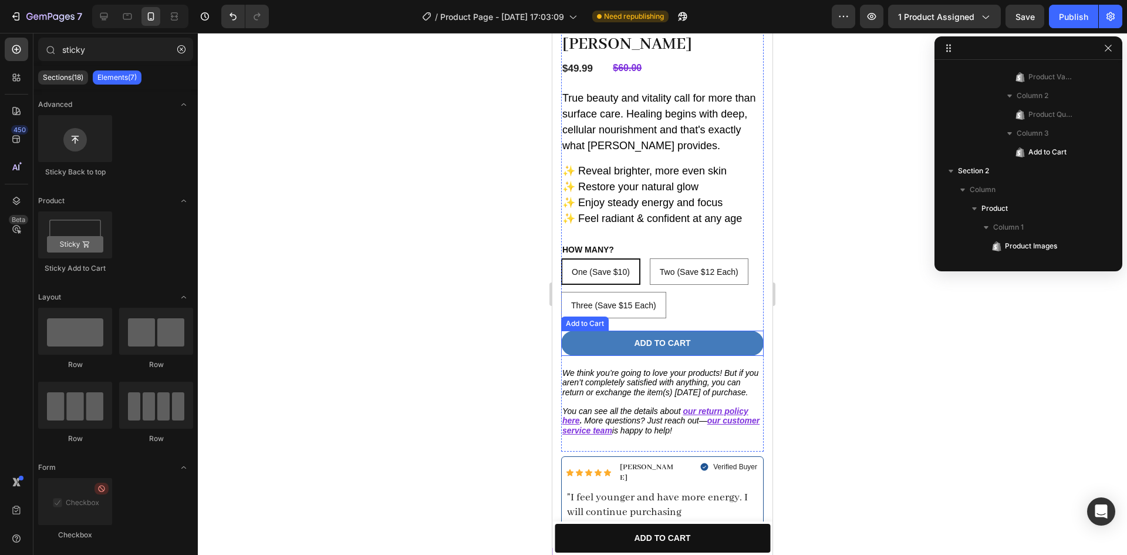
click at [615, 332] on button "Add to cart" at bounding box center [662, 342] width 202 height 25
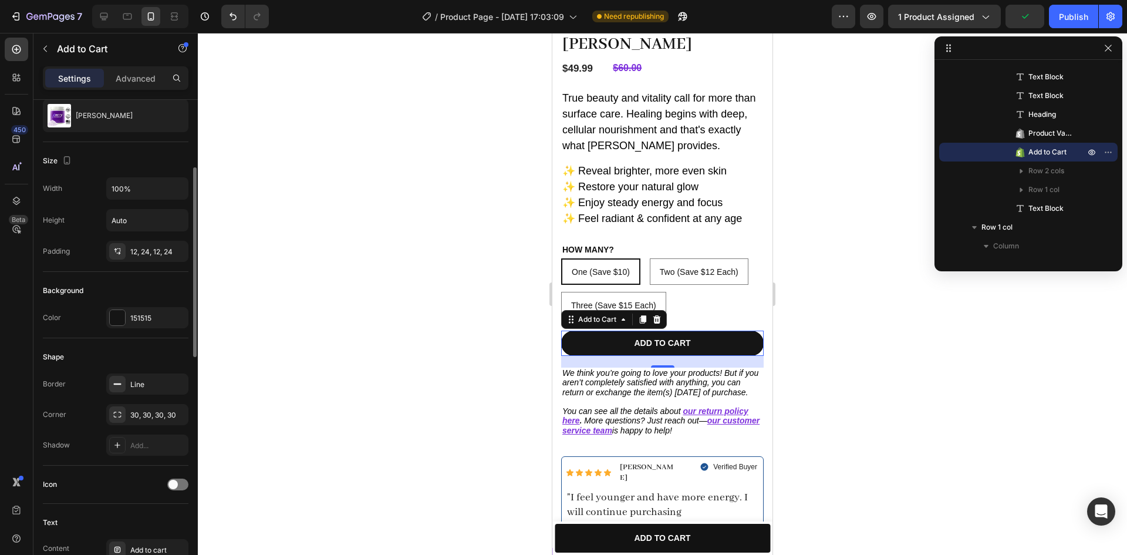
scroll to position [133, 0]
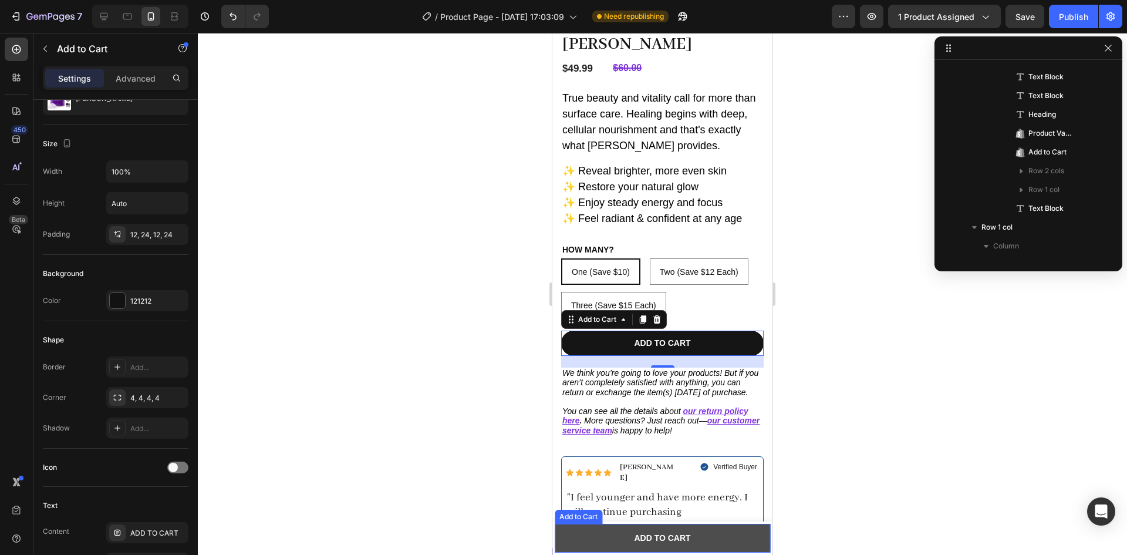
click at [581, 534] on button "ADD TO CART" at bounding box center [662, 537] width 215 height 29
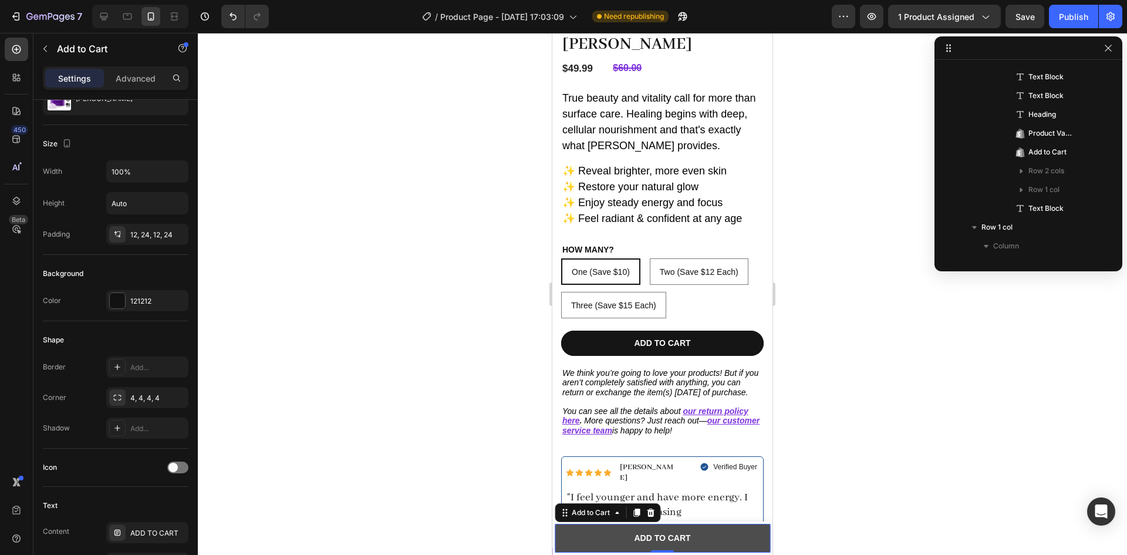
scroll to position [147, 0]
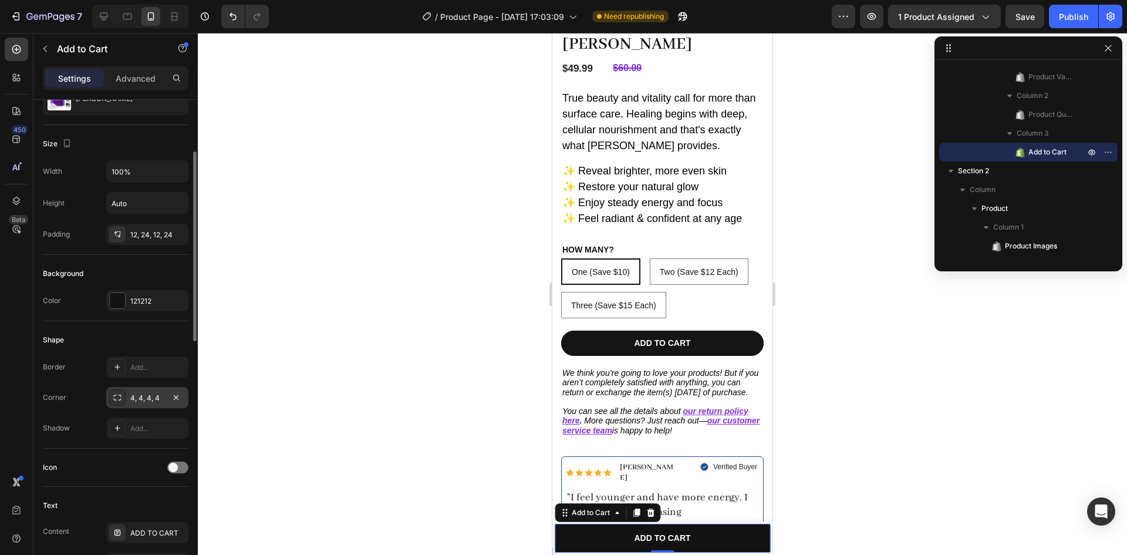
click at [137, 398] on div "4, 4, 4, 4" at bounding box center [147, 398] width 34 height 11
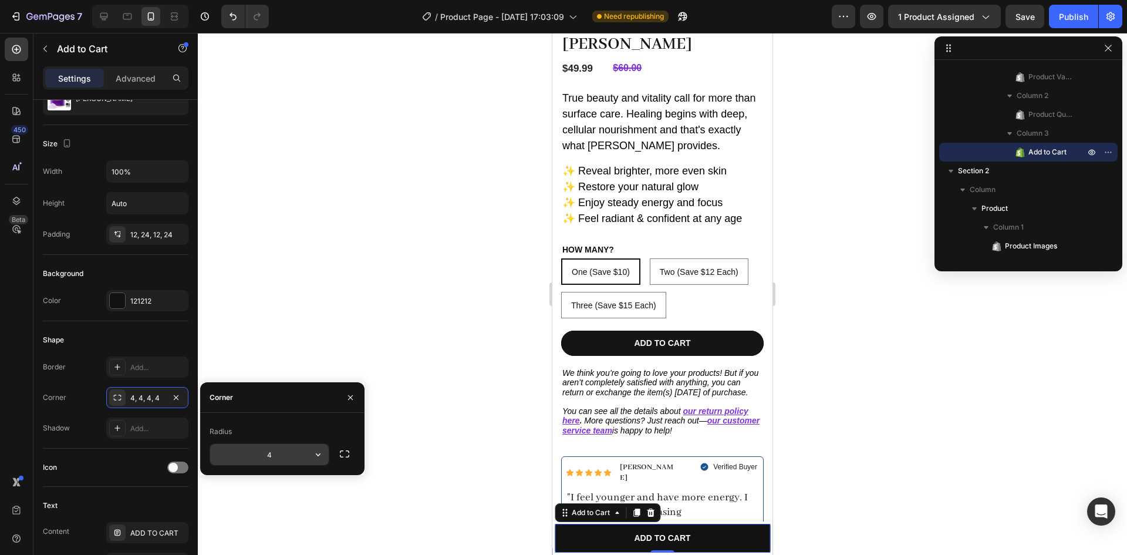
click at [268, 455] on input "4" at bounding box center [269, 454] width 119 height 21
type input "30"
click at [349, 400] on icon "button" at bounding box center [350, 397] width 9 height 9
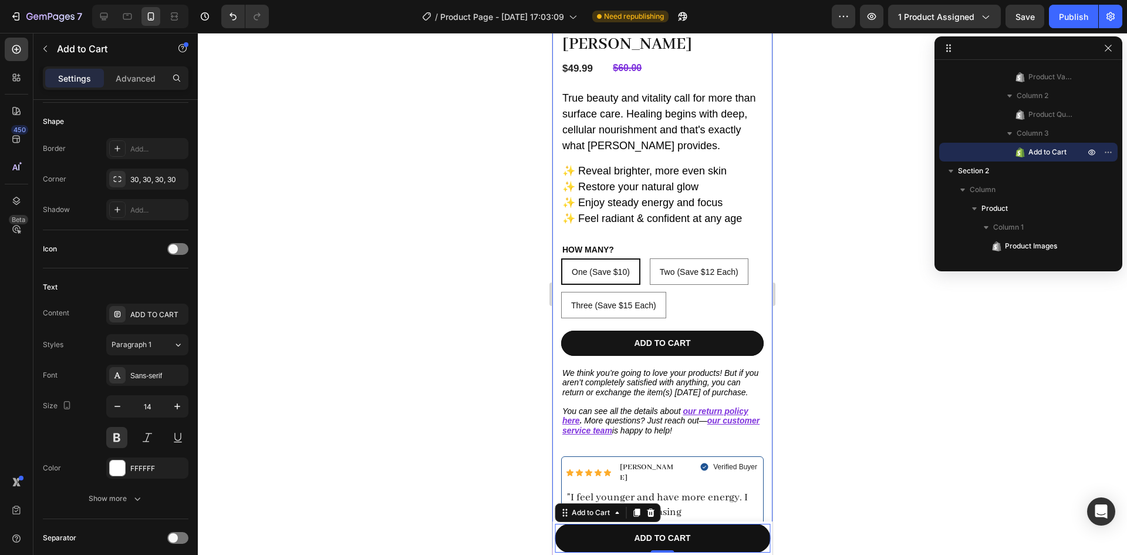
scroll to position [0, 0]
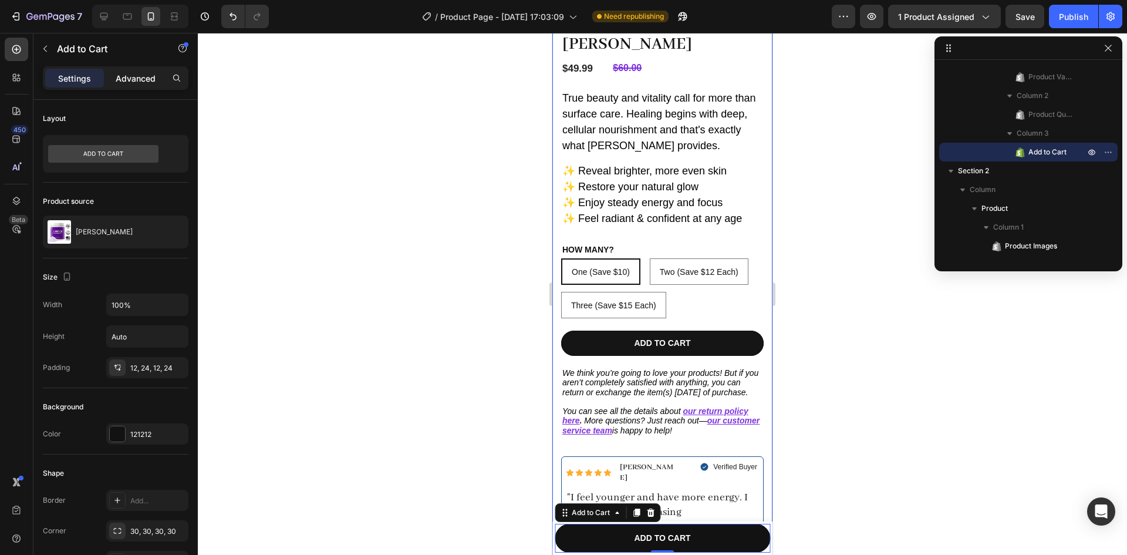
click at [131, 85] on div "Advanced" at bounding box center [135, 78] width 59 height 19
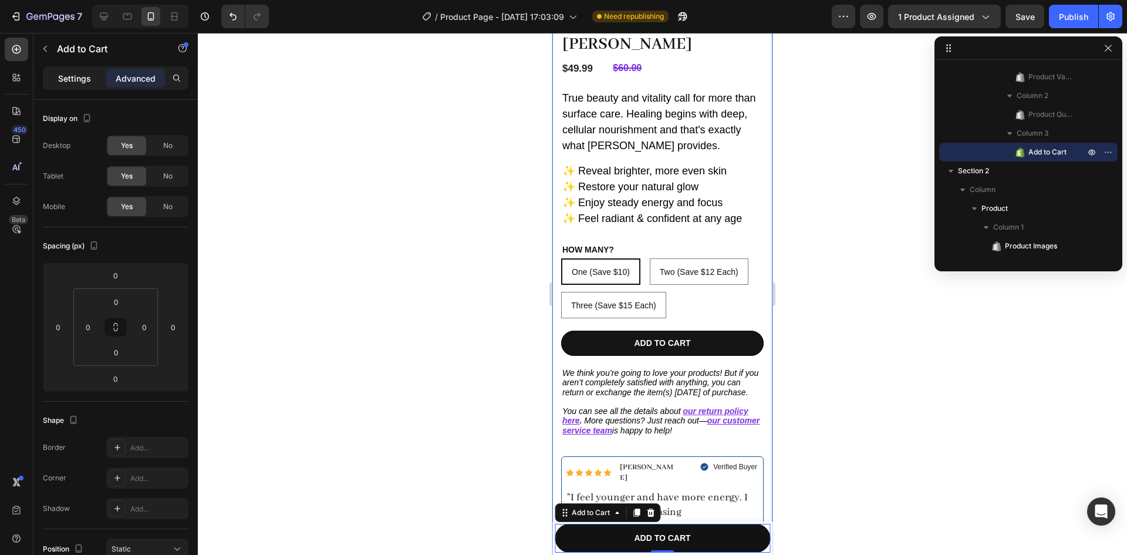
click at [60, 76] on p "Settings" at bounding box center [74, 78] width 33 height 12
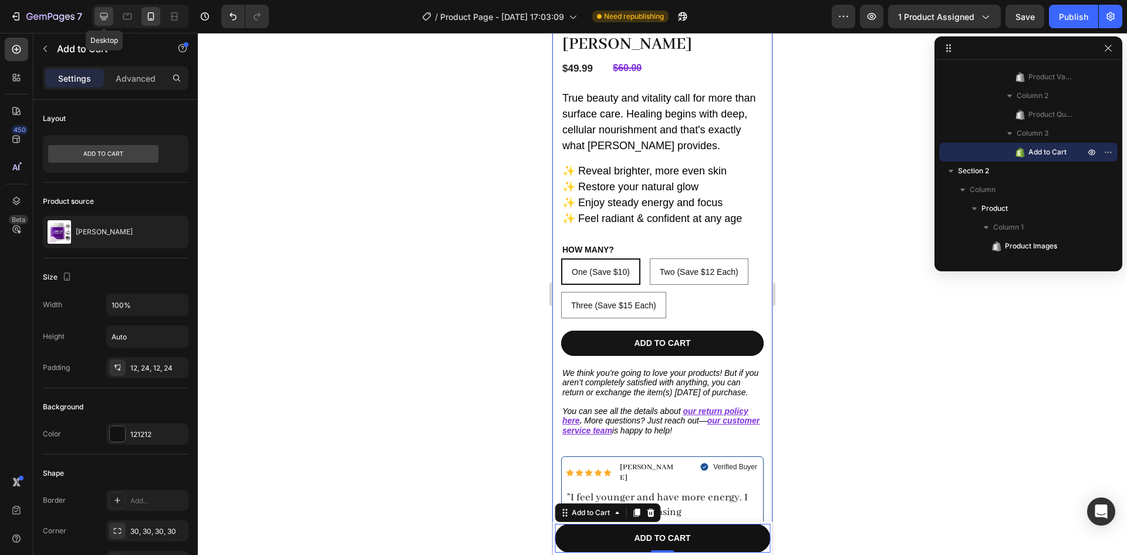
click at [113, 17] on div at bounding box center [103, 16] width 19 height 19
type input "16"
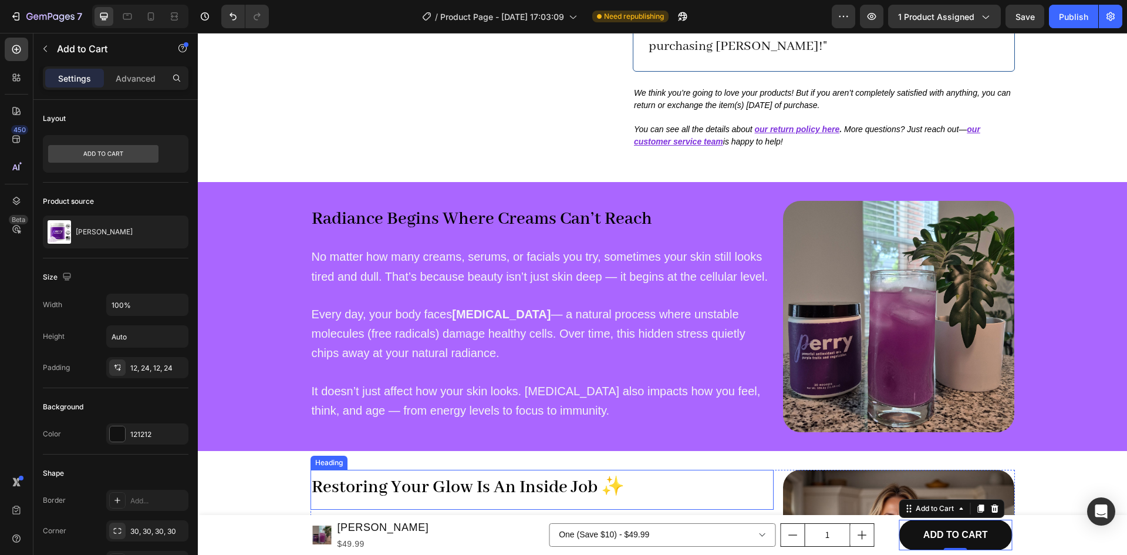
scroll to position [434, 0]
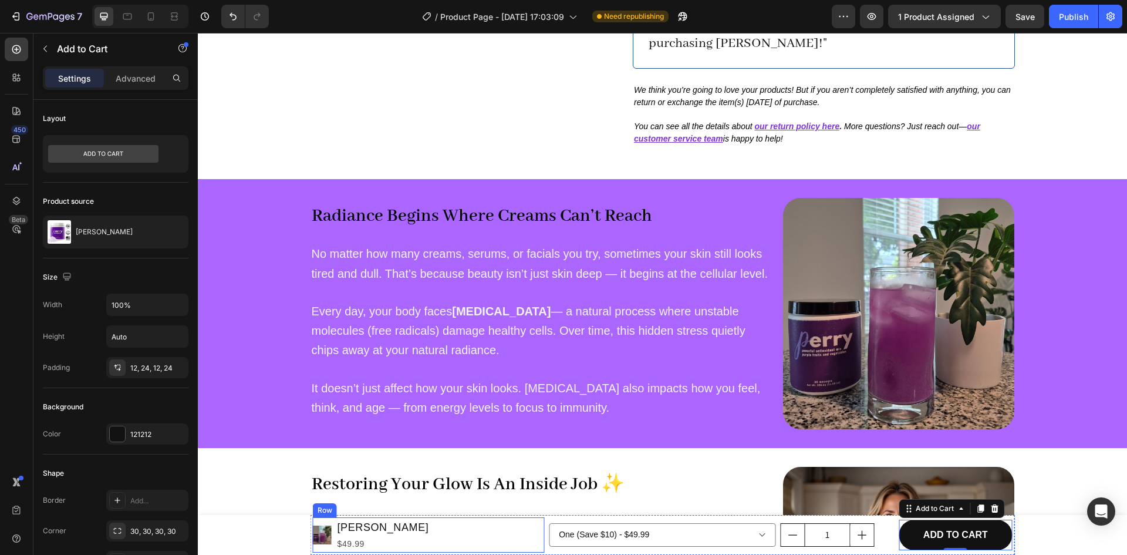
click at [526, 533] on div "Product Images [PERSON_NAME] Product Title $49.99 Product Price Product Price R…" at bounding box center [429, 534] width 232 height 35
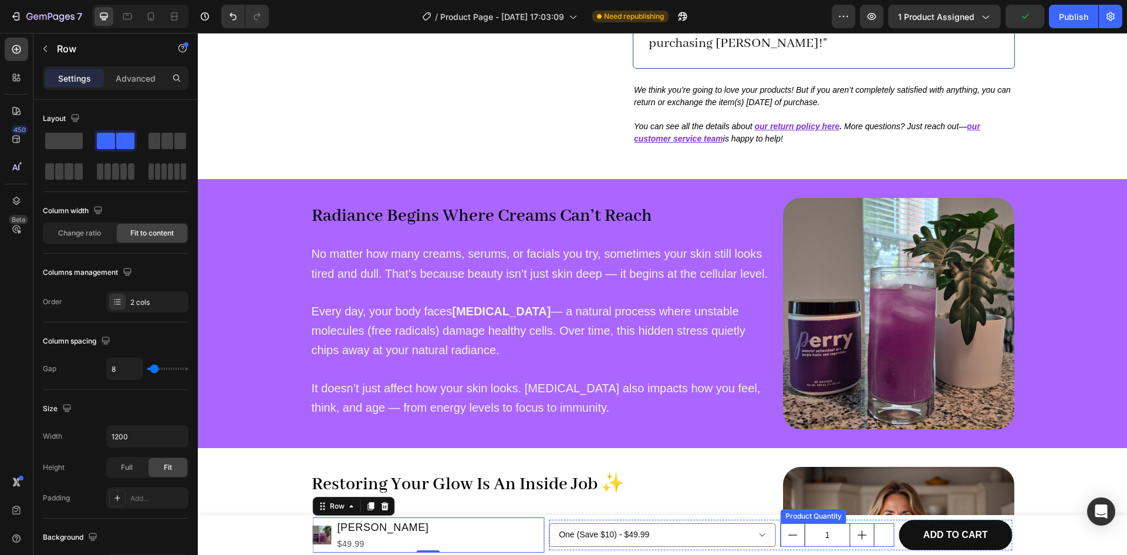
click at [840, 532] on input "1" at bounding box center [828, 534] width 46 height 22
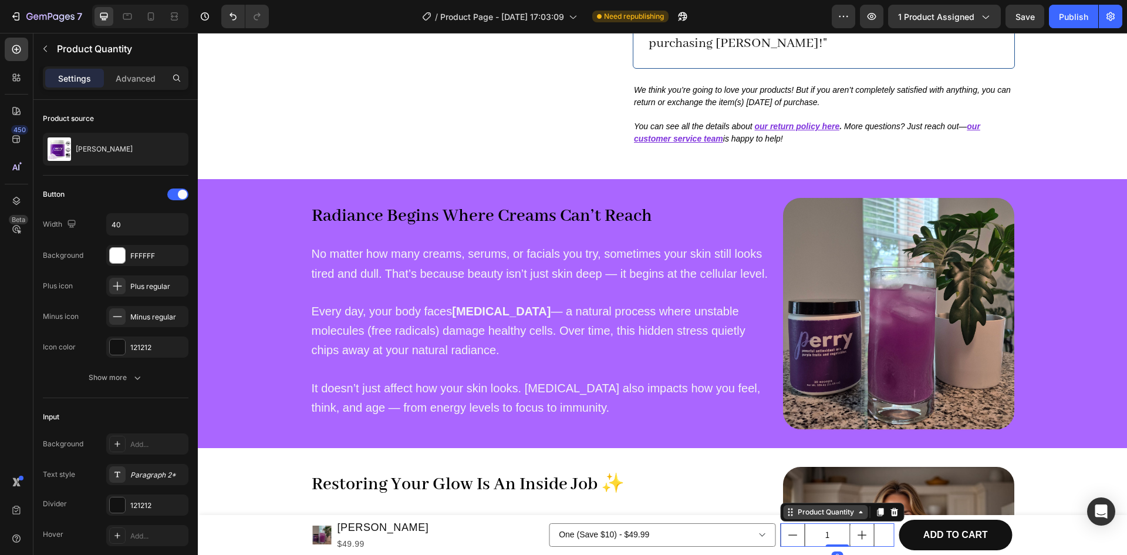
click at [795, 515] on div "Product Quantity" at bounding box center [825, 511] width 61 height 11
click at [890, 509] on icon at bounding box center [894, 512] width 8 height 8
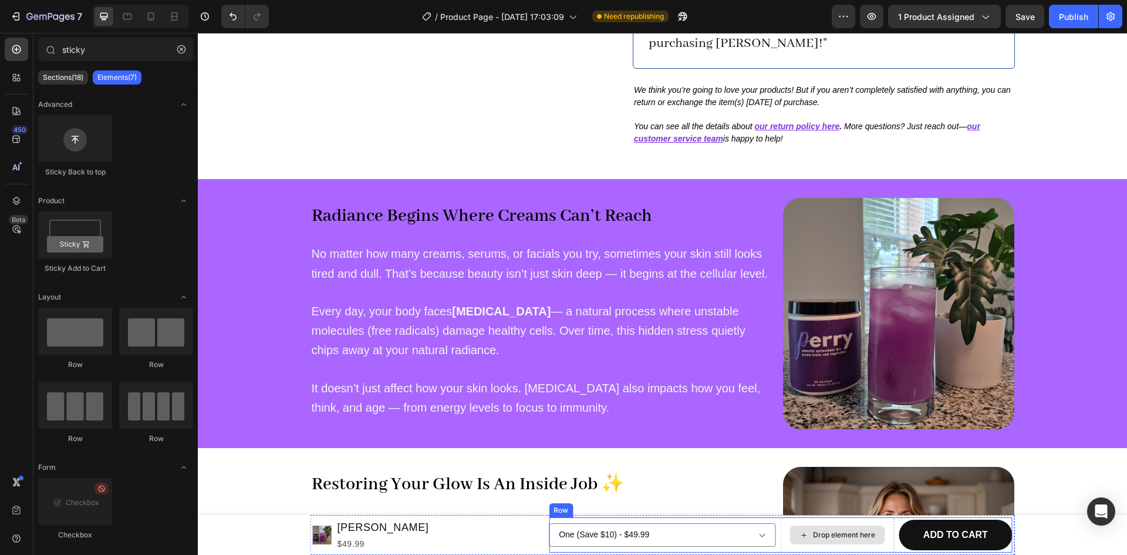
click at [799, 530] on icon at bounding box center [803, 535] width 9 height 10
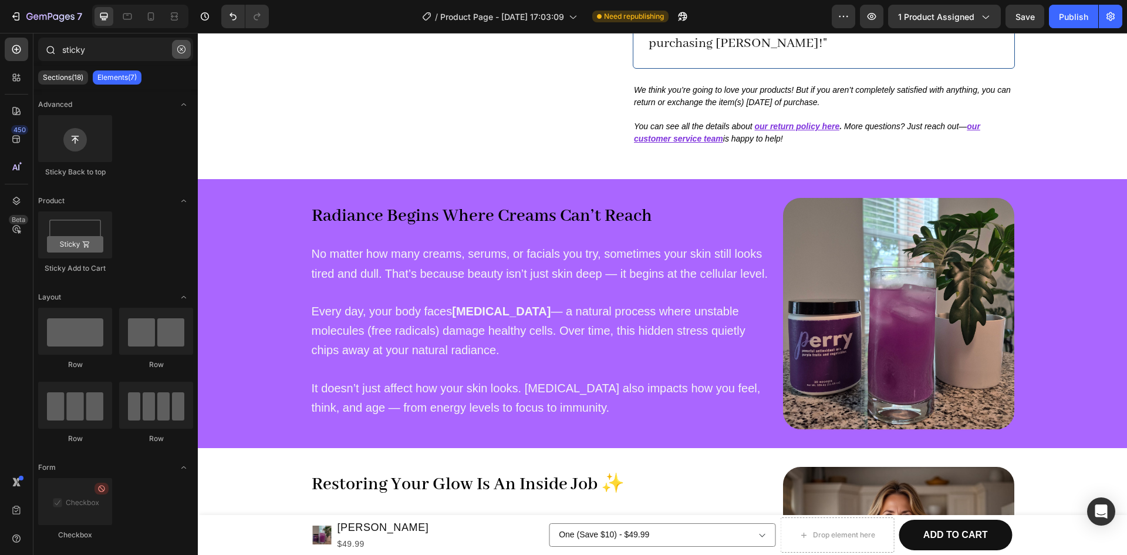
click at [181, 49] on icon "button" at bounding box center [181, 49] width 8 height 8
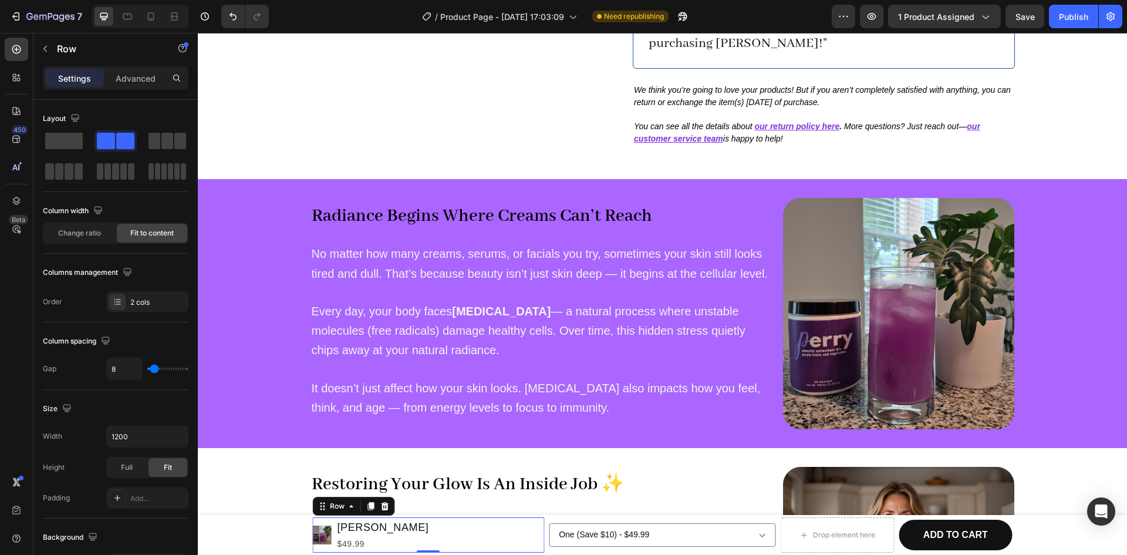
click at [534, 519] on div "Product Images [PERSON_NAME] Product Title $49.99 Product Price Product Price R…" at bounding box center [429, 534] width 232 height 35
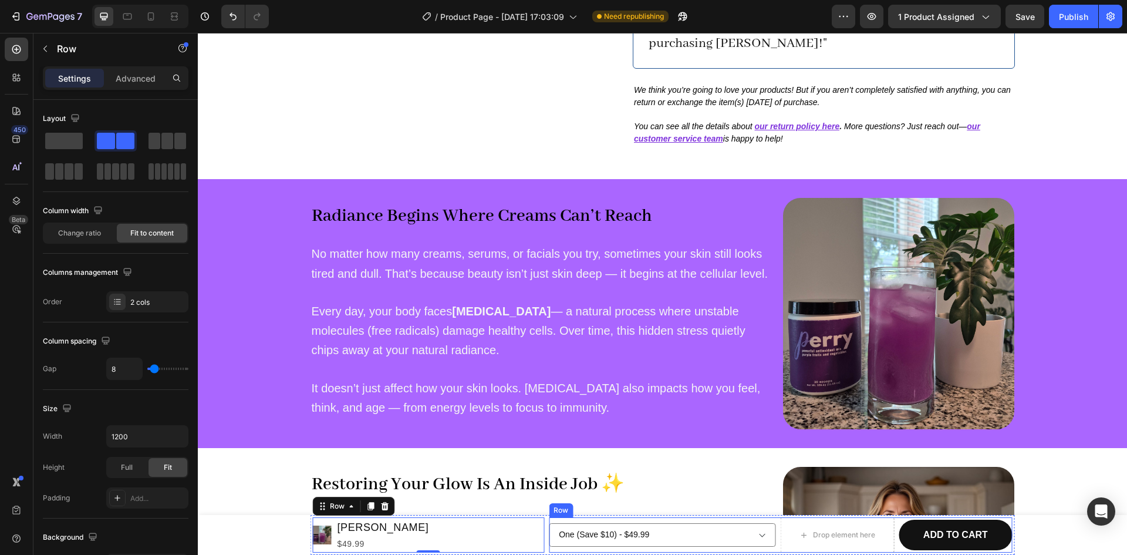
click at [549, 518] on div "One (Save $10) - $49.99 Two (Save $12 Each) - $95.99 Three (Save $15 Each) - $1…" at bounding box center [662, 534] width 227 height 35
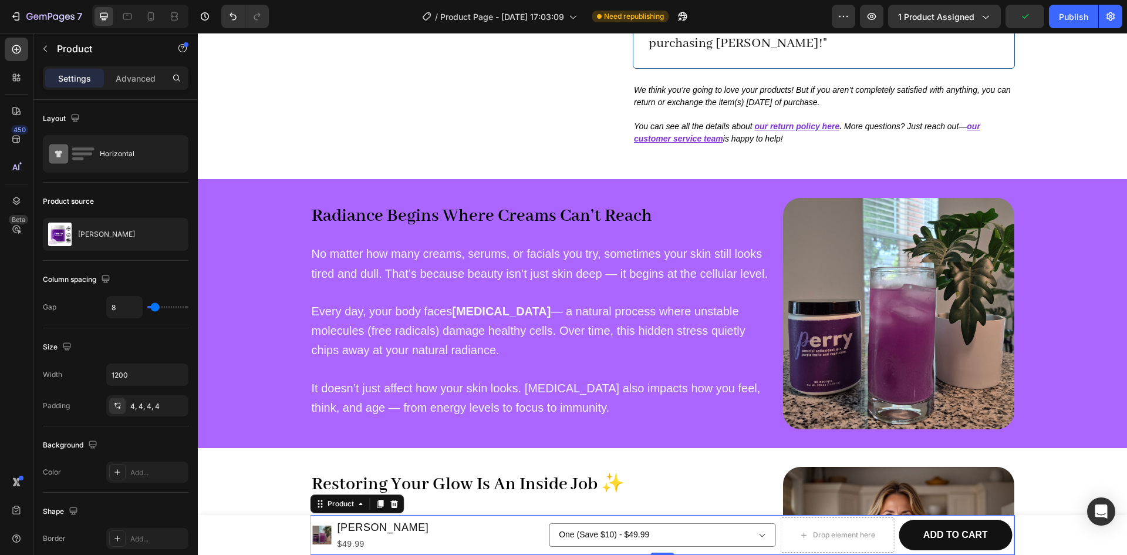
click at [543, 518] on div "Product Images [PERSON_NAME] Product Title $49.99 Product Price Product Price R…" at bounding box center [662, 535] width 704 height 40
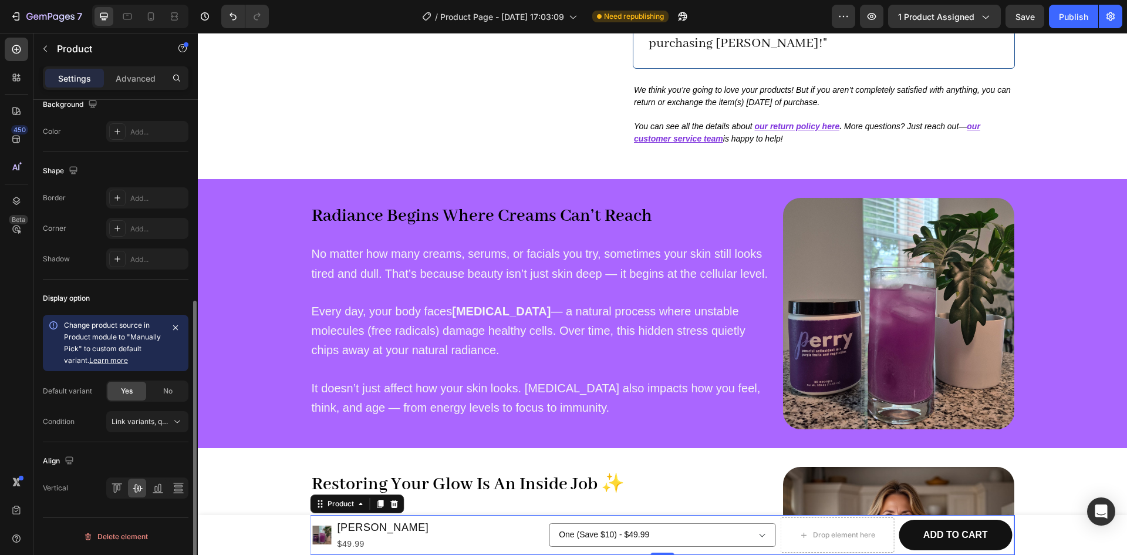
scroll to position [340, 0]
click at [161, 420] on span "Link variants, quantity <br> between same products" at bounding box center [198, 421] width 173 height 9
click at [179, 325] on icon "button" at bounding box center [175, 327] width 9 height 9
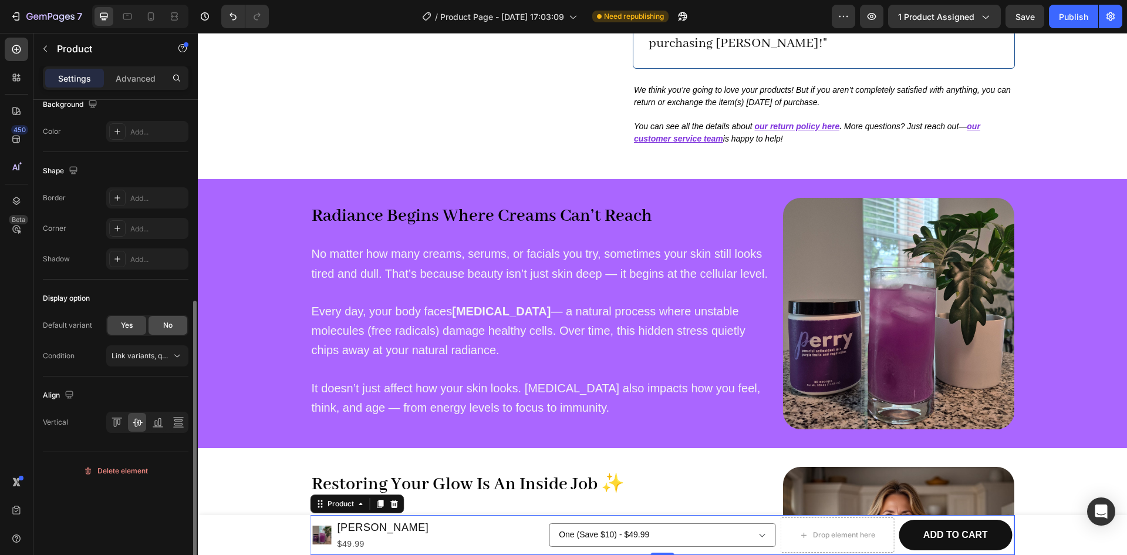
click at [166, 323] on span "No" at bounding box center [167, 325] width 9 height 11
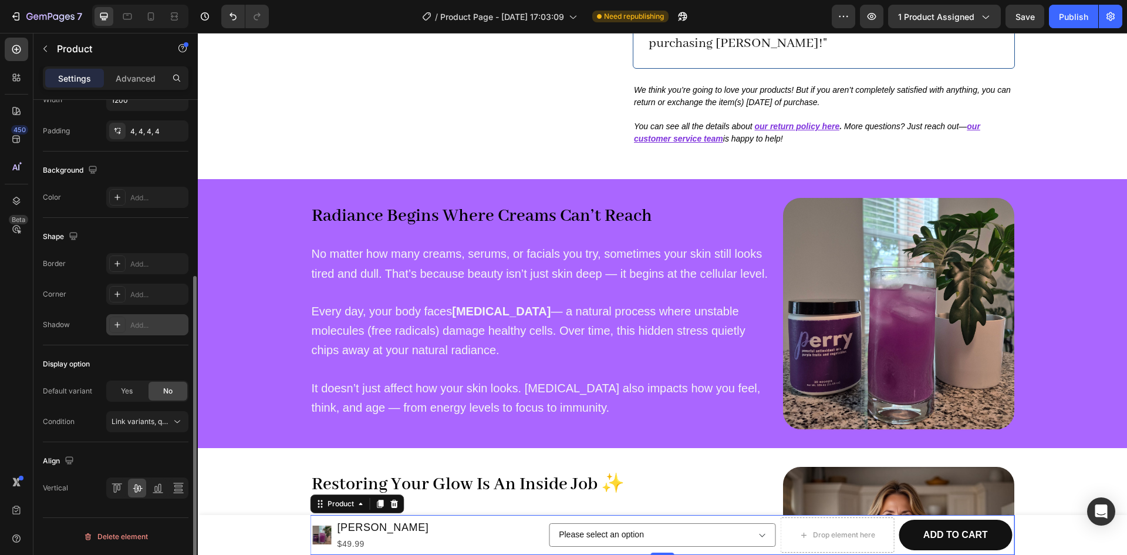
click at [127, 325] on div "Add..." at bounding box center [147, 324] width 82 height 21
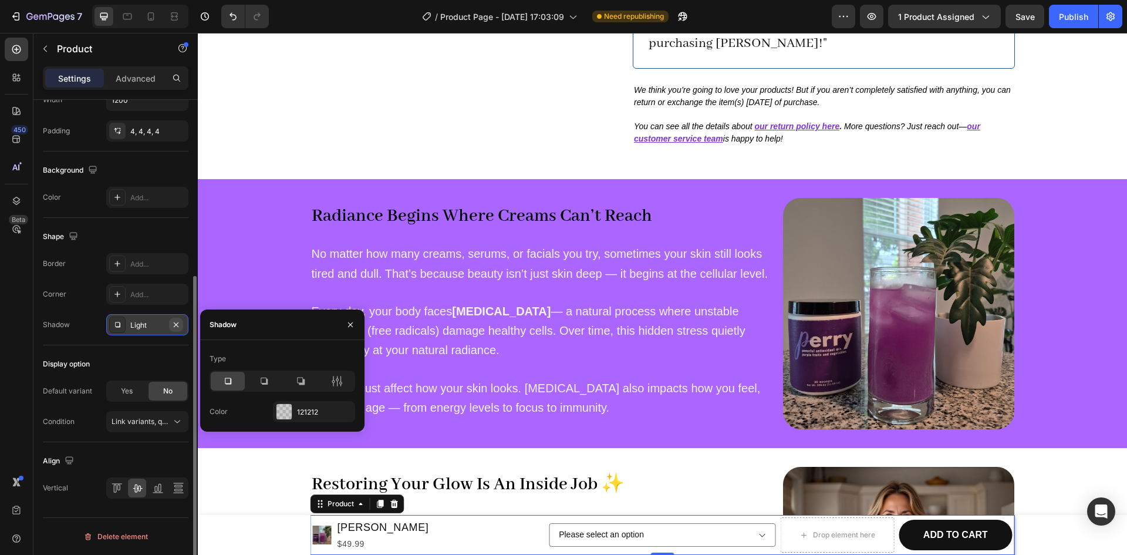
click at [180, 326] on icon "button" at bounding box center [175, 324] width 9 height 9
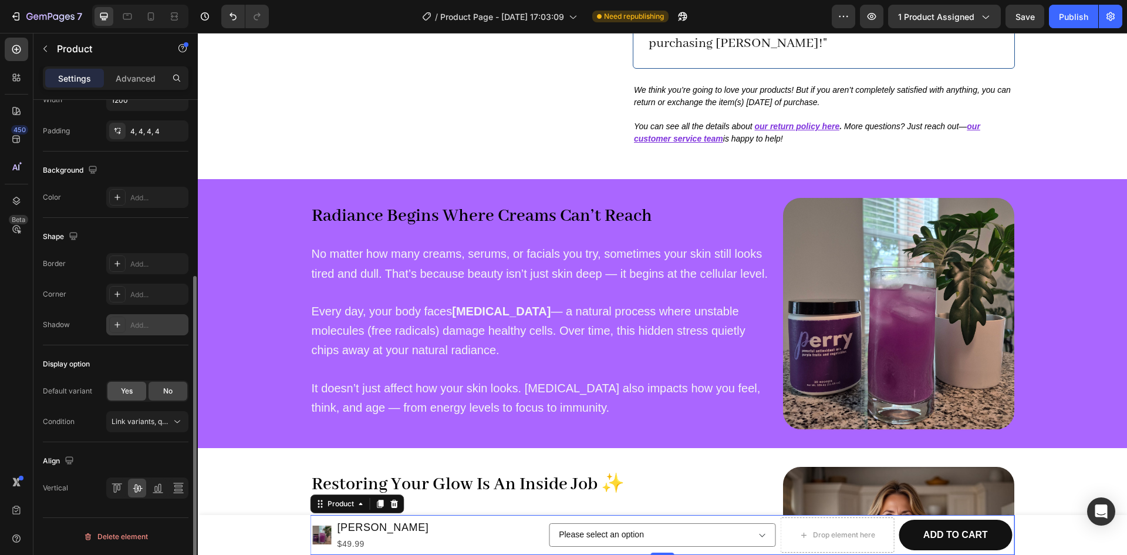
click at [129, 391] on span "Yes" at bounding box center [127, 391] width 12 height 11
select select "581687059031262188"
click at [160, 428] on button "Link variants, quantity <br> between same products" at bounding box center [147, 421] width 82 height 21
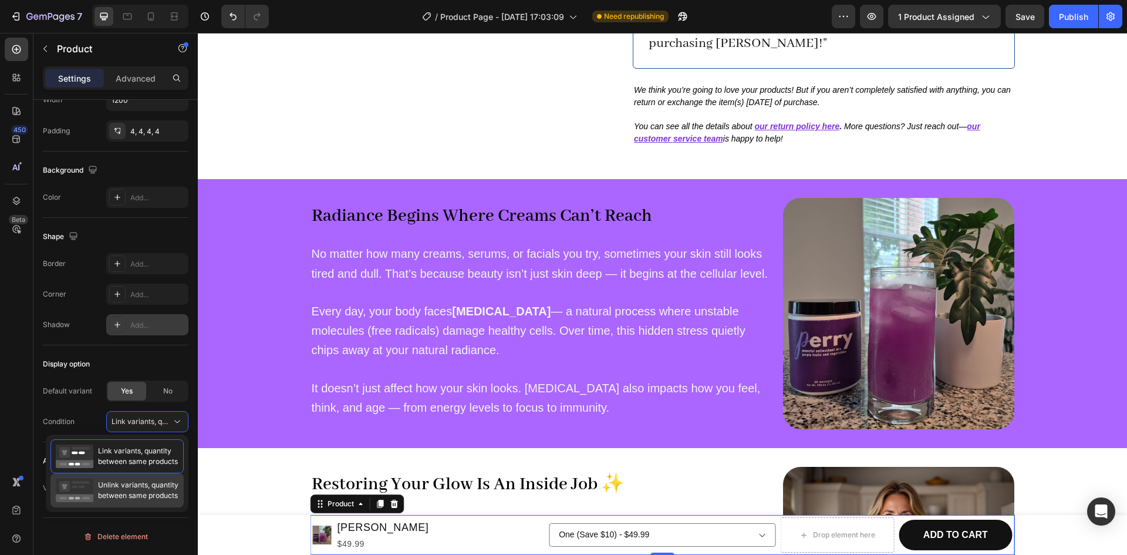
click at [110, 485] on span "Unlink variants, quantity between same products" at bounding box center [138, 489] width 80 height 21
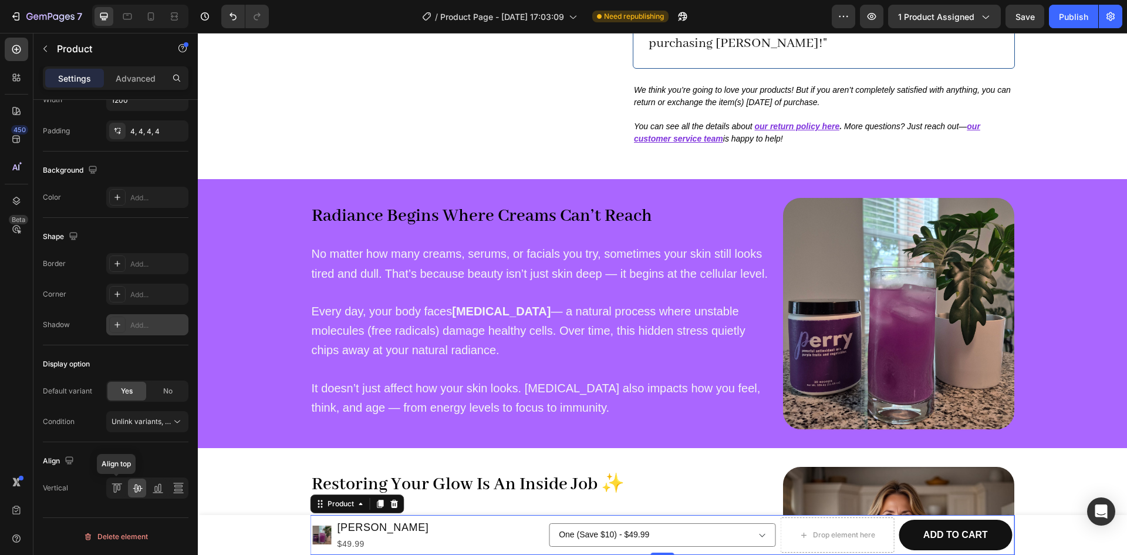
click at [111, 485] on icon at bounding box center [117, 488] width 12 height 12
click at [157, 421] on span "Unlink variants, quantity <br> between same products" at bounding box center [202, 421] width 180 height 9
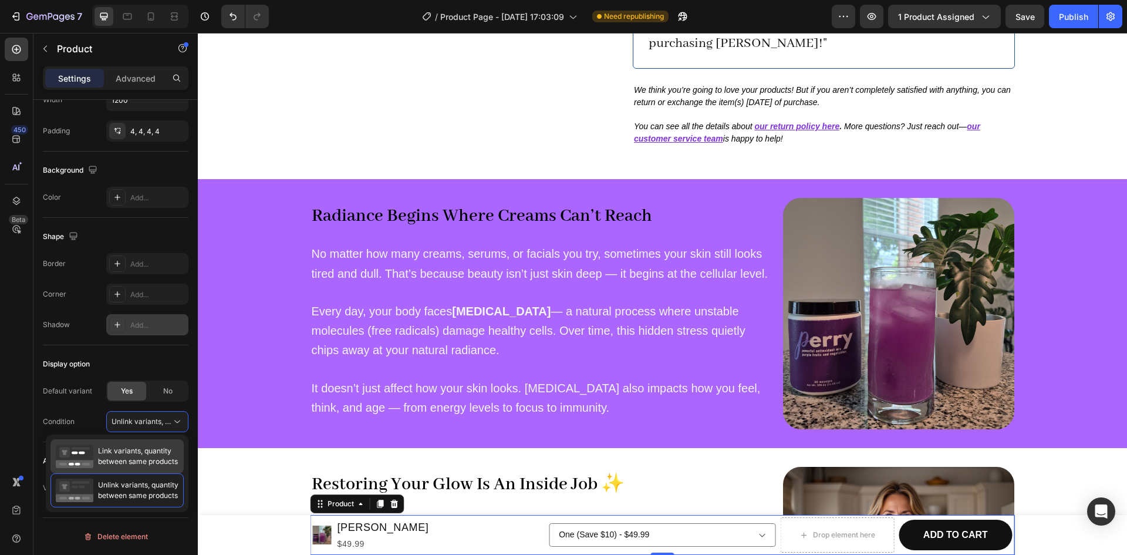
click at [115, 457] on span "Link variants, quantity between same products" at bounding box center [138, 455] width 80 height 21
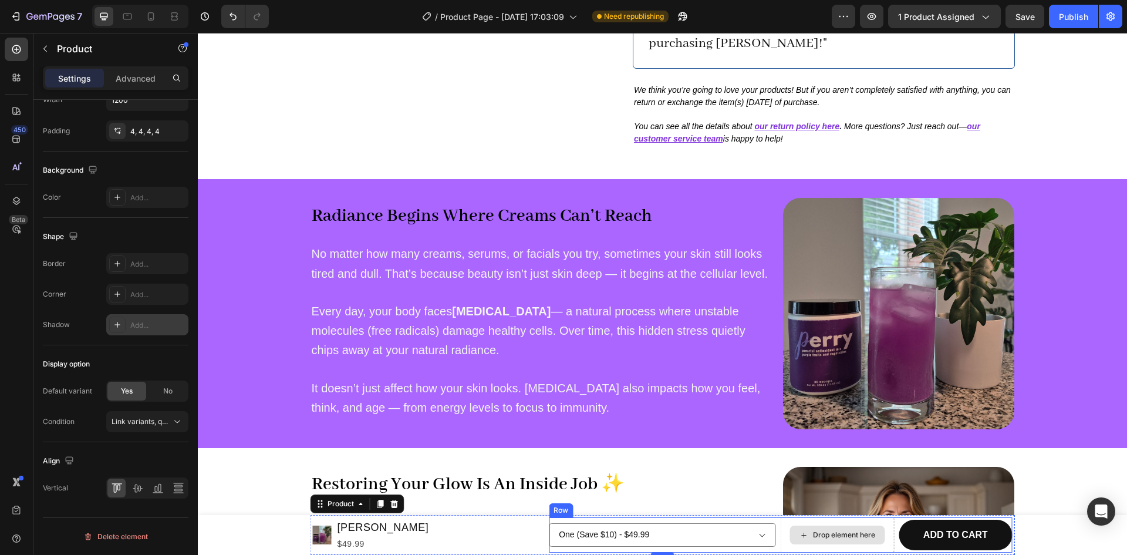
click at [871, 529] on div "Drop element here" at bounding box center [836, 534] width 95 height 19
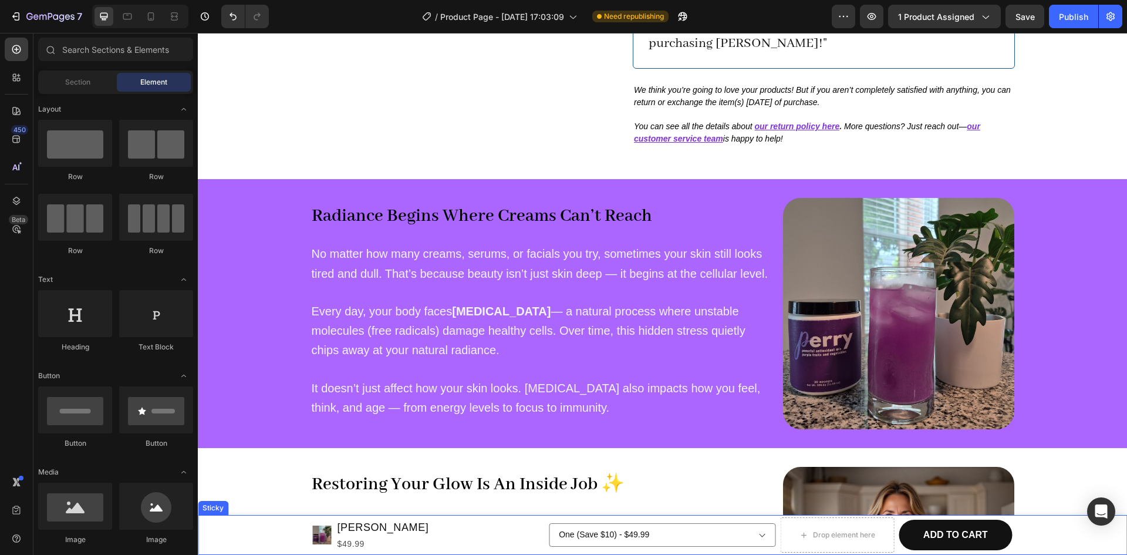
click at [289, 526] on div "Product Images [PERSON_NAME] Product Title $49.99 Product Price Product Price R…" at bounding box center [662, 535] width 929 height 40
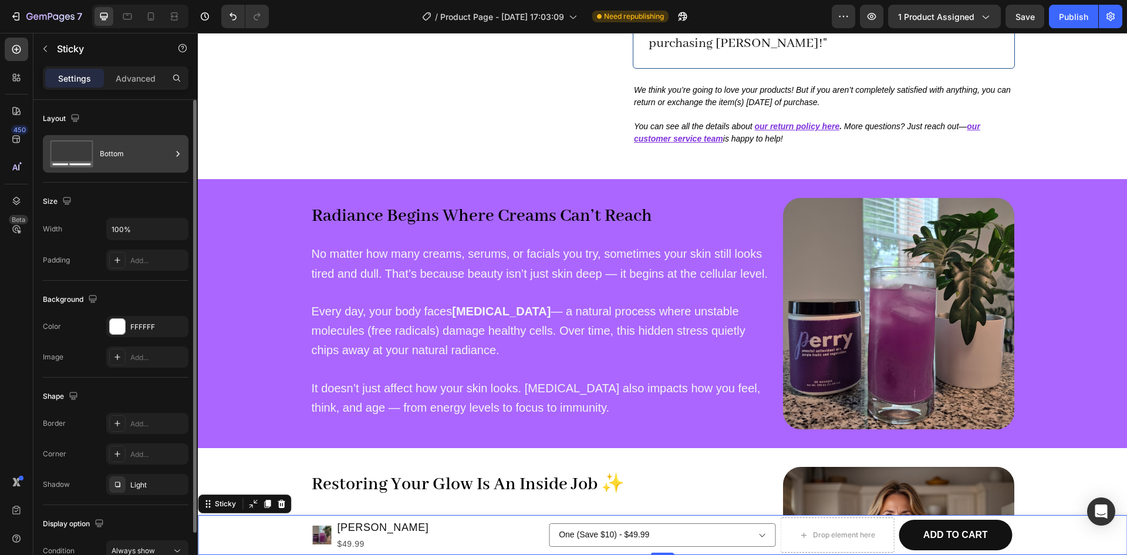
click at [88, 150] on icon at bounding box center [71, 153] width 47 height 27
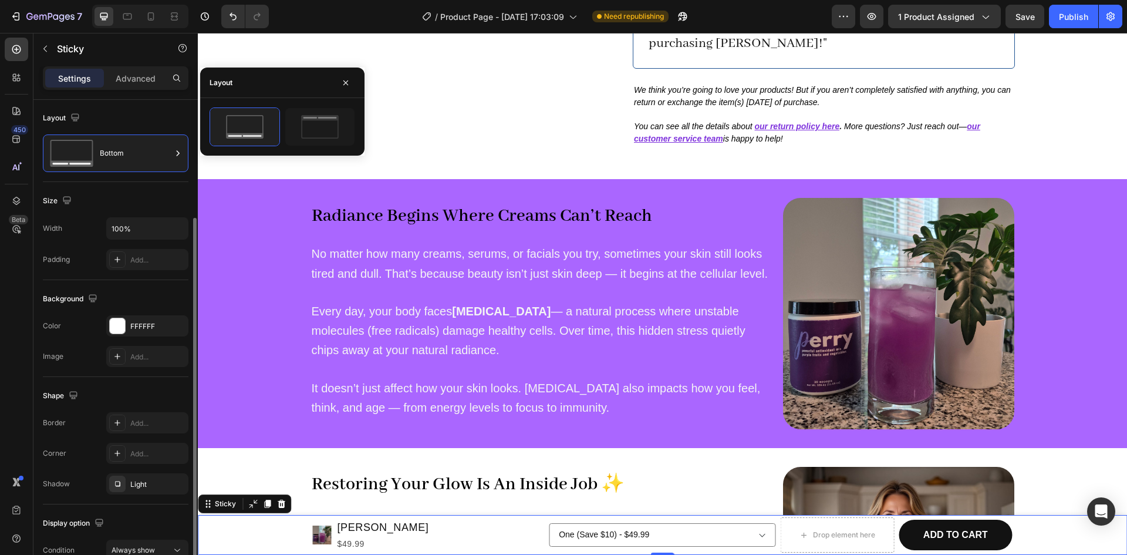
scroll to position [63, 0]
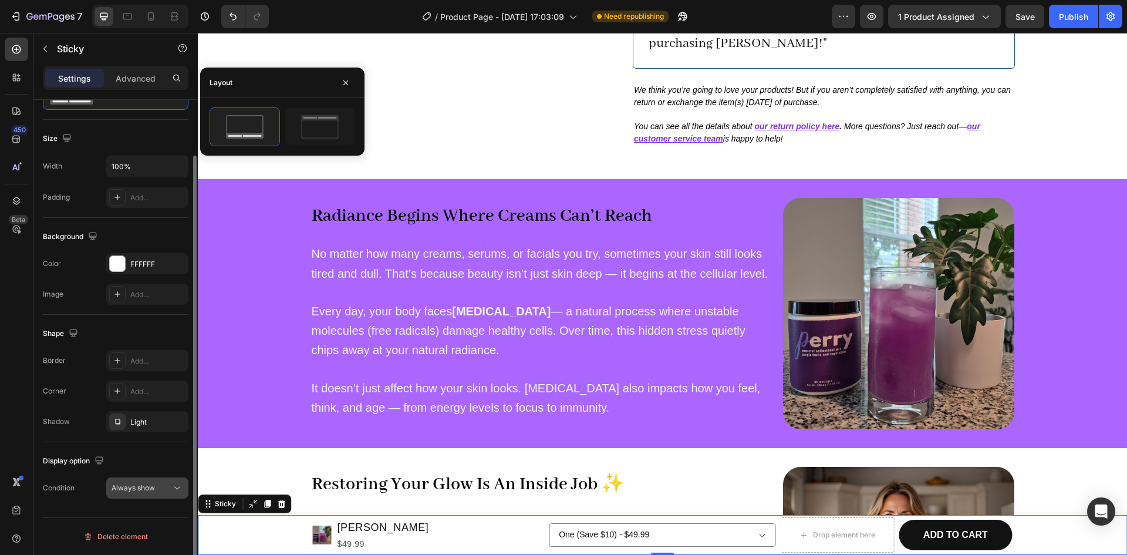
click at [133, 494] on button "Always show" at bounding box center [147, 487] width 82 height 21
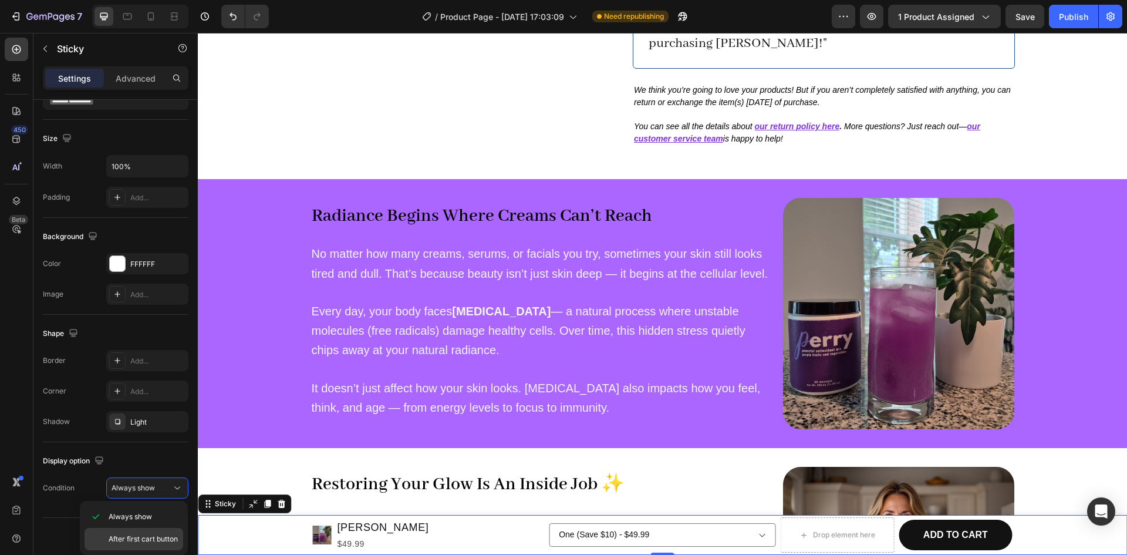
click at [128, 536] on span "After first cart button" at bounding box center [143, 538] width 69 height 11
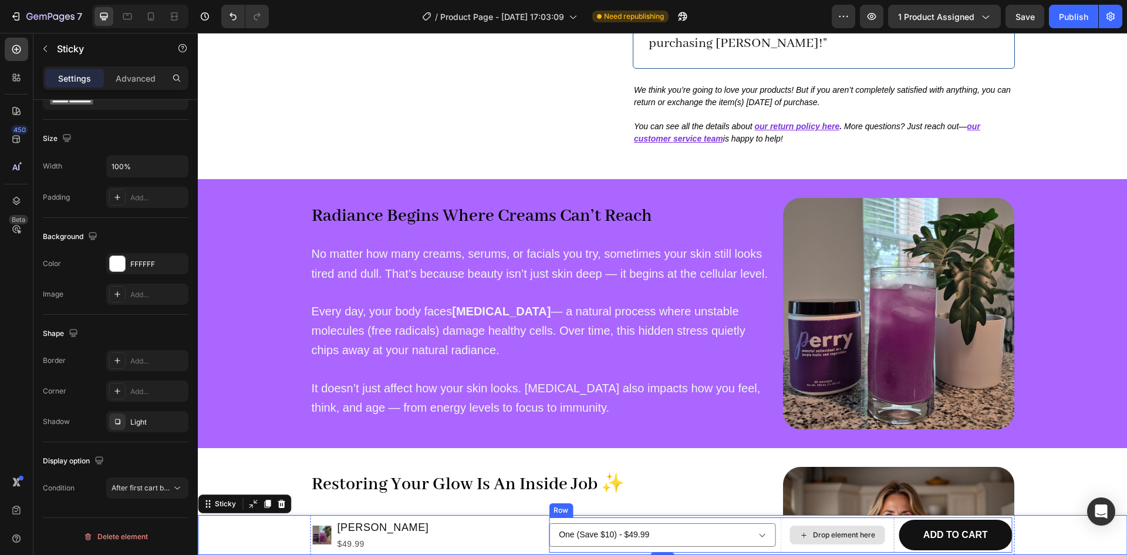
click at [857, 528] on div "Drop element here" at bounding box center [836, 534] width 95 height 19
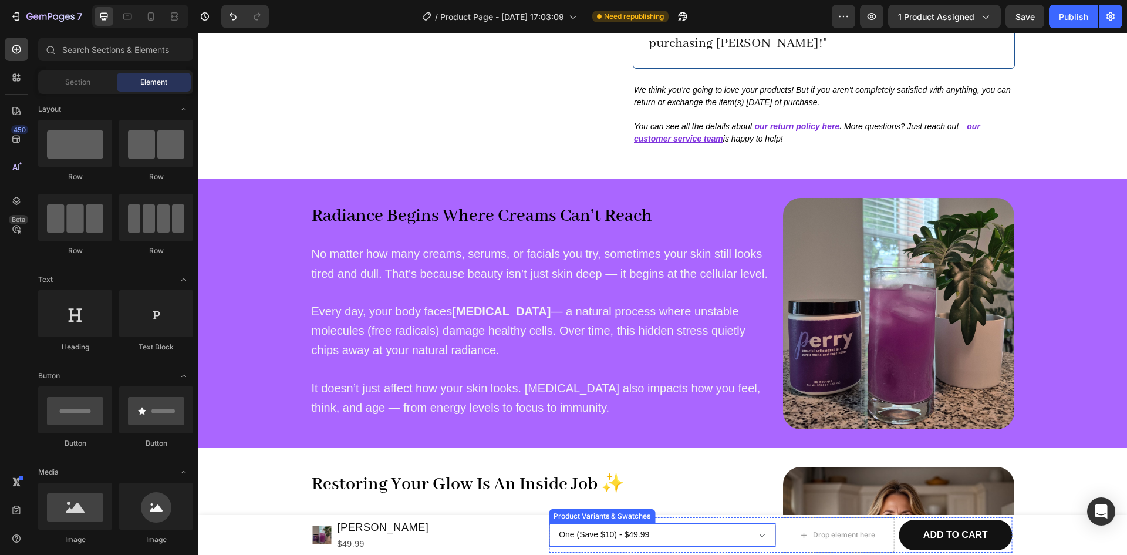
click at [601, 517] on div "Product Variants & Swatches" at bounding box center [602, 516] width 102 height 11
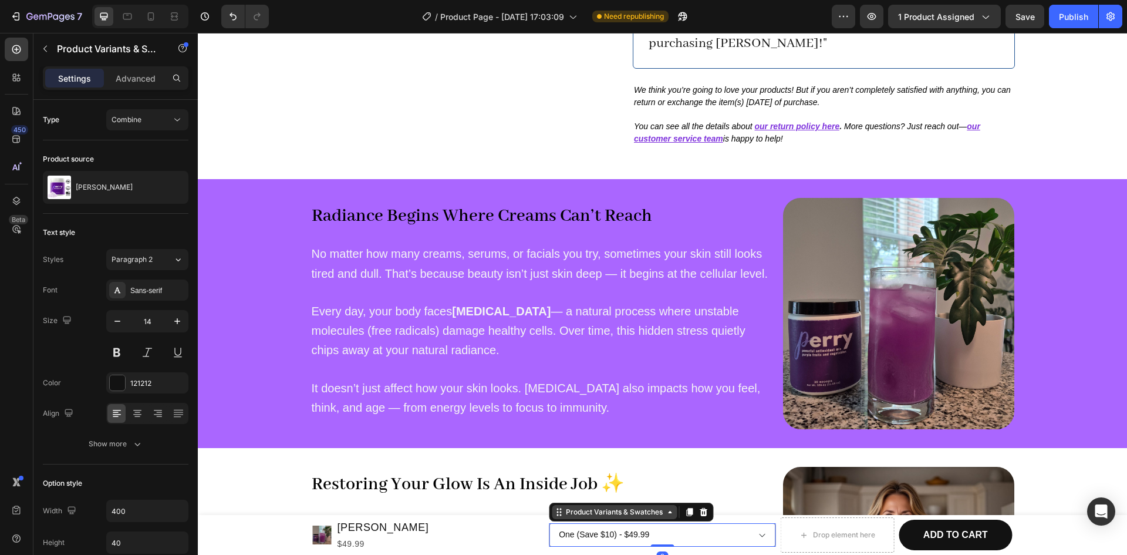
click at [600, 516] on div "Product Variants & Swatches" at bounding box center [614, 511] width 102 height 11
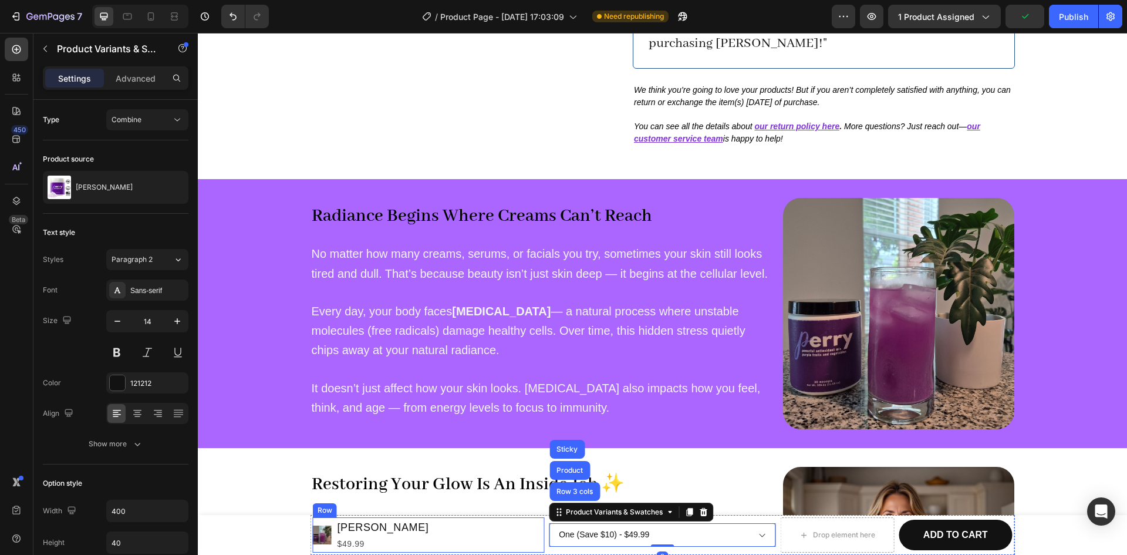
click at [515, 536] on div "Product Images [PERSON_NAME] Product Title $49.99 Product Price Product Price R…" at bounding box center [429, 534] width 232 height 35
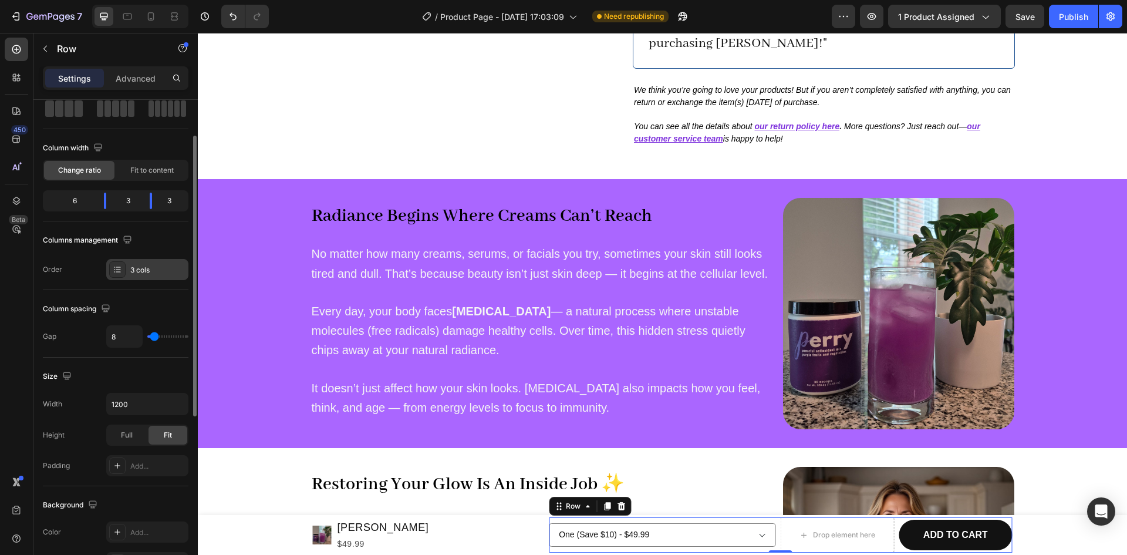
click at [107, 272] on div "3 cols" at bounding box center [147, 269] width 82 height 21
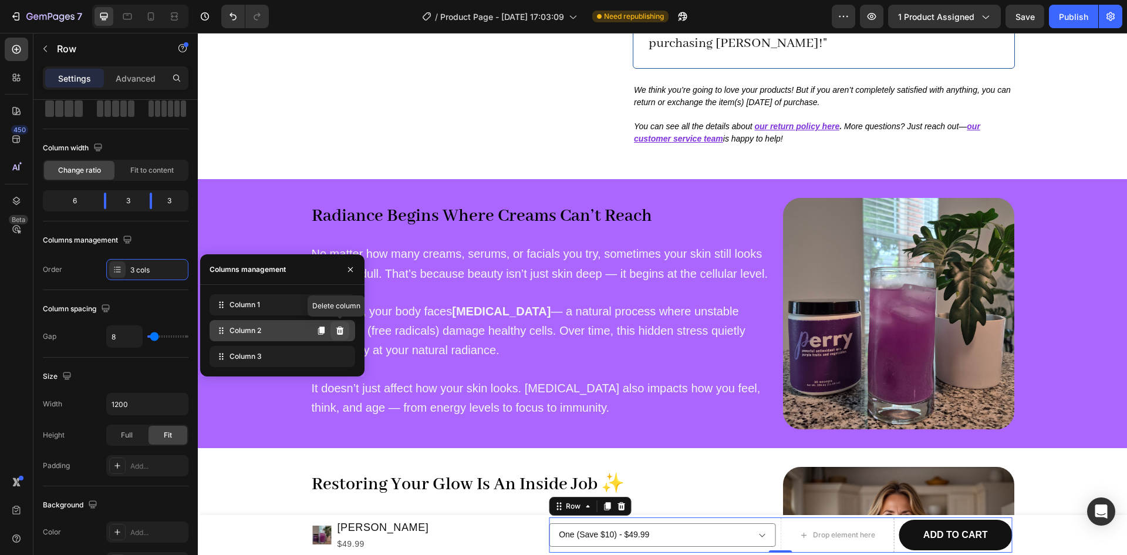
click at [340, 335] on icon at bounding box center [340, 330] width 8 height 8
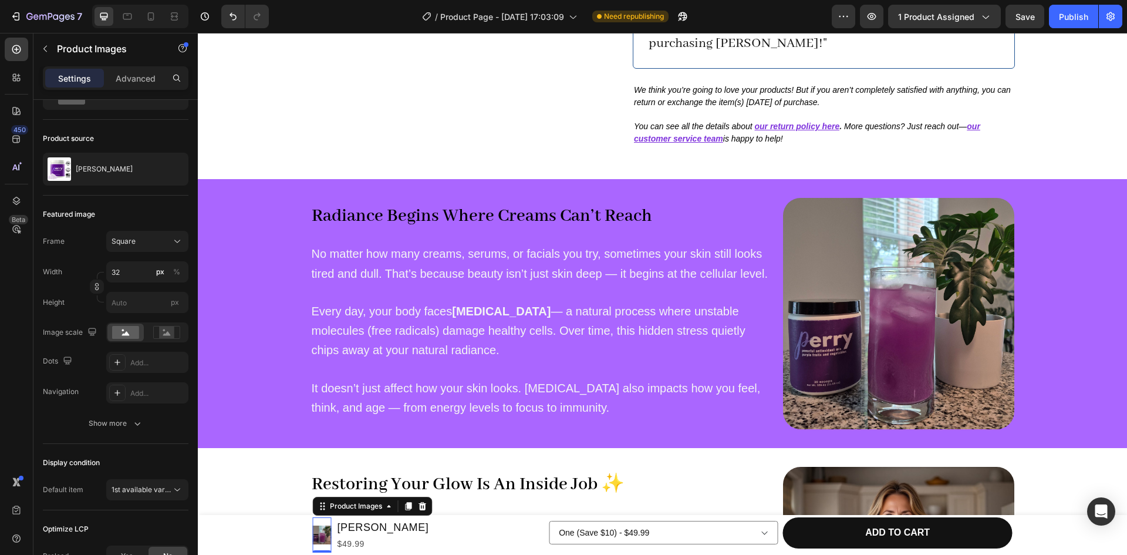
click at [321, 538] on img at bounding box center [322, 534] width 19 height 19
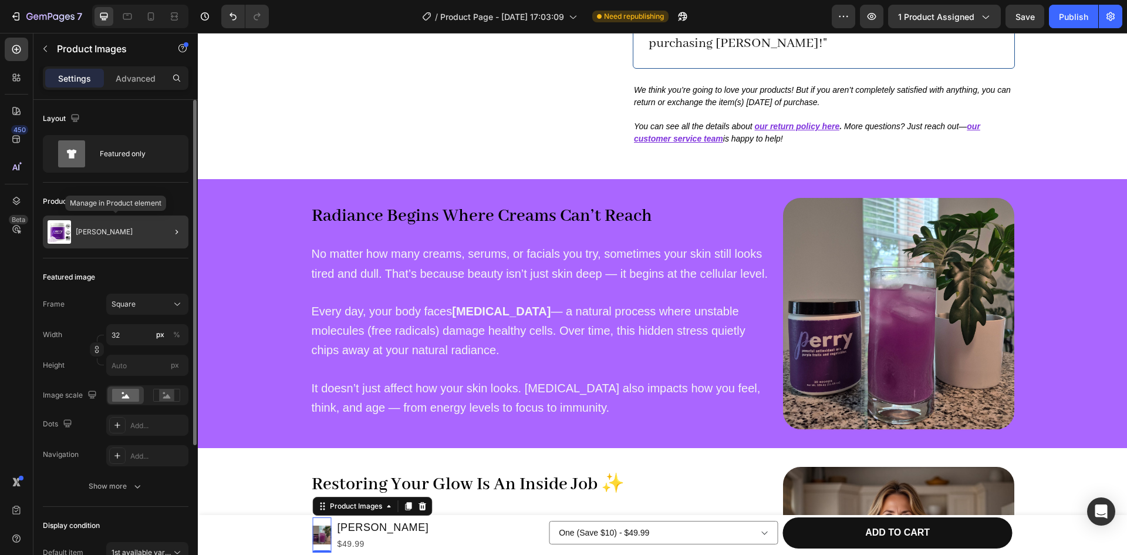
click at [132, 241] on div "[PERSON_NAME]" at bounding box center [116, 231] width 146 height 33
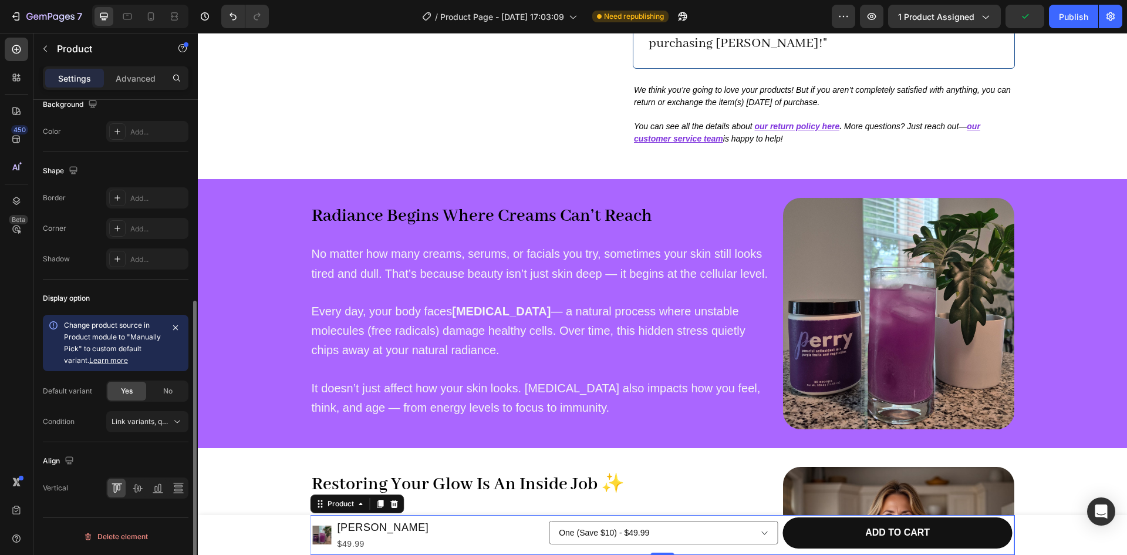
scroll to position [340, 0]
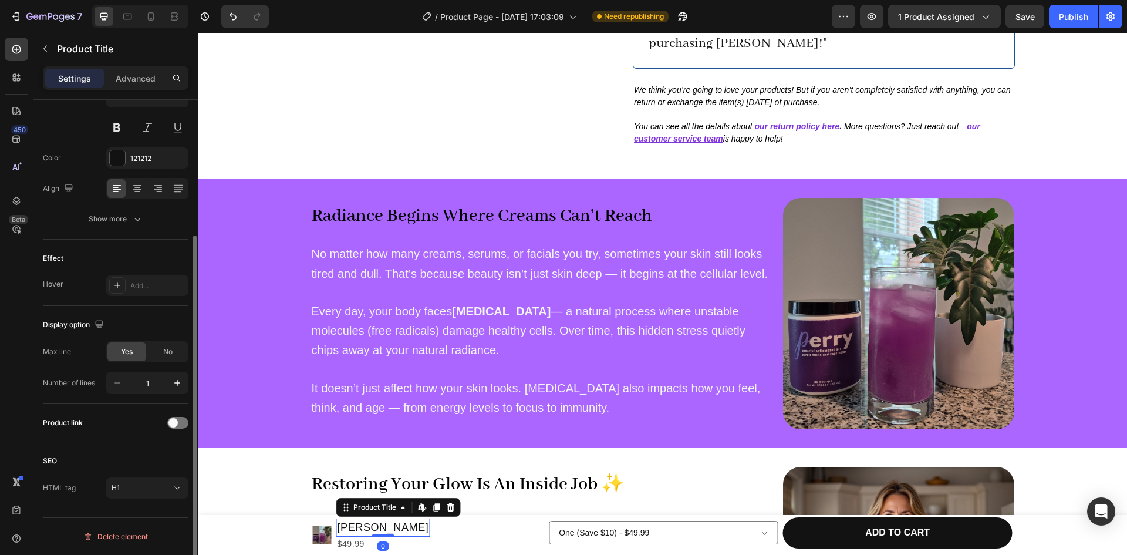
click at [338, 532] on h1 "[PERSON_NAME]" at bounding box center [383, 527] width 94 height 18
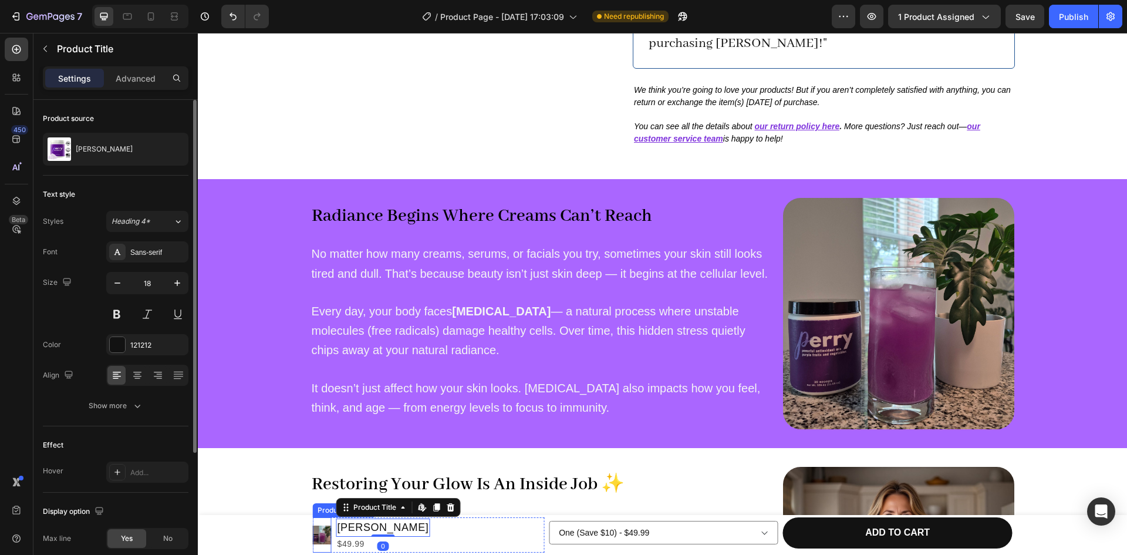
click at [317, 531] on img at bounding box center [322, 534] width 19 height 19
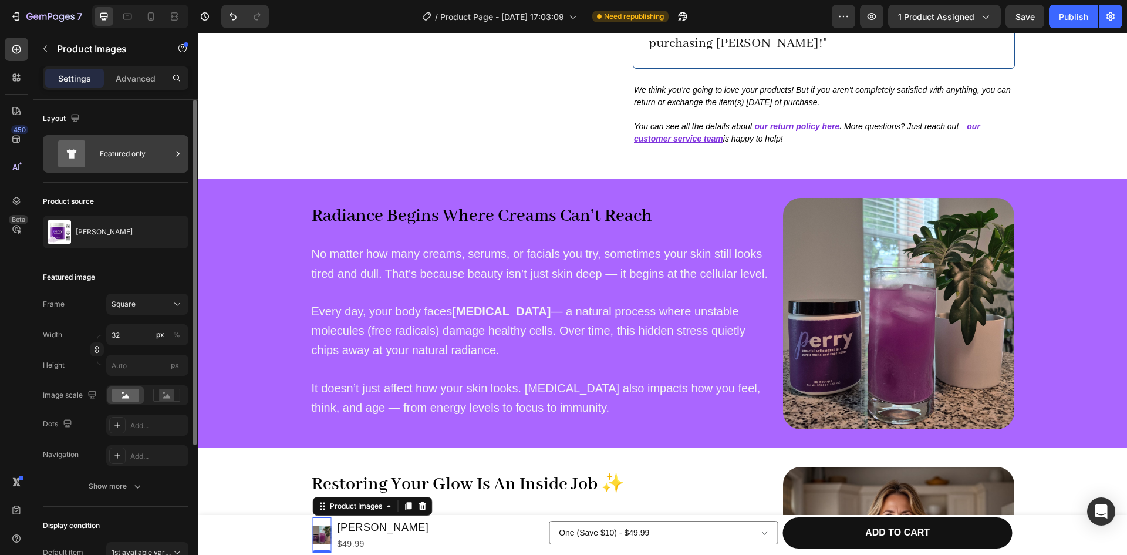
click at [100, 158] on div "Featured only" at bounding box center [136, 153] width 72 height 27
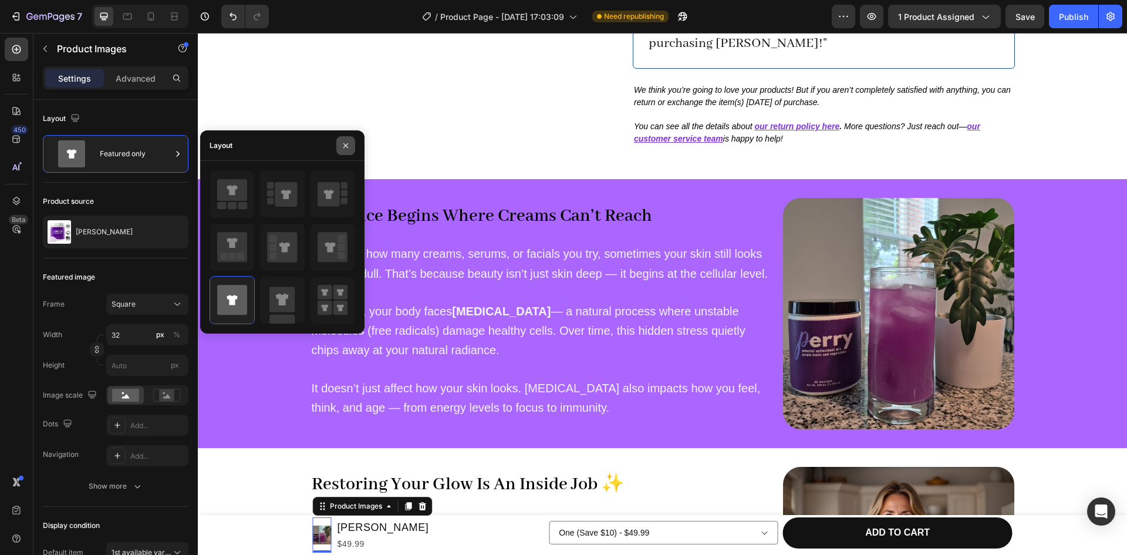
click at [352, 146] on button "button" at bounding box center [345, 145] width 19 height 19
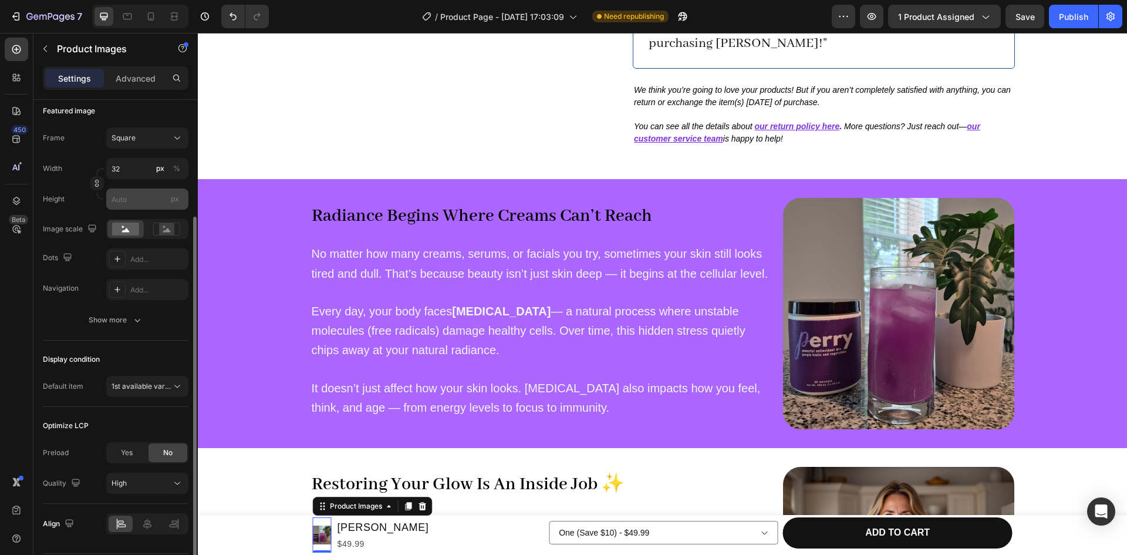
scroll to position [169, 0]
click at [133, 319] on icon "button" at bounding box center [137, 317] width 12 height 12
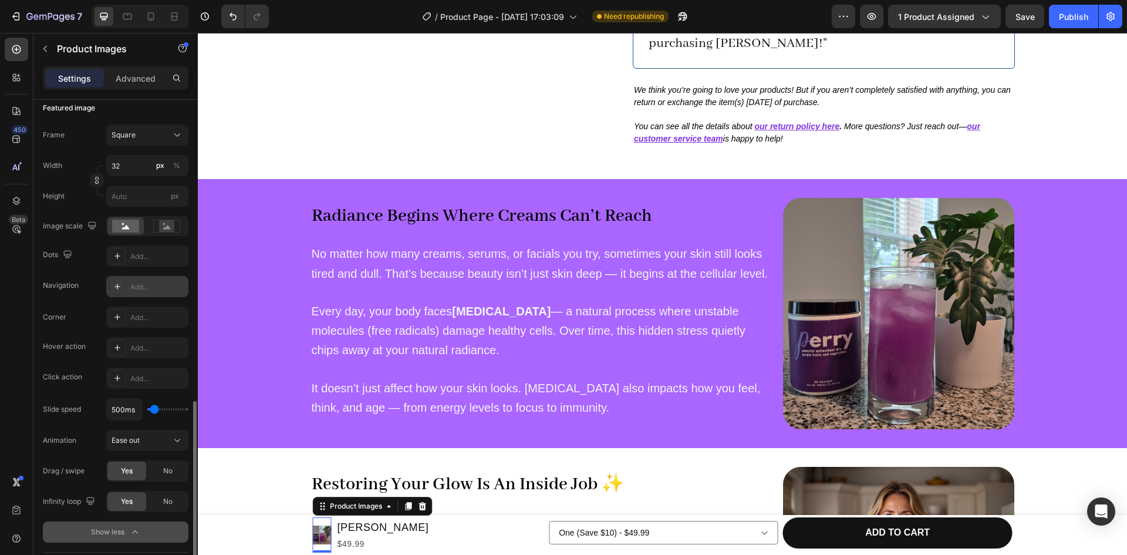
scroll to position [343, 0]
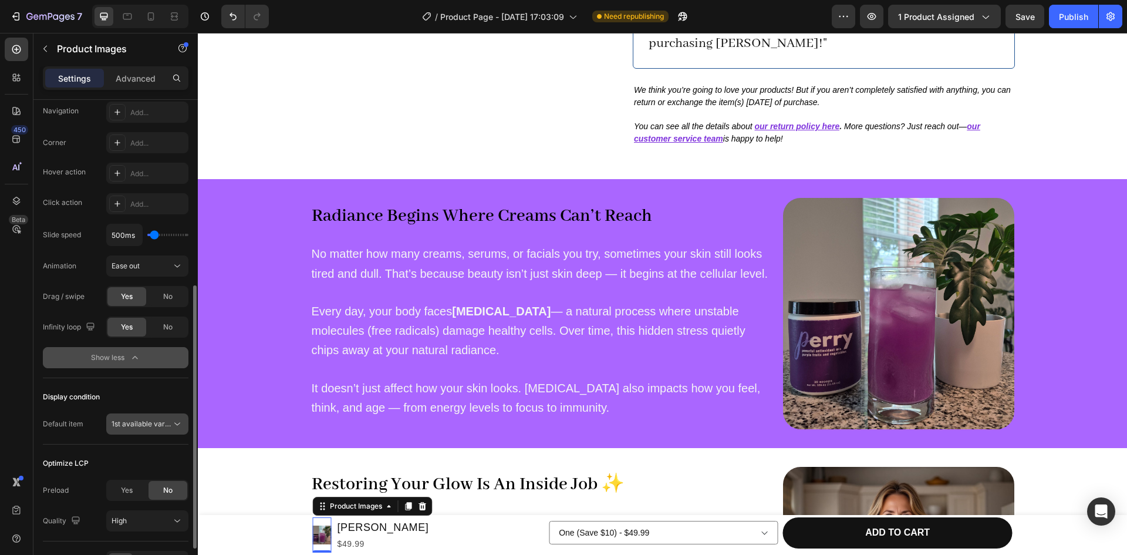
click at [140, 420] on span "1st available variant" at bounding box center [145, 423] width 66 height 9
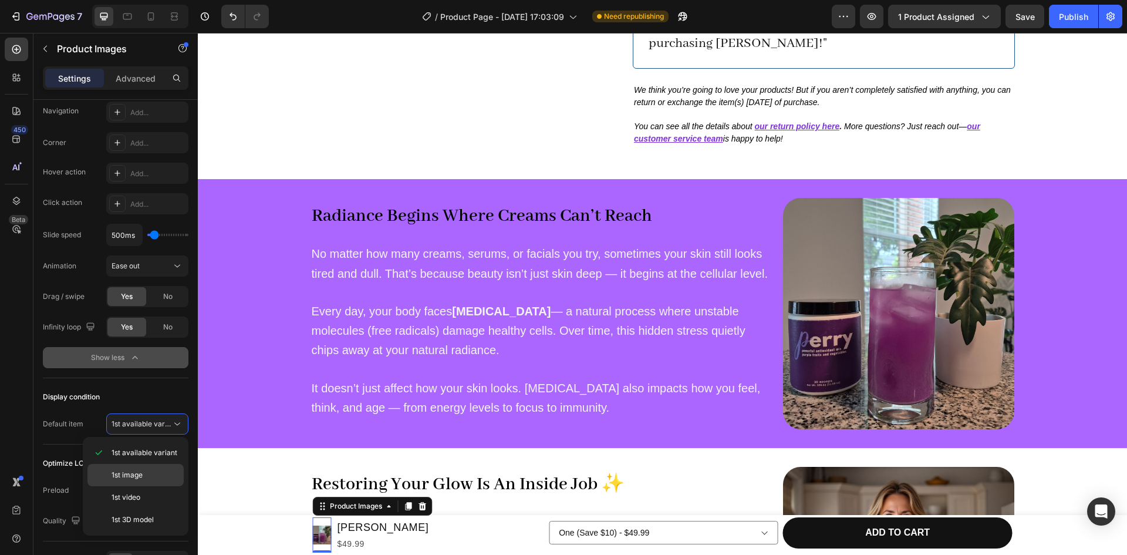
click at [127, 477] on span "1st image" at bounding box center [127, 474] width 31 height 11
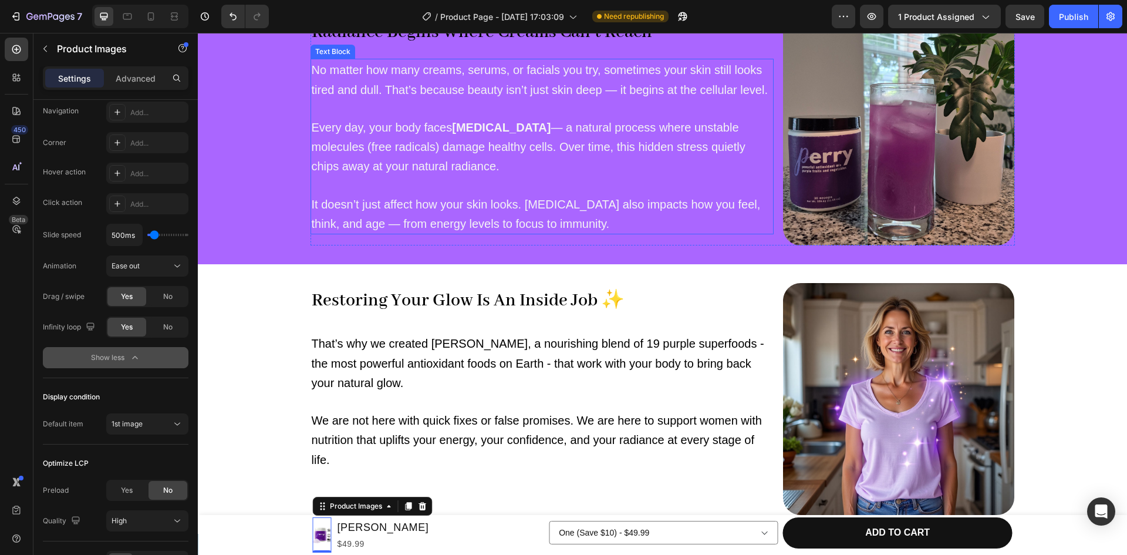
scroll to position [0, 0]
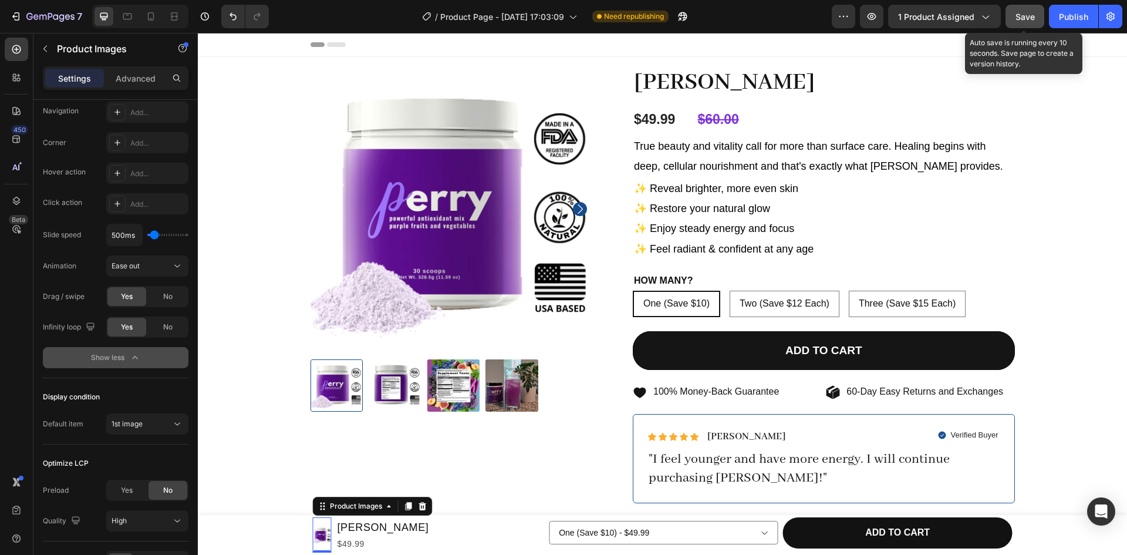
click at [1023, 13] on span "Save" at bounding box center [1024, 17] width 19 height 10
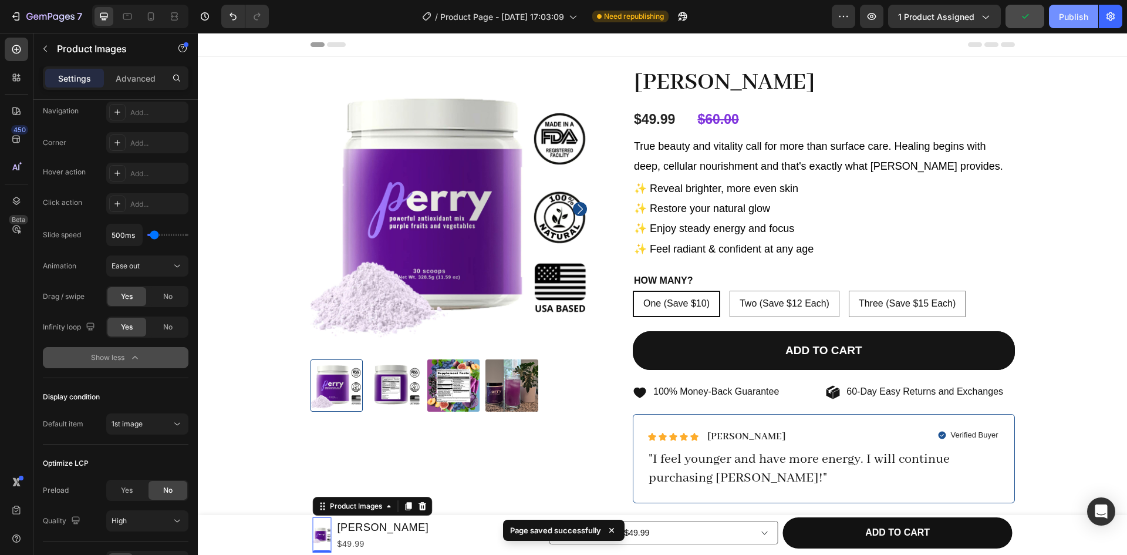
click at [1073, 22] on div "Publish" at bounding box center [1073, 17] width 29 height 12
click at [146, 19] on icon at bounding box center [151, 17] width 12 height 12
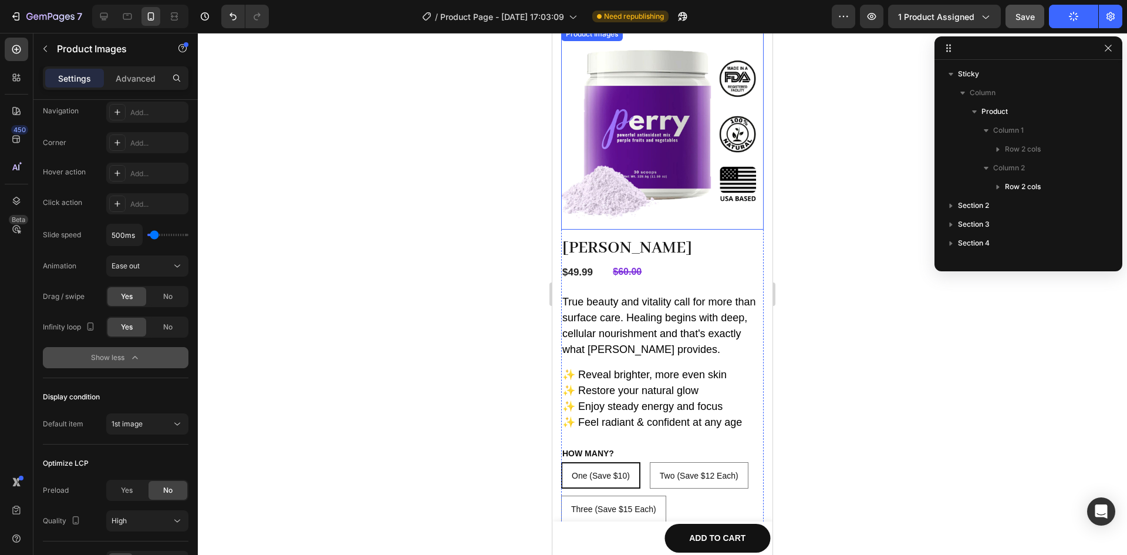
scroll to position [35, 0]
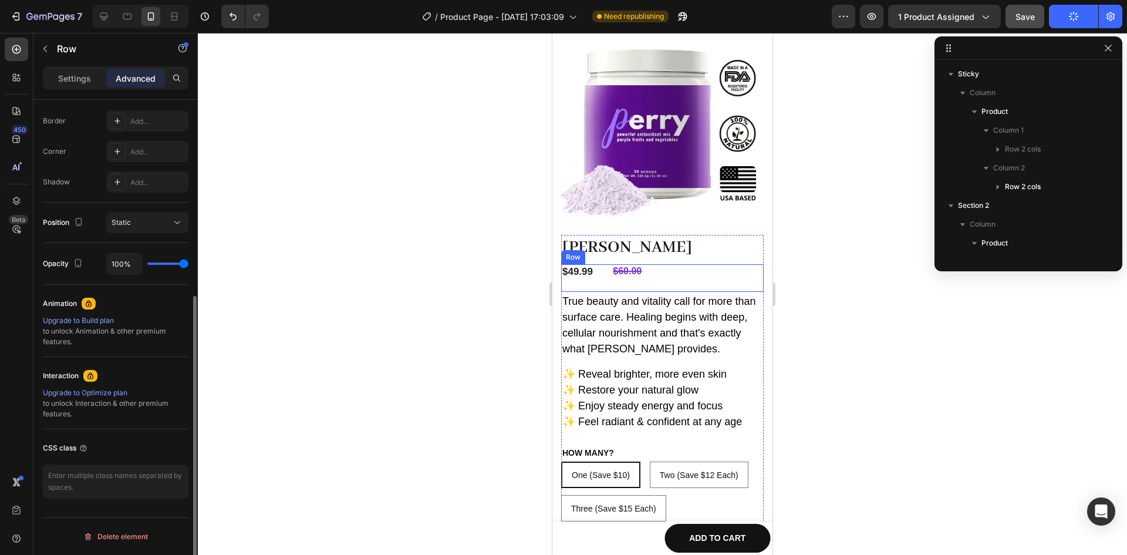
click at [673, 281] on div "$60.00 Compare Price Compare Price" at bounding box center [687, 278] width 152 height 28
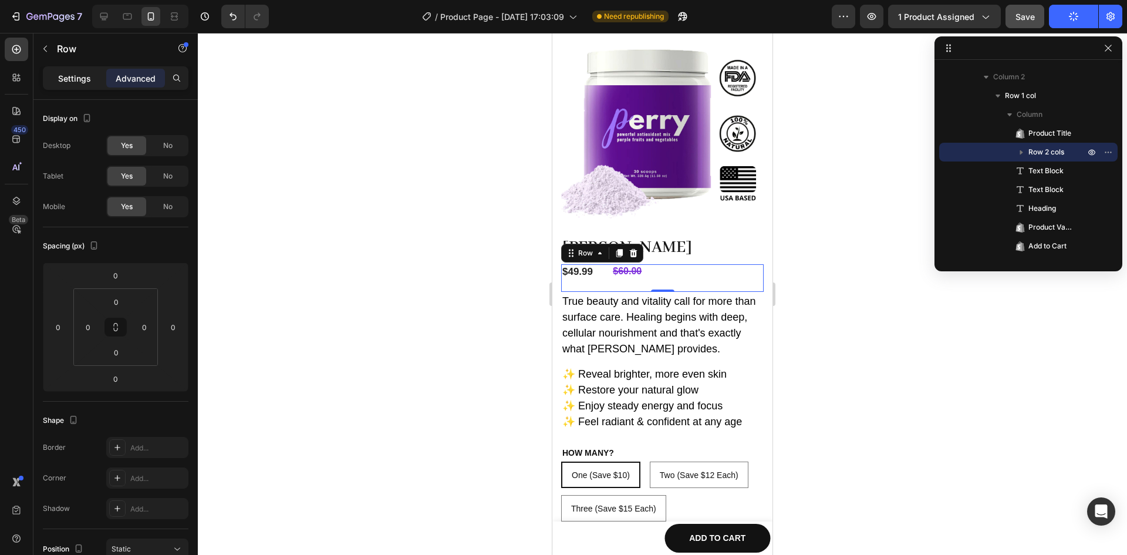
click at [56, 75] on div "Settings" at bounding box center [74, 78] width 59 height 19
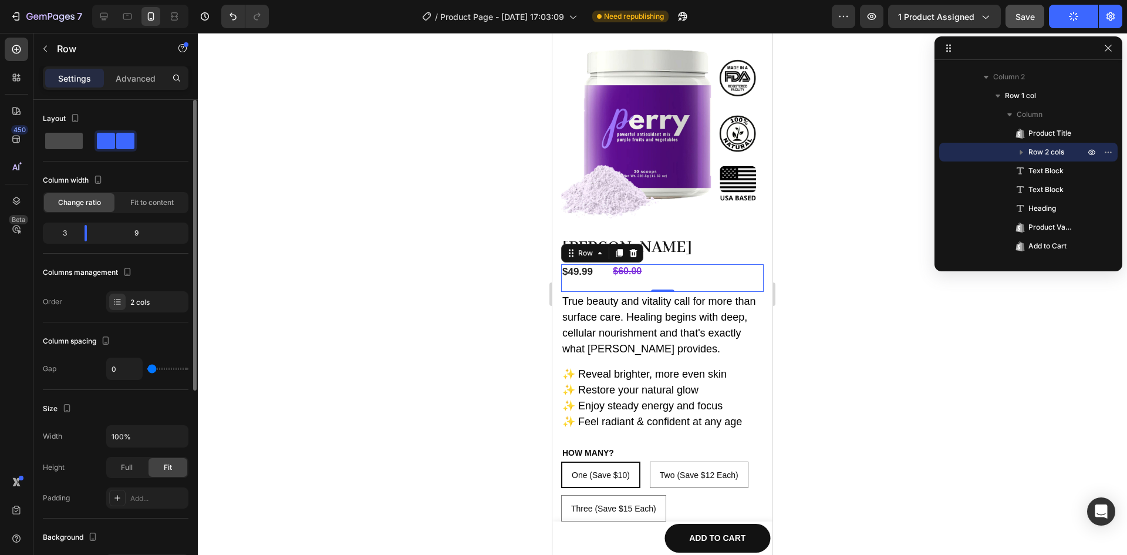
click at [59, 138] on span at bounding box center [64, 141] width 38 height 16
type input "16"
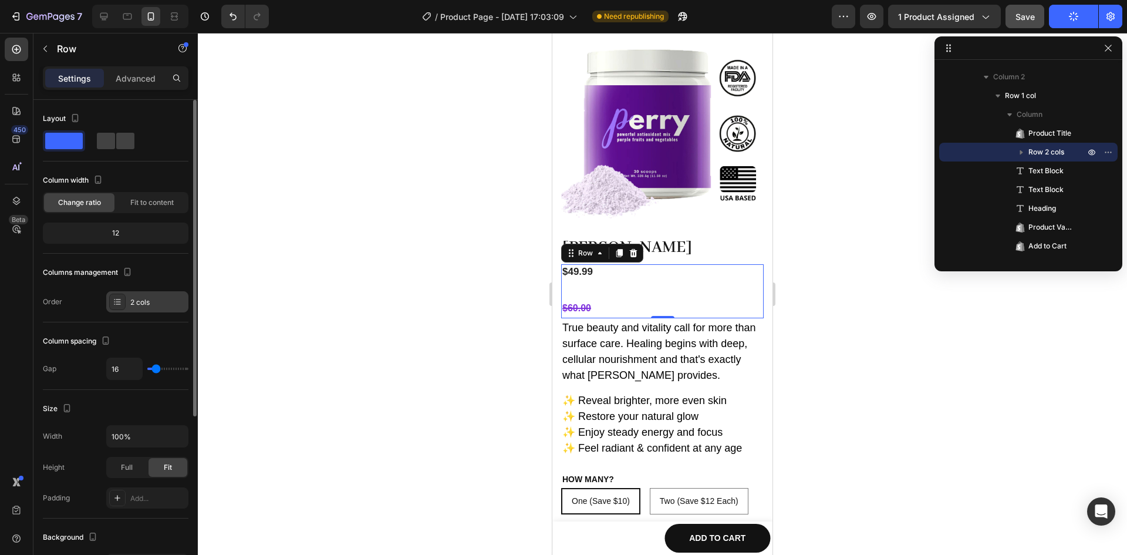
click at [143, 296] on div "2 cols" at bounding box center [147, 301] width 82 height 21
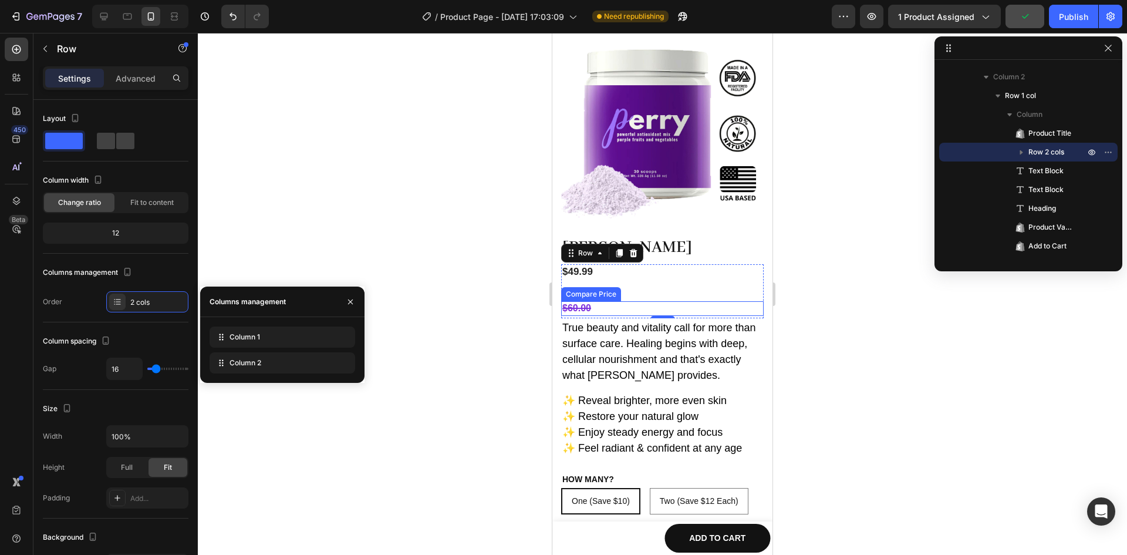
click at [612, 301] on div "$60.00" at bounding box center [662, 308] width 202 height 15
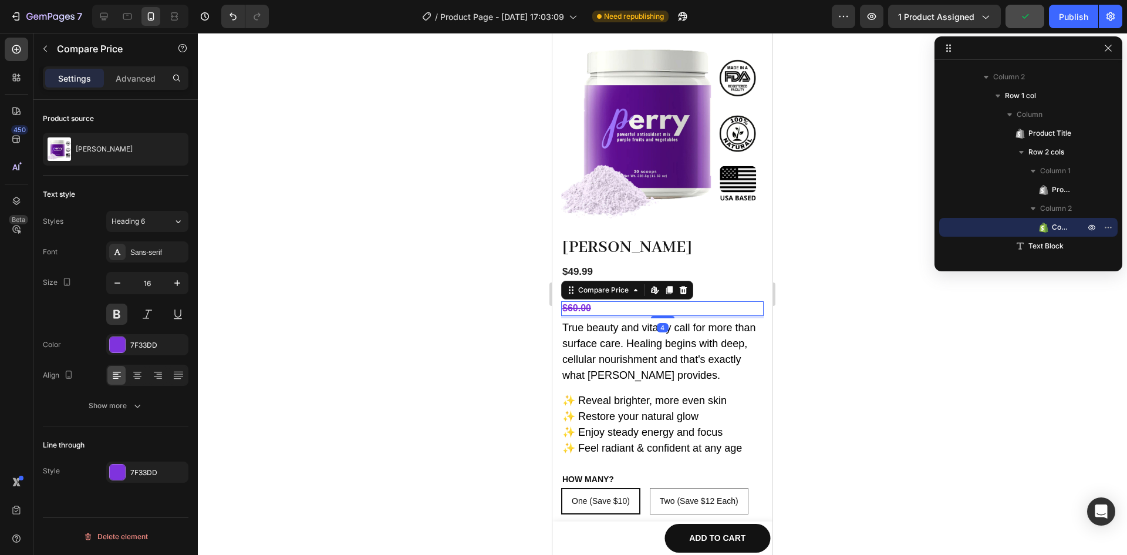
click at [582, 301] on div "$60.00" at bounding box center [662, 308] width 202 height 15
click at [588, 264] on div "$49.99" at bounding box center [662, 271] width 202 height 15
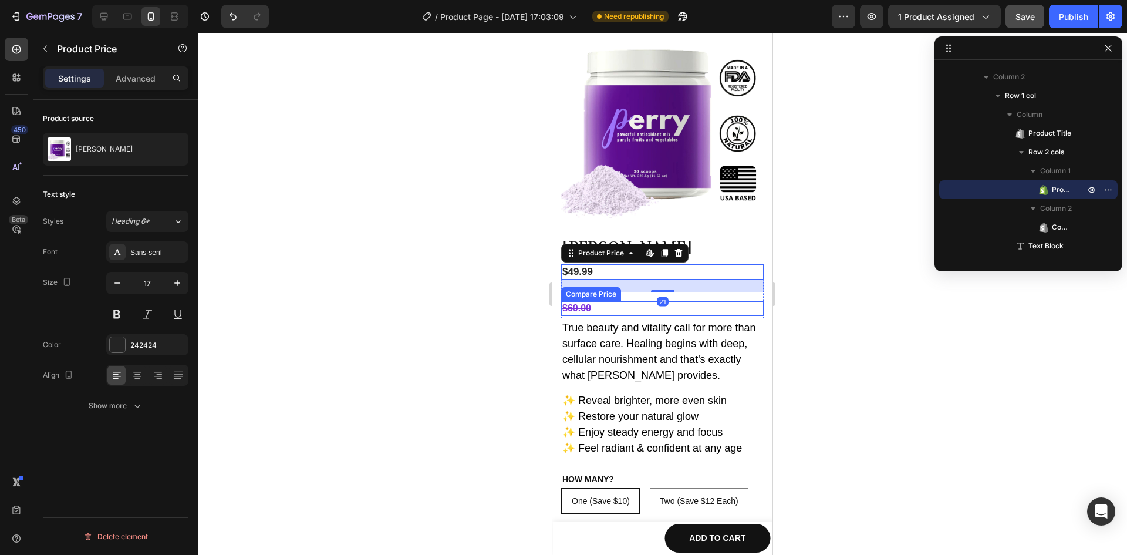
click at [579, 301] on div "$60.00" at bounding box center [662, 308] width 202 height 15
click at [584, 249] on div "Product Price" at bounding box center [601, 253] width 74 height 14
click at [569, 292] on div "$49.99 Product Price Row 2 cols Row 1 col Product Edit content in Shopify 21 Pr…" at bounding box center [662, 291] width 202 height 54
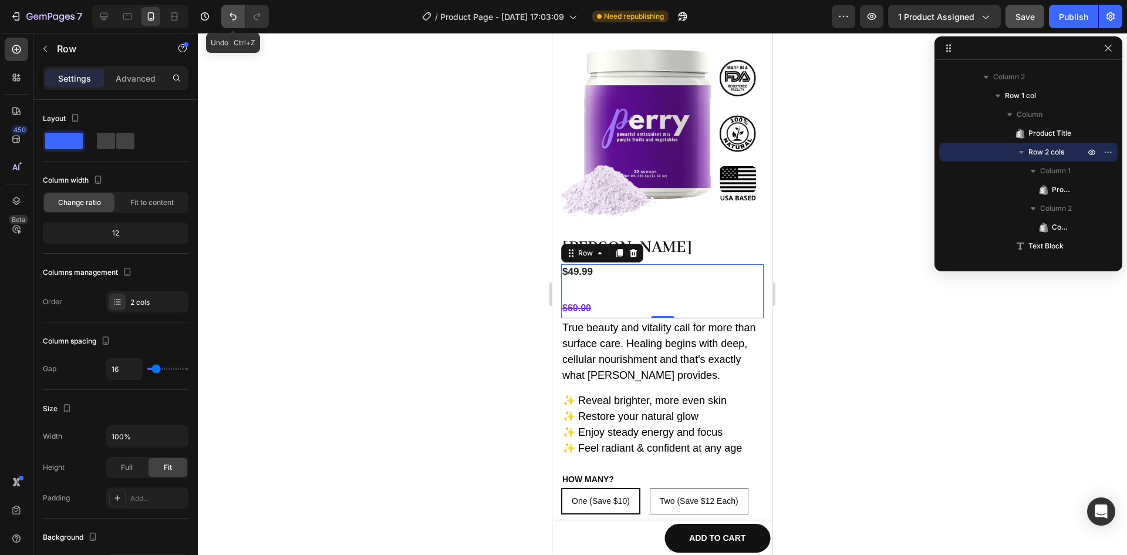
click at [228, 16] on icon "Undo/Redo" at bounding box center [233, 17] width 12 height 12
type input "0"
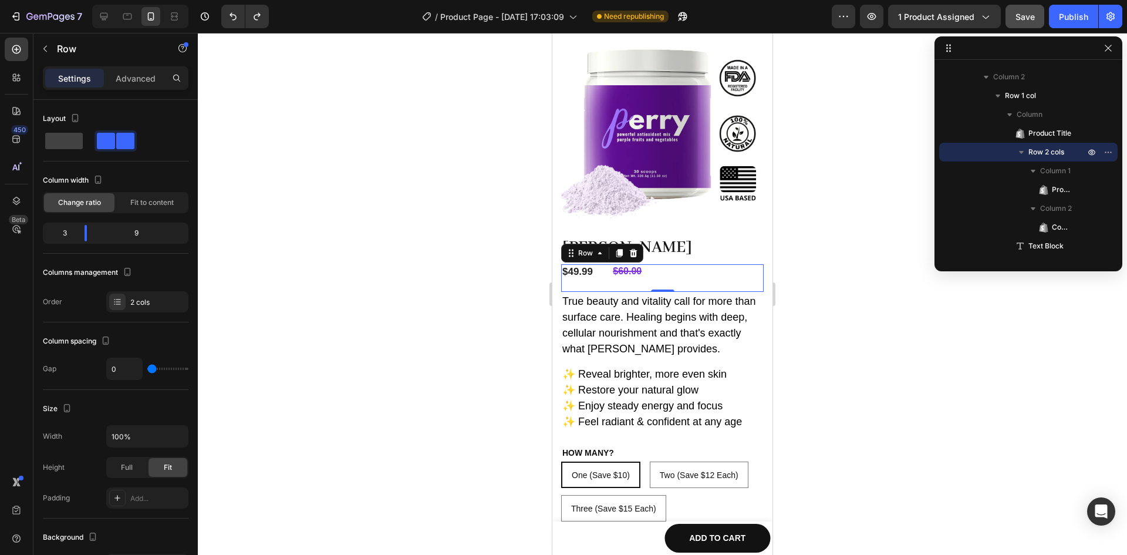
click at [678, 276] on div "$60.00 Compare Price Compare Price" at bounding box center [687, 278] width 152 height 28
click at [169, 206] on span "Fit to content" at bounding box center [151, 202] width 43 height 11
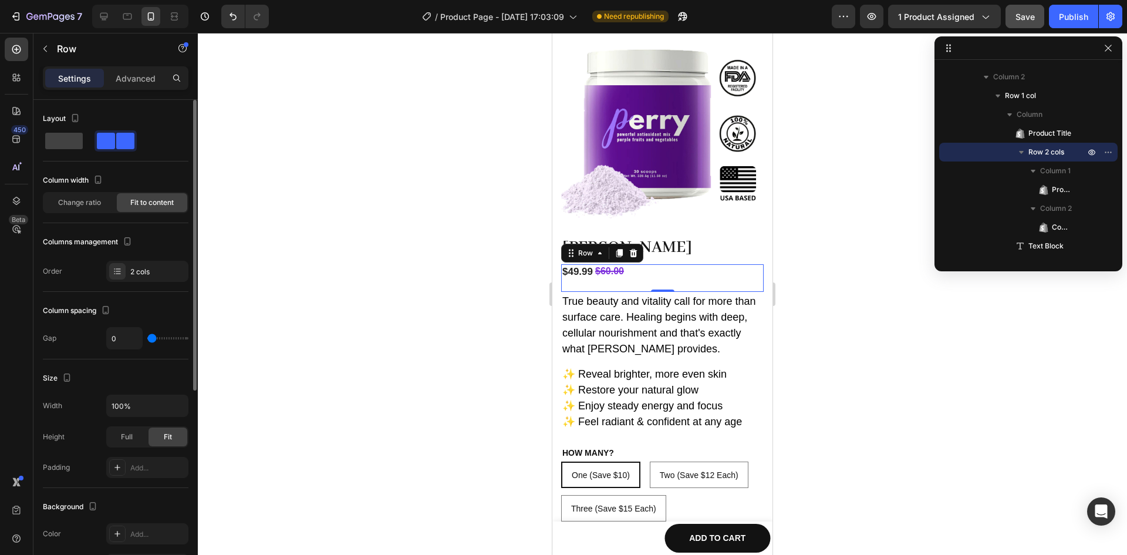
type input "2"
type input "4"
type input "7"
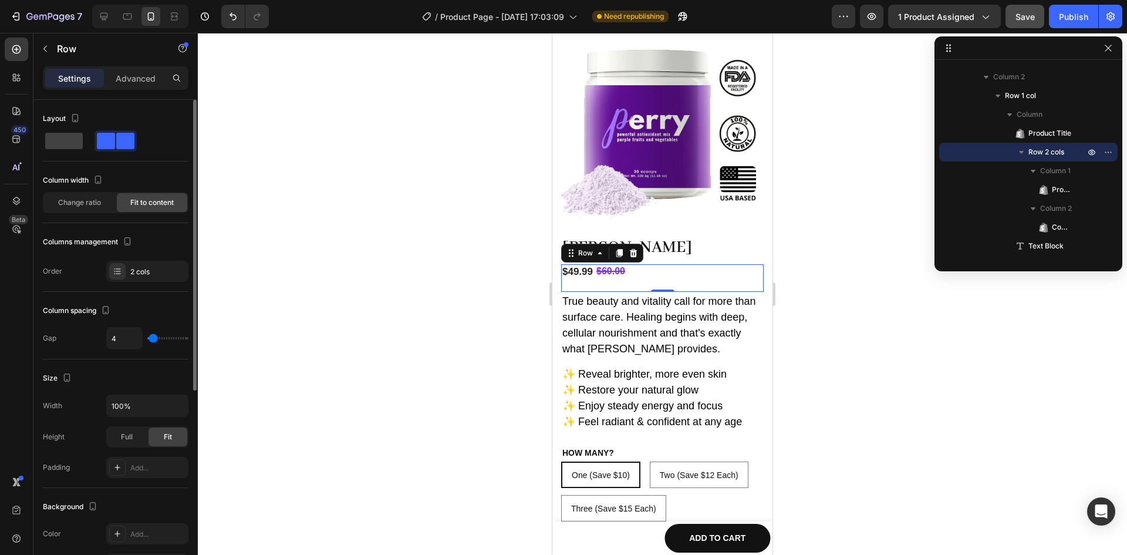
type input "7"
type input "9"
type input "11"
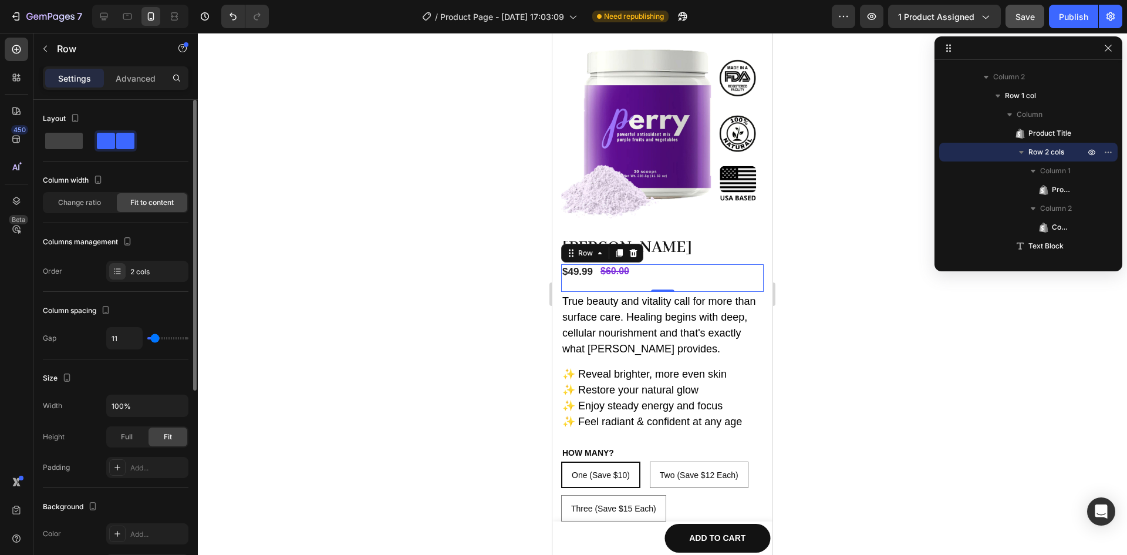
type input "13"
click at [156, 339] on input "range" at bounding box center [167, 338] width 41 height 2
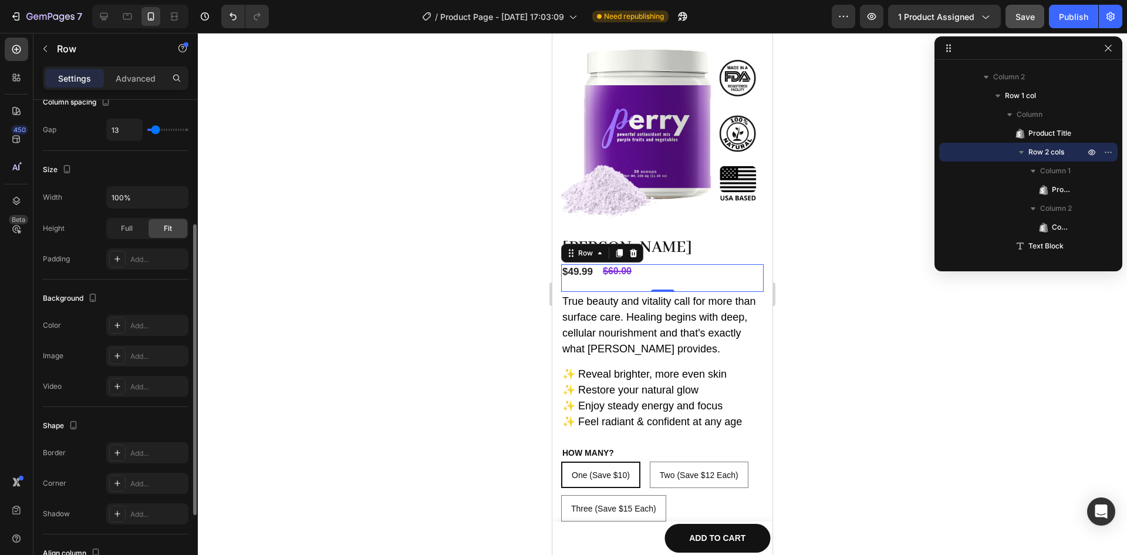
scroll to position [330, 0]
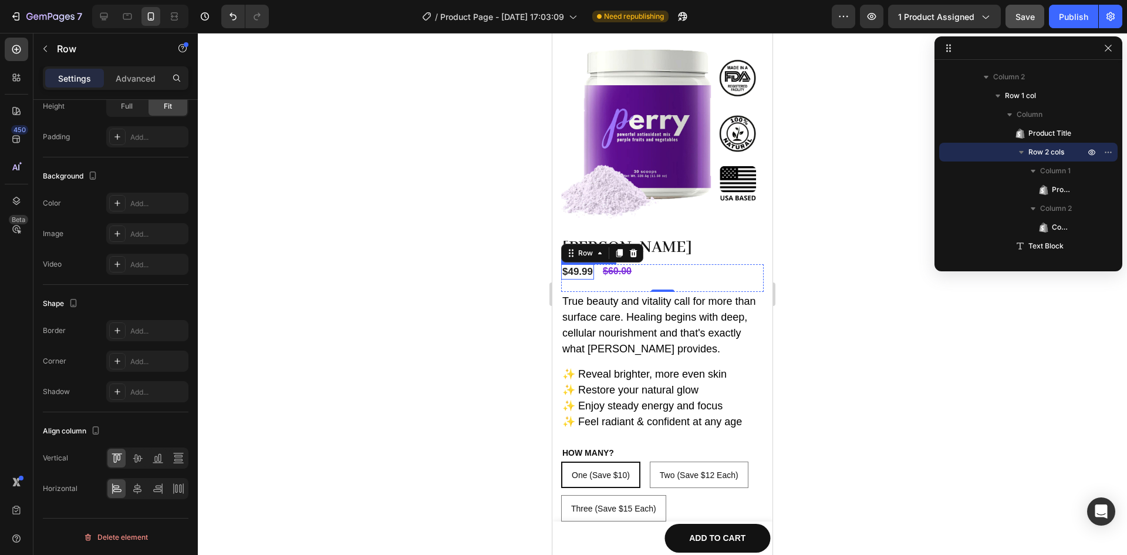
click at [572, 264] on div "$49.99" at bounding box center [577, 271] width 33 height 15
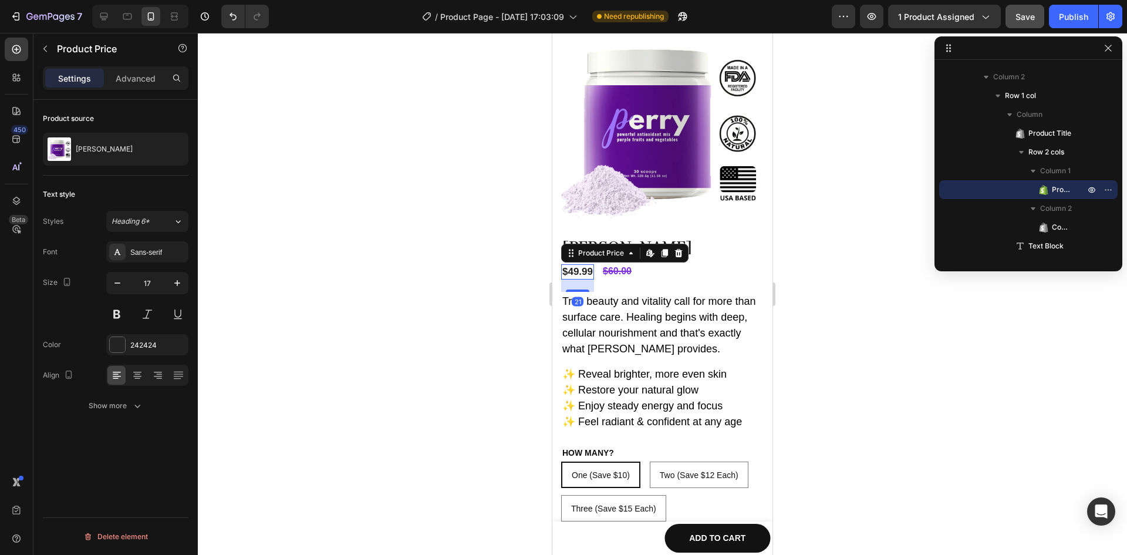
click at [572, 264] on div "$49.99" at bounding box center [577, 271] width 33 height 15
click at [172, 279] on icon "button" at bounding box center [177, 283] width 12 height 12
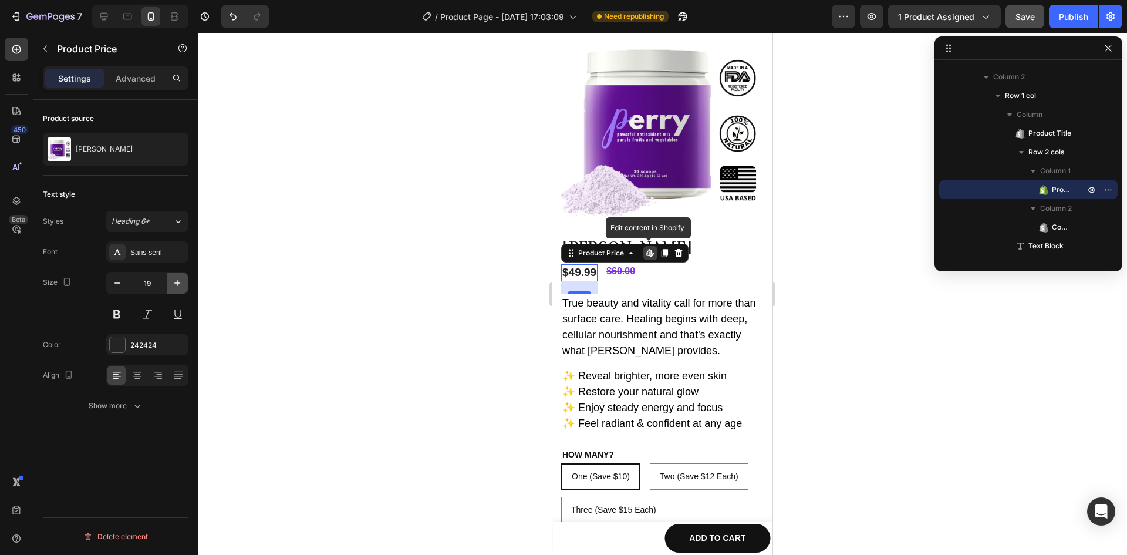
type input "20"
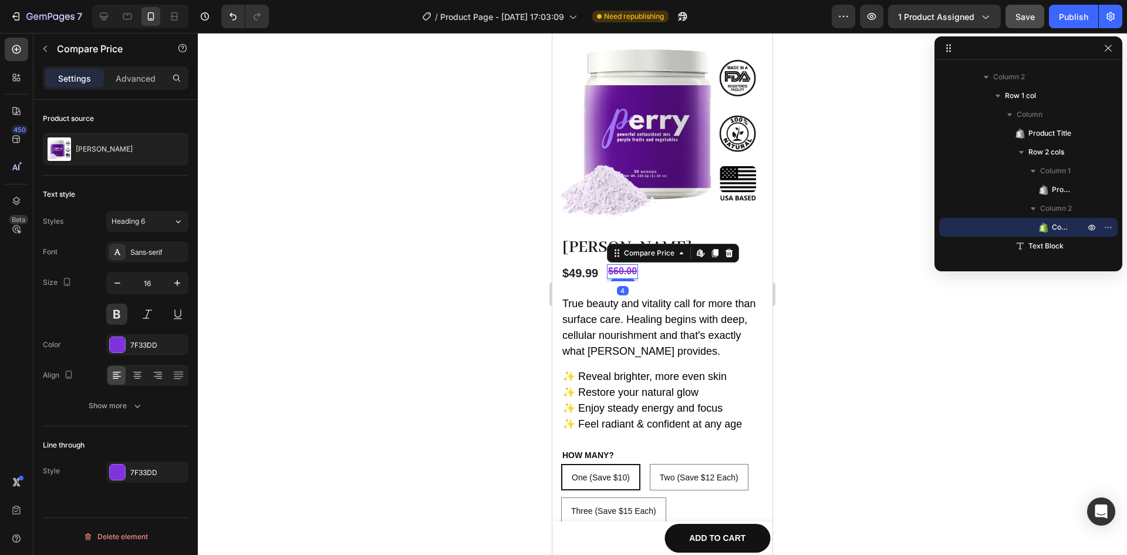
click at [628, 266] on div "$60.00" at bounding box center [622, 271] width 31 height 15
click at [176, 287] on icon "button" at bounding box center [177, 283] width 12 height 12
type input "19"
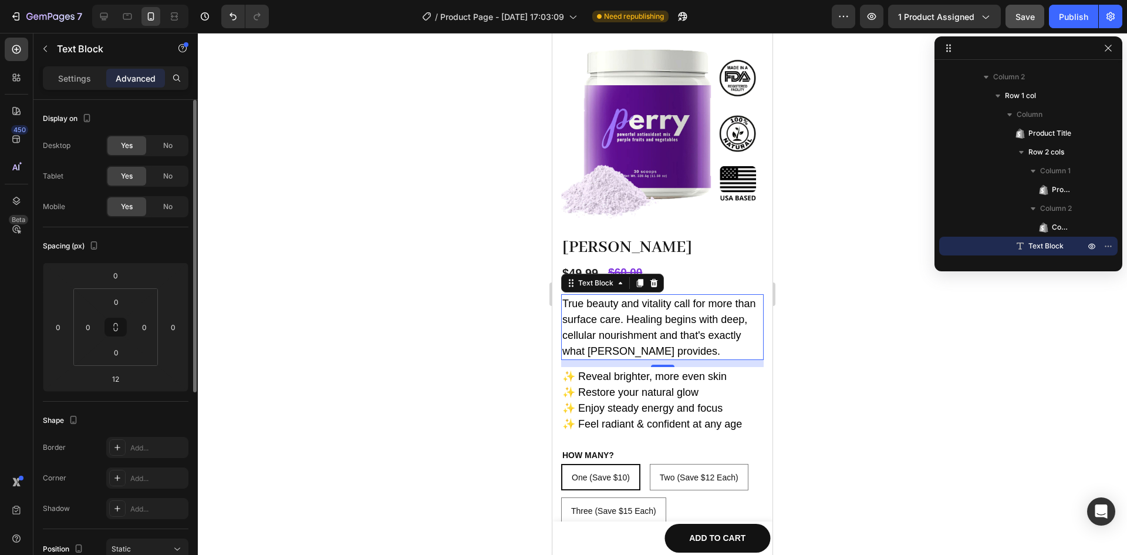
click at [740, 299] on p "True beauty and vitality call for more than surface care. Healing begins with d…" at bounding box center [662, 326] width 200 height 63
click at [837, 299] on div at bounding box center [662, 294] width 929 height 522
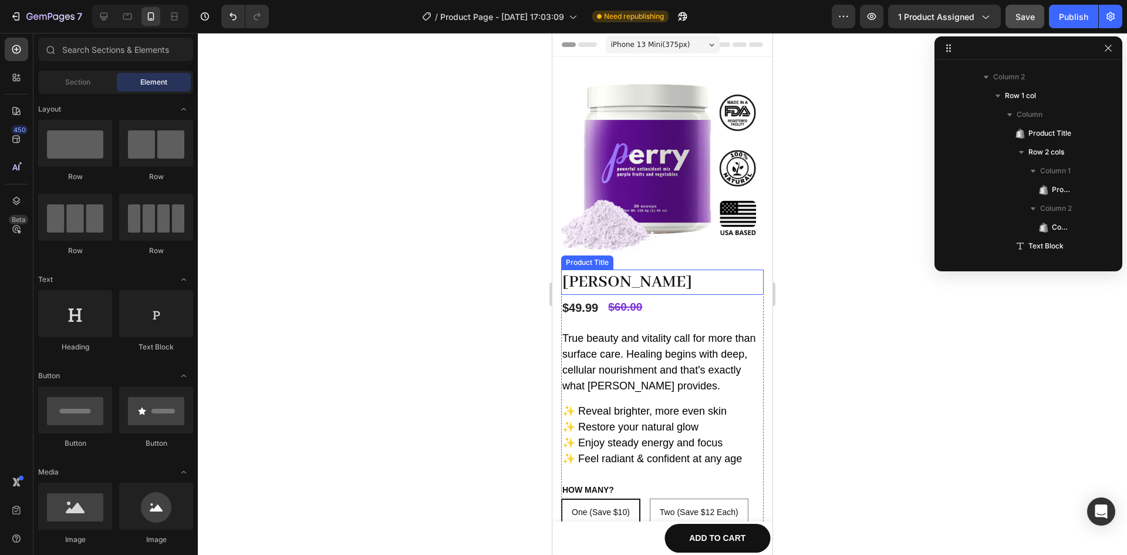
click at [582, 269] on h1 "[PERSON_NAME]" at bounding box center [662, 281] width 202 height 25
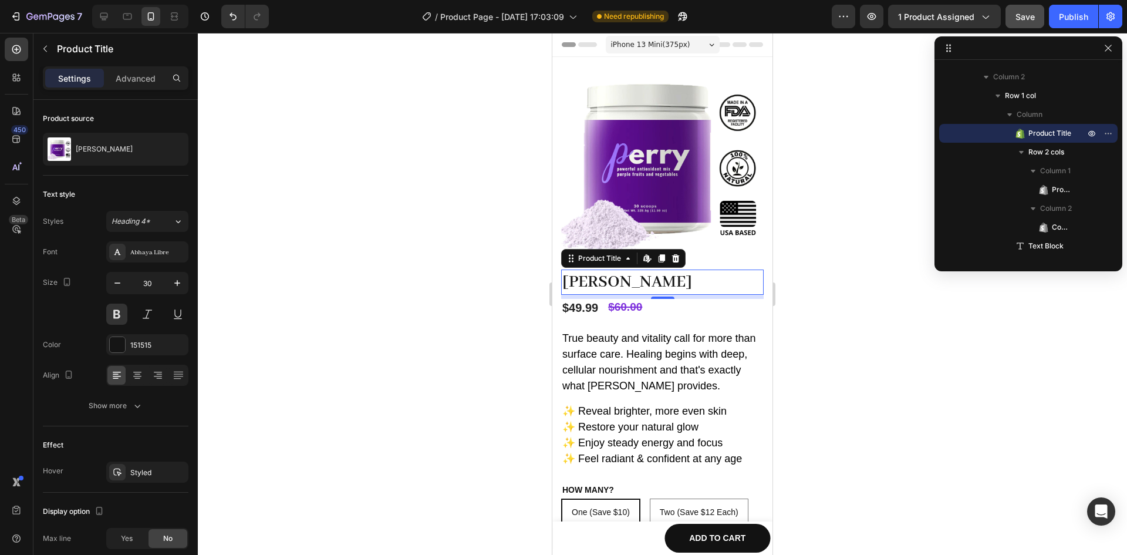
click at [848, 297] on div at bounding box center [662, 294] width 929 height 522
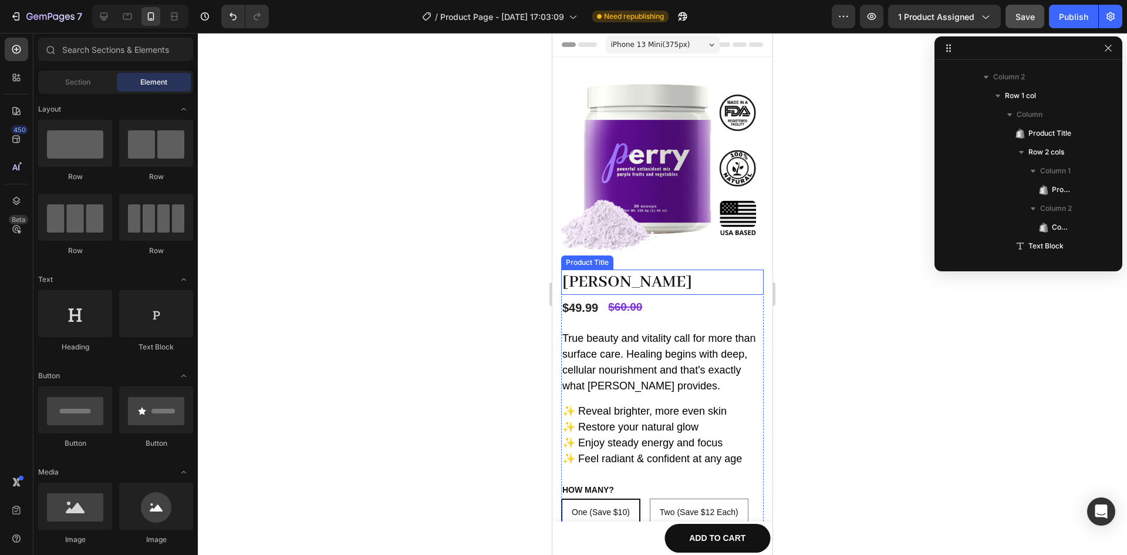
click at [599, 275] on h1 "[PERSON_NAME]" at bounding box center [662, 281] width 202 height 25
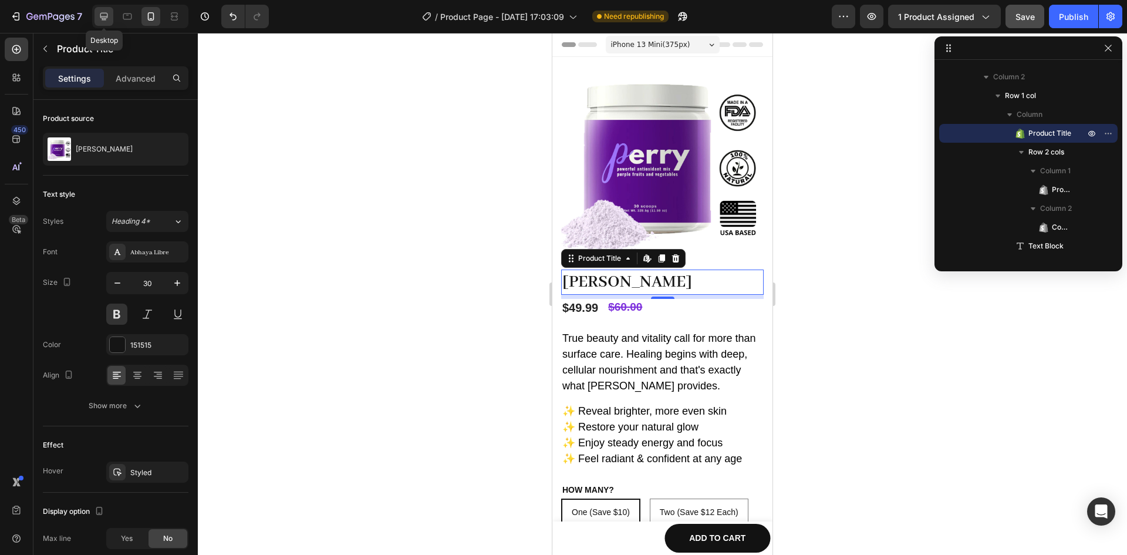
click at [99, 18] on icon at bounding box center [104, 17] width 12 height 12
type input "42"
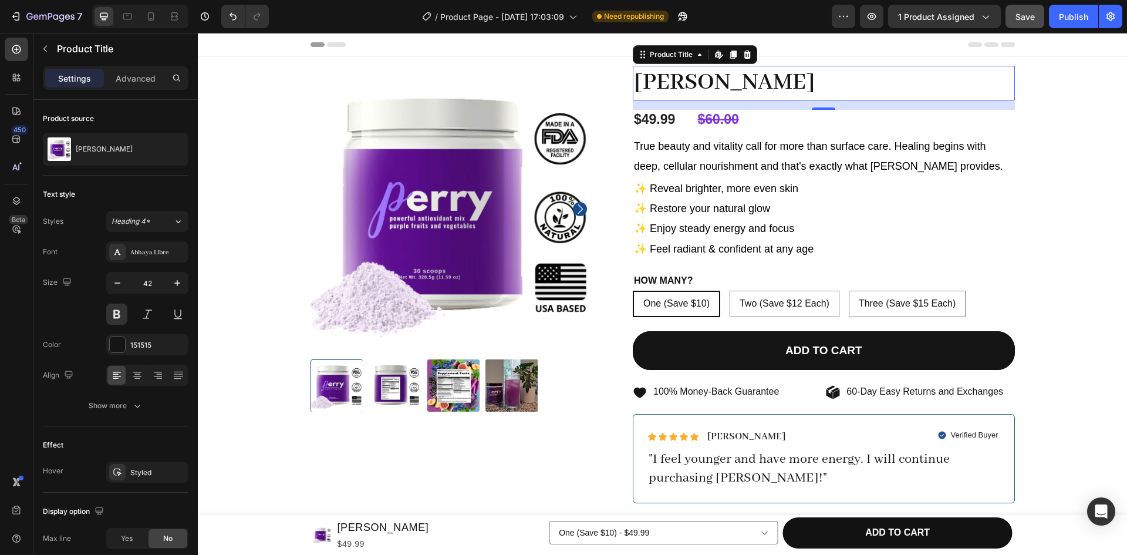
drag, startPoint x: 749, startPoint y: 58, endPoint x: 742, endPoint y: 89, distance: 31.3
click at [742, 89] on div "[PERSON_NAME] Product Title Edit content in Shopify 7" at bounding box center [824, 83] width 382 height 35
click at [694, 85] on h1 "[PERSON_NAME]" at bounding box center [824, 83] width 382 height 35
click at [688, 86] on h1 "[PERSON_NAME]" at bounding box center [824, 83] width 382 height 35
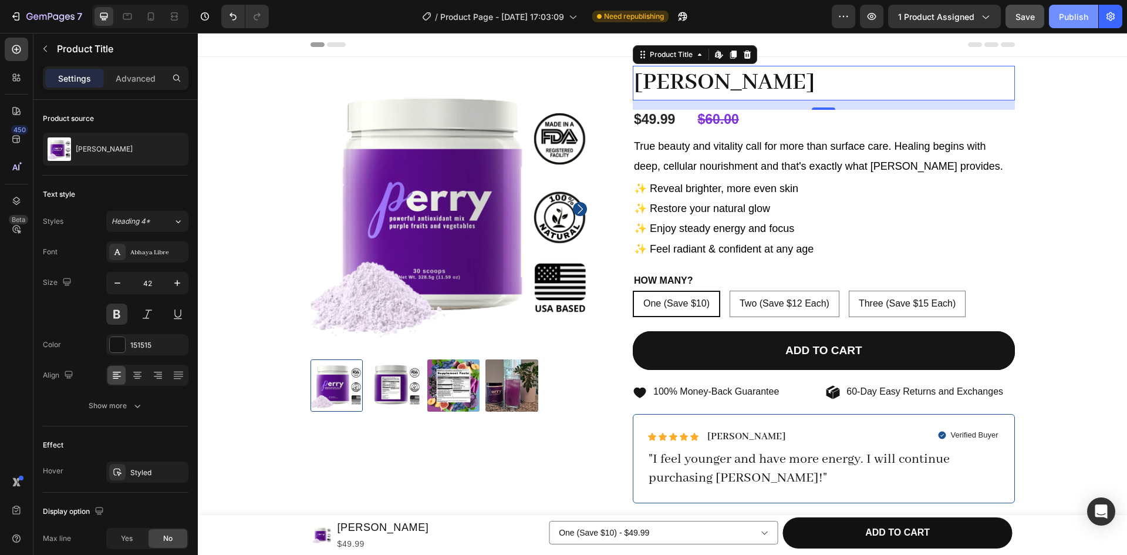
click at [1082, 26] on button "Publish" at bounding box center [1073, 16] width 49 height 23
click at [870, 12] on icon "button" at bounding box center [872, 17] width 12 height 12
click at [874, 12] on icon "button" at bounding box center [872, 17] width 12 height 12
click at [1015, 29] on div "7 / Product Page - [DATE] 17:03:09 Published Preview 1 product assigned Save Pu…" at bounding box center [563, 16] width 1127 height 33
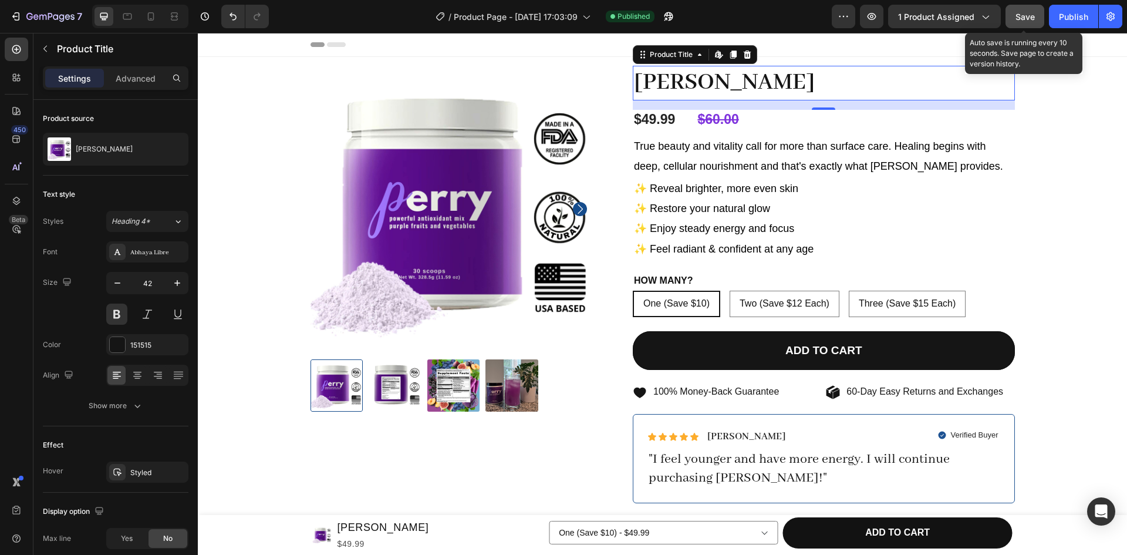
click at [1024, 20] on span "Save" at bounding box center [1024, 17] width 19 height 10
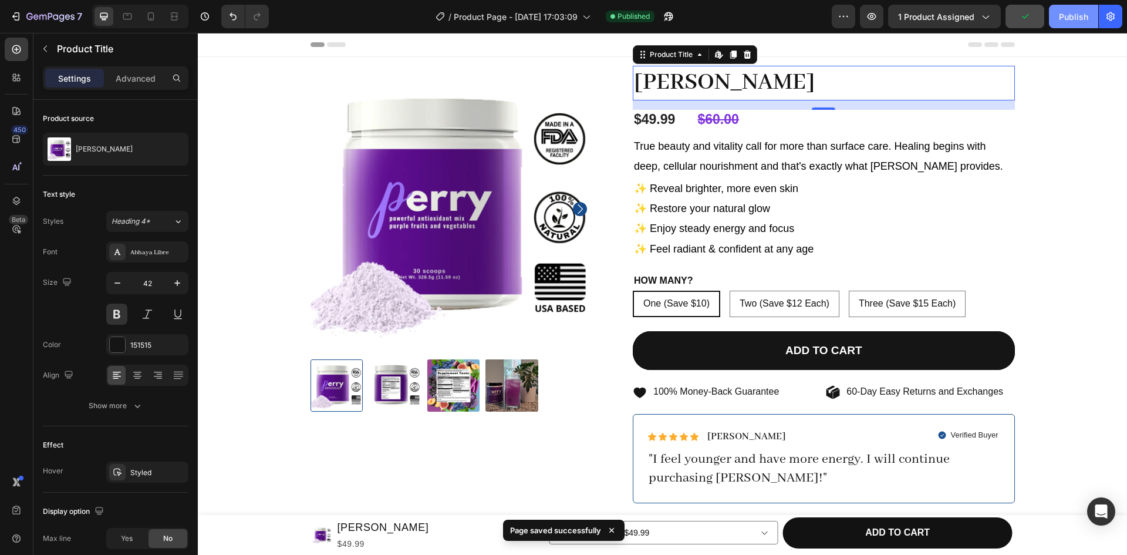
click at [1078, 28] on button "Publish" at bounding box center [1073, 16] width 49 height 23
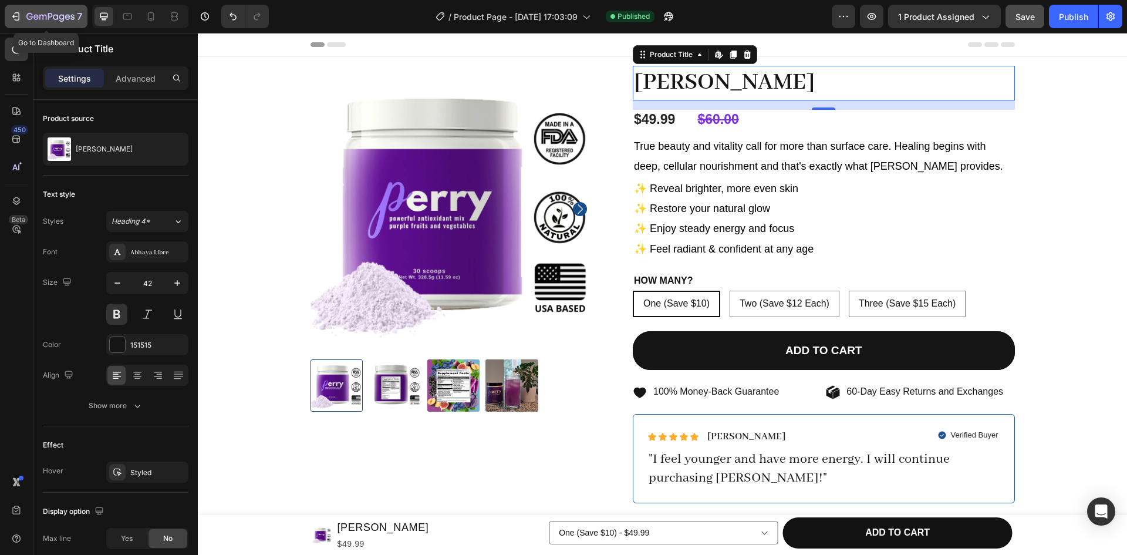
click at [17, 16] on icon "button" at bounding box center [16, 17] width 12 height 12
